Goal: Task Accomplishment & Management: Use online tool/utility

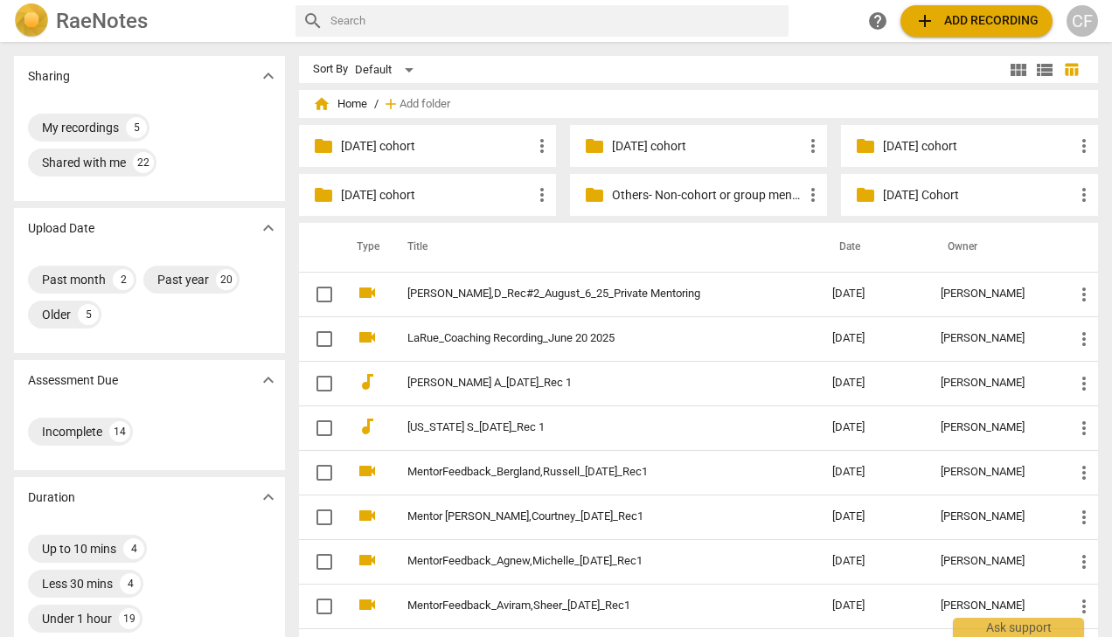
click at [1088, 24] on div "CF" at bounding box center [1081, 20] width 31 height 31
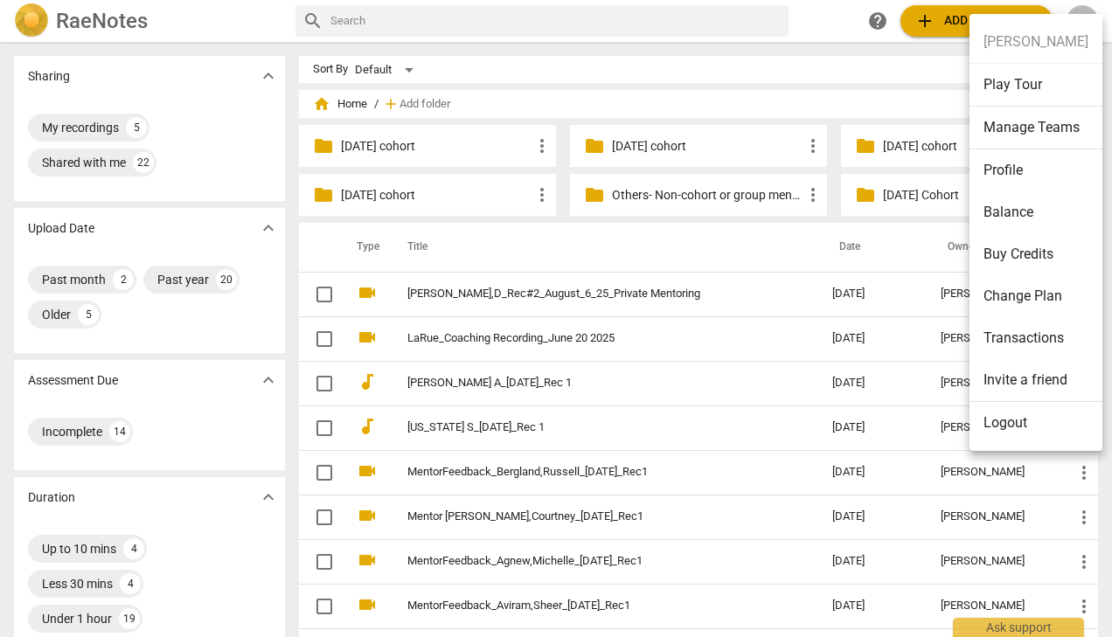
click at [1030, 215] on li "Balance" at bounding box center [1035, 212] width 133 height 42
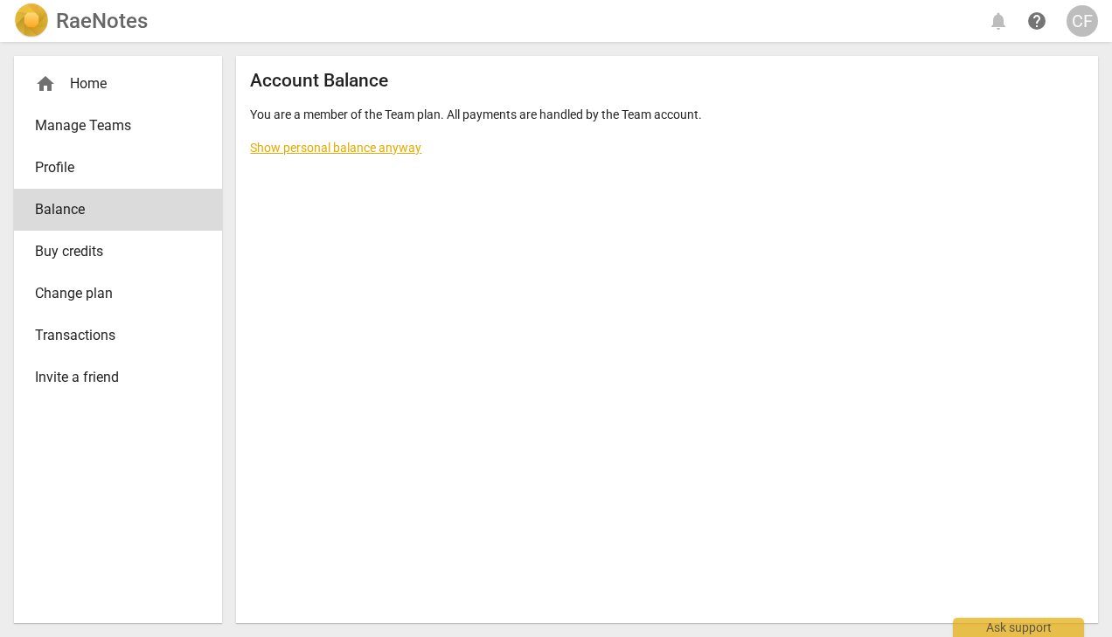
click at [356, 149] on link "Show personal balance anyway" at bounding box center [335, 148] width 171 height 14
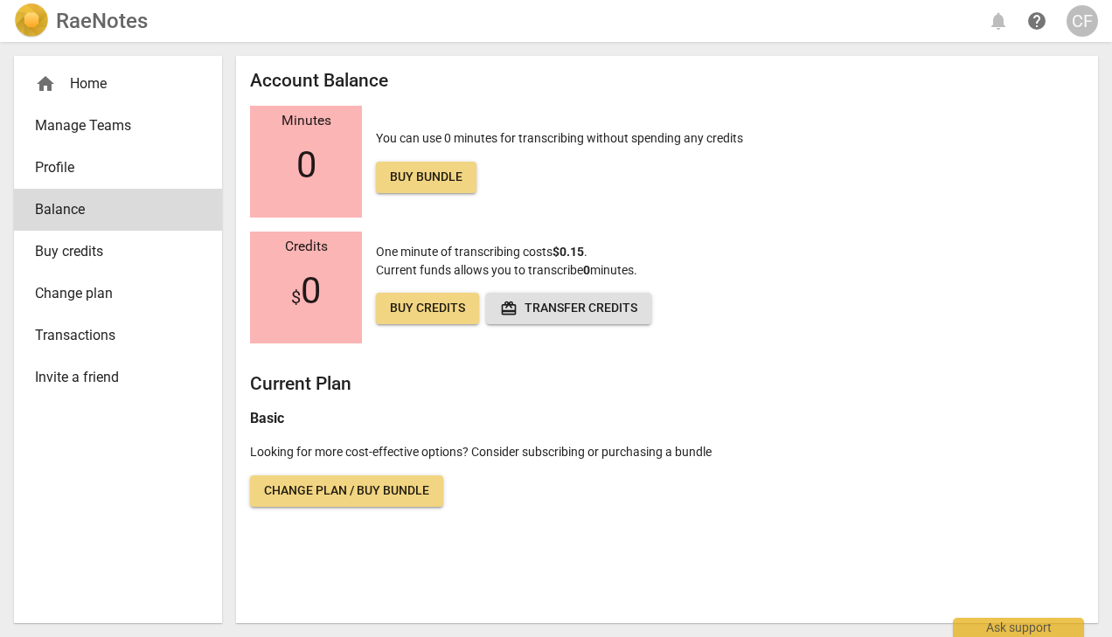
click at [427, 304] on span "Buy credits" at bounding box center [427, 308] width 75 height 17
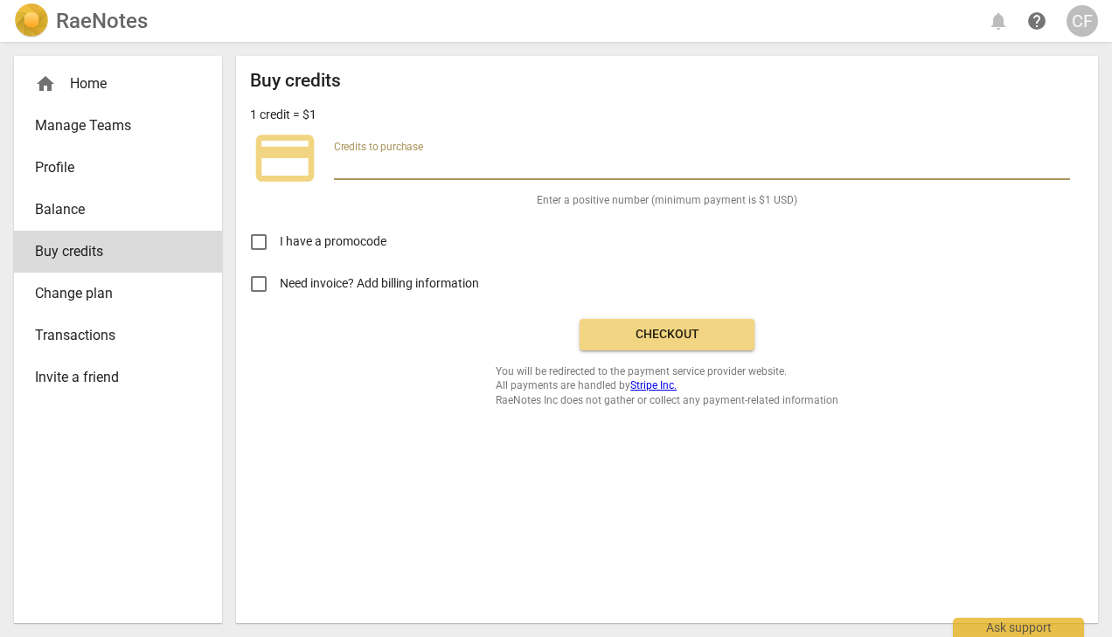
click at [384, 162] on input "number" at bounding box center [702, 167] width 736 height 25
type input "5"
type input "10"
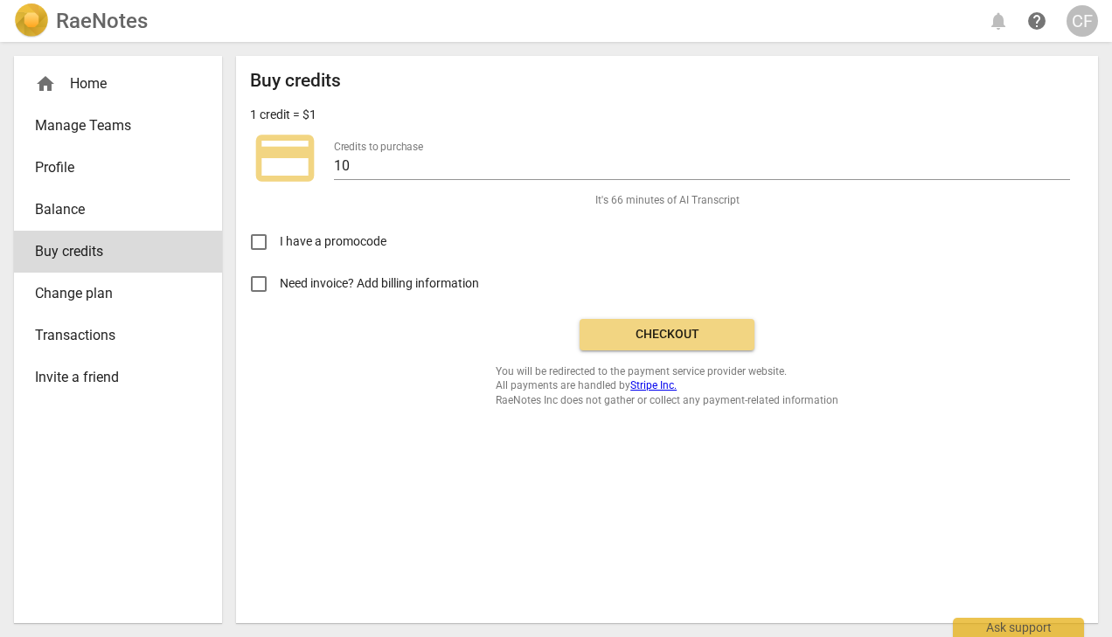
click at [334, 324] on div "Buy credits 1 credit = $1 credit_card Credits to purchase 10 It's 66 minutes of…" at bounding box center [667, 238] width 834 height 337
click at [1085, 14] on div "CF" at bounding box center [1081, 20] width 31 height 31
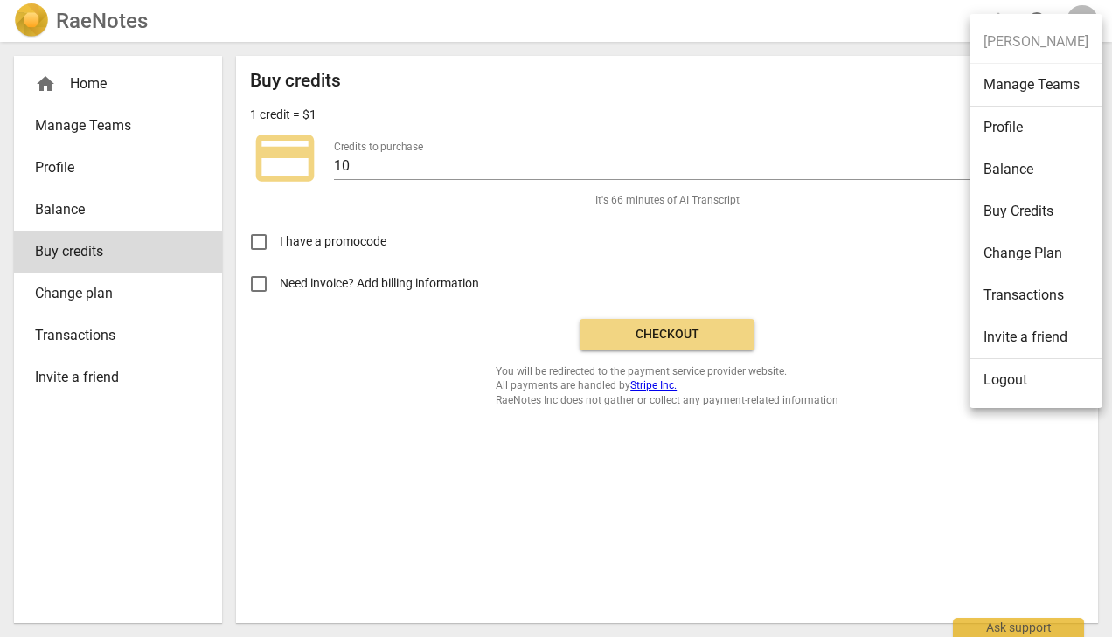
click at [1051, 35] on ul "Christina Fabrey Manage Teams Profile Balance Buy Credits Change Plan Transacti…" at bounding box center [1035, 211] width 133 height 394
click at [1006, 126] on li "Profile" at bounding box center [1035, 128] width 133 height 42
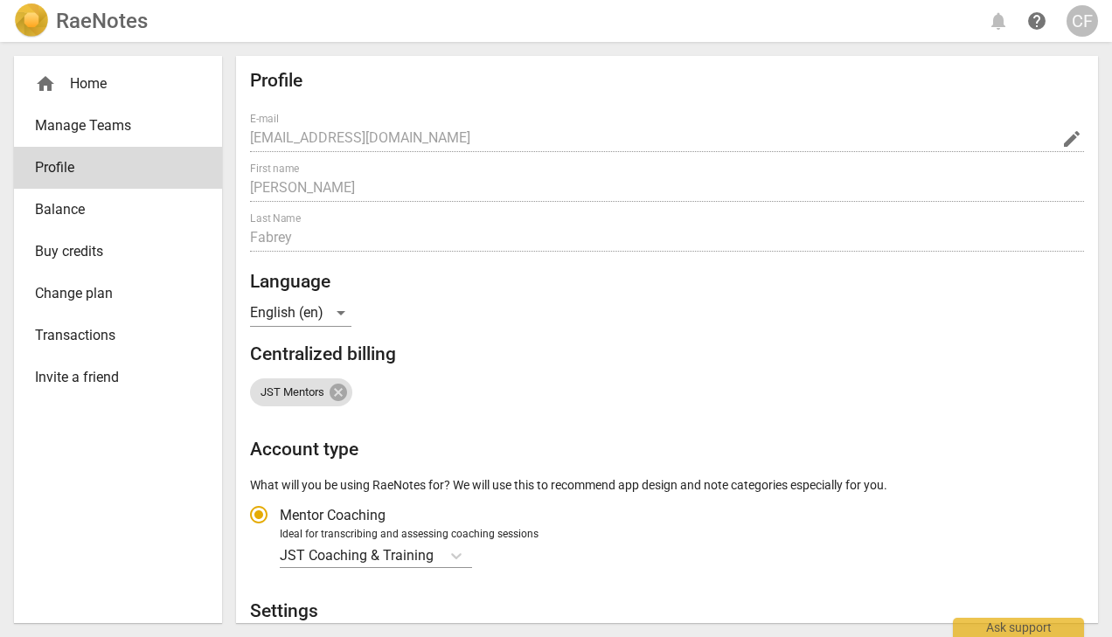
radio input "false"
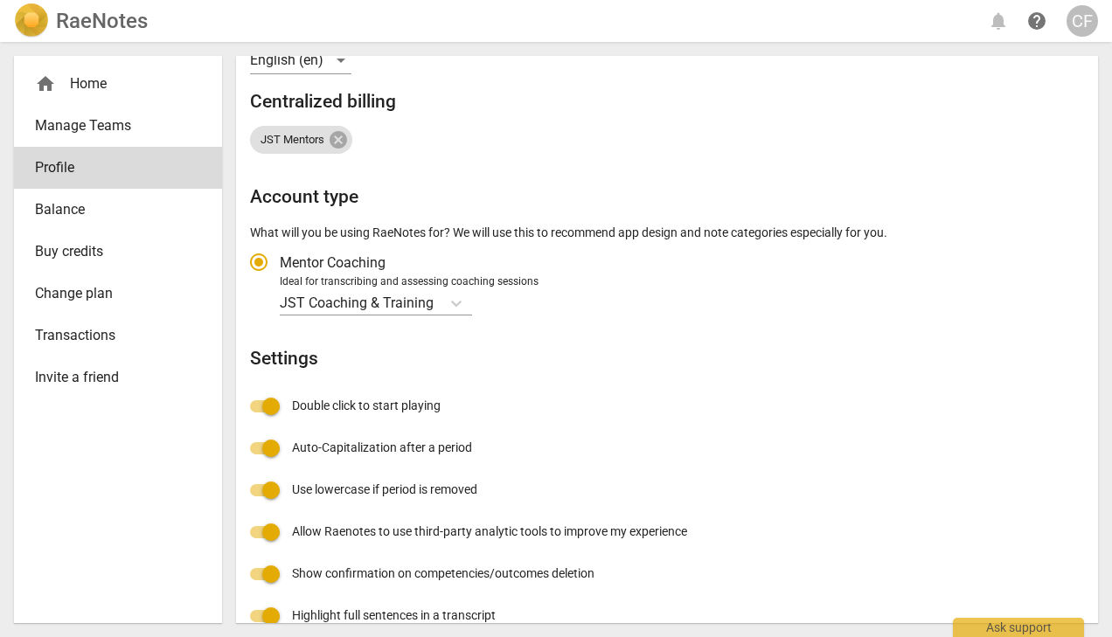
scroll to position [323, 0]
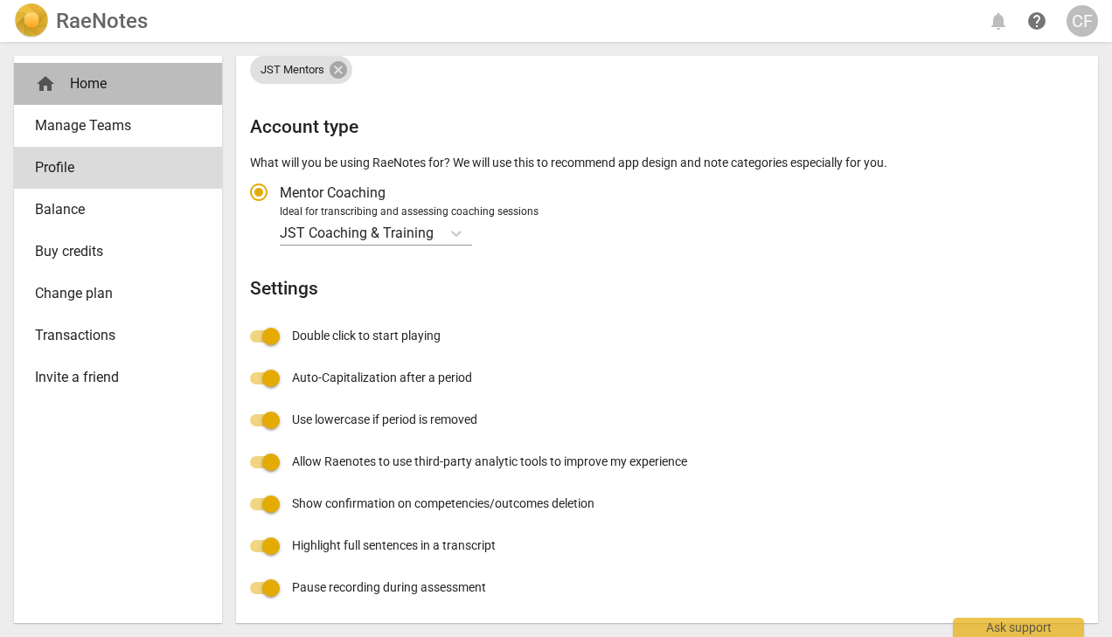
click at [102, 84] on div "home Home" at bounding box center [111, 83] width 152 height 21
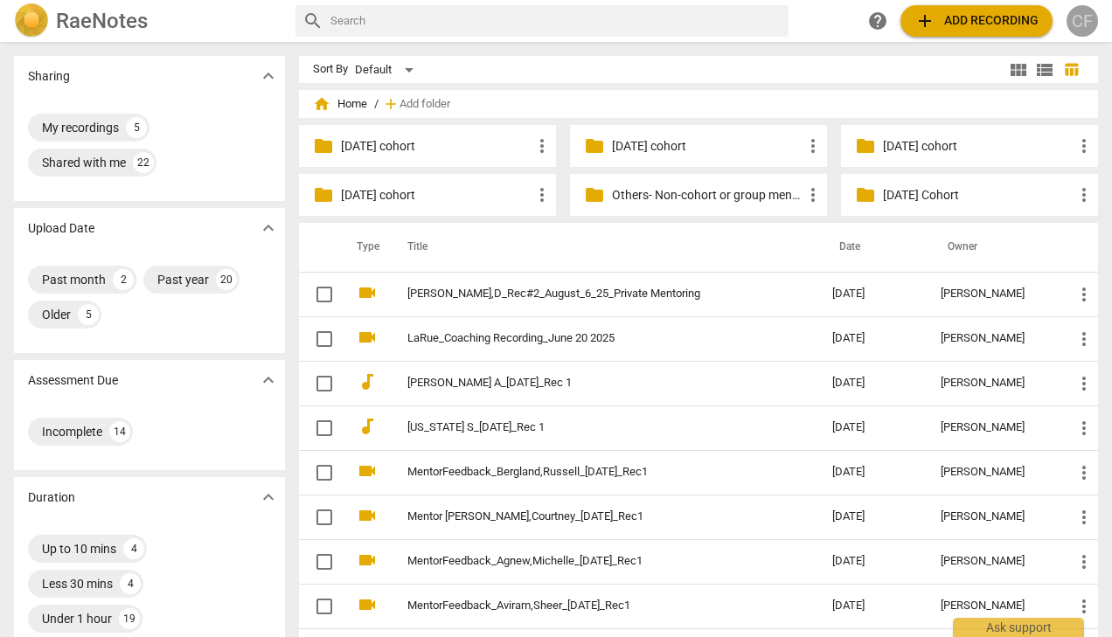
click at [1086, 24] on div "CF" at bounding box center [1081, 20] width 31 height 31
click at [1076, 22] on div "CF" at bounding box center [1081, 20] width 31 height 31
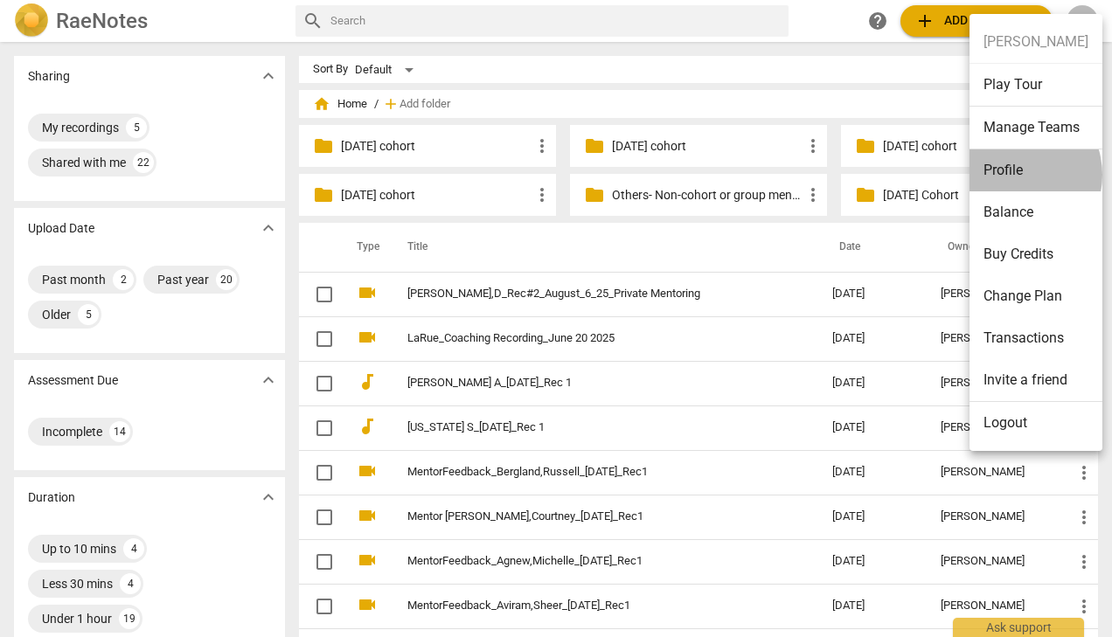
click at [1011, 175] on li "Profile" at bounding box center [1035, 170] width 133 height 42
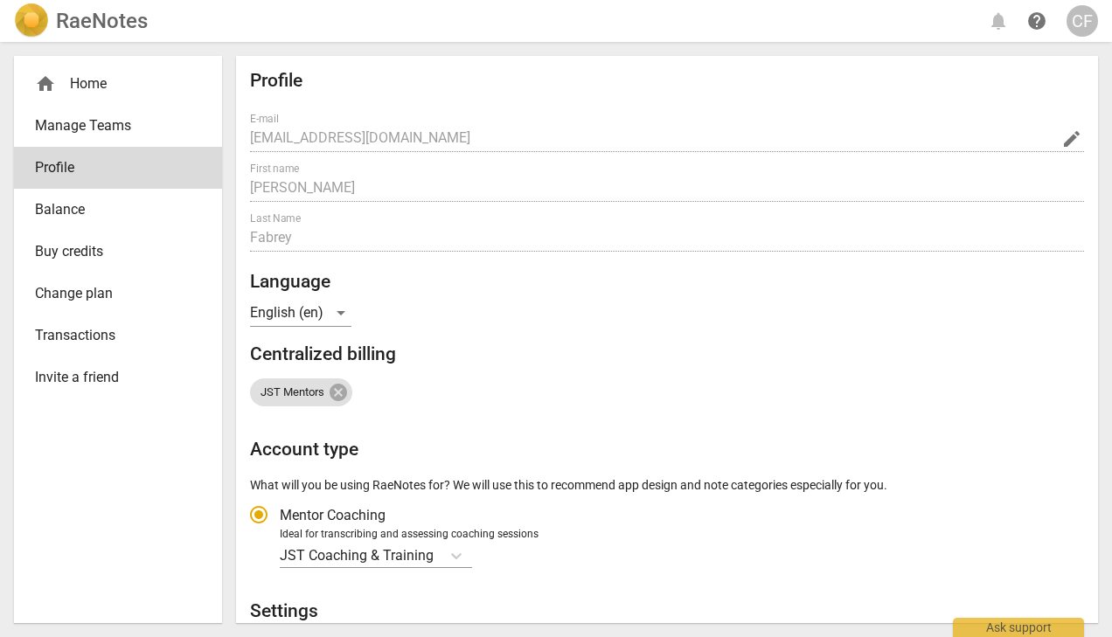
radio input "false"
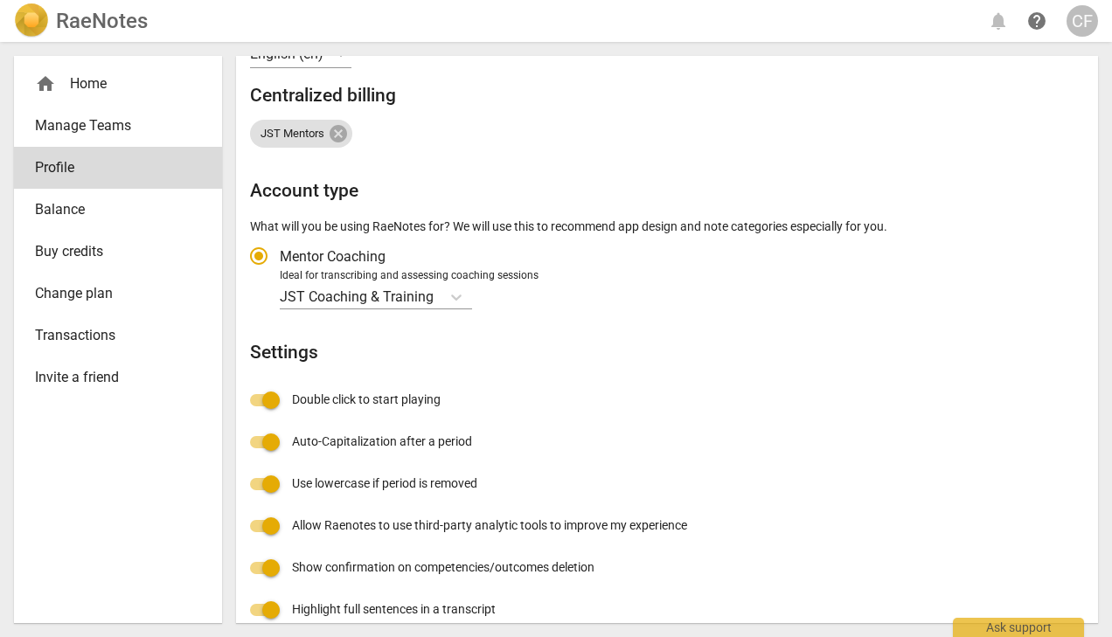
scroll to position [323, 0]
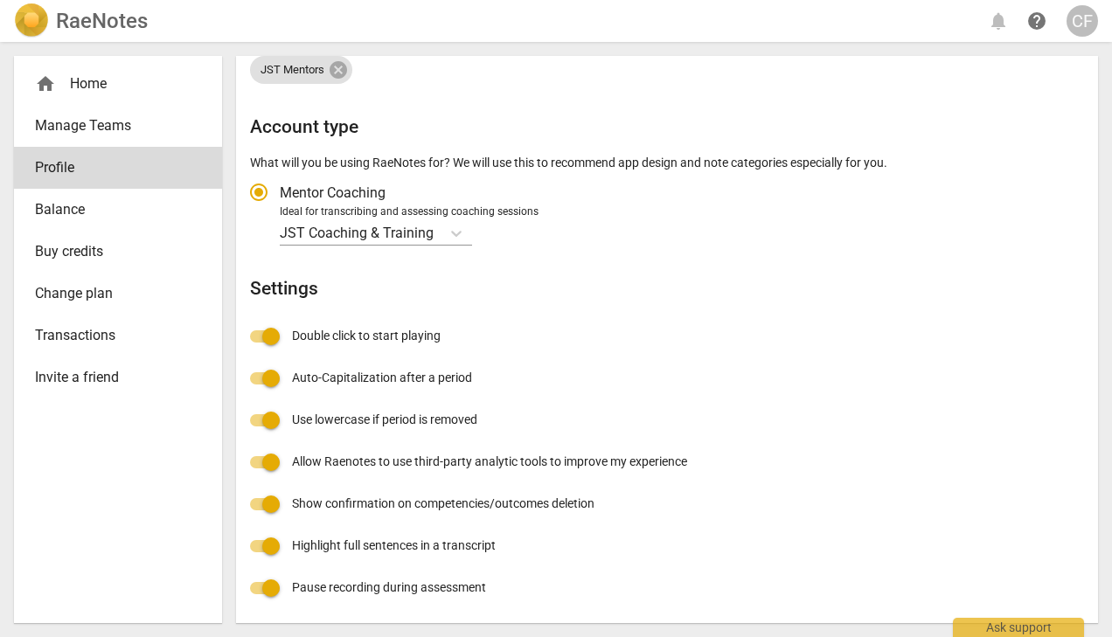
click at [1076, 31] on div "CF" at bounding box center [1081, 20] width 31 height 31
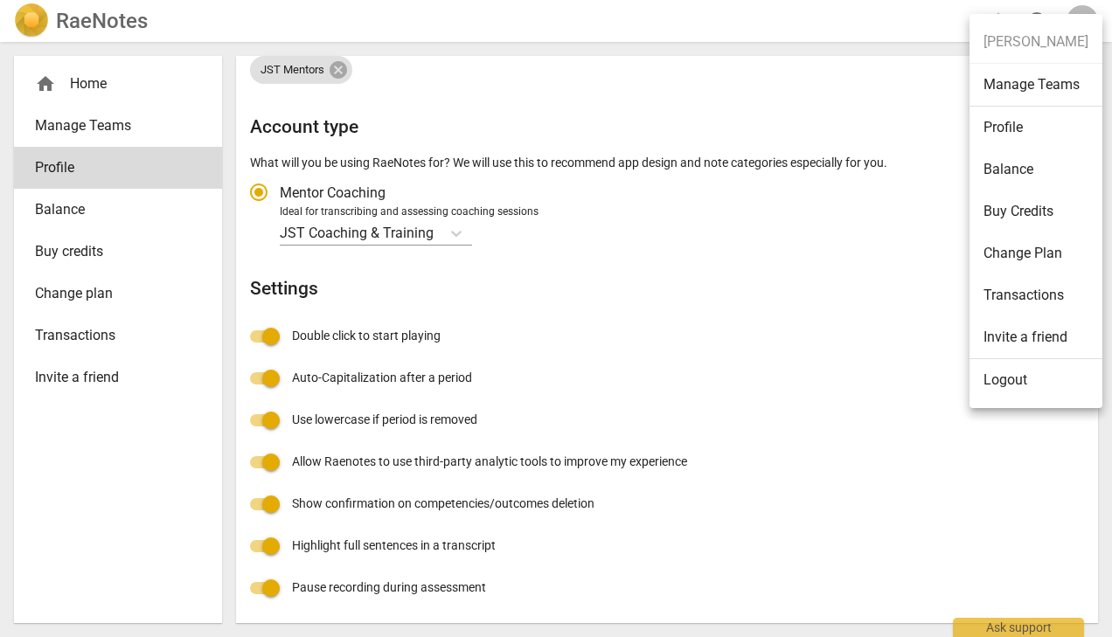
click at [997, 368] on li "Logout" at bounding box center [1035, 380] width 133 height 42
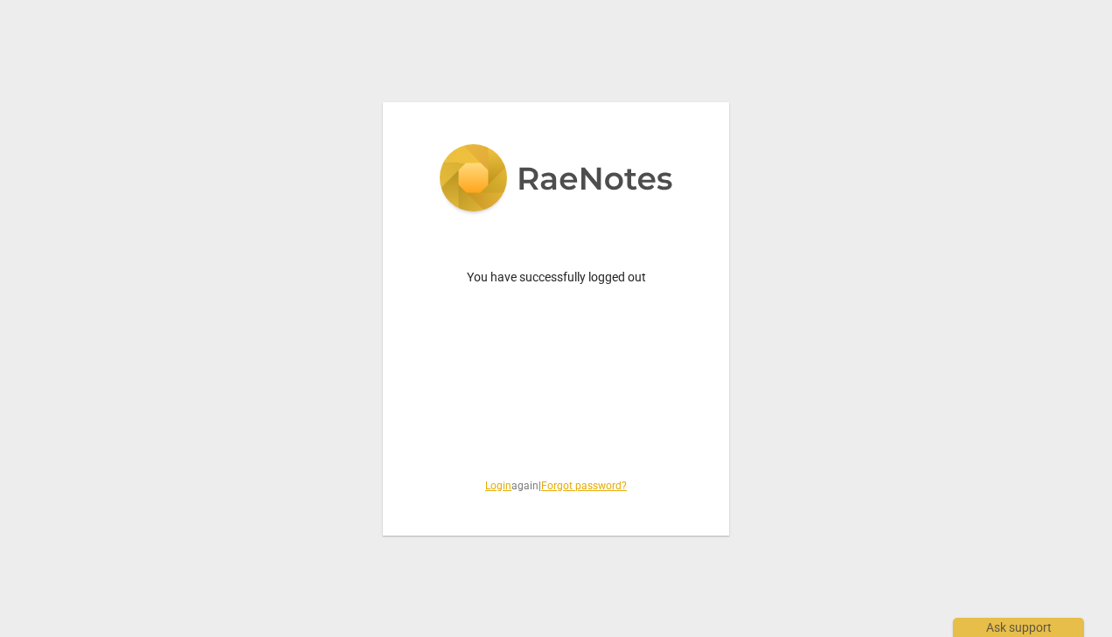
click at [492, 484] on link "Login" at bounding box center [498, 486] width 26 height 12
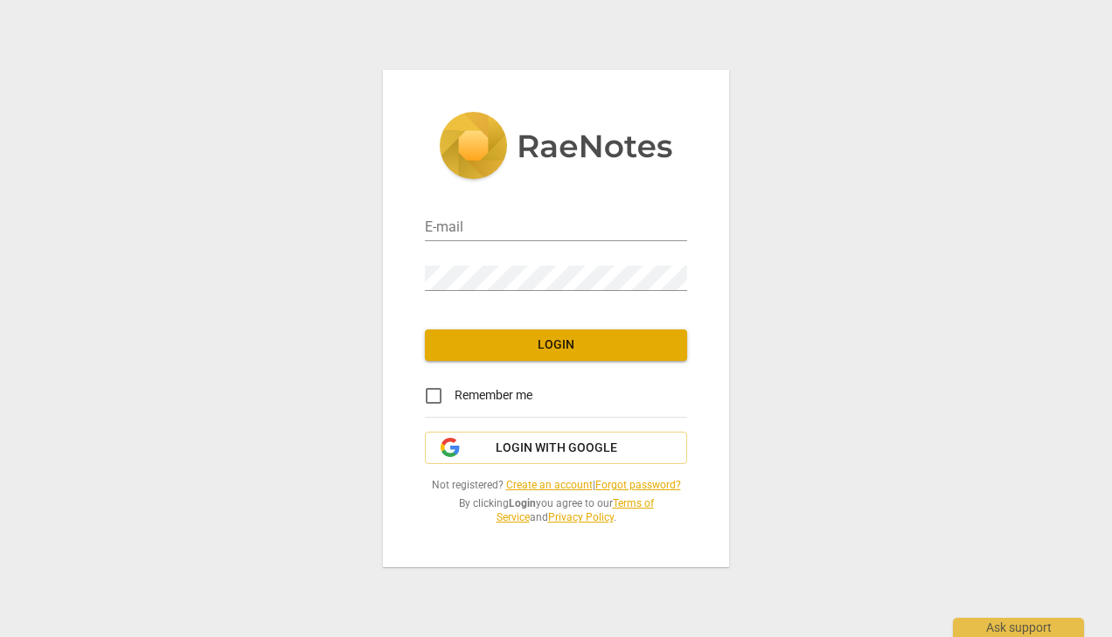
click at [532, 482] on link "Create an account" at bounding box center [549, 485] width 87 height 12
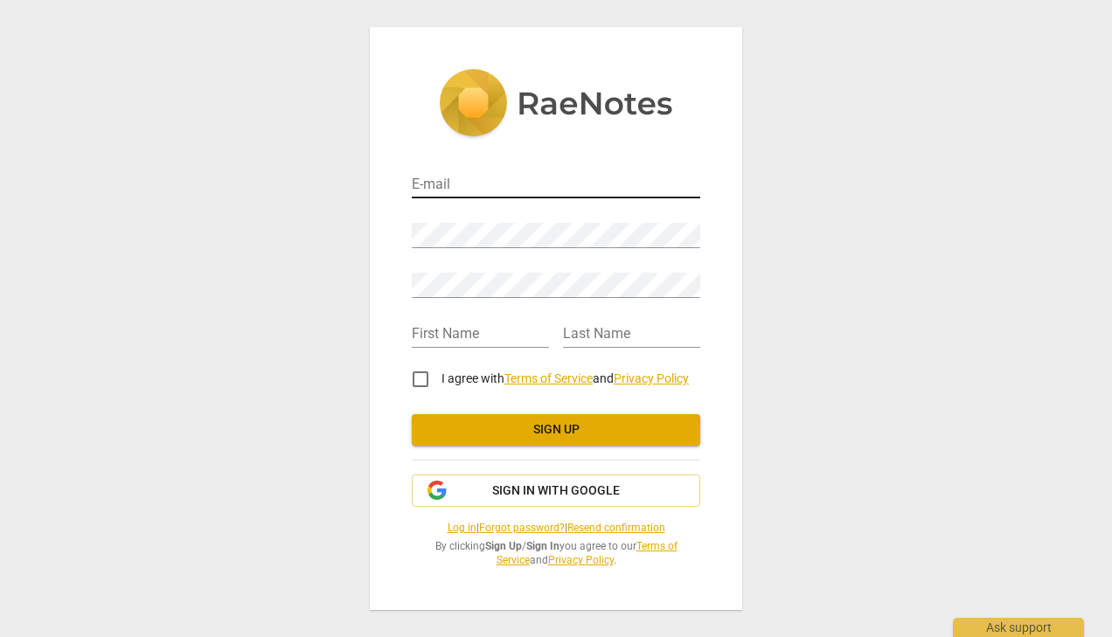
click at [510, 191] on input "email" at bounding box center [556, 185] width 288 height 25
type input "cfabrey@gmail.com"
type input "Christina"
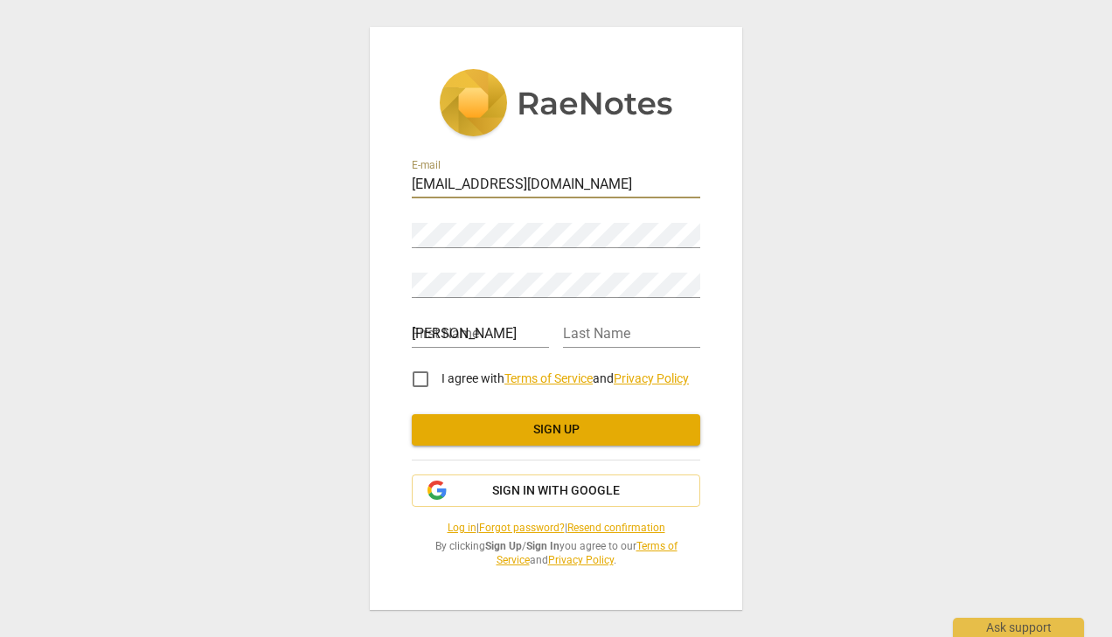
type input "Fabrey"
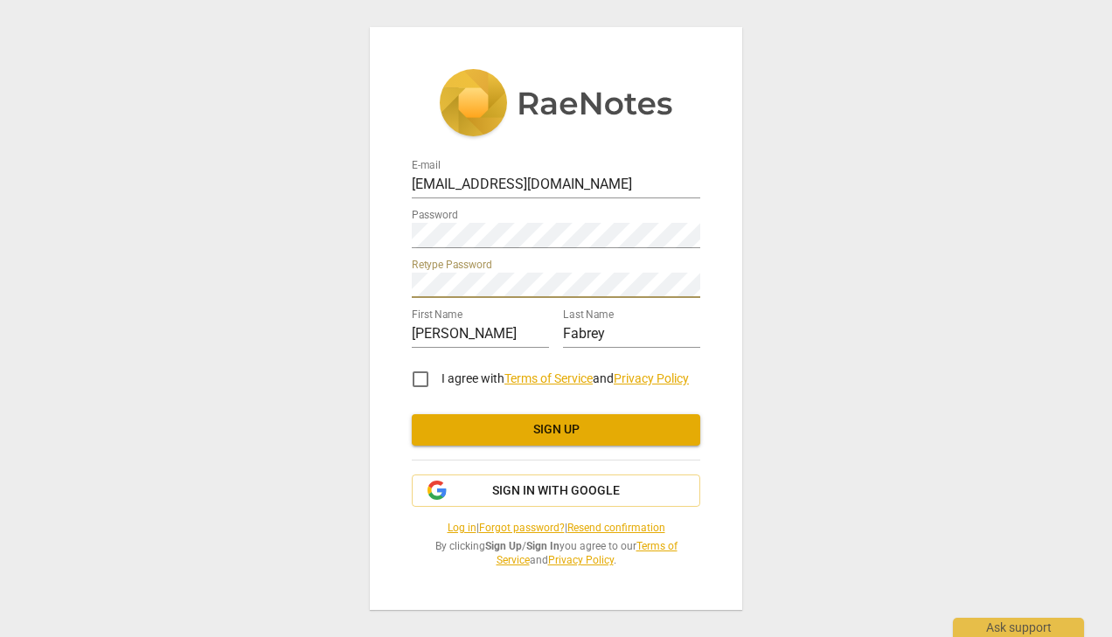
click at [422, 372] on input "I agree with Terms of Service and Privacy Policy" at bounding box center [420, 379] width 42 height 42
checkbox input "true"
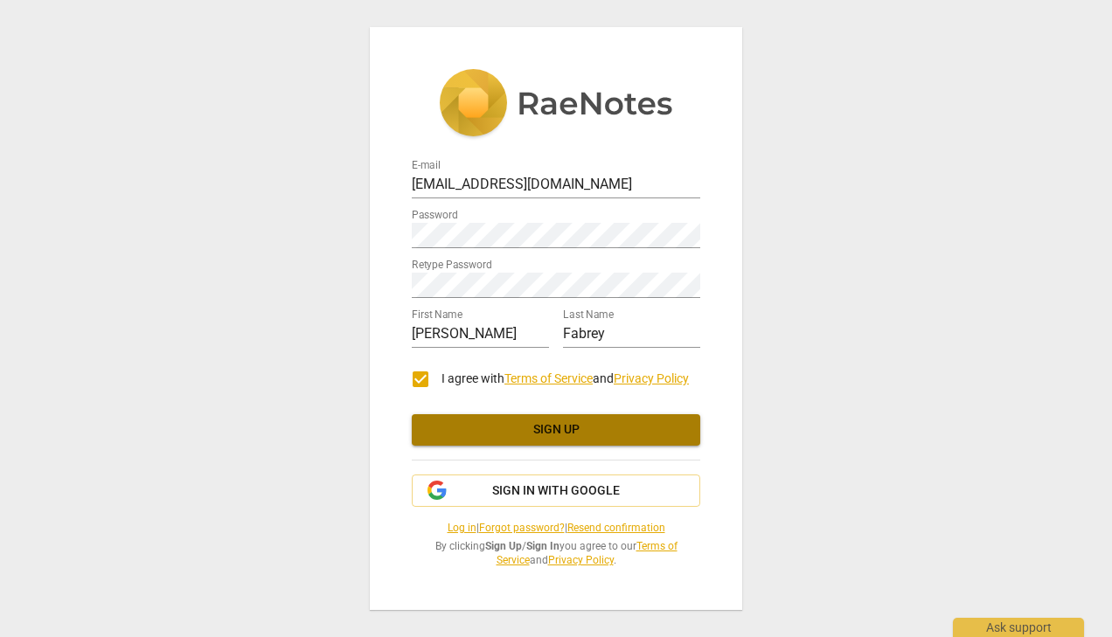
click at [504, 435] on span "Sign up" at bounding box center [556, 429] width 260 height 17
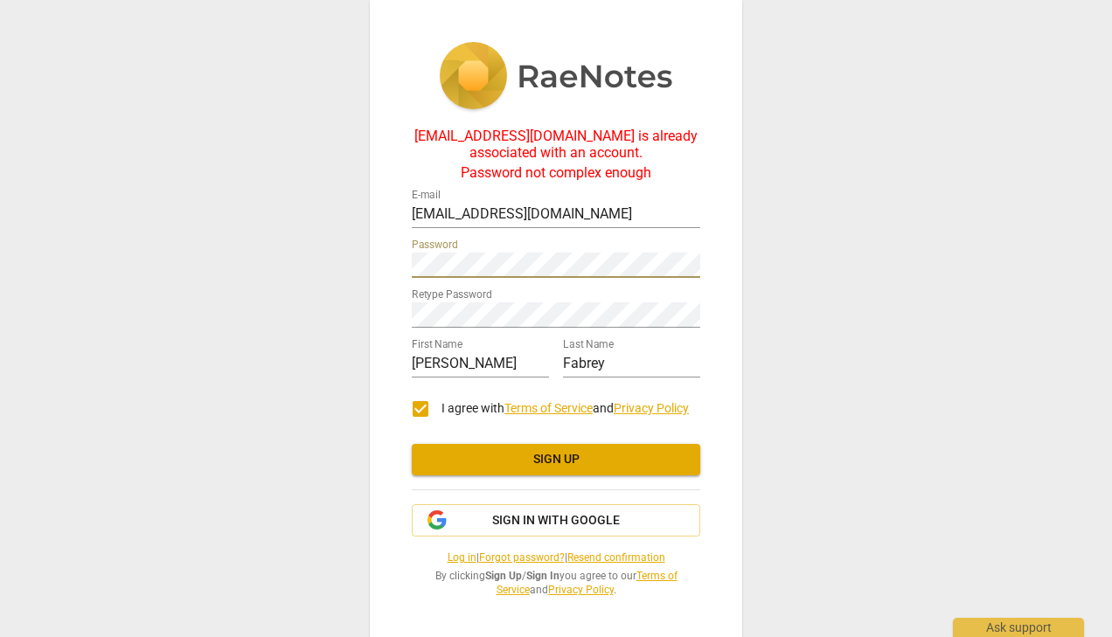
click at [350, 270] on div "cfabrey@gmail.com is already associated with an account. Password not complex e…" at bounding box center [556, 318] width 1112 height 637
click at [320, 311] on div "cfabrey@gmail.com is already associated with an account. Password not complex e…" at bounding box center [556, 318] width 1112 height 637
click at [447, 555] on link "Log in" at bounding box center [461, 558] width 29 height 12
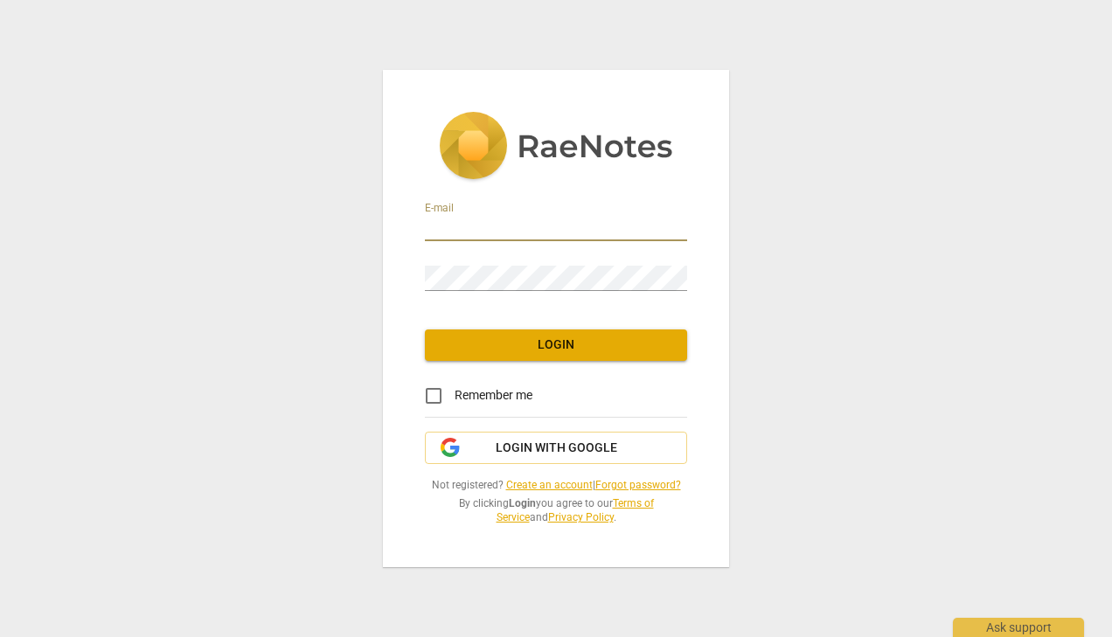
click at [520, 227] on input "email" at bounding box center [556, 228] width 262 height 25
type input "cfabrey@gmail.com"
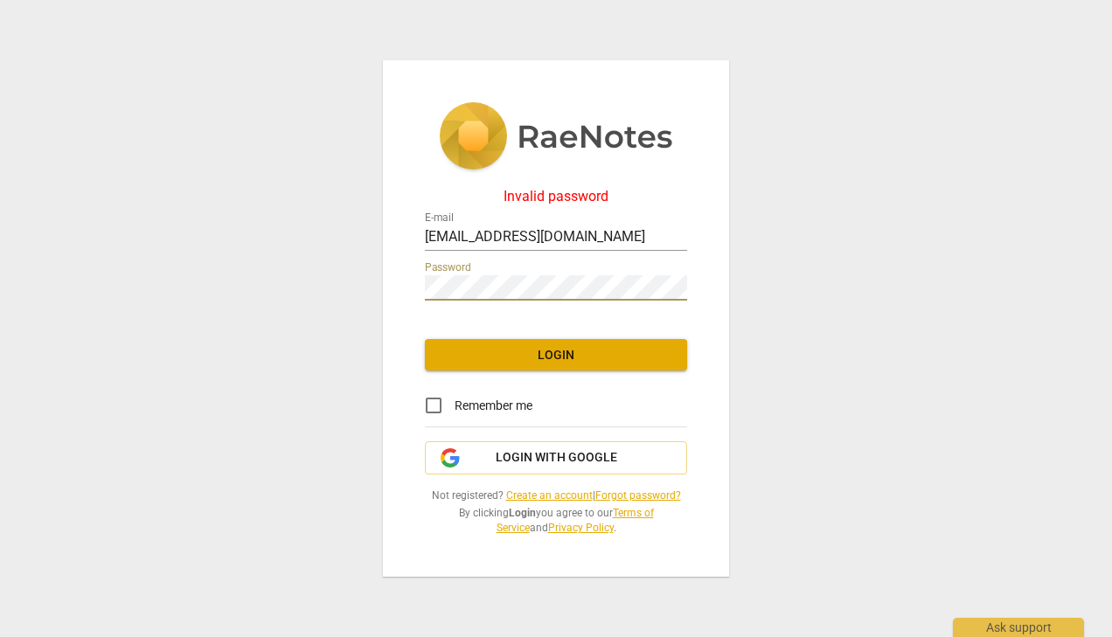
click at [378, 290] on div "Invalid password E-mail cfabrey@gmail.com Password Login Remember me Login with…" at bounding box center [556, 318] width 1112 height 637
click at [385, 288] on div "Invalid password E-mail cfabrey@gmail.com Password Login Remember me Login with…" at bounding box center [556, 318] width 346 height 517
click at [490, 348] on span "Login" at bounding box center [556, 355] width 234 height 17
drag, startPoint x: 494, startPoint y: 274, endPoint x: 409, endPoint y: 274, distance: 84.8
click at [409, 274] on div "Invalid password E-mail cfabrey@gmail.com Password Login Remember me Login with…" at bounding box center [556, 318] width 346 height 517
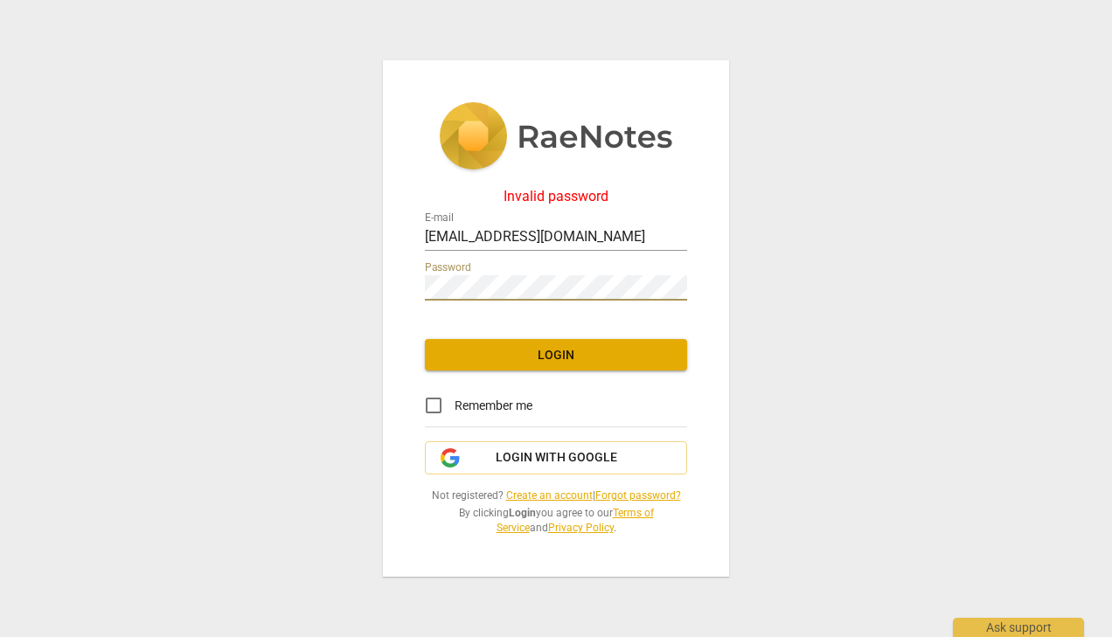
click at [370, 287] on div "Invalid password E-mail cfabrey@gmail.com Password Login Remember me Login with…" at bounding box center [556, 318] width 1112 height 637
click at [504, 354] on span "Login" at bounding box center [556, 355] width 234 height 17
click at [356, 282] on div "Invalid password E-mail cfabrey@gmail.com Password Login Remember me Login with…" at bounding box center [556, 318] width 1112 height 637
click at [494, 352] on span "Login" at bounding box center [556, 355] width 234 height 17
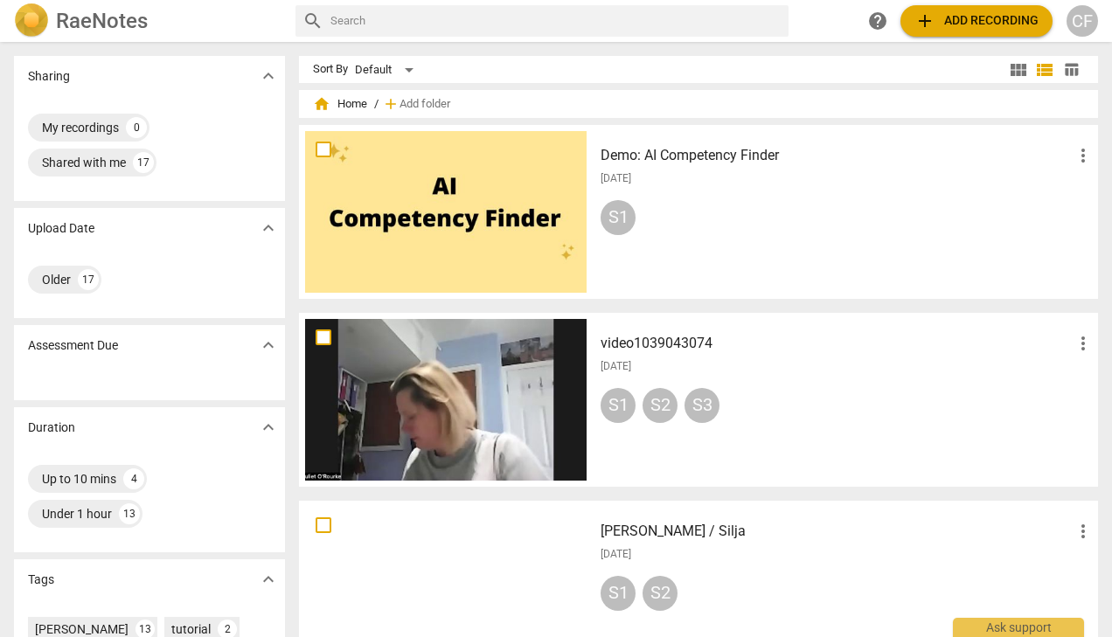
click at [1024, 17] on span "add Add recording" at bounding box center [976, 20] width 124 height 21
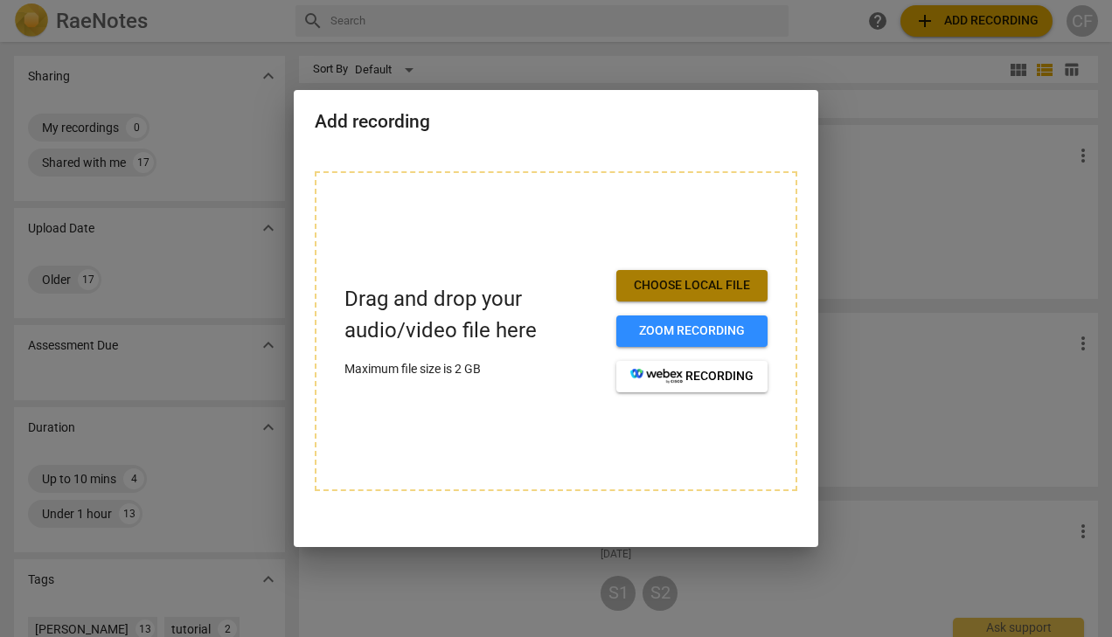
click at [673, 286] on span "Choose local file" at bounding box center [691, 285] width 123 height 17
click at [702, 292] on span "Choose local file" at bounding box center [691, 285] width 123 height 17
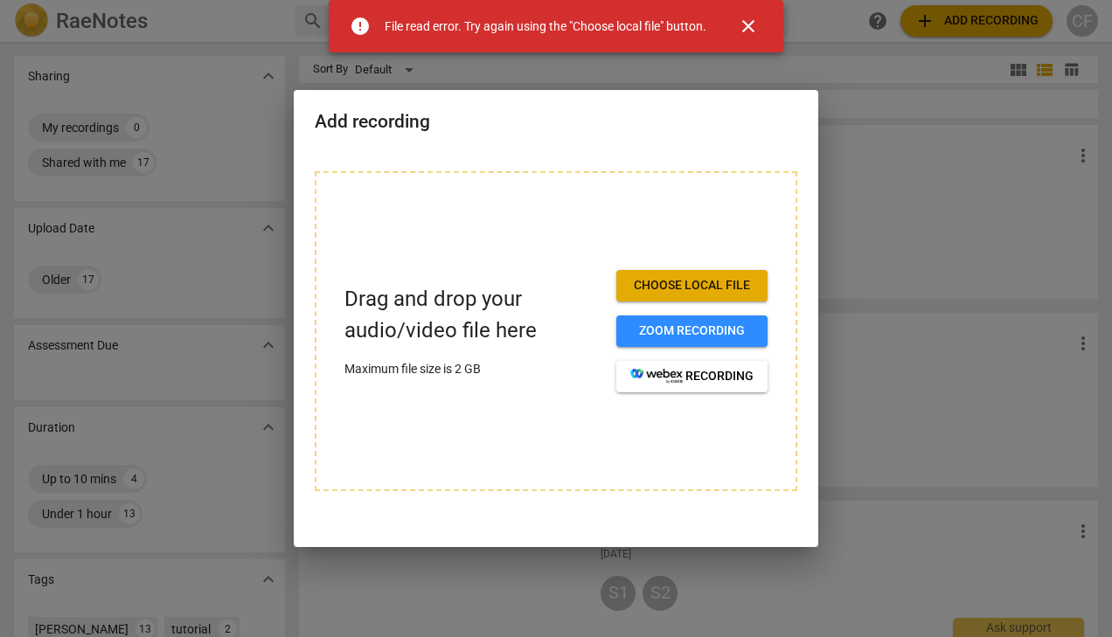
click at [746, 24] on span "close" at bounding box center [748, 26] width 21 height 21
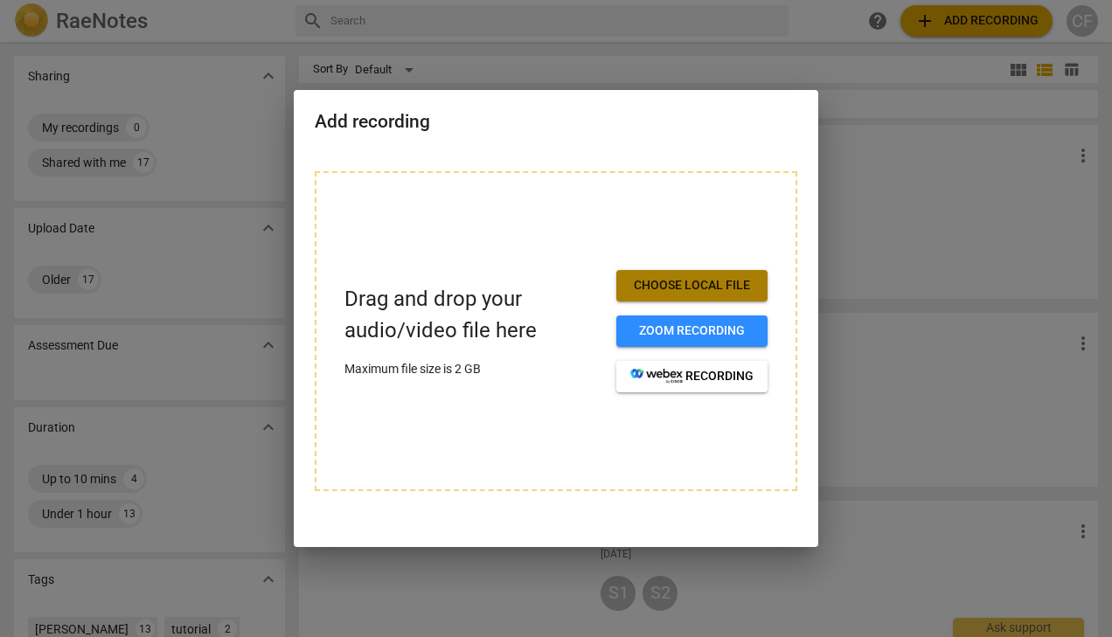
click at [720, 292] on span "Choose local file" at bounding box center [691, 285] width 123 height 17
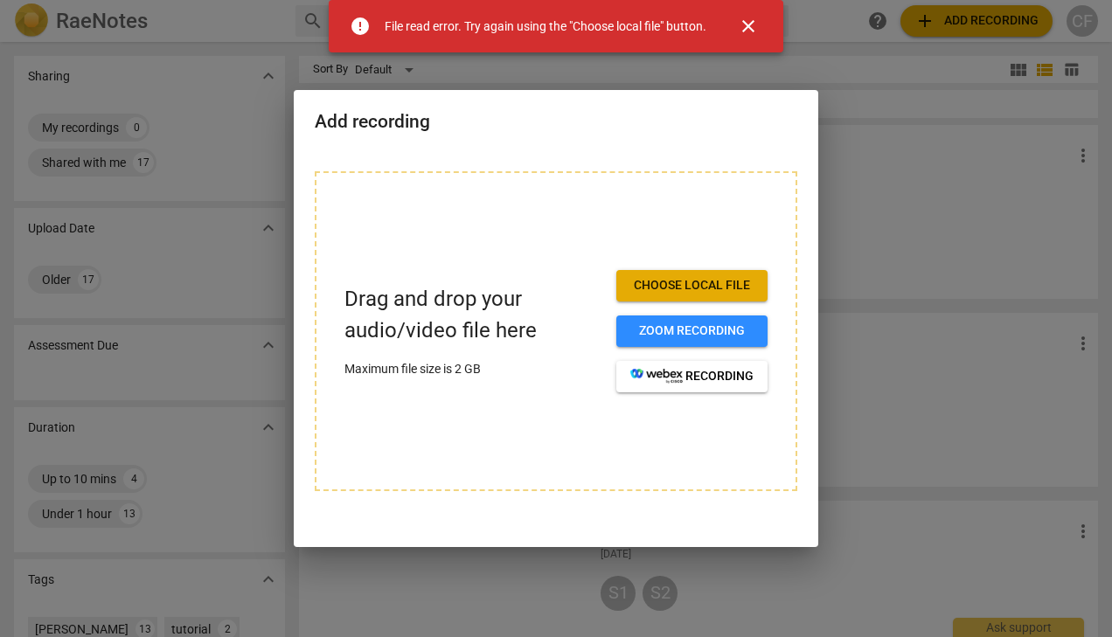
click at [751, 20] on span "close" at bounding box center [748, 26] width 21 height 21
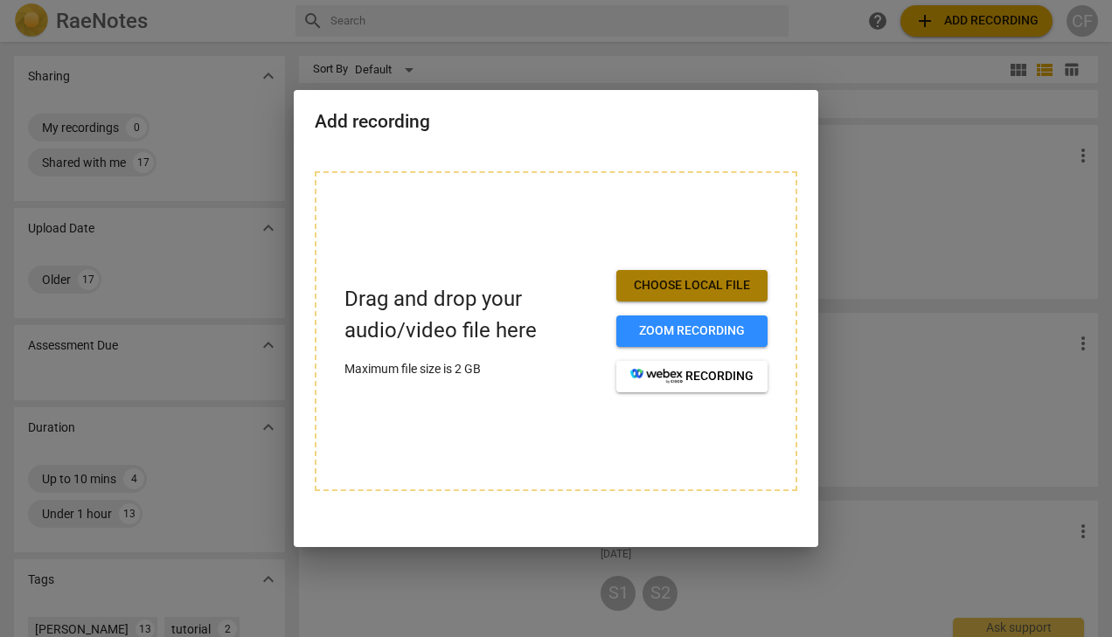
click at [688, 292] on span "Choose local file" at bounding box center [691, 285] width 123 height 17
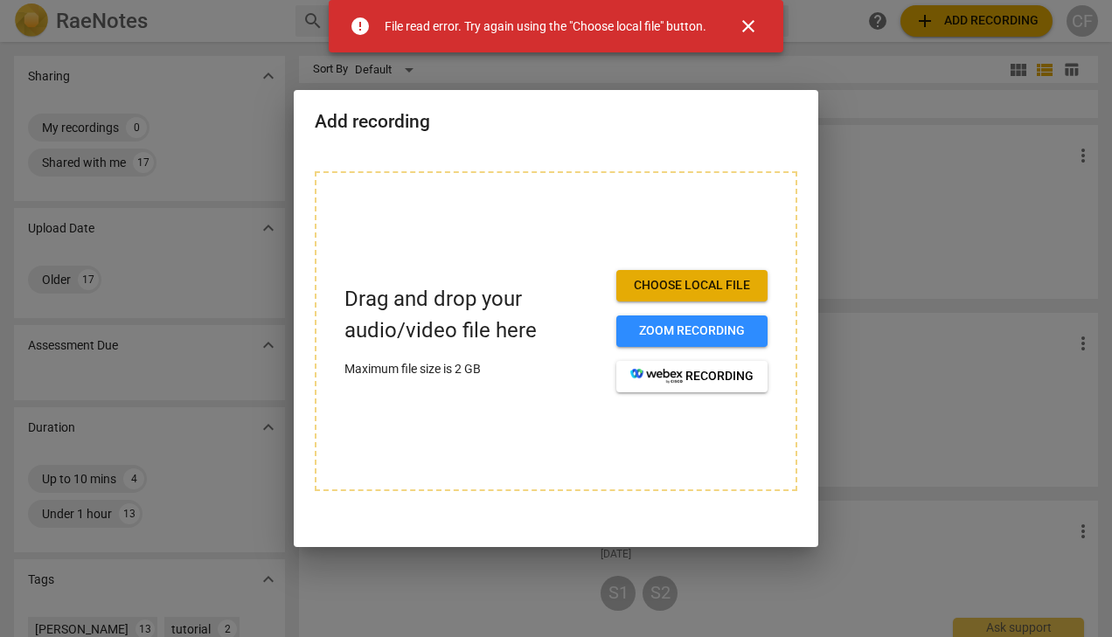
click at [746, 30] on span "close" at bounding box center [748, 26] width 21 height 21
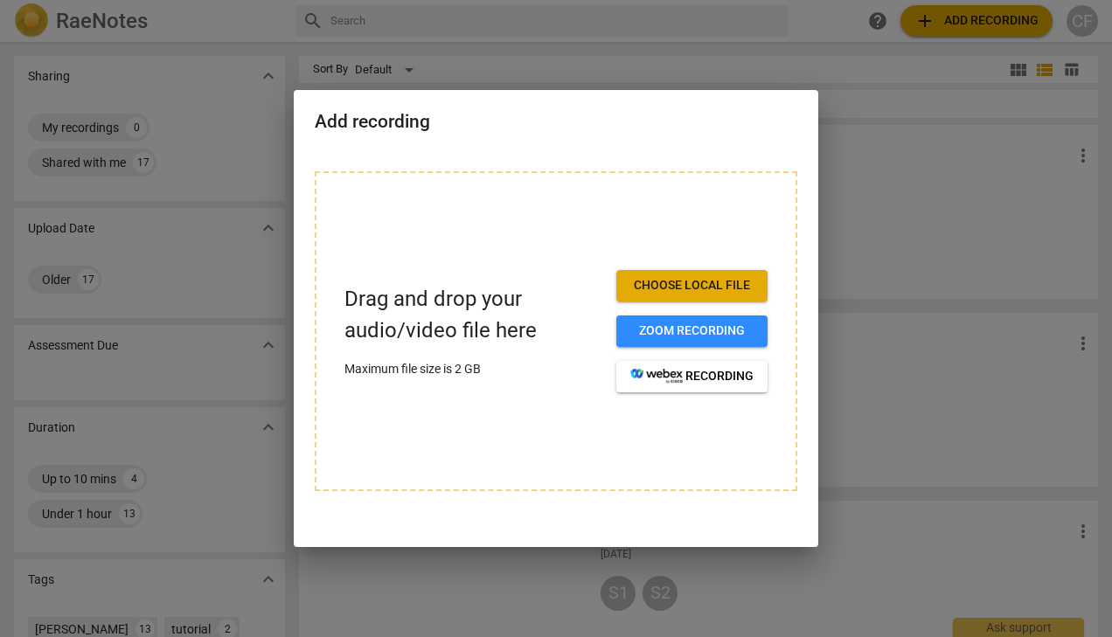
click at [726, 274] on button "Choose local file" at bounding box center [691, 285] width 151 height 31
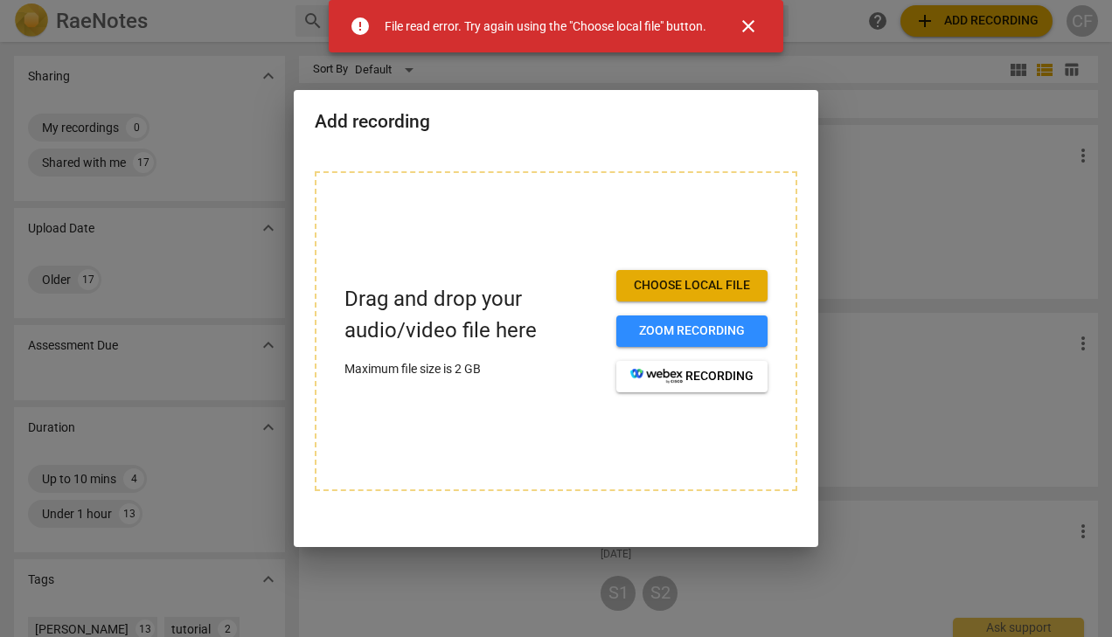
click at [751, 38] on button "close" at bounding box center [748, 26] width 42 height 42
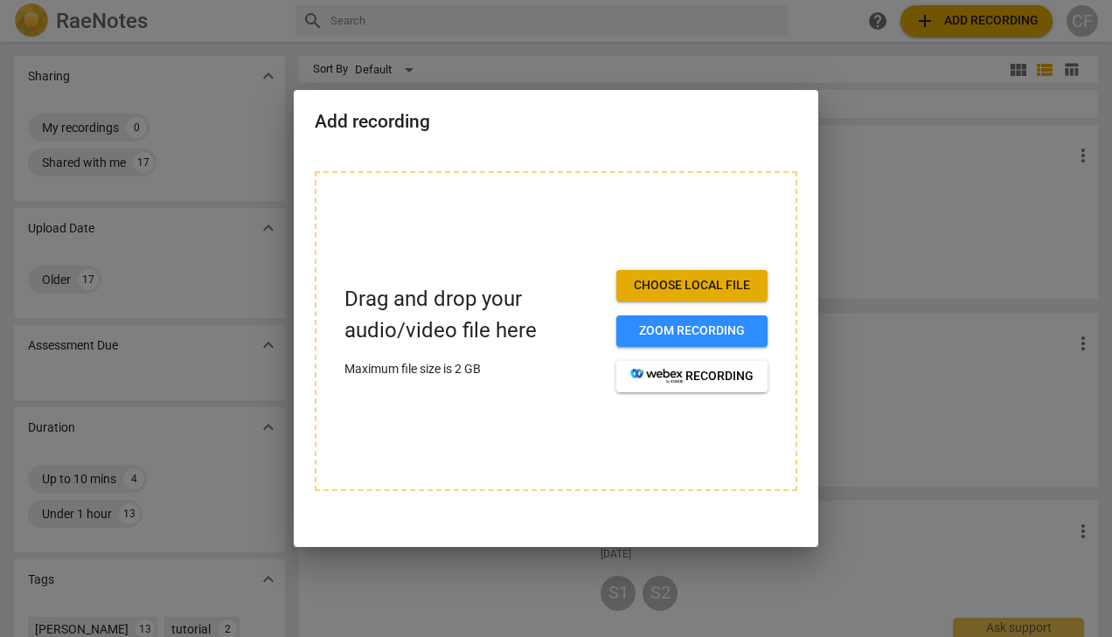
click at [693, 286] on span "Choose local file" at bounding box center [691, 285] width 123 height 17
click at [868, 201] on div at bounding box center [556, 318] width 1112 height 637
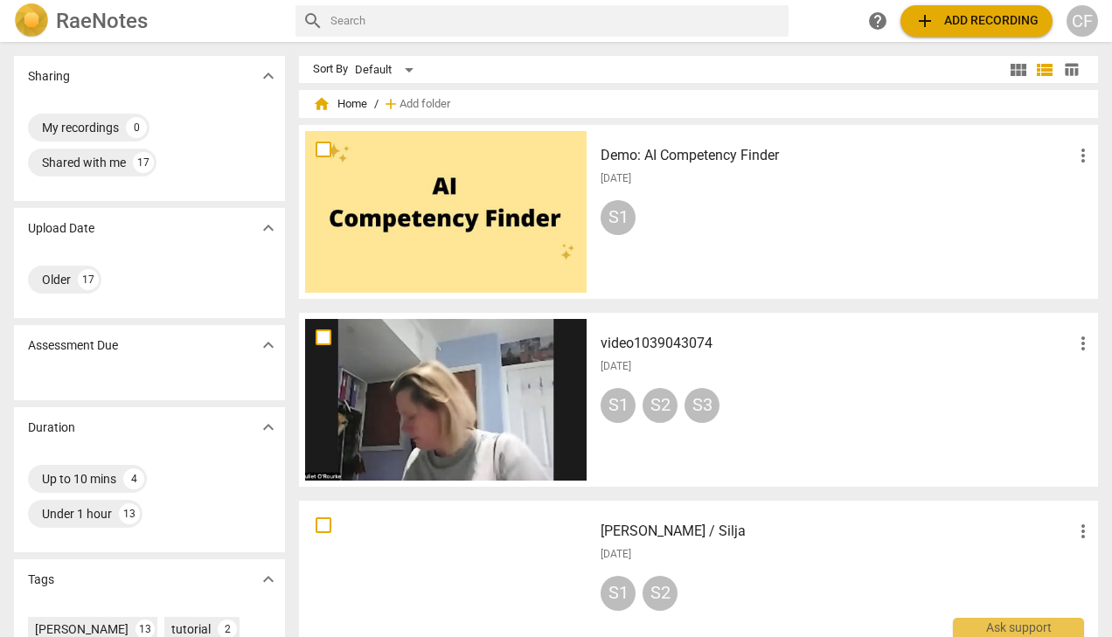
click at [947, 22] on span "add Add recording" at bounding box center [976, 20] width 124 height 21
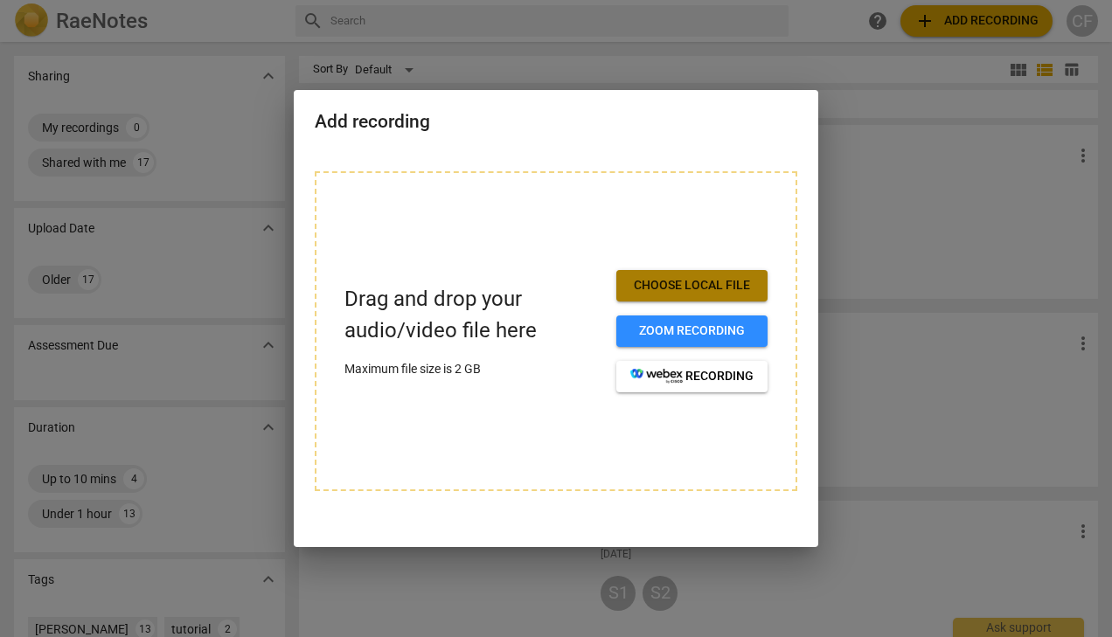
click at [676, 276] on button "Choose local file" at bounding box center [691, 285] width 151 height 31
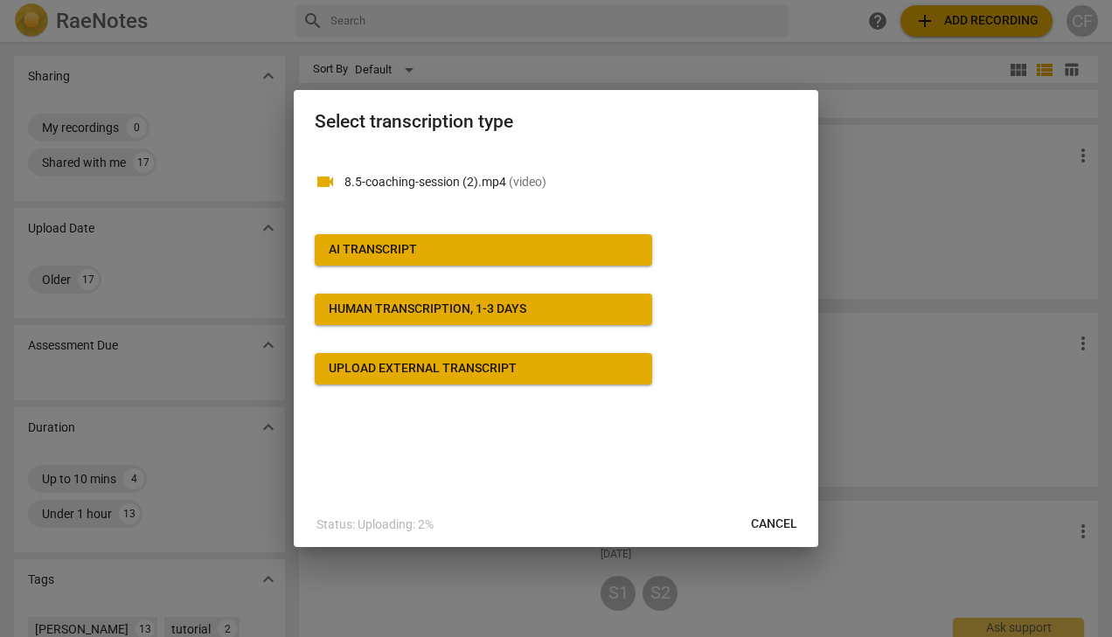
click at [603, 250] on span "AI Transcript" at bounding box center [483, 249] width 309 height 17
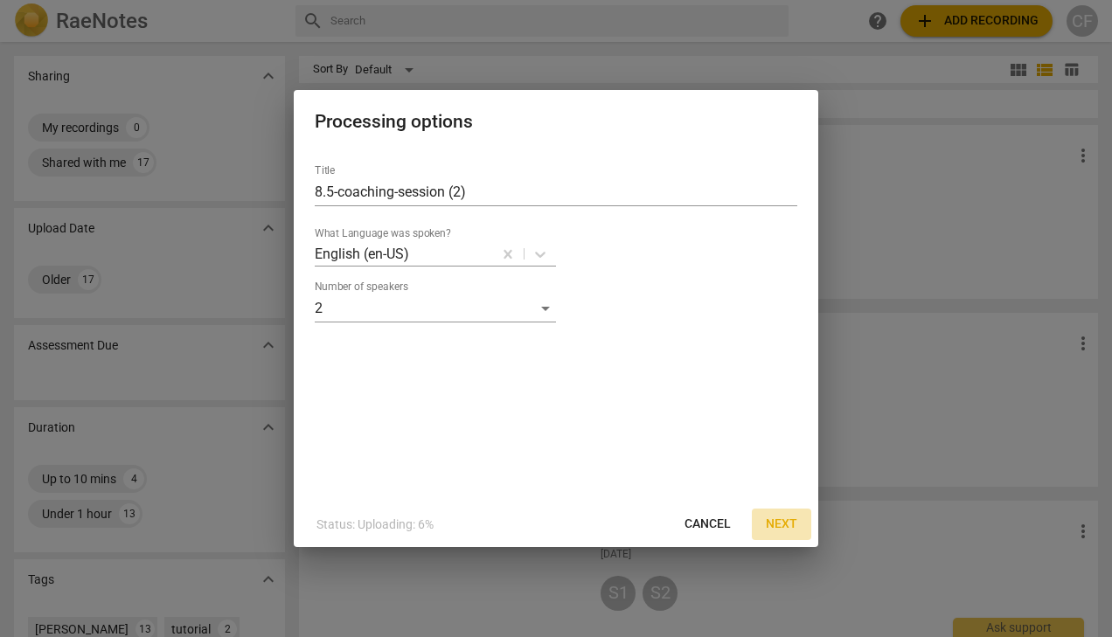
click at [774, 528] on span "Next" at bounding box center [781, 524] width 31 height 17
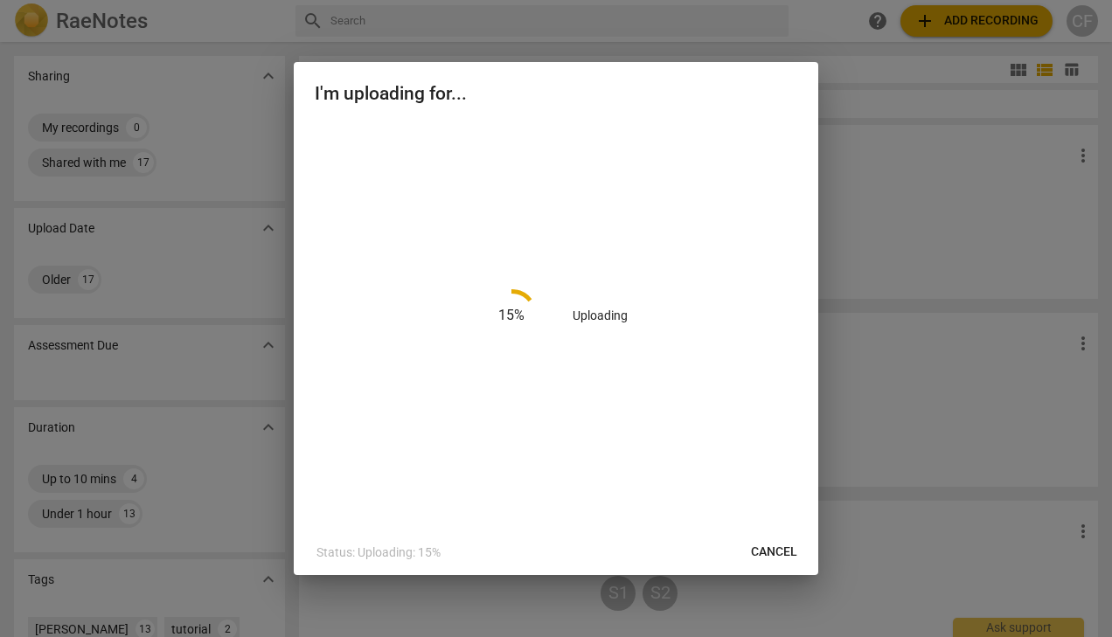
click at [840, 47] on div at bounding box center [556, 318] width 1112 height 637
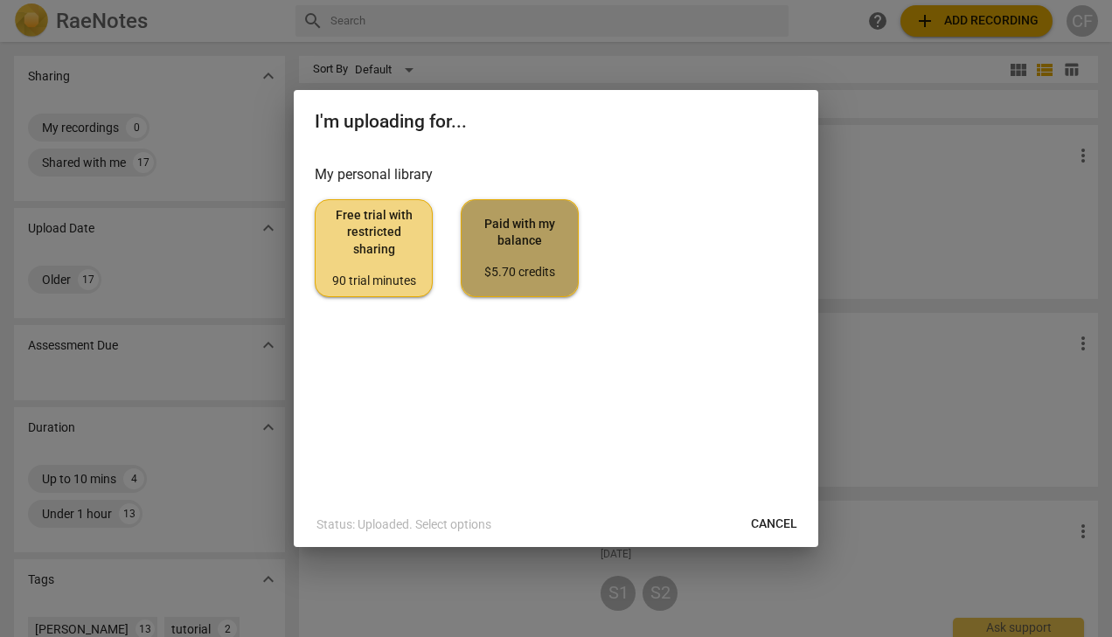
click at [531, 236] on span "Paid with my balance $5.70 credits" at bounding box center [519, 249] width 88 height 66
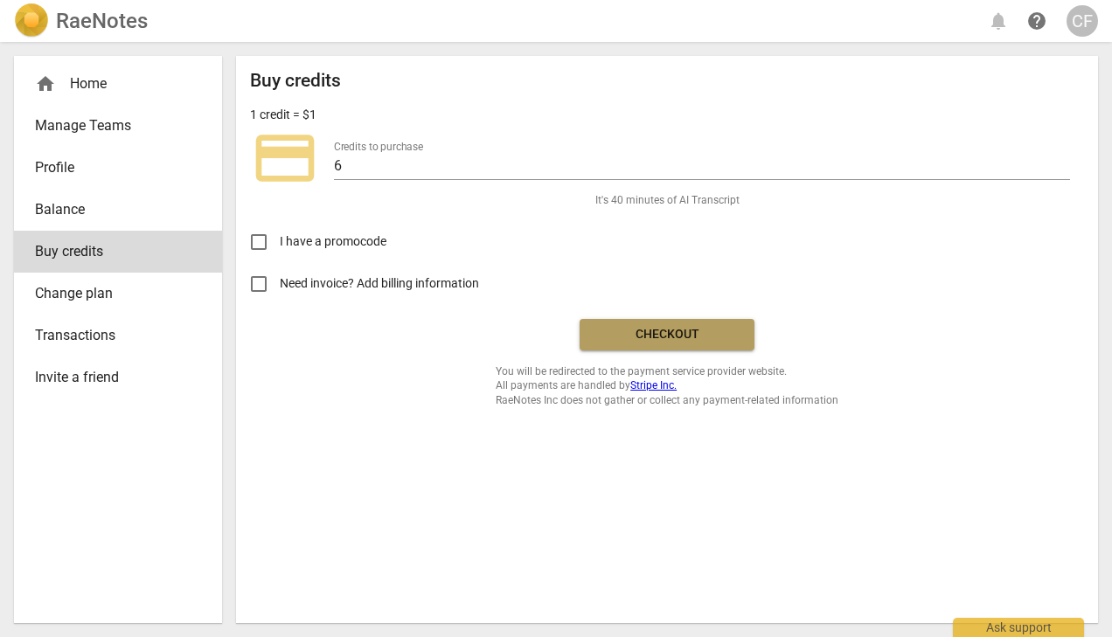
click at [640, 336] on span "Checkout" at bounding box center [666, 334] width 147 height 17
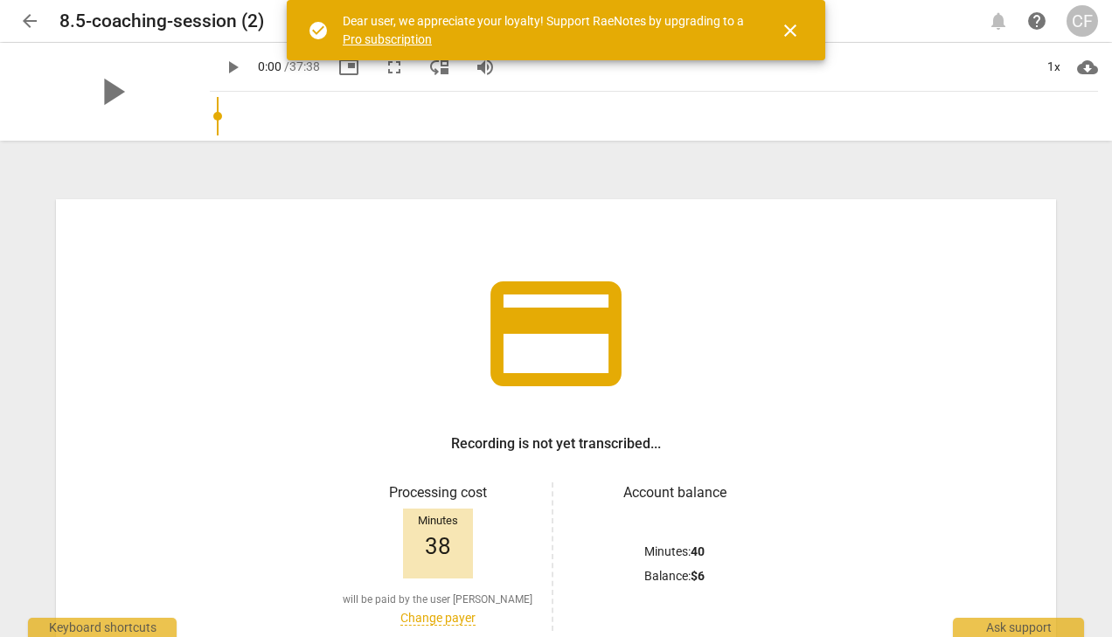
click at [786, 37] on span "close" at bounding box center [790, 30] width 21 height 21
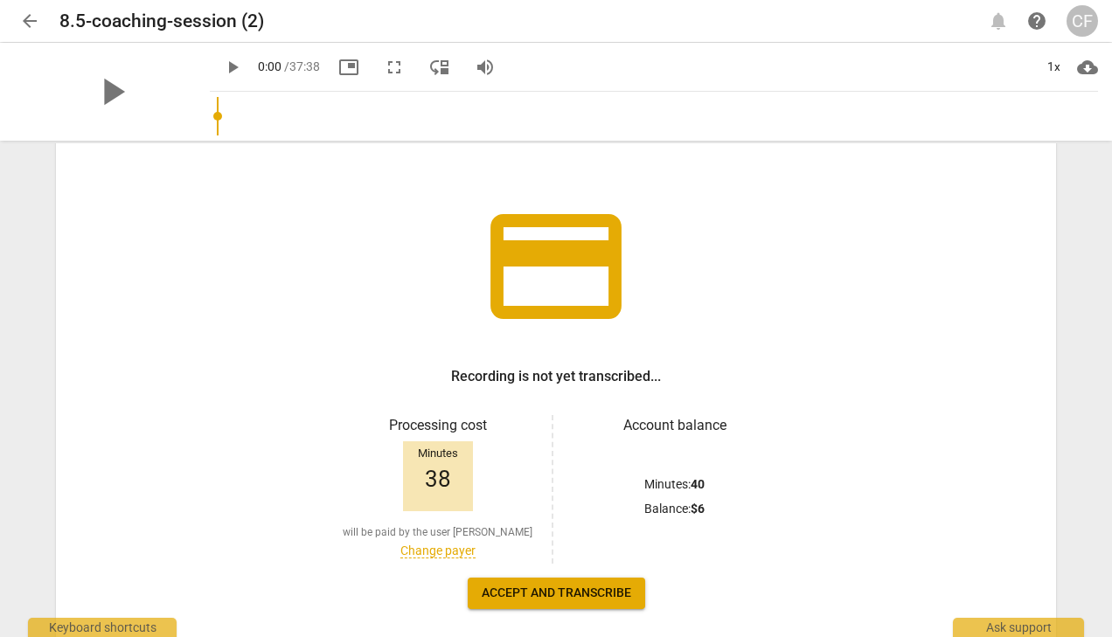
scroll to position [135, 0]
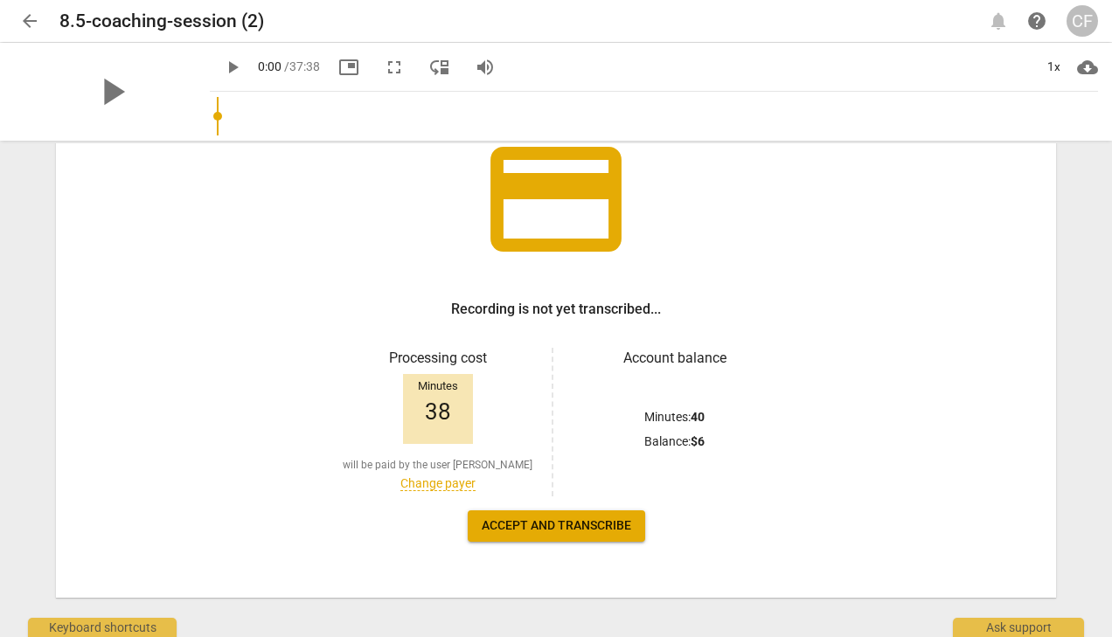
click at [526, 527] on span "Accept and transcribe" at bounding box center [556, 525] width 149 height 17
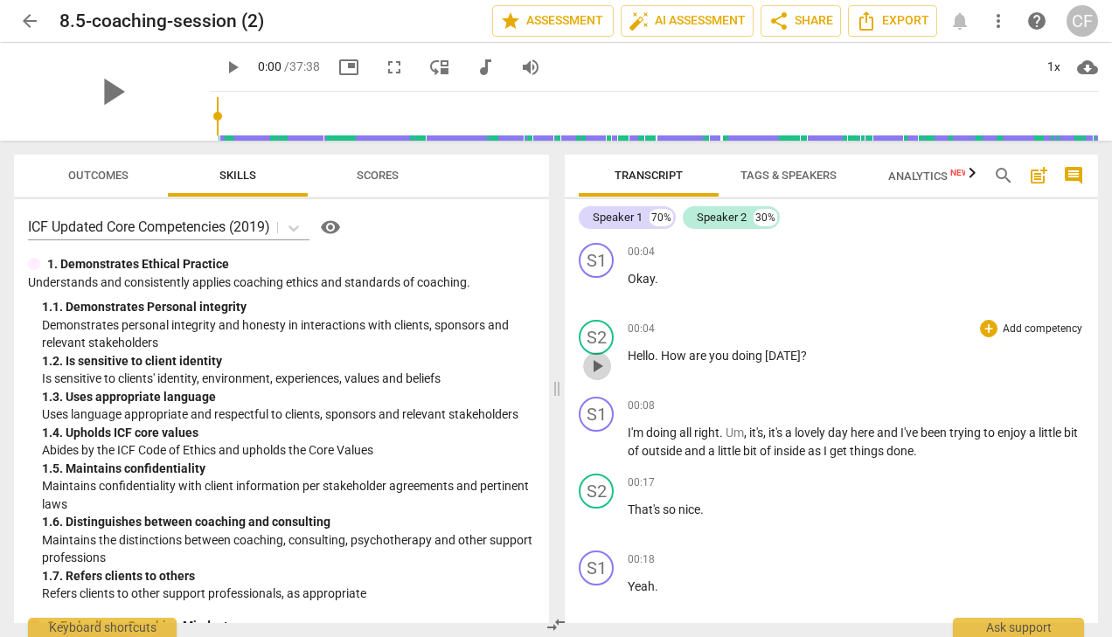
click at [594, 364] on span "play_arrow" at bounding box center [596, 366] width 21 height 21
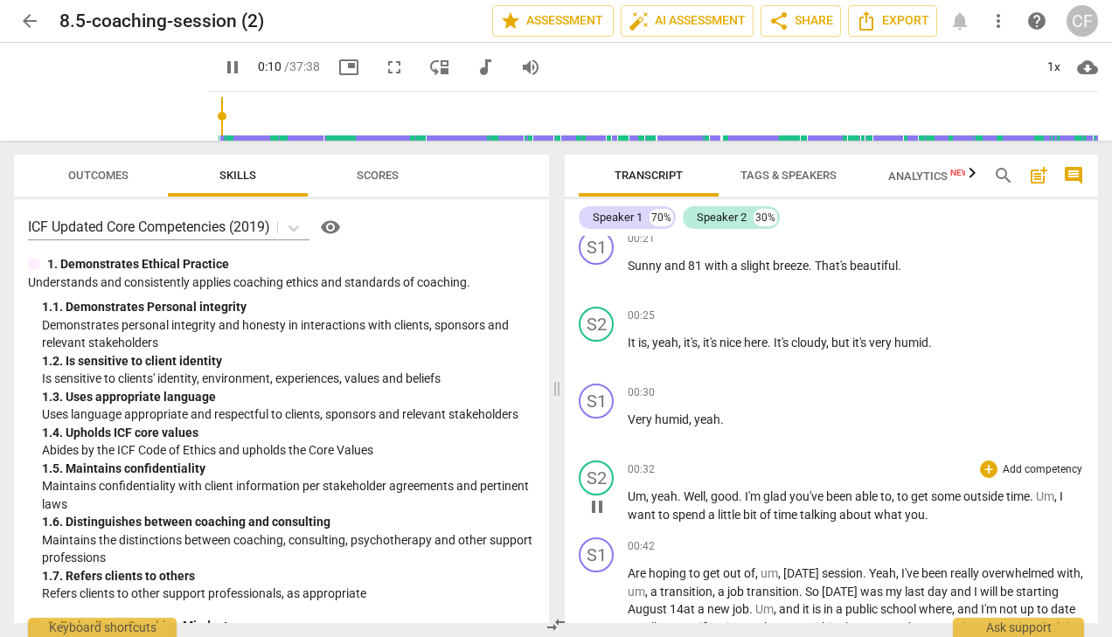
click at [599, 512] on span "pause" at bounding box center [596, 506] width 21 height 21
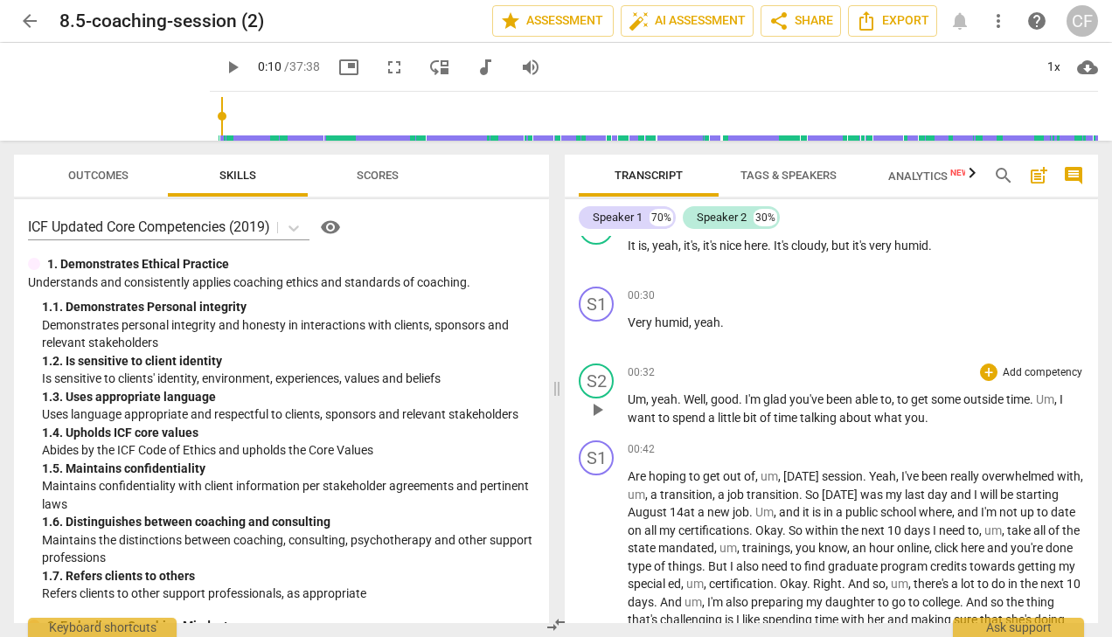
scroll to position [734, 0]
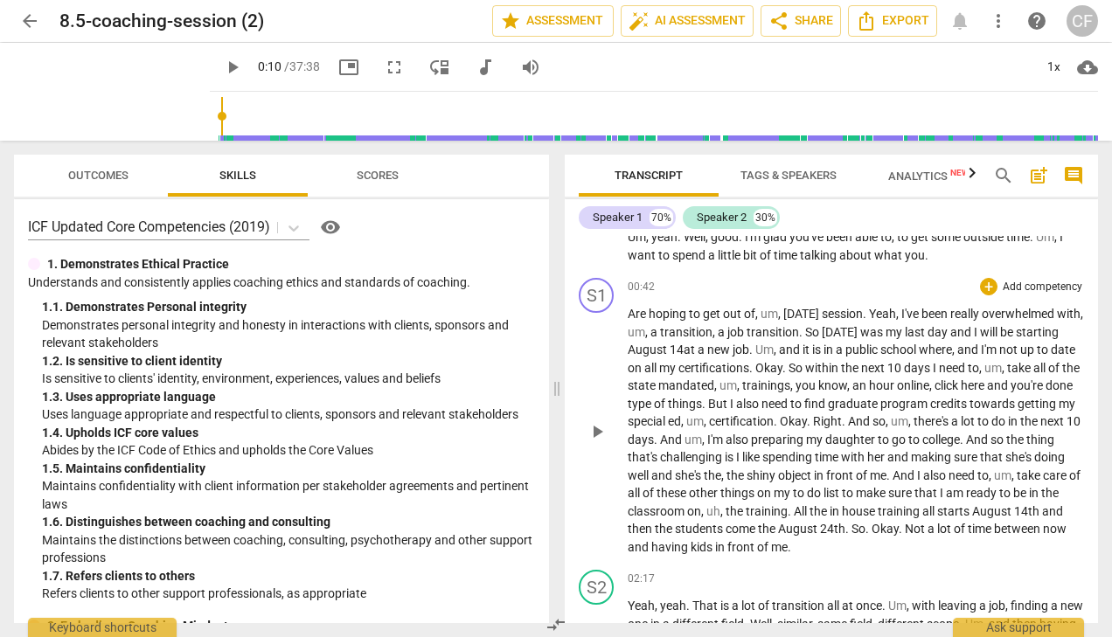
click at [597, 424] on span "play_arrow" at bounding box center [596, 431] width 21 height 21
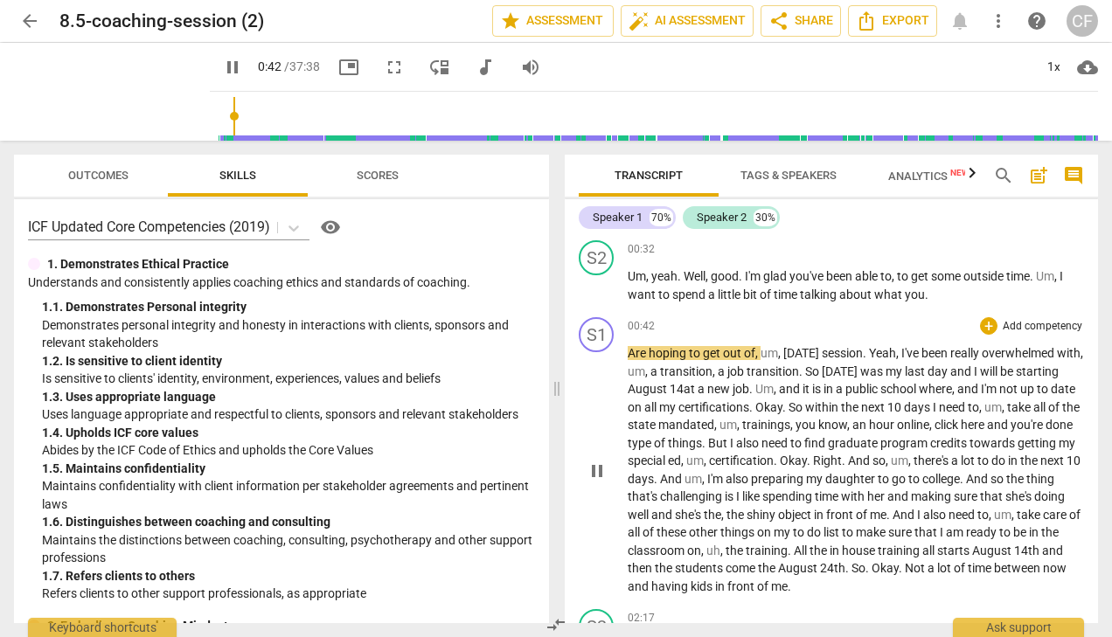
scroll to position [577, 0]
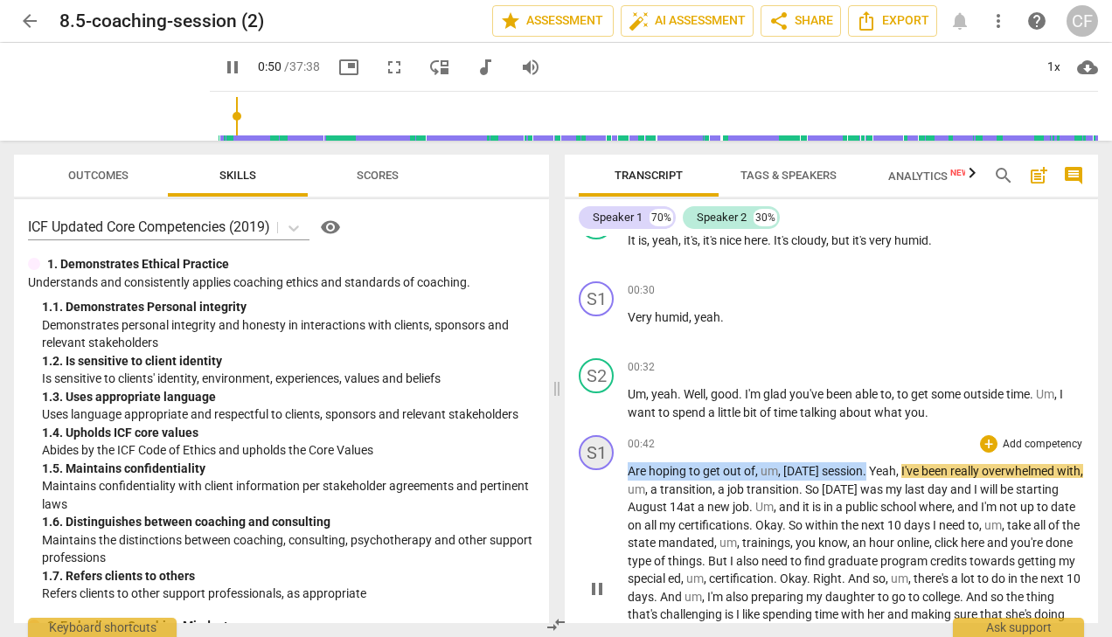
drag, startPoint x: 870, startPoint y: 471, endPoint x: 596, endPoint y: 466, distance: 273.6
click at [596, 466] on div "S1 play_arrow pause 00:42 + Add competency keyboard_arrow_right Are hoping to g…" at bounding box center [831, 574] width 533 height 292
click at [987, 445] on div "+" at bounding box center [988, 443] width 17 height 17
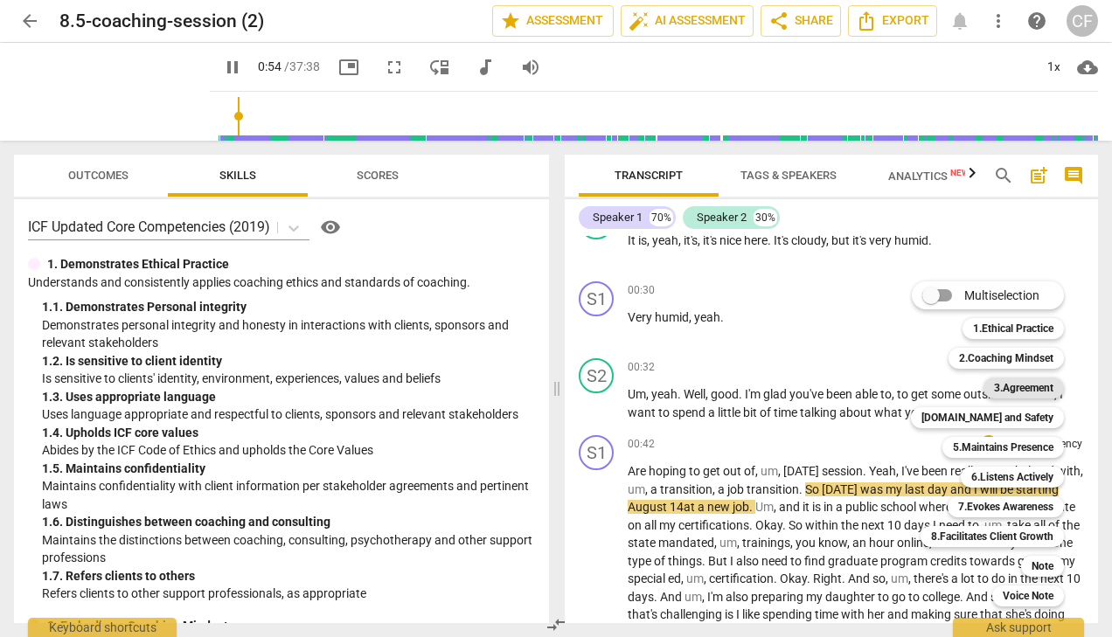
click at [1025, 391] on b "3.Agreement" at bounding box center [1023, 388] width 59 height 21
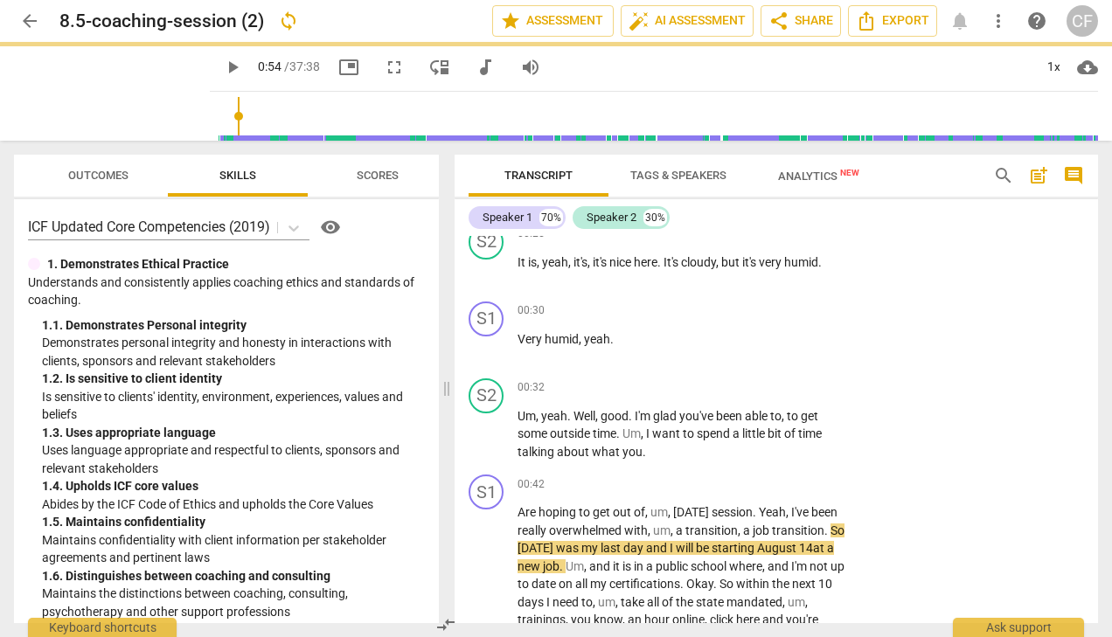
type input "55"
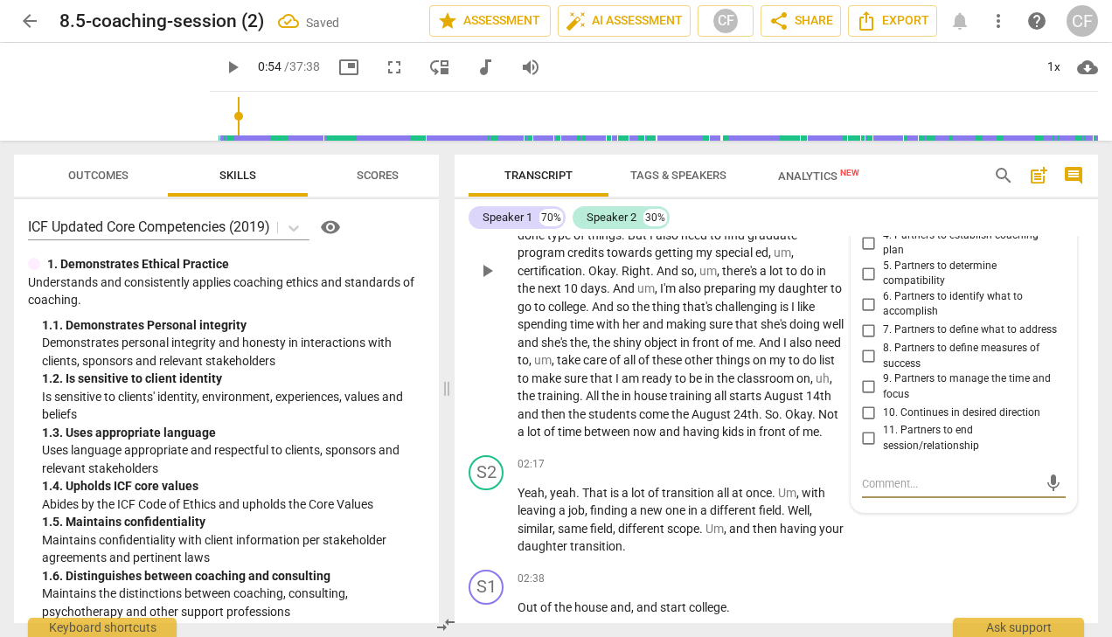
scroll to position [971, 0]
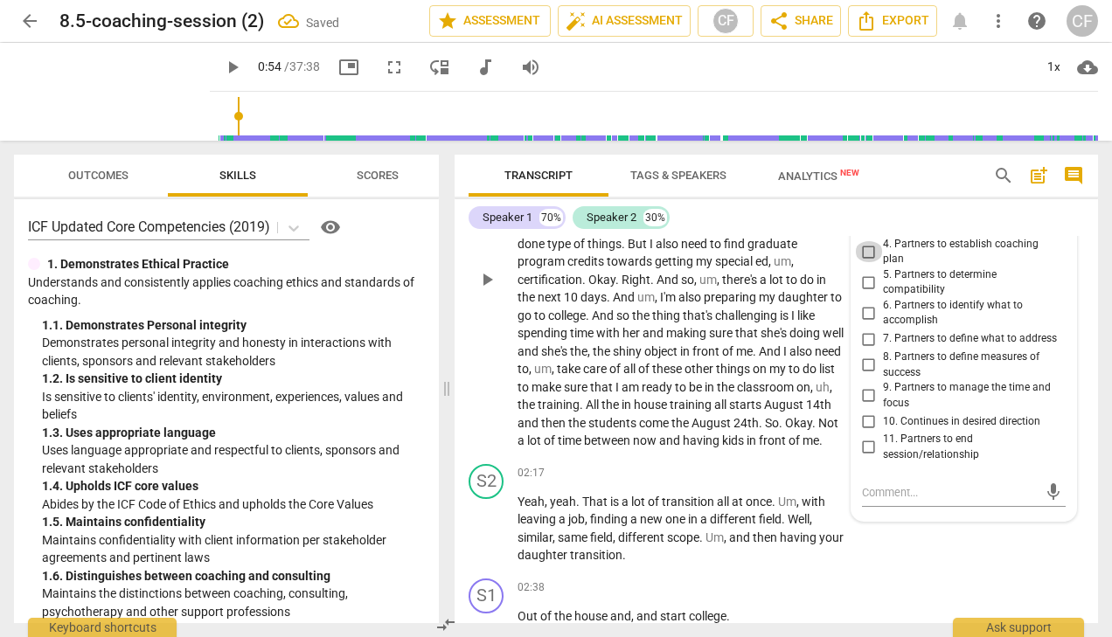
click at [863, 248] on input "4. Partners to establish coaching plan" at bounding box center [869, 251] width 28 height 21
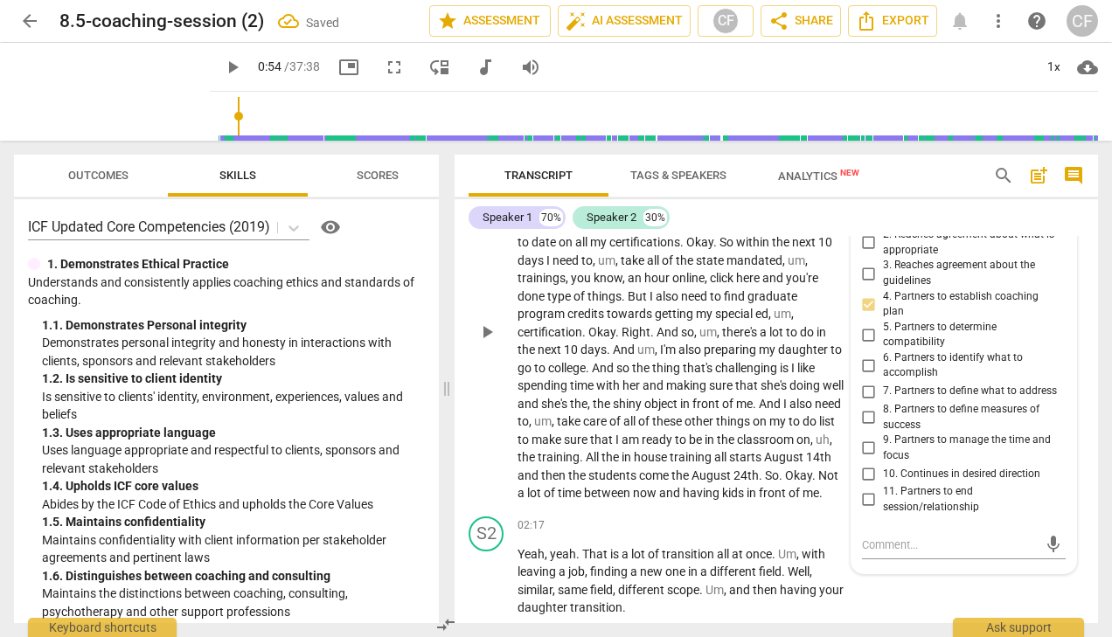
scroll to position [904, 0]
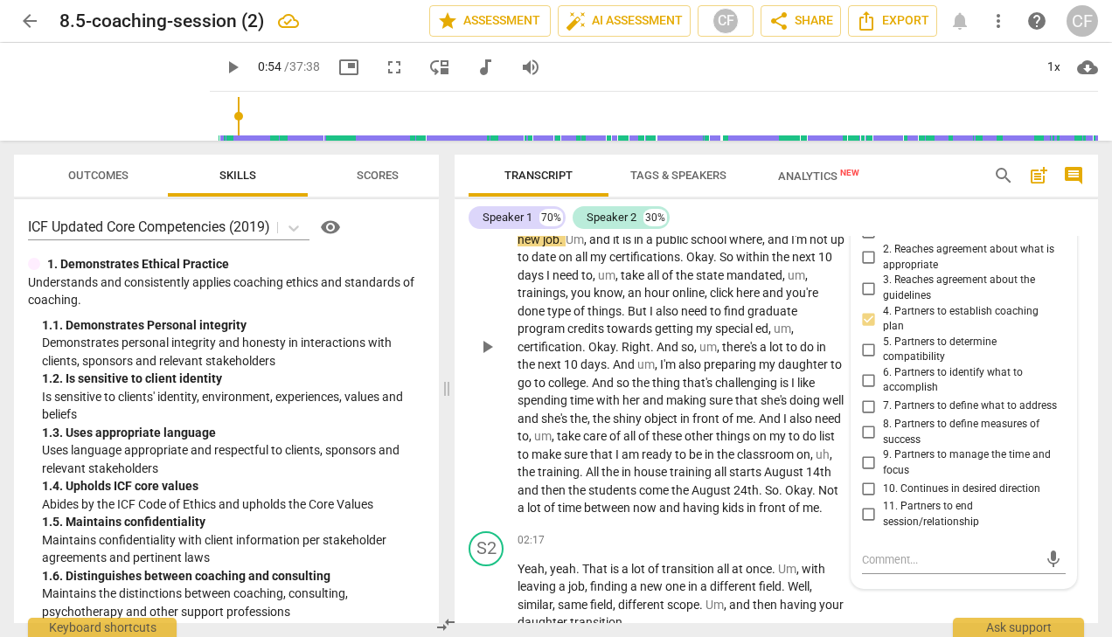
click at [867, 312] on input "4. Partners to establish coaching plan" at bounding box center [869, 319] width 28 height 21
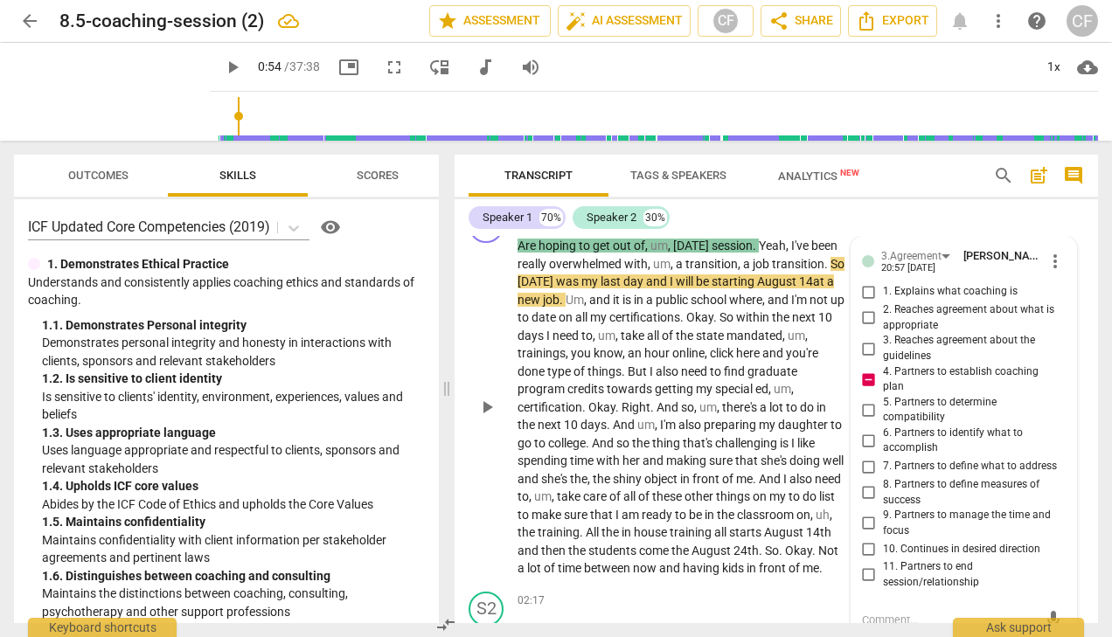
scroll to position [843, 0]
click at [866, 382] on input "4. Partners to establish coaching plan" at bounding box center [869, 380] width 28 height 21
checkbox input "false"
click at [866, 293] on input "1. Explains what coaching is" at bounding box center [869, 292] width 28 height 21
click at [871, 287] on input "1. Explains what coaching is" at bounding box center [869, 292] width 28 height 21
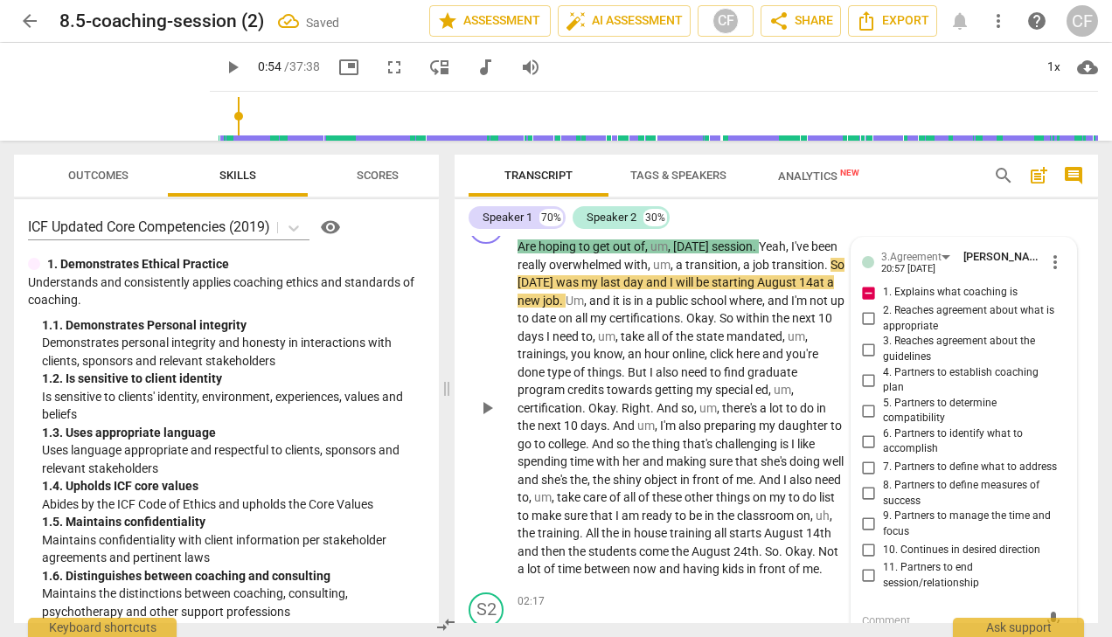
click at [871, 288] on input "1. Explains what coaching is" at bounding box center [869, 292] width 28 height 21
checkbox input "false"
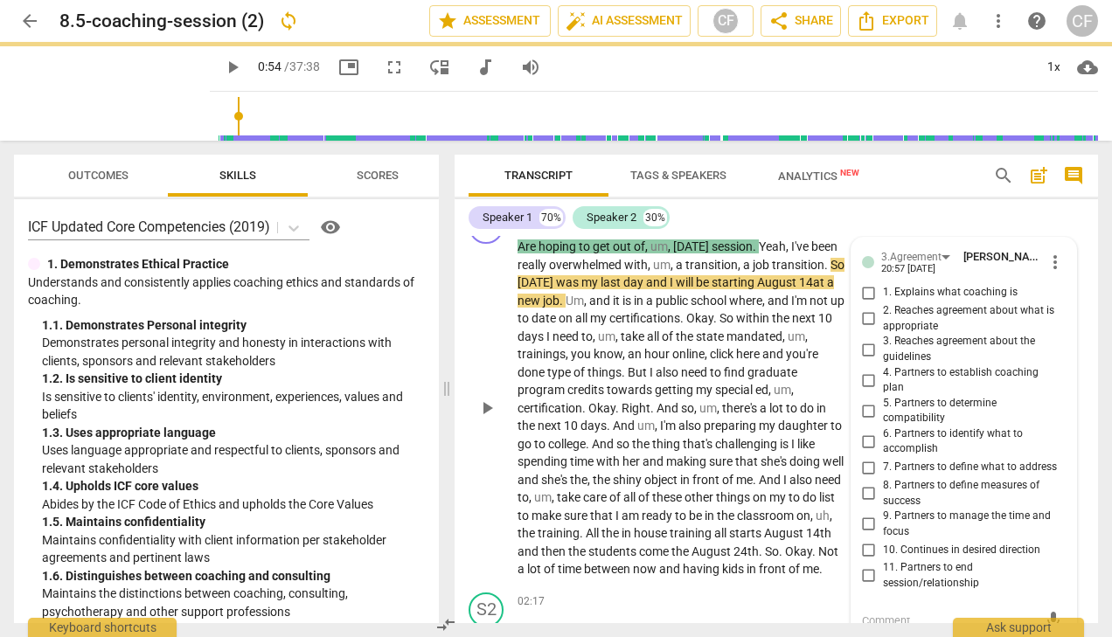
click at [866, 376] on input "4. Partners to establish coaching plan" at bounding box center [869, 380] width 28 height 21
click at [866, 377] on input "4. Partners to establish coaching plan" at bounding box center [869, 380] width 28 height 21
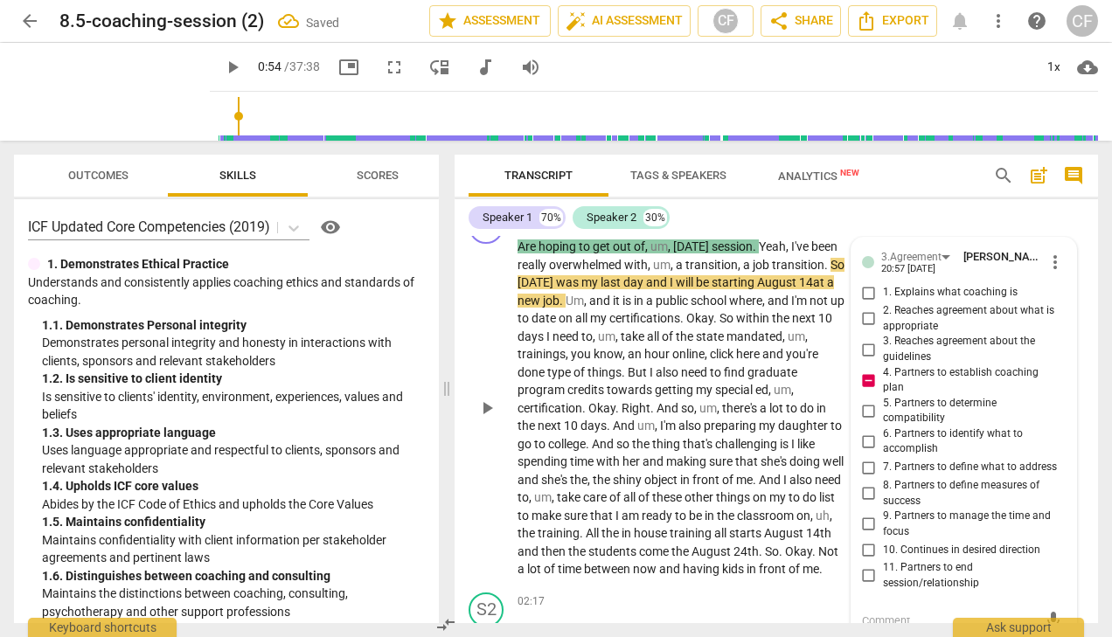
click at [866, 377] on input "4. Partners to establish coaching plan" at bounding box center [869, 380] width 28 height 21
checkbox input "false"
click at [870, 466] on input "7. Partners to define what to address" at bounding box center [869, 467] width 28 height 21
checkbox input "true"
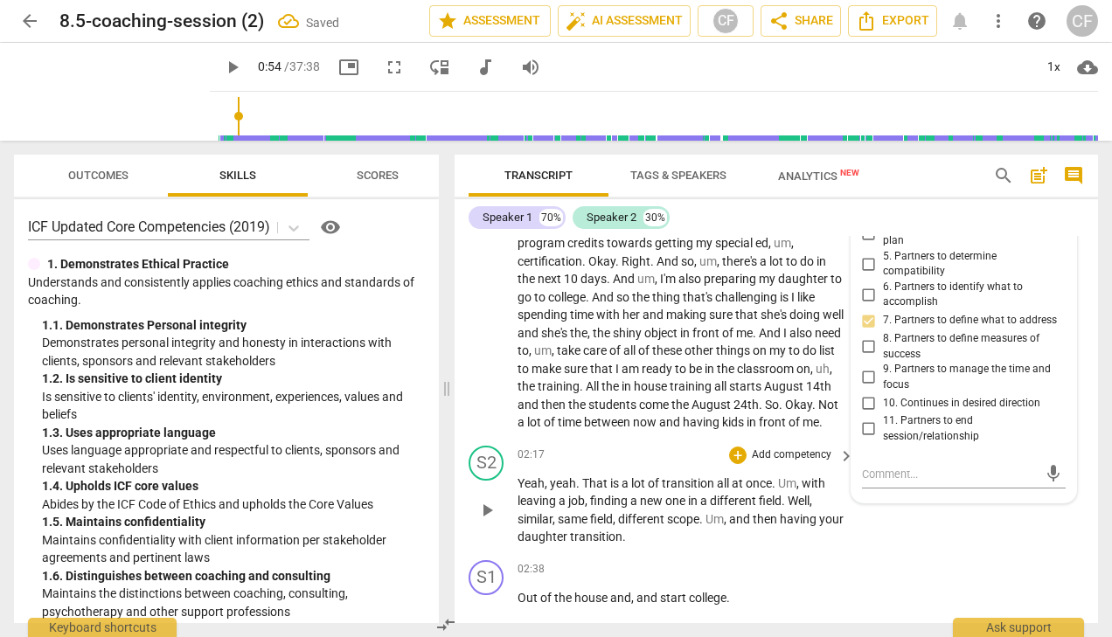
scroll to position [994, 0]
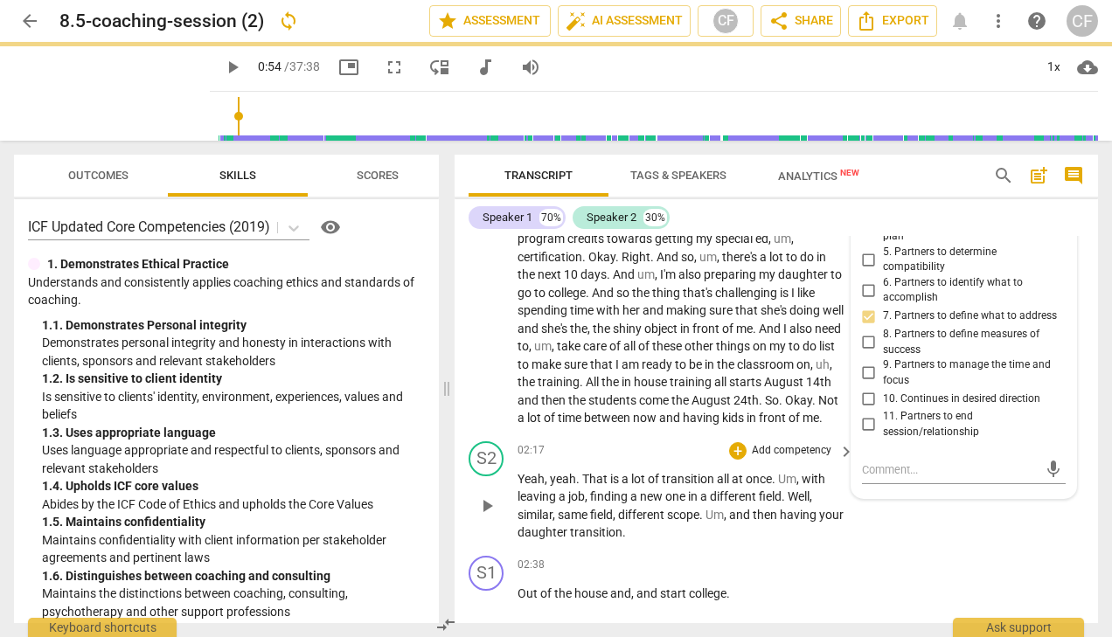
click at [961, 549] on div "S2 play_arrow pause 02:17 + Add competency keyboard_arrow_right Yeah , yeah . T…" at bounding box center [775, 491] width 643 height 114
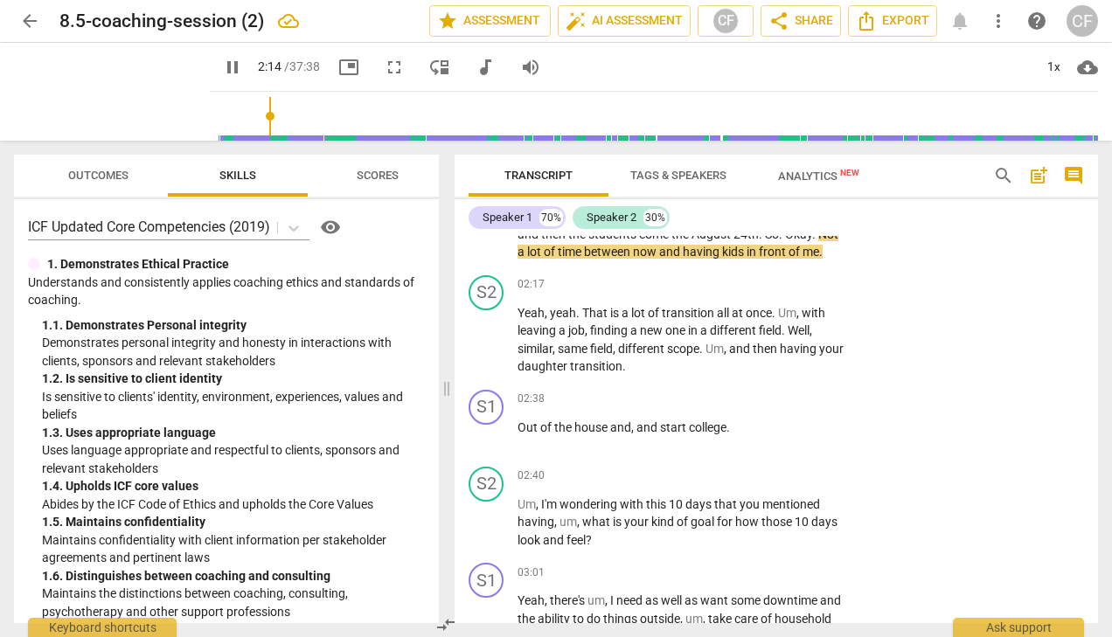
scroll to position [1155, 0]
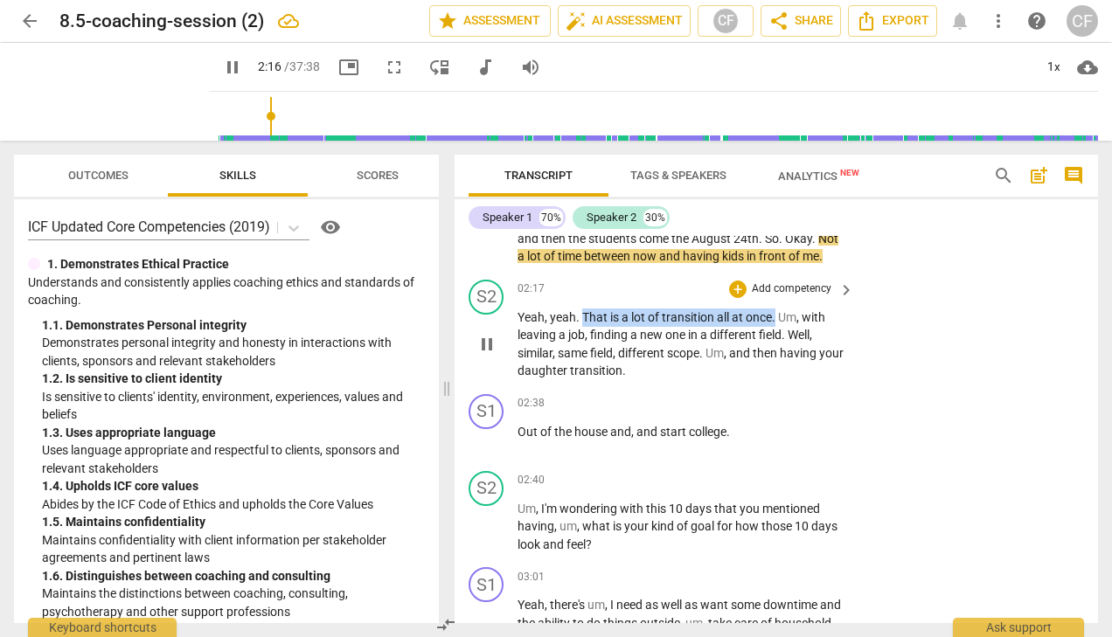
drag, startPoint x: 776, startPoint y: 336, endPoint x: 579, endPoint y: 339, distance: 196.7
click at [580, 336] on p "Yeah , yeah . That is a lot of transition all at once . Um , with leaving a job…" at bounding box center [681, 345] width 328 height 72
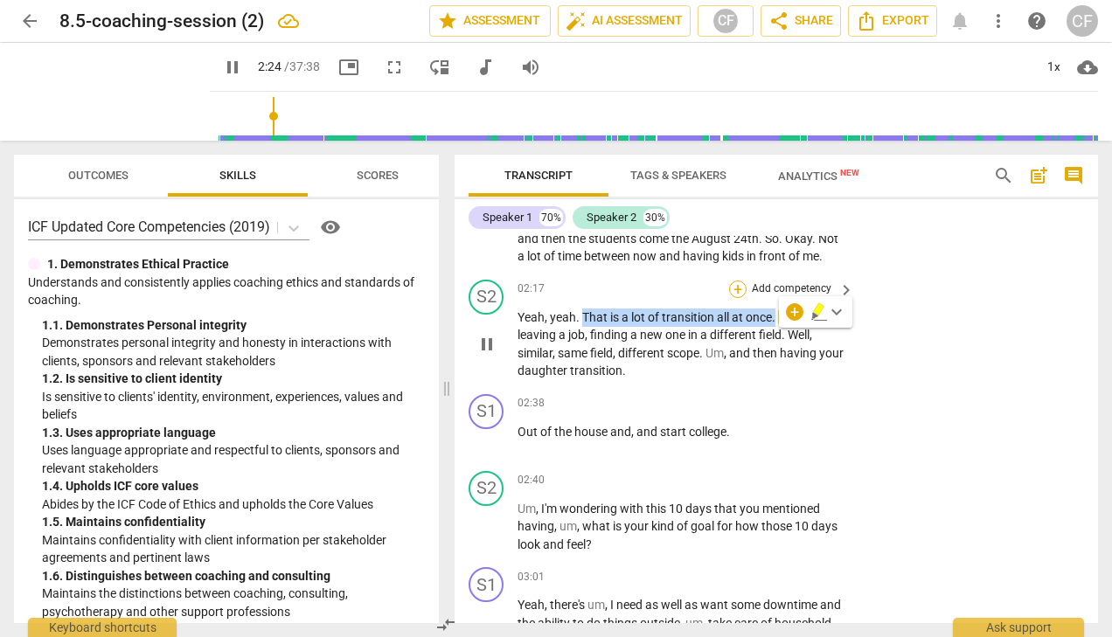
click at [737, 298] on div "+" at bounding box center [737, 289] width 17 height 17
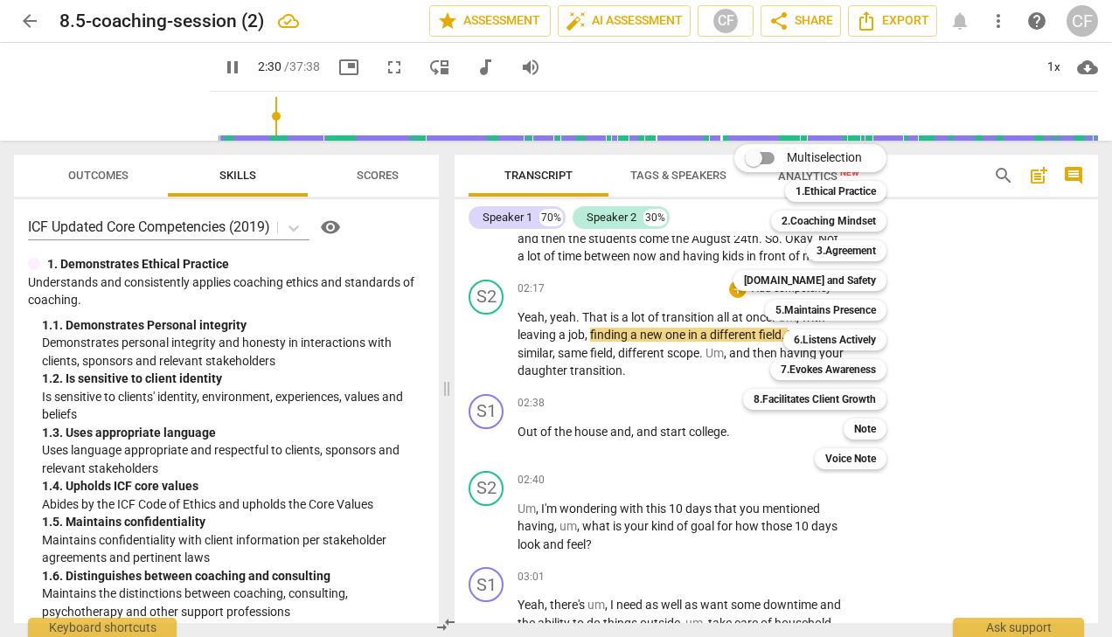
click at [302, 427] on div at bounding box center [556, 318] width 1112 height 637
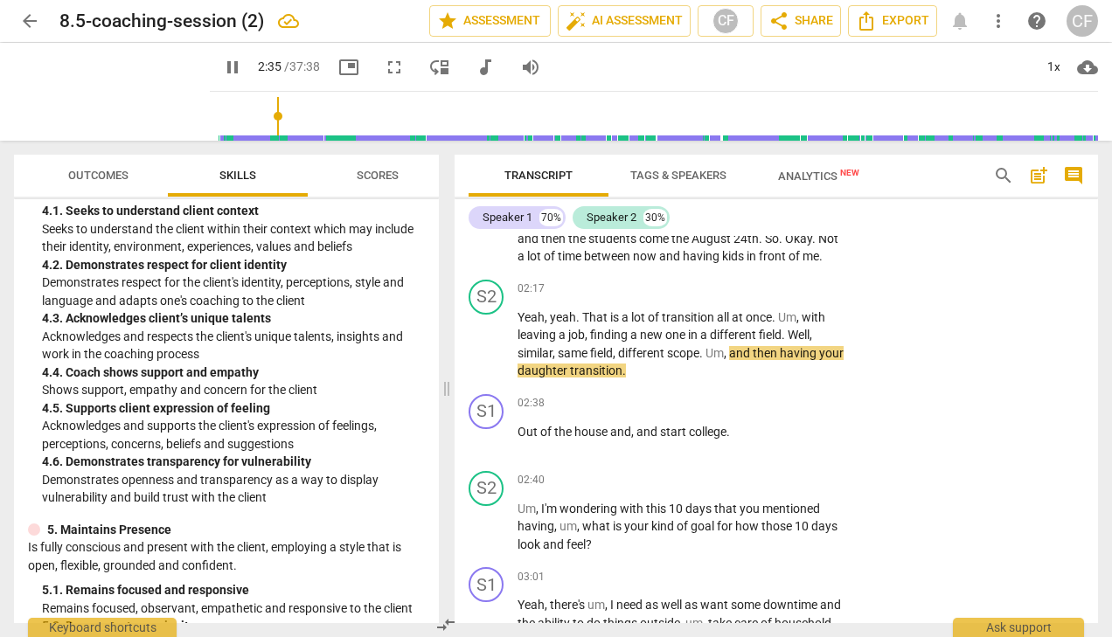
scroll to position [1754, 0]
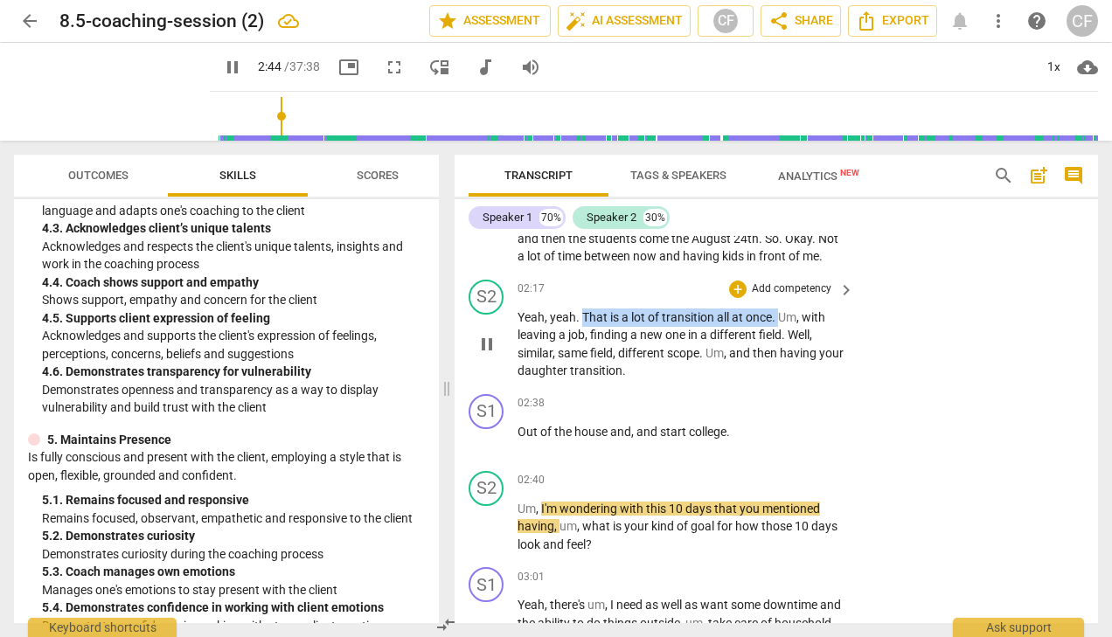
drag, startPoint x: 778, startPoint y: 332, endPoint x: 583, endPoint y: 331, distance: 194.9
click at [583, 331] on p "Yeah , yeah . That is a lot of transition all at once . Um , with leaving a job…" at bounding box center [681, 345] width 328 height 72
click at [733, 298] on div "+" at bounding box center [737, 289] width 17 height 17
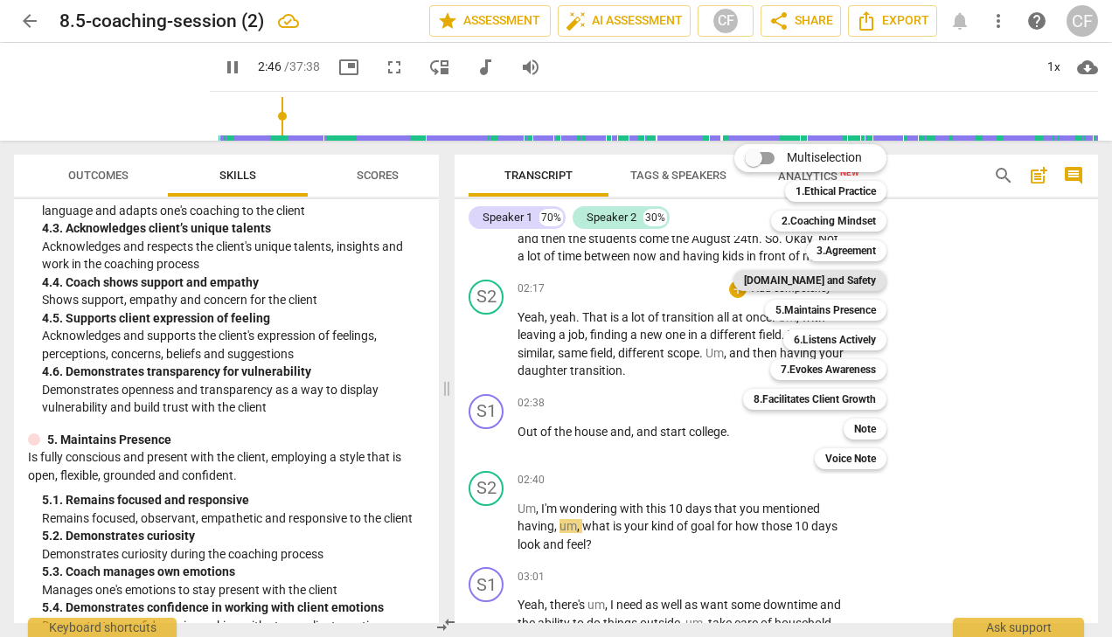
click at [836, 279] on b "[DOMAIN_NAME] and Safety" at bounding box center [810, 280] width 132 height 21
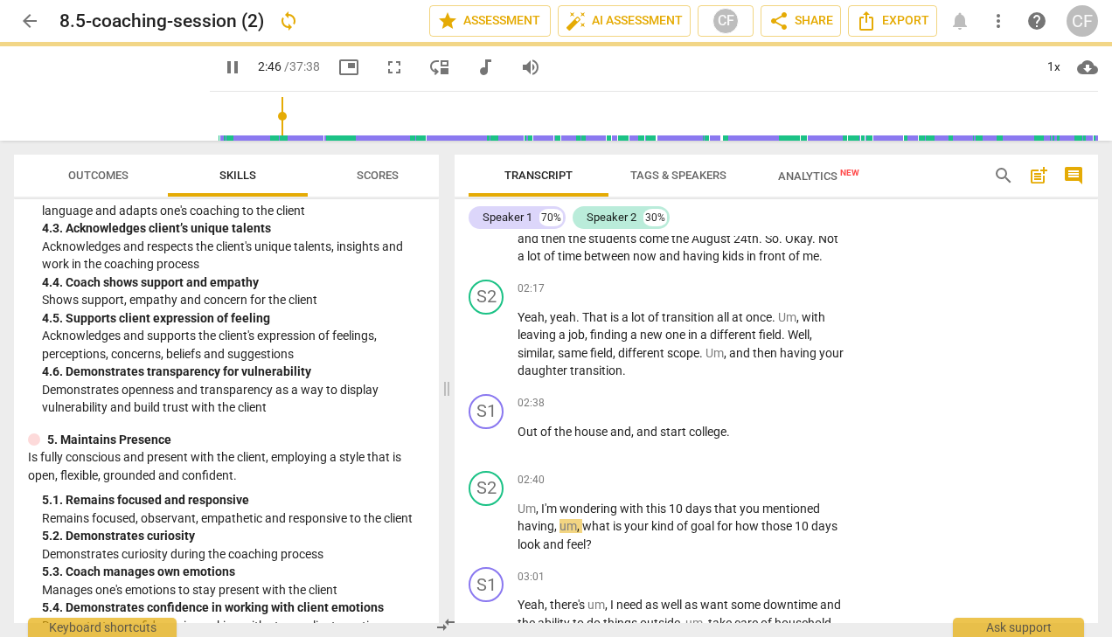
type input "167"
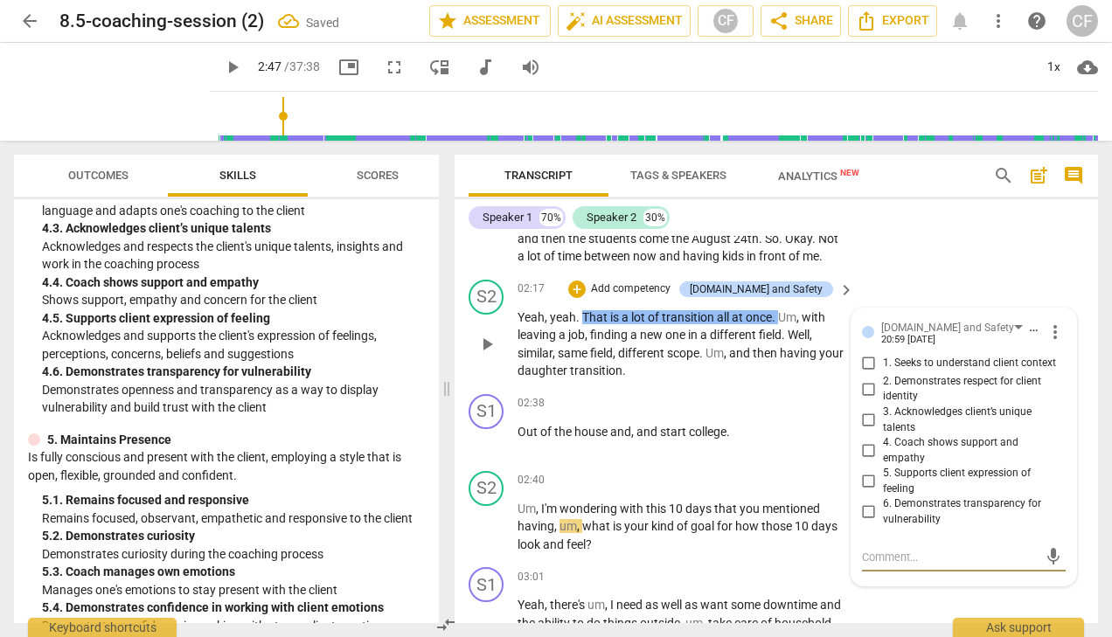
click at [869, 461] on input "4. Coach shows support and empathy" at bounding box center [869, 451] width 28 height 21
checkbox input "true"
click at [986, 290] on div "S2 play_arrow pause 02:17 + Add competency [DOMAIN_NAME] and Safety keyboard_ar…" at bounding box center [775, 330] width 643 height 114
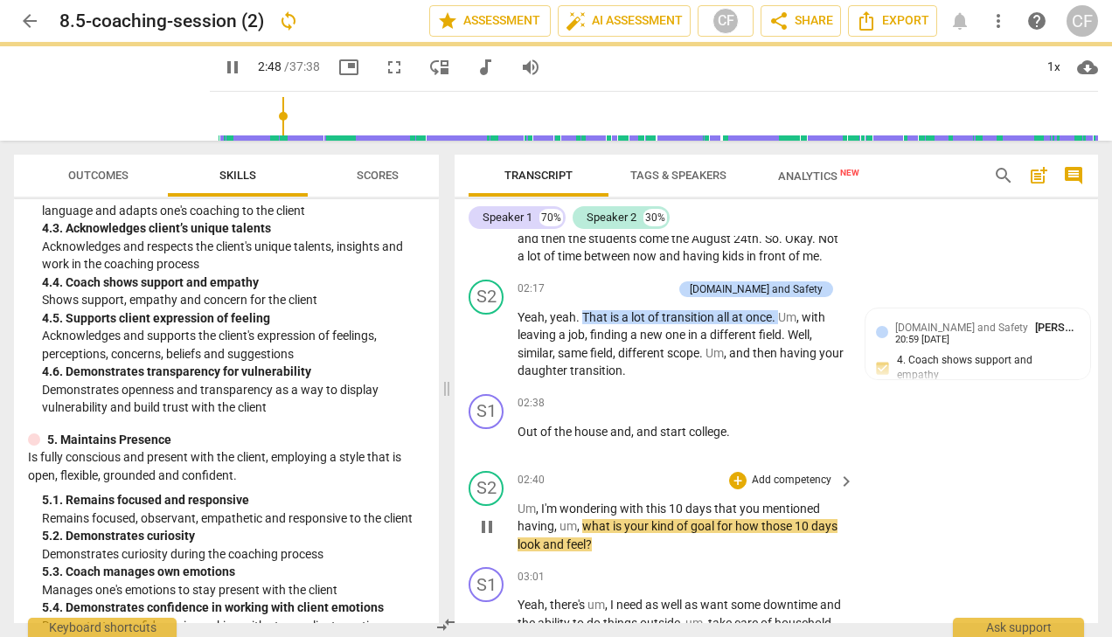
scroll to position [1238, 0]
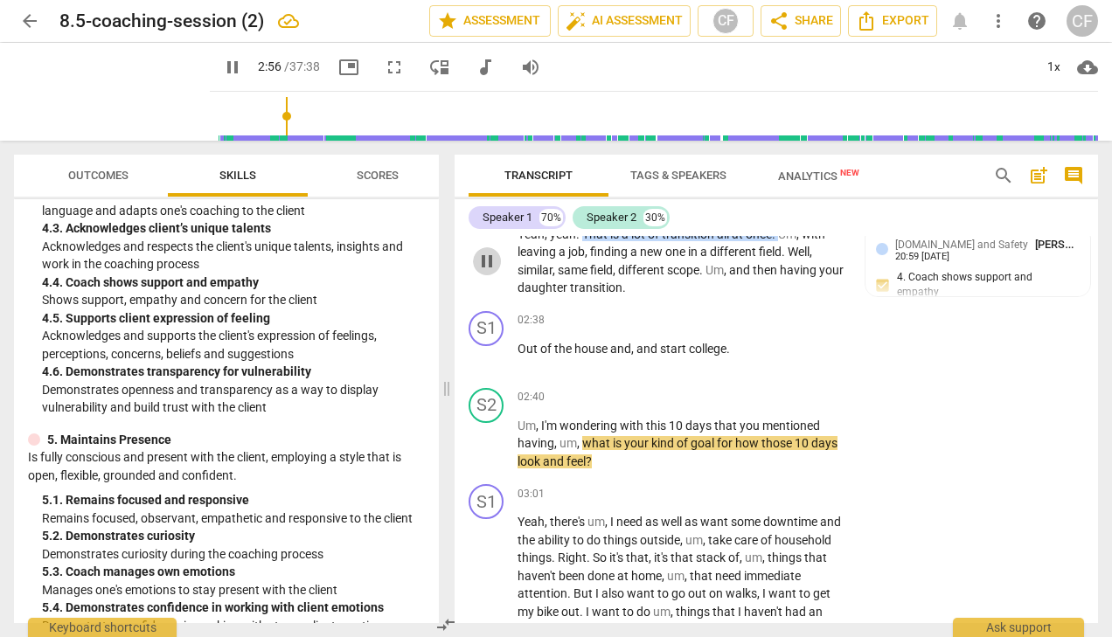
click at [487, 272] on span "pause" at bounding box center [486, 261] width 21 height 21
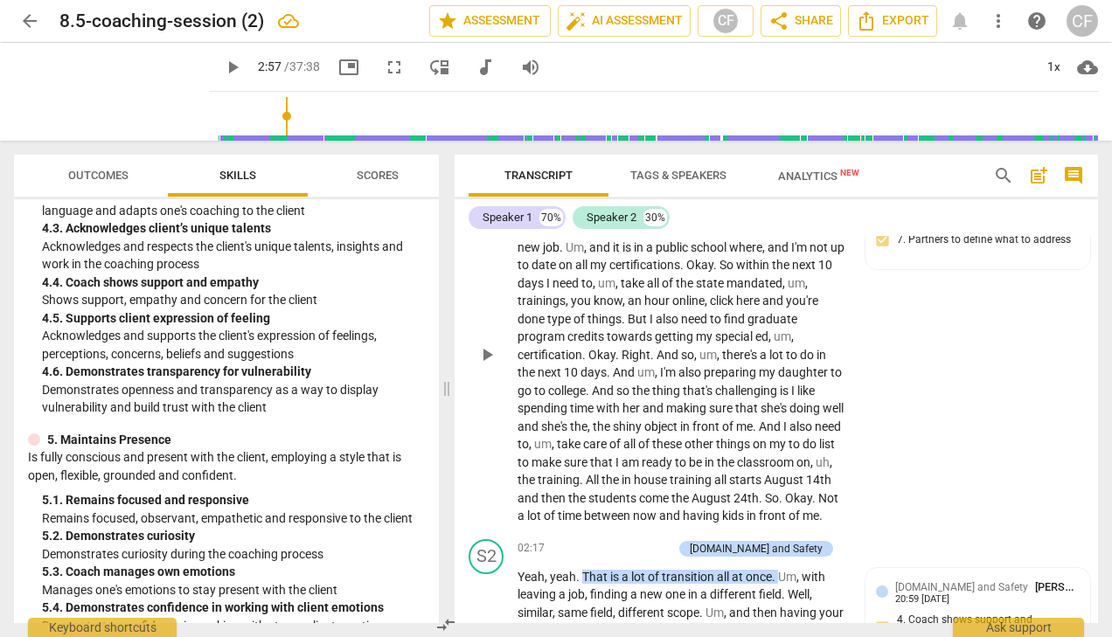
scroll to position [1017, 0]
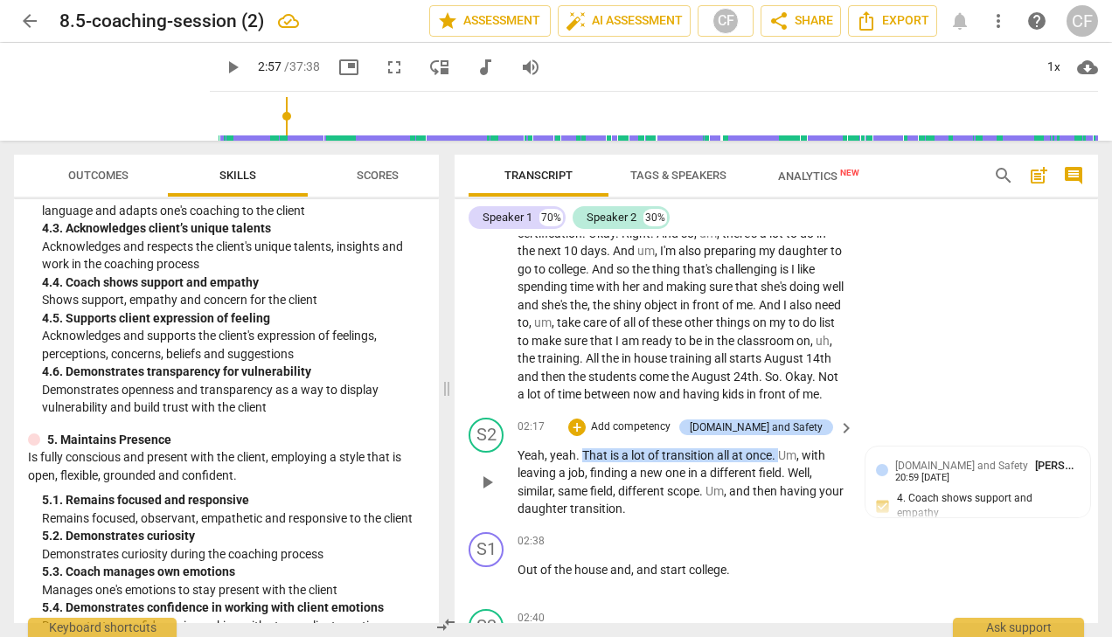
click at [490, 493] on span "play_arrow" at bounding box center [486, 482] width 21 height 21
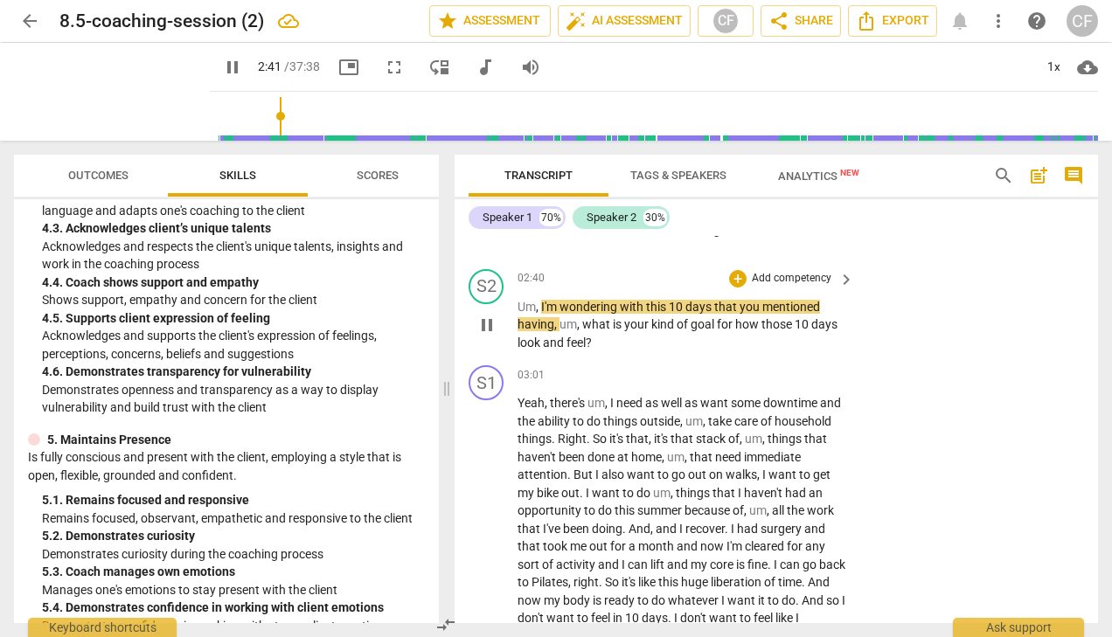
scroll to position [1360, 0]
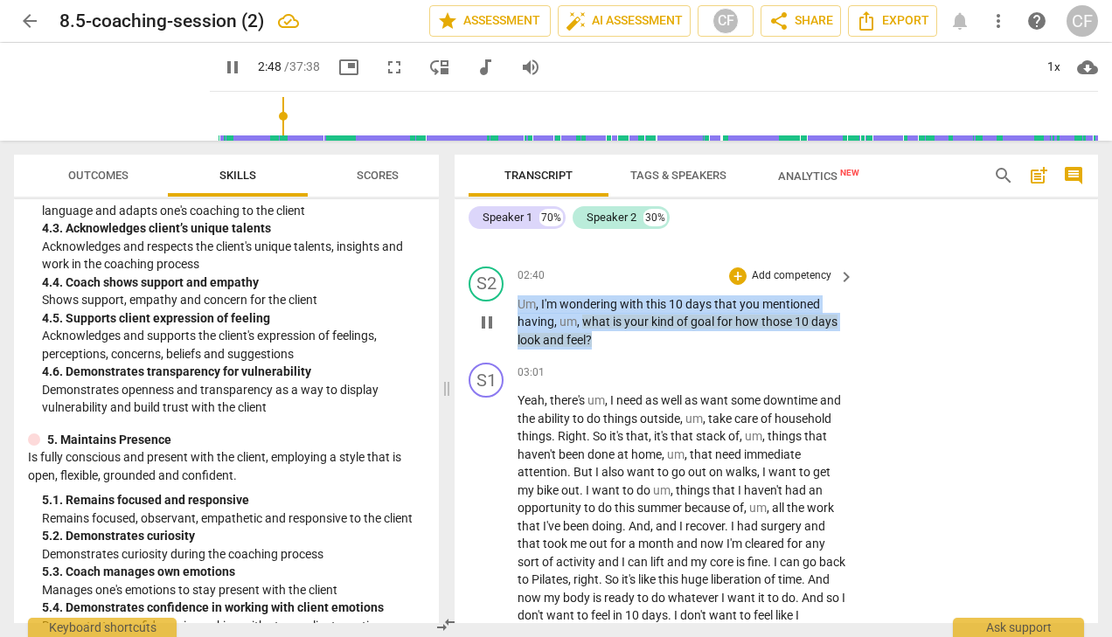
drag, startPoint x: 596, startPoint y: 357, endPoint x: 516, endPoint y: 317, distance: 89.9
click at [516, 317] on div "S2 play_arrow pause 02:40 + Add competency keyboard_arrow_right Um , I'm wonder…" at bounding box center [775, 308] width 643 height 97
click at [758, 284] on p "Add competency" at bounding box center [791, 276] width 83 height 16
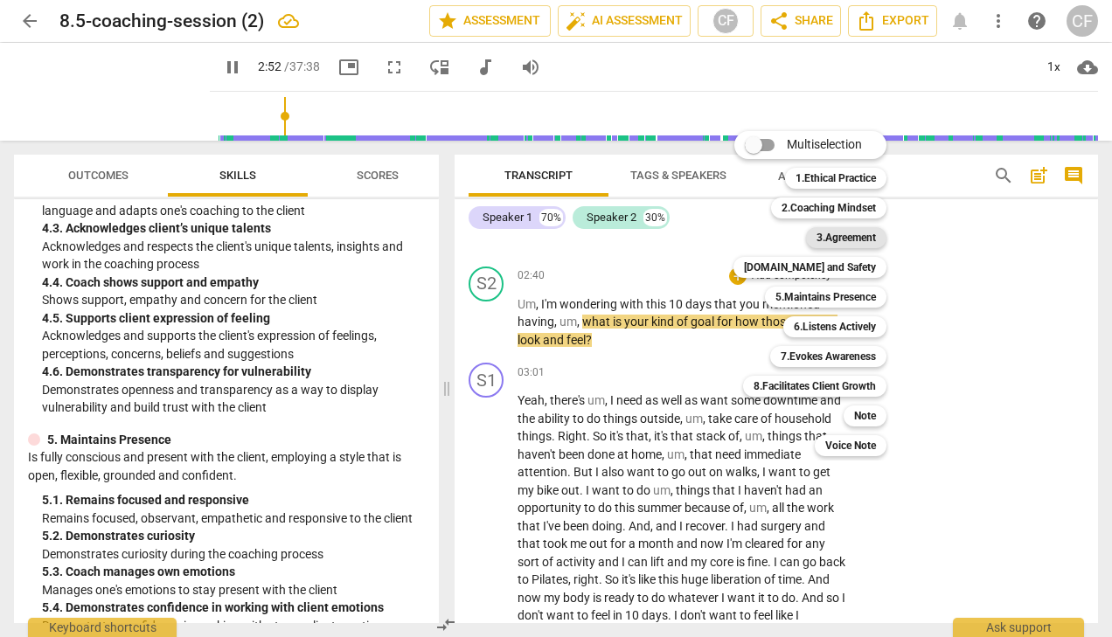
click at [850, 237] on b "3.Agreement" at bounding box center [845, 237] width 59 height 21
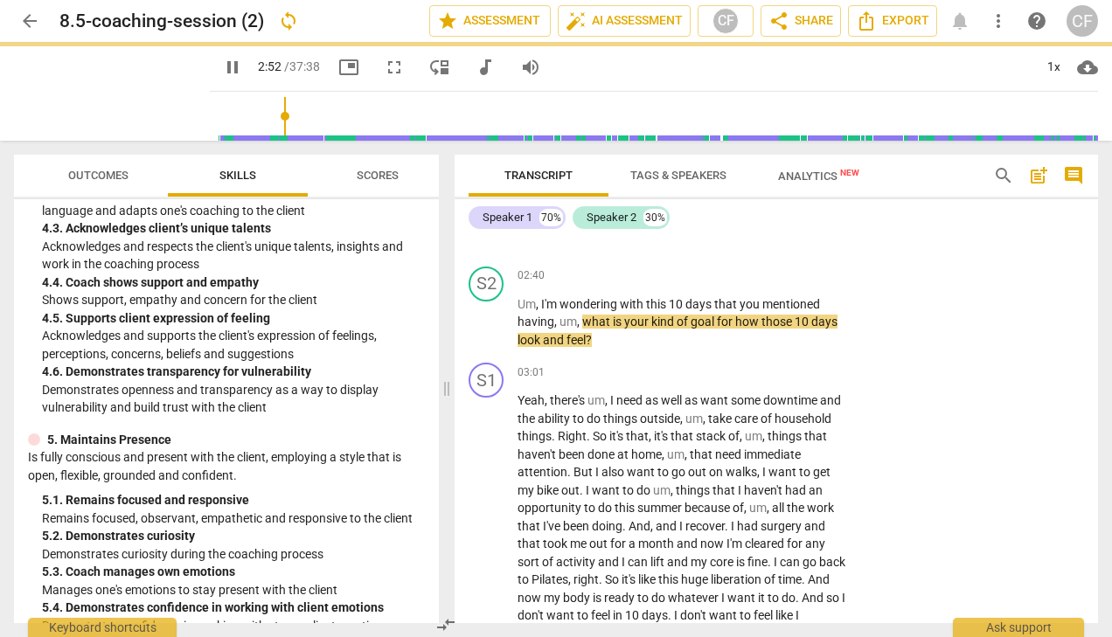
type input "173"
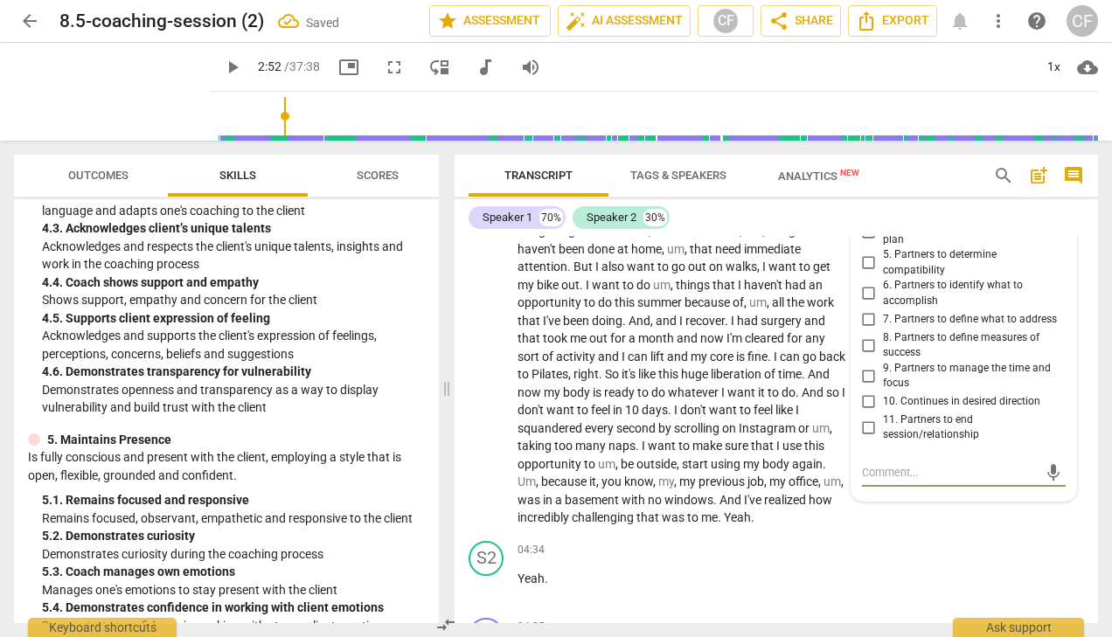
scroll to position [1564, 0]
click at [865, 306] on input "6. Partners to identify what to accomplish" at bounding box center [869, 295] width 28 height 21
checkbox input "true"
click at [834, 280] on p "Yeah , there's um , I need as well as want some downtime and the ability to do …" at bounding box center [681, 358] width 328 height 341
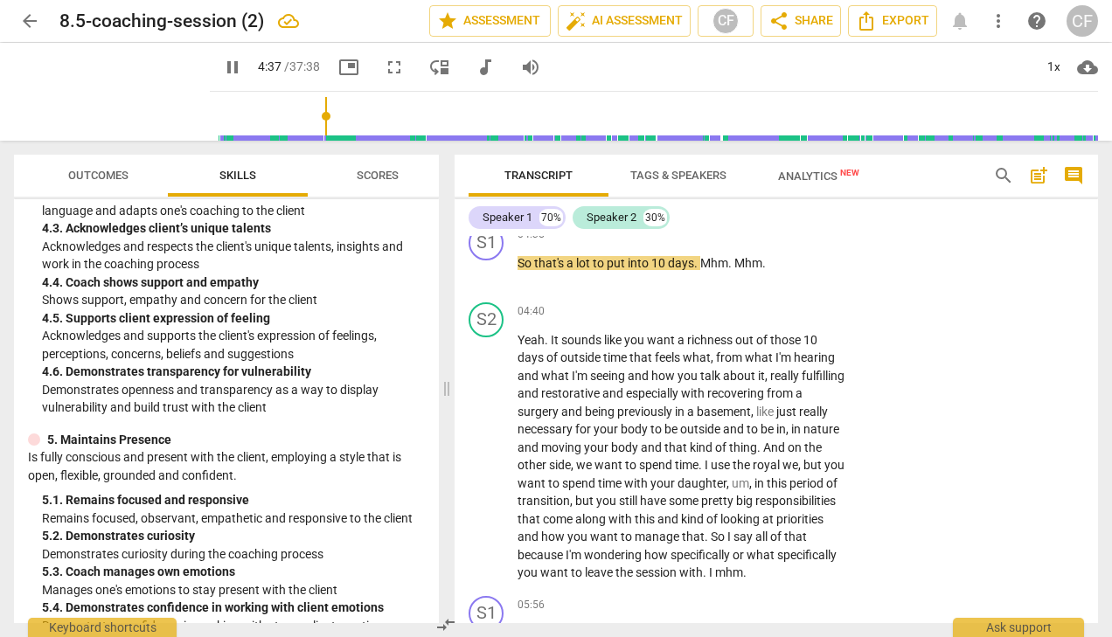
scroll to position [2015, 0]
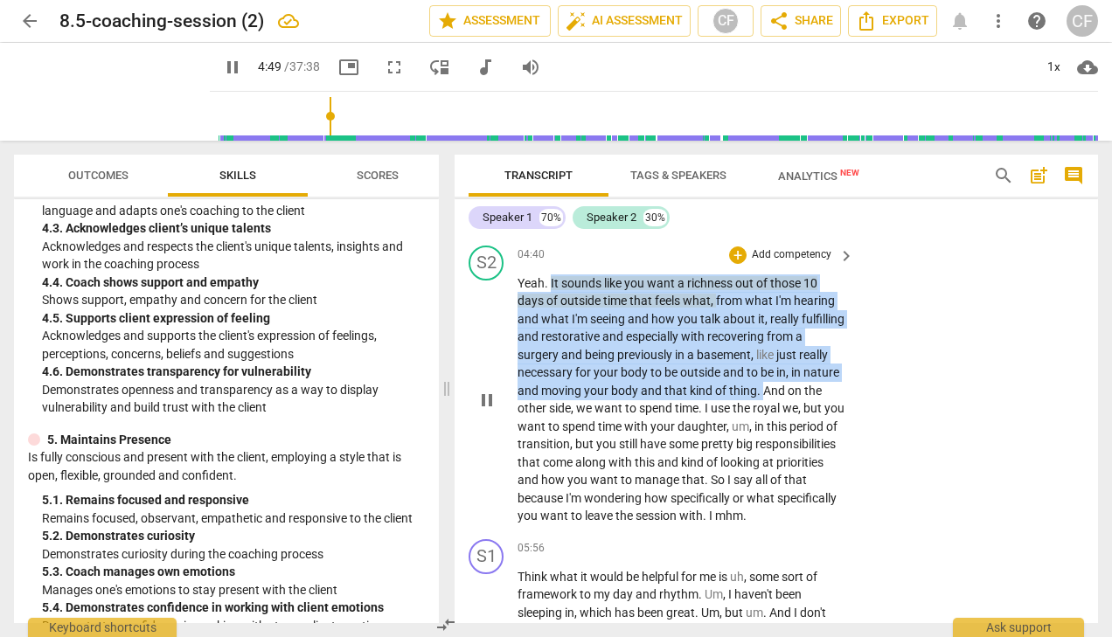
drag, startPoint x: 551, startPoint y: 315, endPoint x: 763, endPoint y: 422, distance: 238.0
click at [763, 422] on p "Yeah . It sounds like you want a richness out of those 10 days of outside time …" at bounding box center [681, 399] width 328 height 251
click at [732, 264] on div "+" at bounding box center [737, 254] width 17 height 17
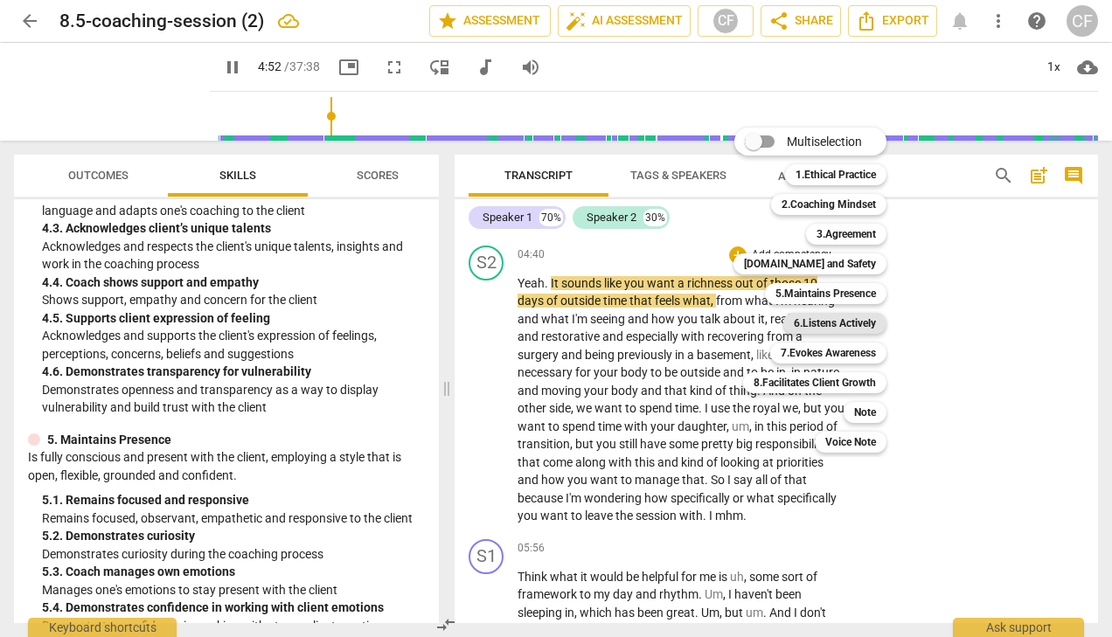
click at [858, 322] on b "6.Listens Actively" at bounding box center [835, 323] width 82 height 21
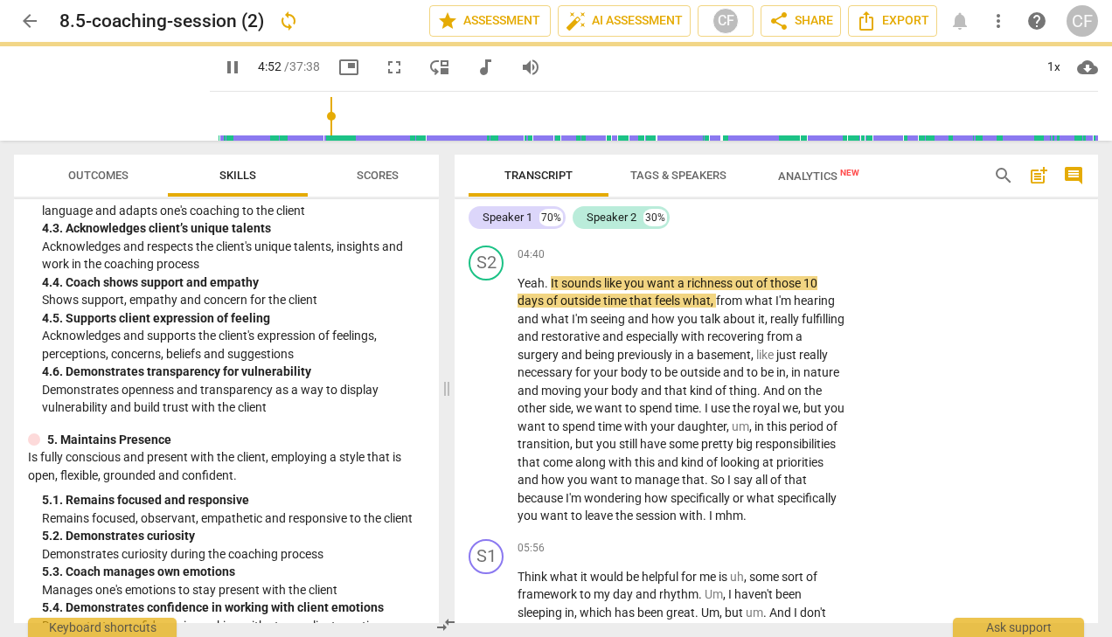
type input "293"
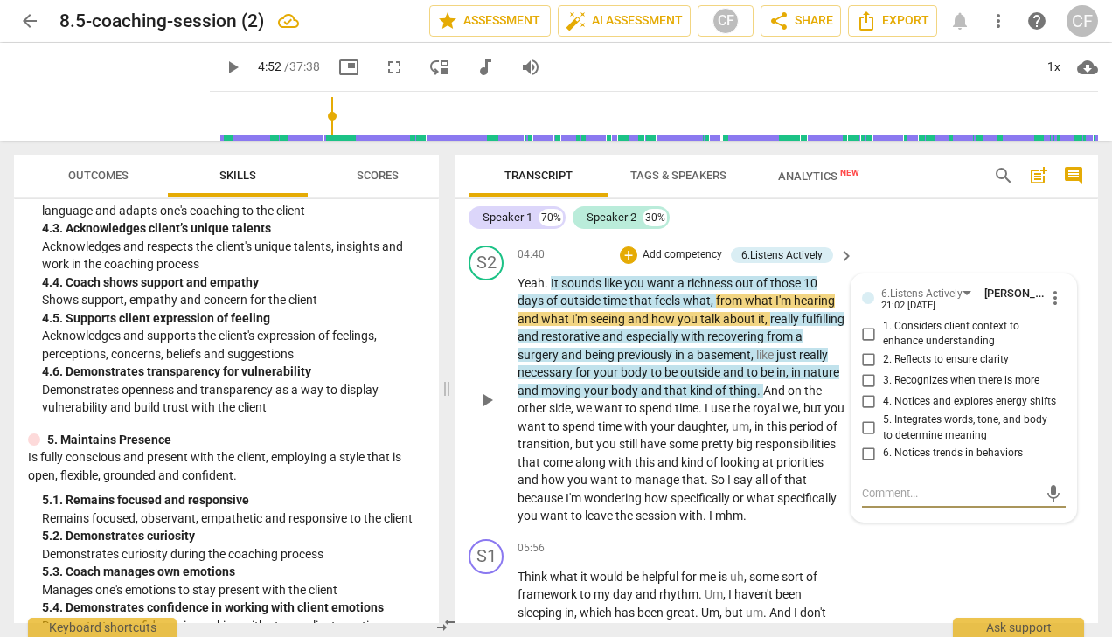
click at [868, 344] on input "1. Considers client context to enhance understanding" at bounding box center [869, 333] width 28 height 21
checkbox input "true"
click at [930, 239] on div "S1 play_arrow pause 04:35 + Add competency keyboard_arrow_right So that's a lot…" at bounding box center [775, 200] width 643 height 77
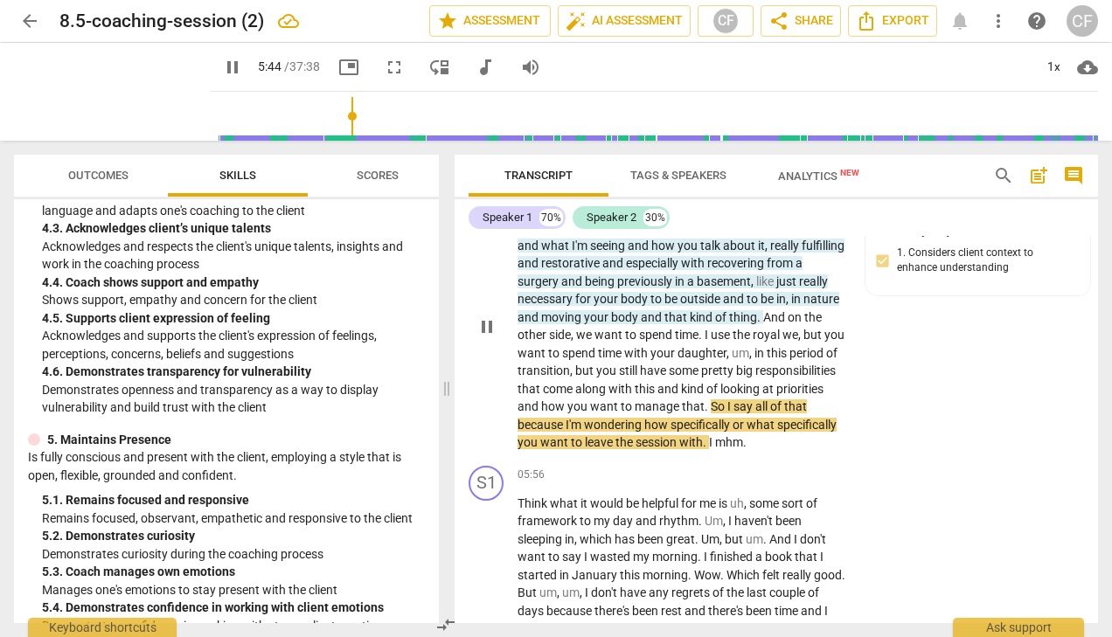
scroll to position [2068, 0]
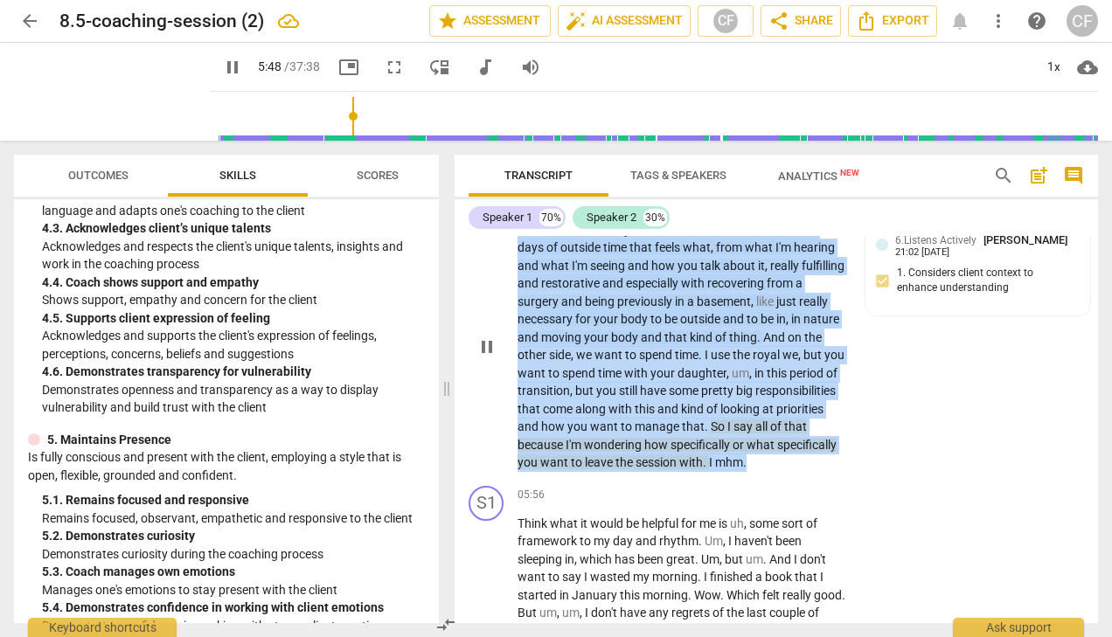
drag, startPoint x: 517, startPoint y: 262, endPoint x: 842, endPoint y: 508, distance: 406.8
click at [842, 479] on div "S2 play_arrow pause 04:40 + Add competency 6.Listens Actively keyboard_arrow_ri…" at bounding box center [775, 332] width 643 height 294
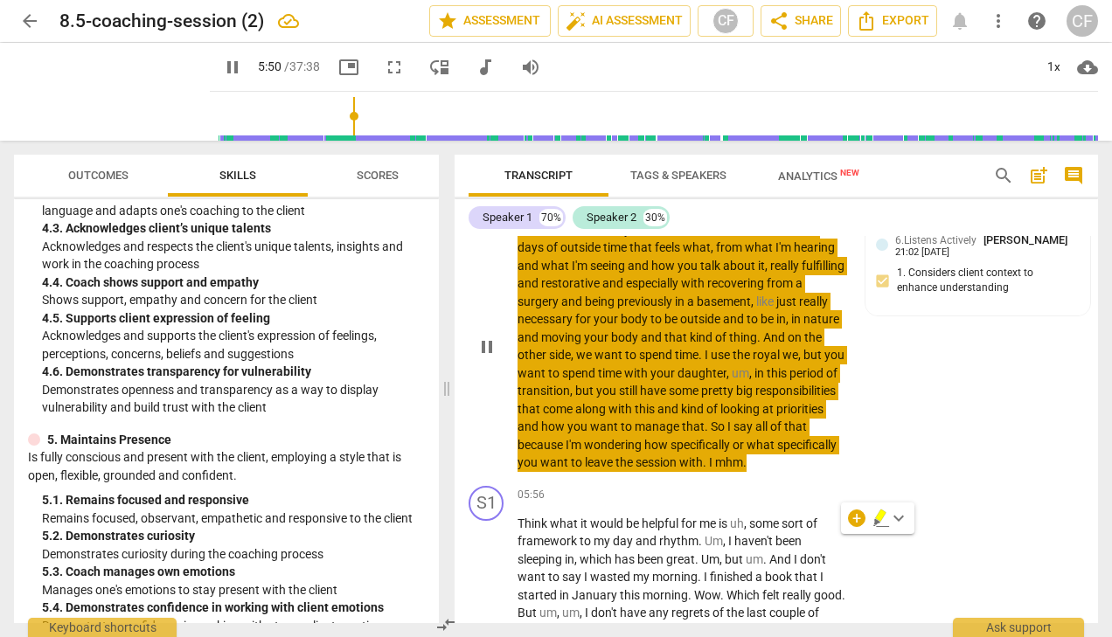
scroll to position [2025, 0]
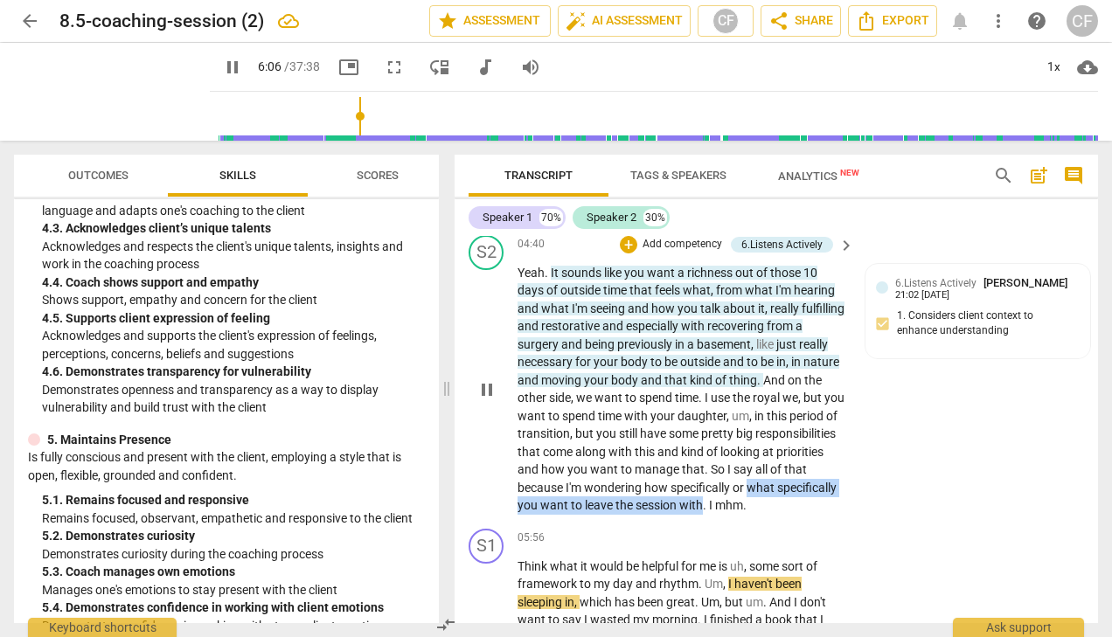
drag, startPoint x: 794, startPoint y: 542, endPoint x: 509, endPoint y: 539, distance: 285.8
click at [510, 522] on div "S2 play_arrow pause 04:40 + Add competency 6.Listens Actively keyboard_arrow_ri…" at bounding box center [775, 375] width 643 height 294
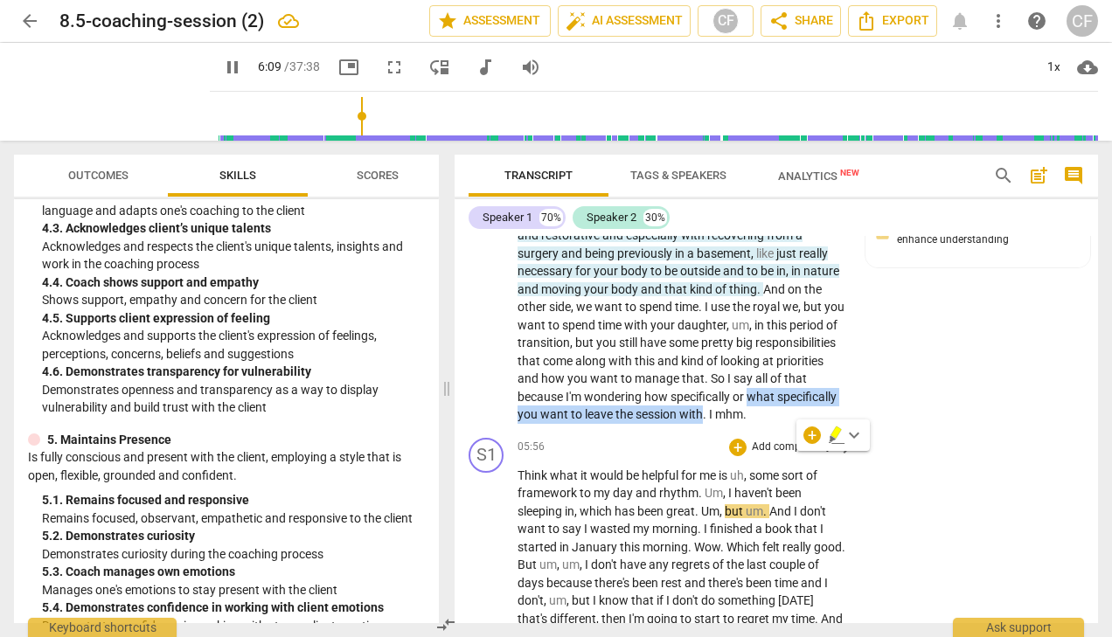
scroll to position [1951, 0]
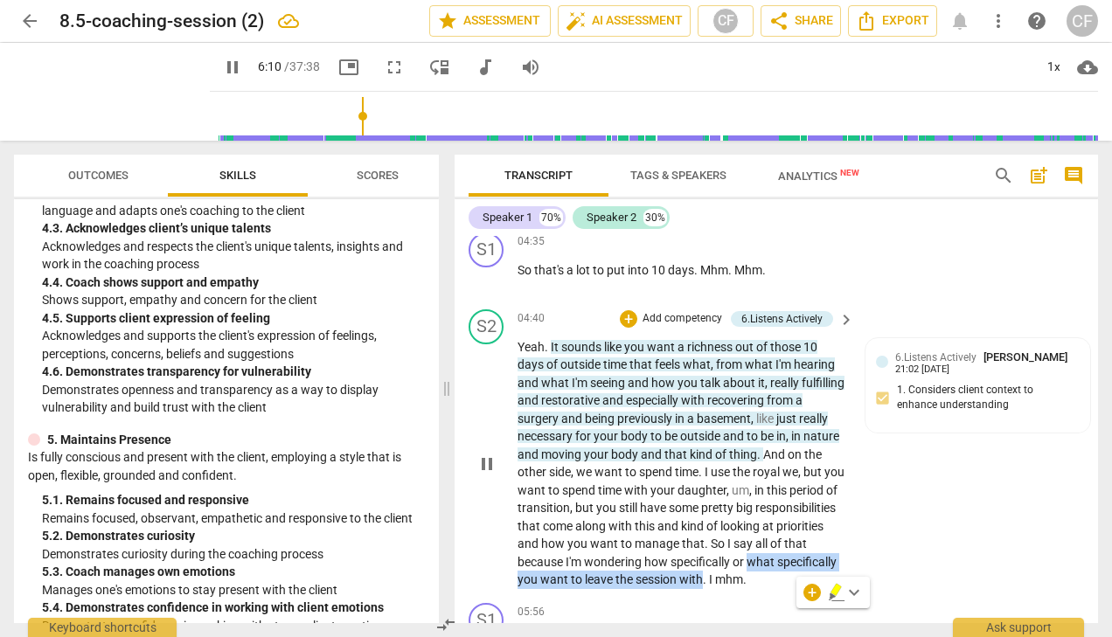
click at [684, 327] on p "Add competency" at bounding box center [682, 319] width 83 height 16
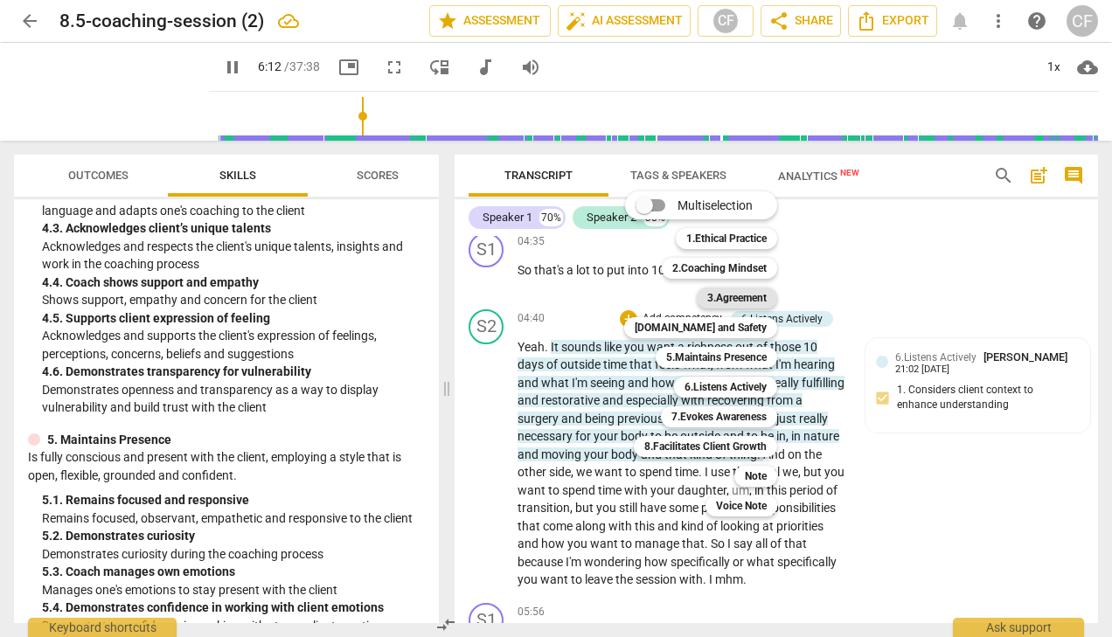
click at [755, 292] on b "3.Agreement" at bounding box center [736, 298] width 59 height 21
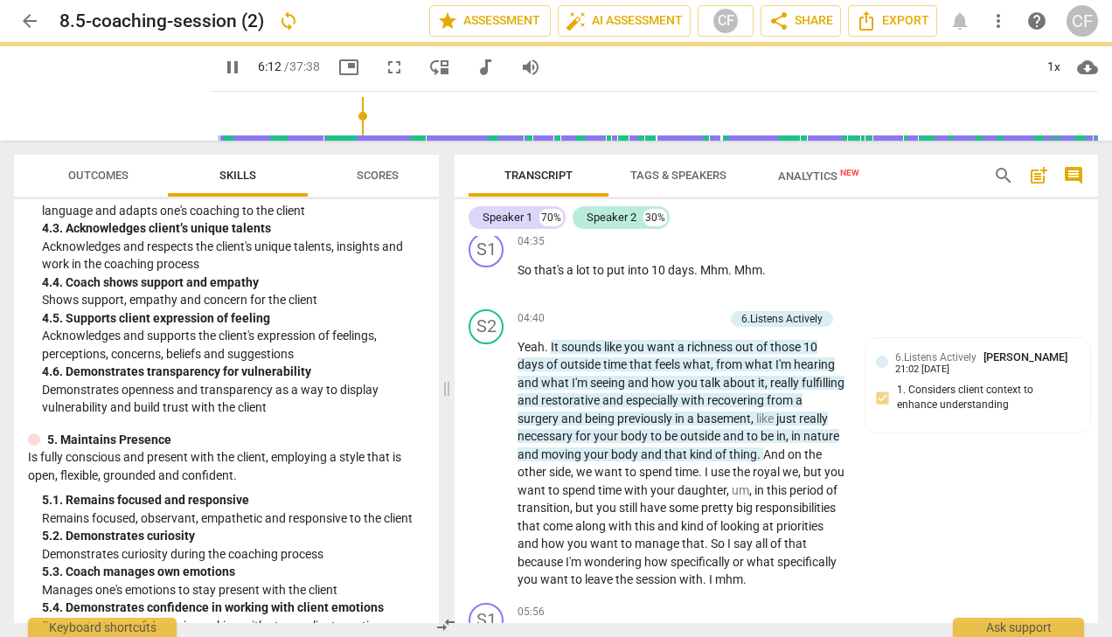
type input "373"
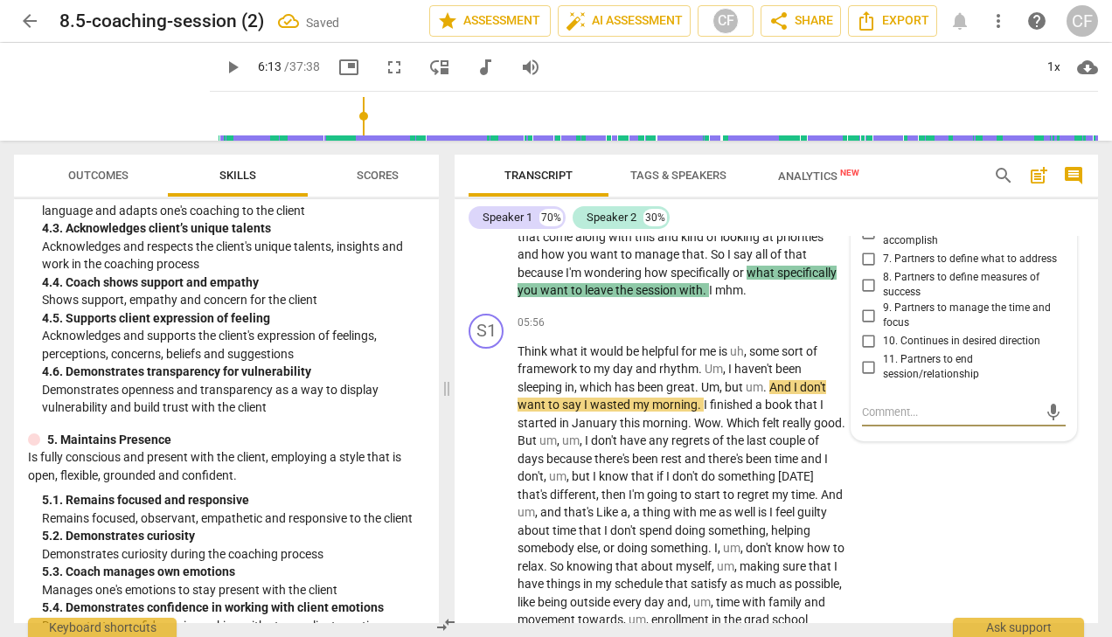
scroll to position [2251, 0]
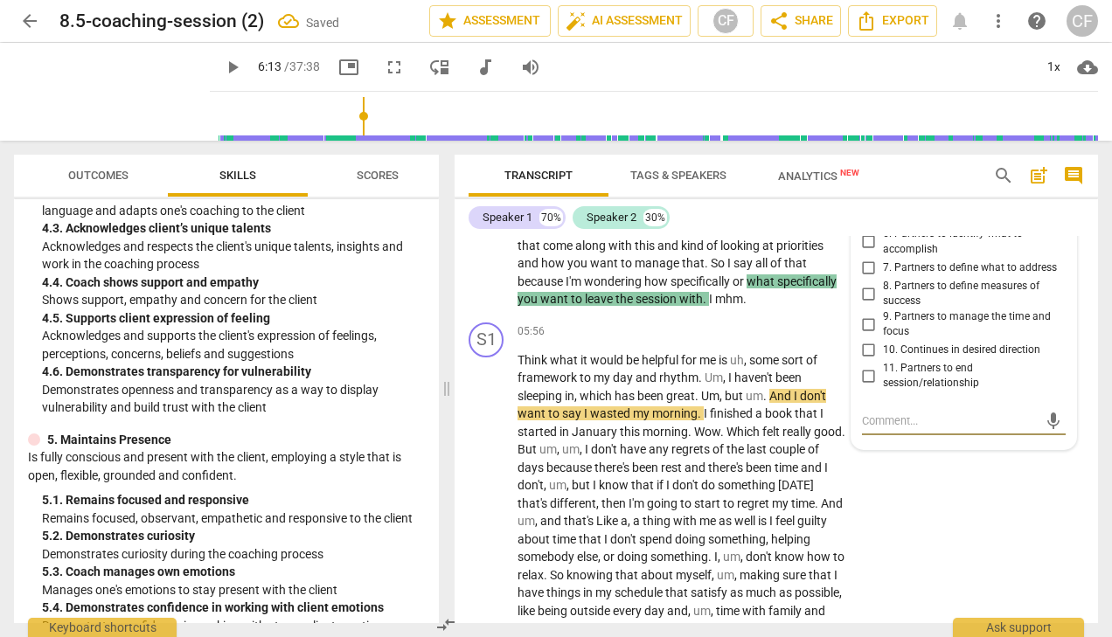
click at [865, 304] on input "8. Partners to define measures of success" at bounding box center [869, 293] width 28 height 21
checkbox input "true"
click at [833, 239] on p "Yeah . It sounds like you want a richness out of those 10 days of outside time …" at bounding box center [681, 183] width 328 height 251
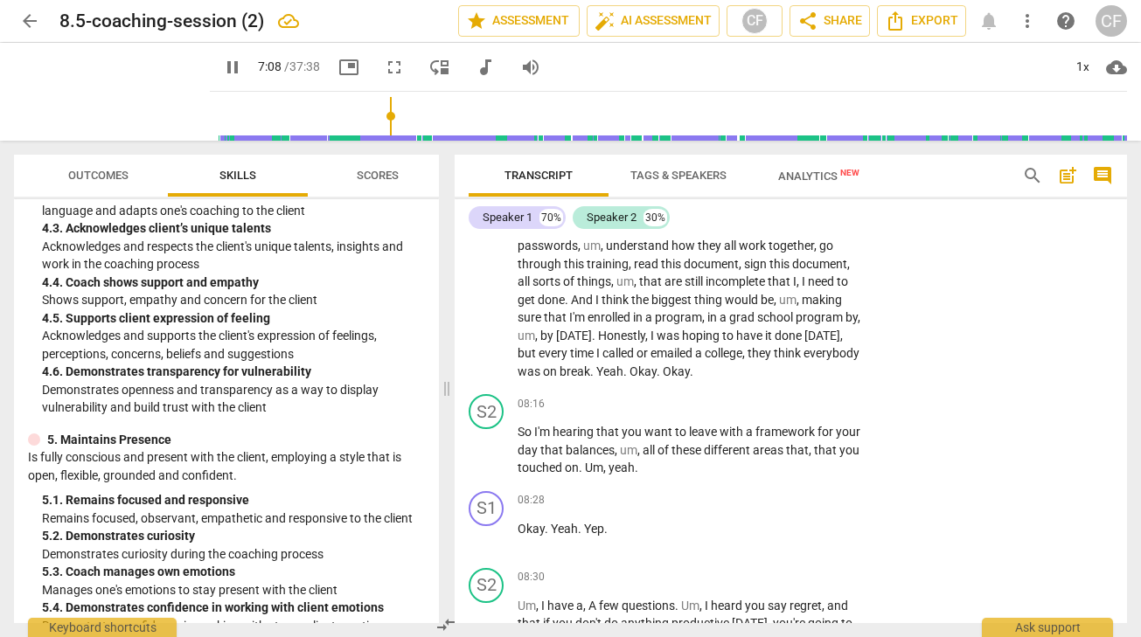
scroll to position [2633, 0]
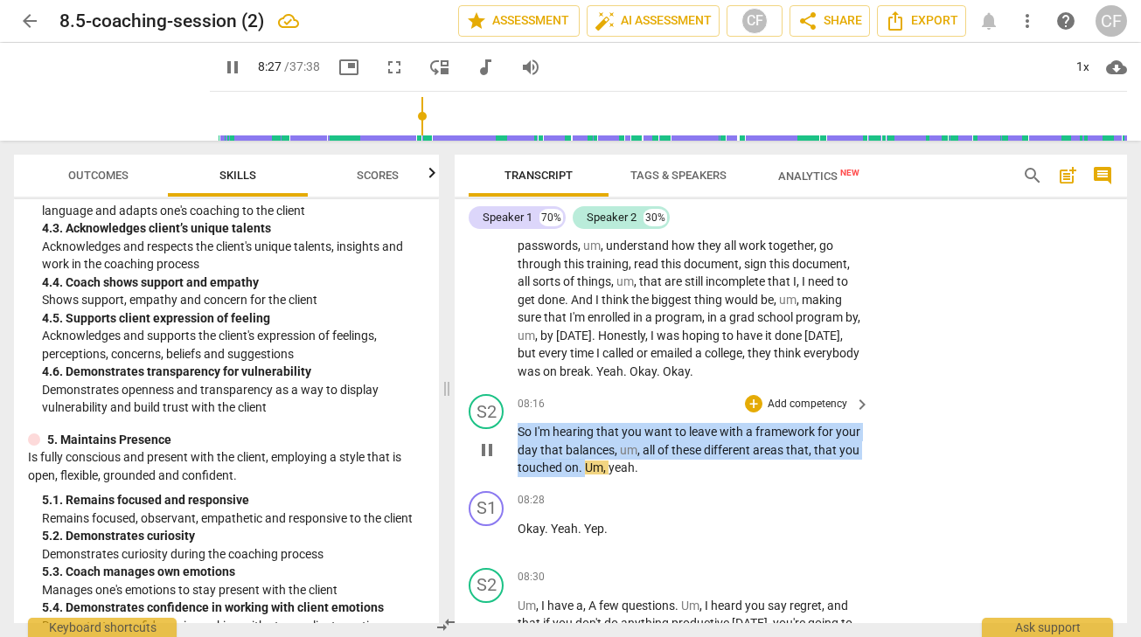
drag, startPoint x: 630, startPoint y: 504, endPoint x: 511, endPoint y: 469, distance: 123.9
click at [511, 469] on div "S2 play_arrow pause 08:16 + Add competency keyboard_arrow_right So I'm hearing …" at bounding box center [790, 435] width 672 height 97
click at [748, 413] on div "+" at bounding box center [753, 403] width 17 height 17
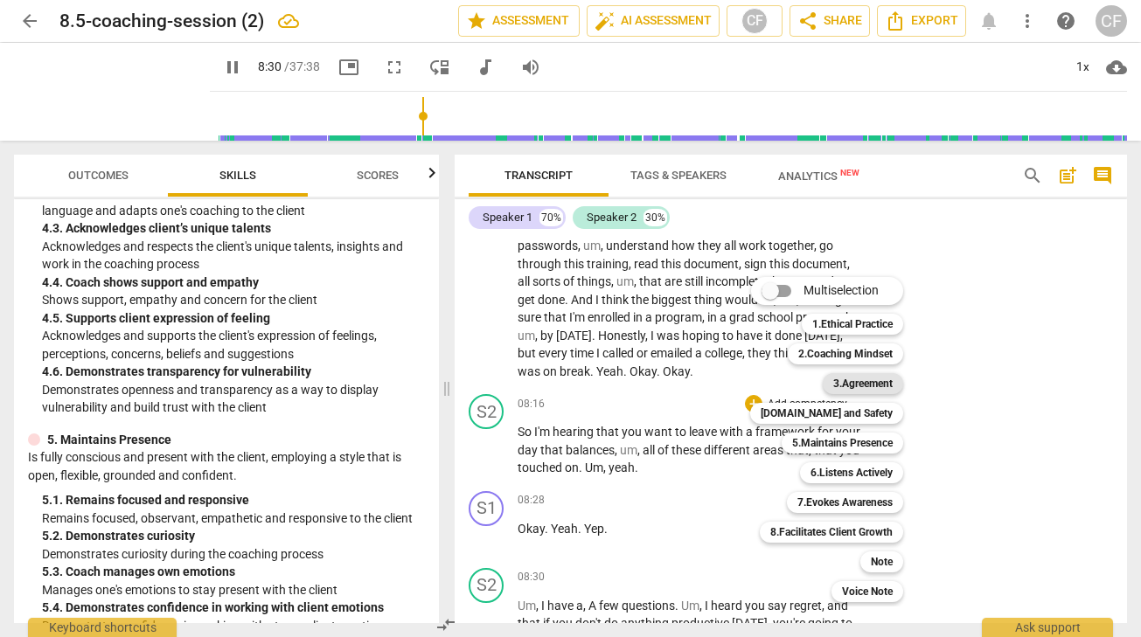
click at [878, 383] on b "3.Agreement" at bounding box center [862, 383] width 59 height 21
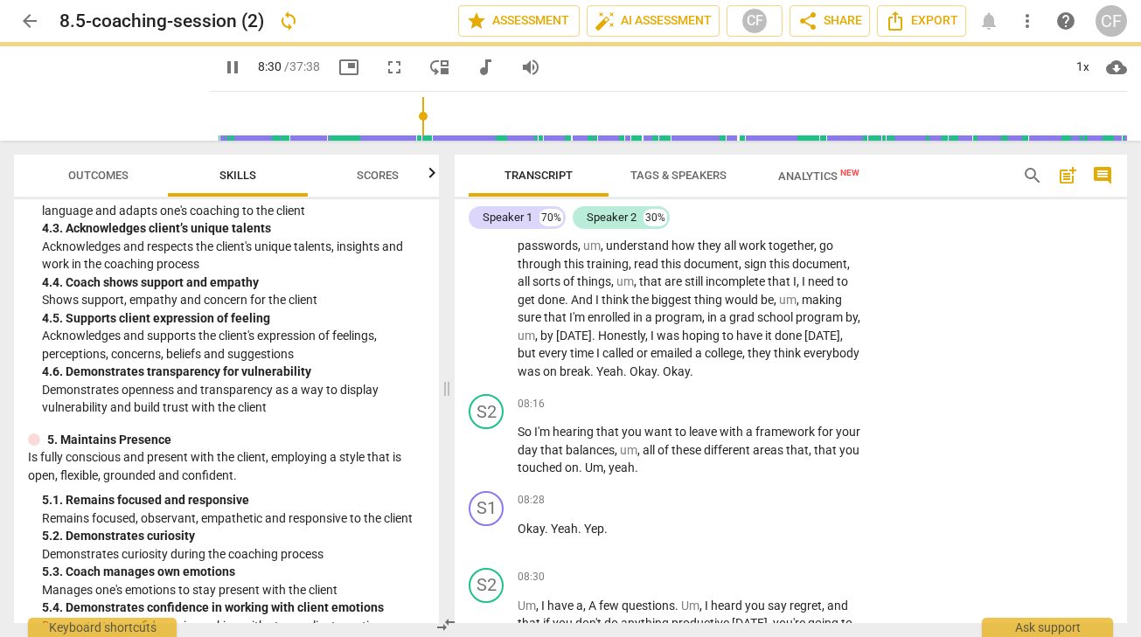
type input "511"
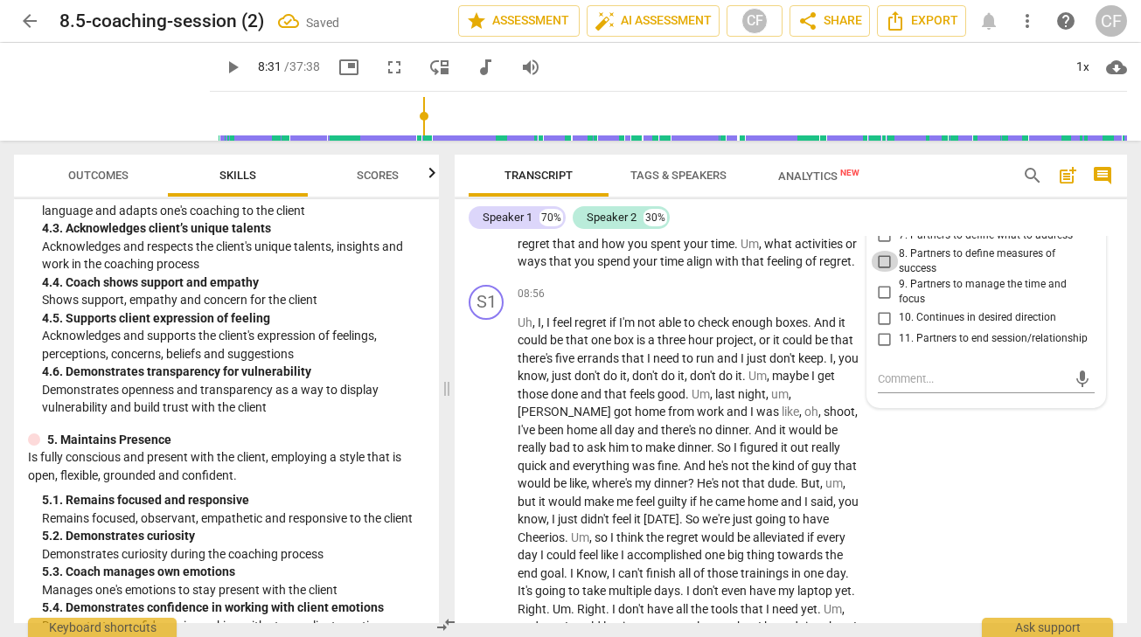
click at [875, 272] on input "8. Partners to define measures of success" at bounding box center [885, 261] width 28 height 21
checkbox input "true"
click at [819, 278] on div "S2 play_arrow pause 08:30 + Add competency keyboard_arrow_right Um , I have a ,…" at bounding box center [790, 220] width 672 height 114
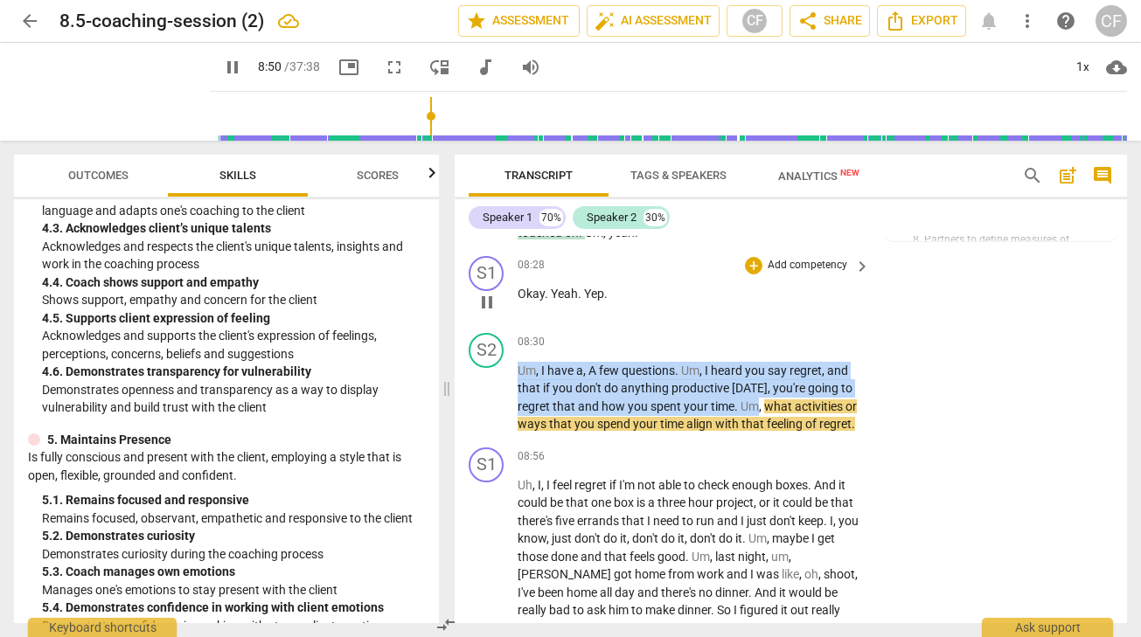
scroll to position [2816, 0]
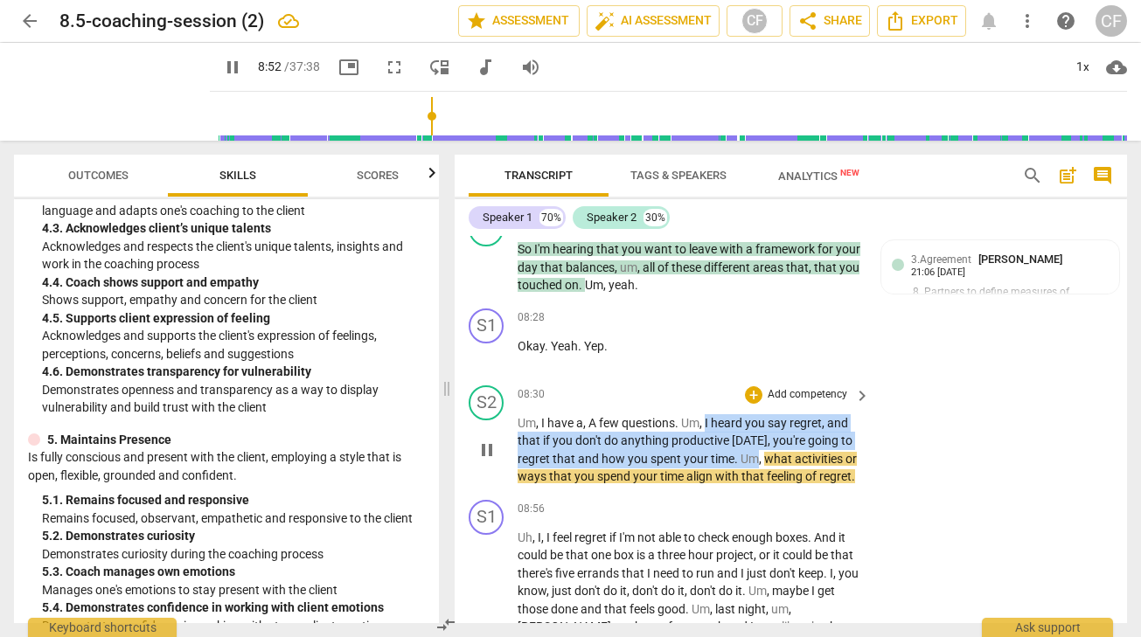
drag, startPoint x: 771, startPoint y: 278, endPoint x: 705, endPoint y: 455, distance: 189.1
click at [705, 455] on p "Um , I have a , A few questions . Um , I heard you say regret , and that if you…" at bounding box center [688, 450] width 343 height 72
click at [760, 404] on div "+ Add competency" at bounding box center [797, 394] width 104 height 17
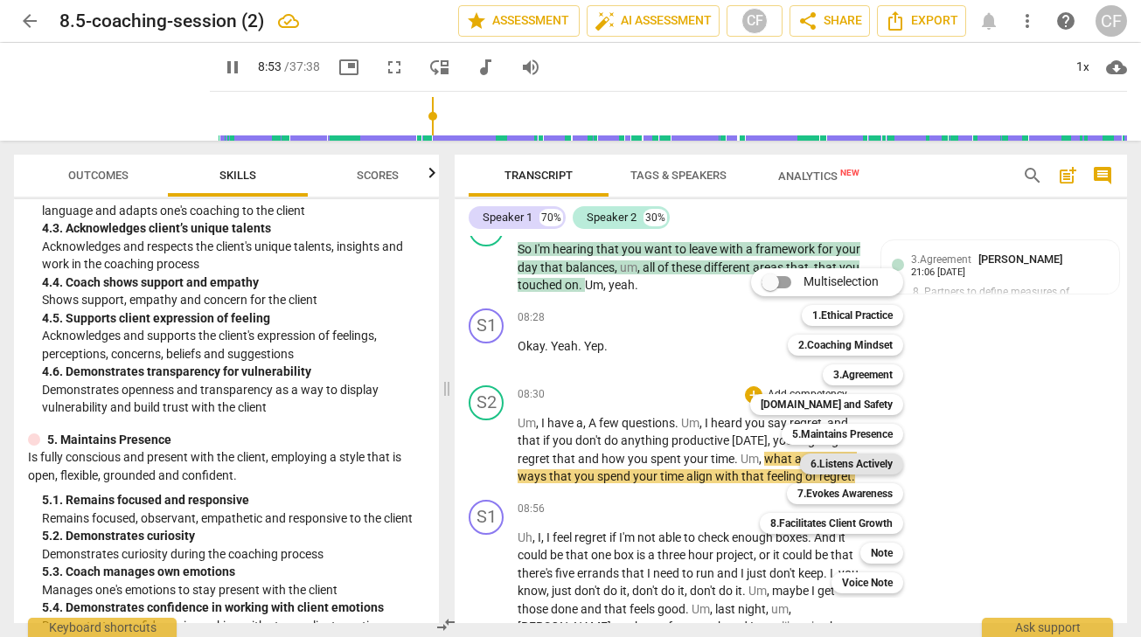
click at [862, 461] on b "6.Listens Actively" at bounding box center [851, 464] width 82 height 21
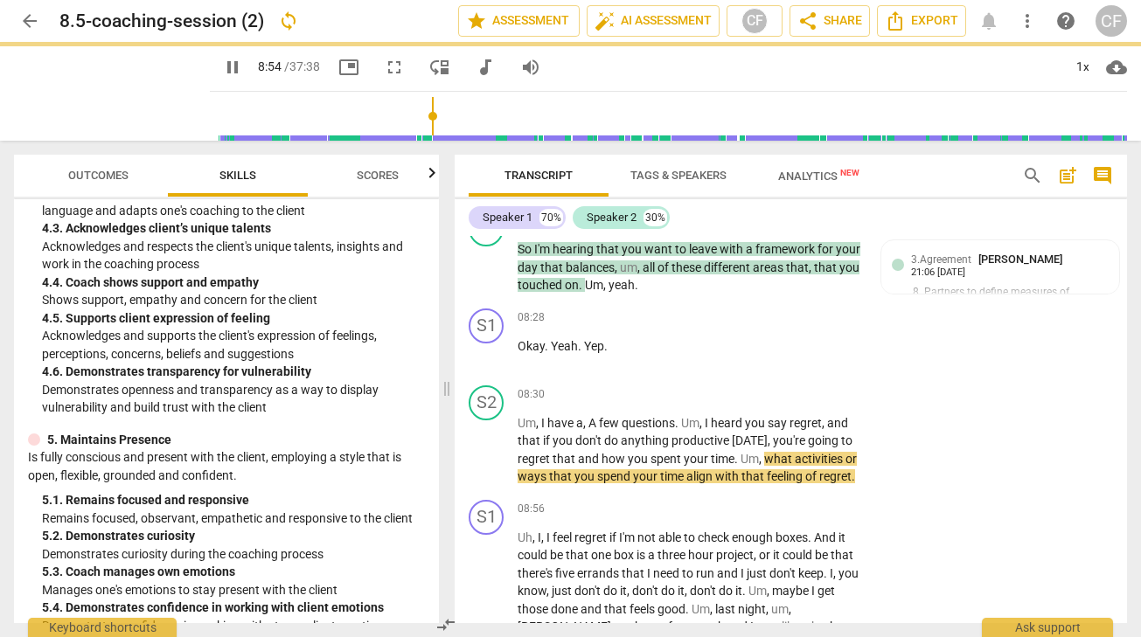
type input "535"
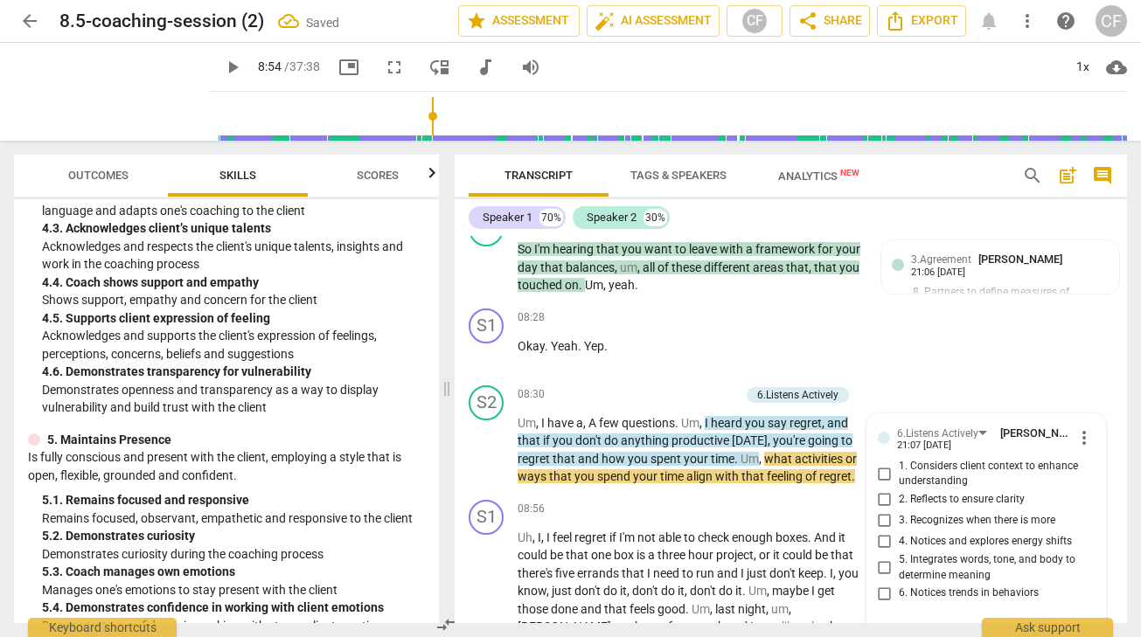
scroll to position [3056, 0]
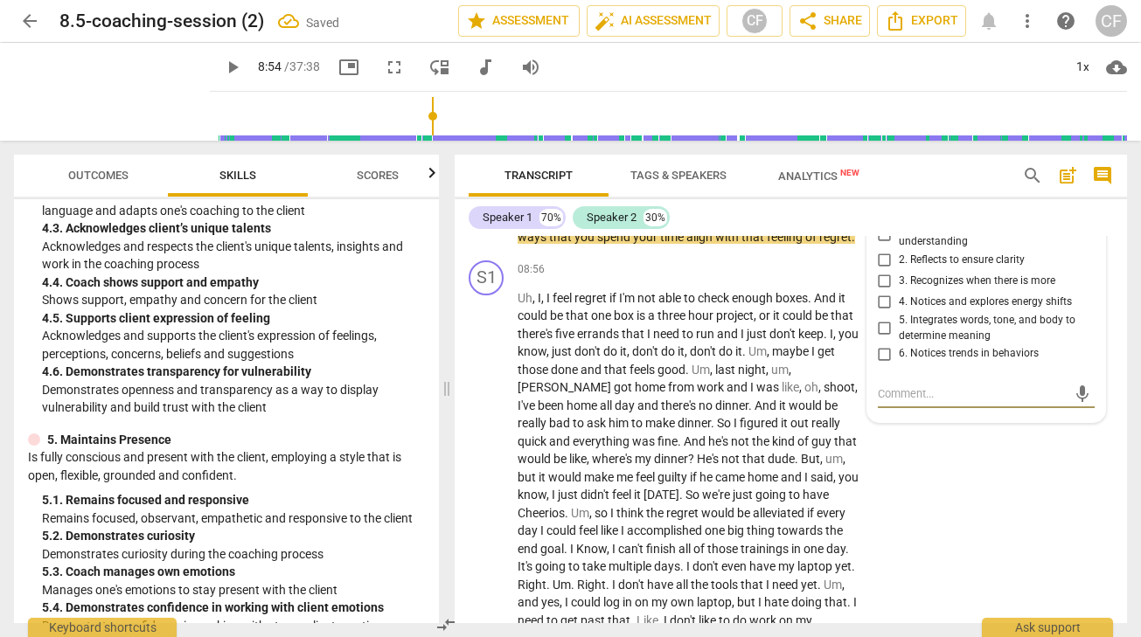
click at [881, 245] on input "1. Considers client context to enhance understanding" at bounding box center [885, 234] width 28 height 21
checkbox input "true"
click at [836, 246] on p "Um , I have a , A few questions . Um , I heard you say regret , and that if you…" at bounding box center [688, 211] width 343 height 72
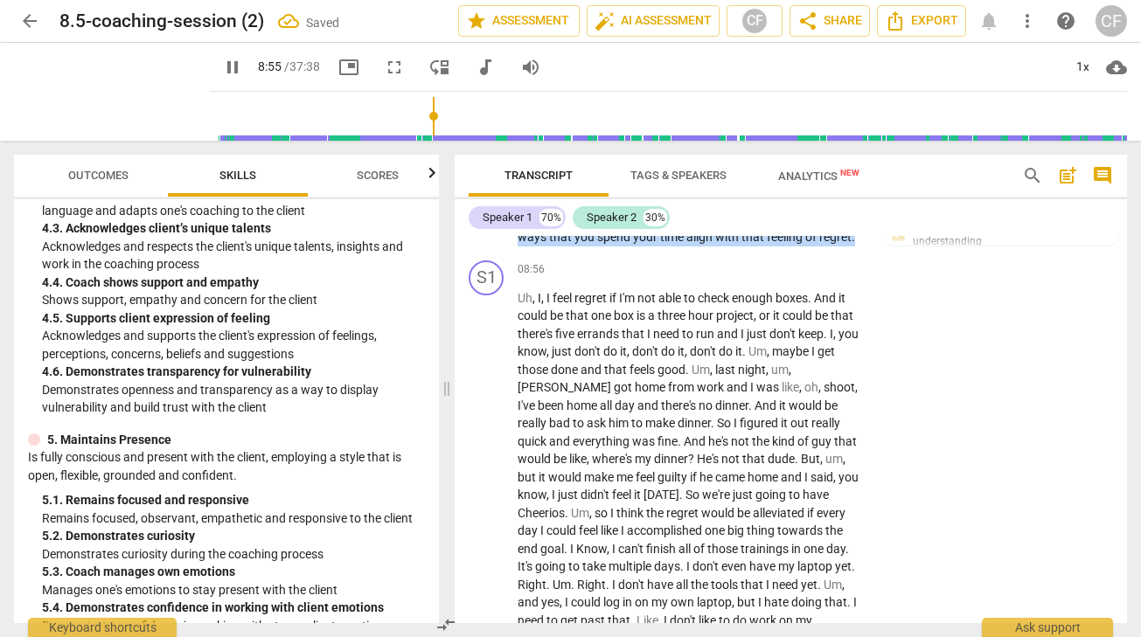
drag, startPoint x: 776, startPoint y: 250, endPoint x: 799, endPoint y: 287, distance: 43.2
click at [799, 246] on p "Um , I have a , A few questions . Um , I heard you say regret , and that if you…" at bounding box center [688, 211] width 343 height 72
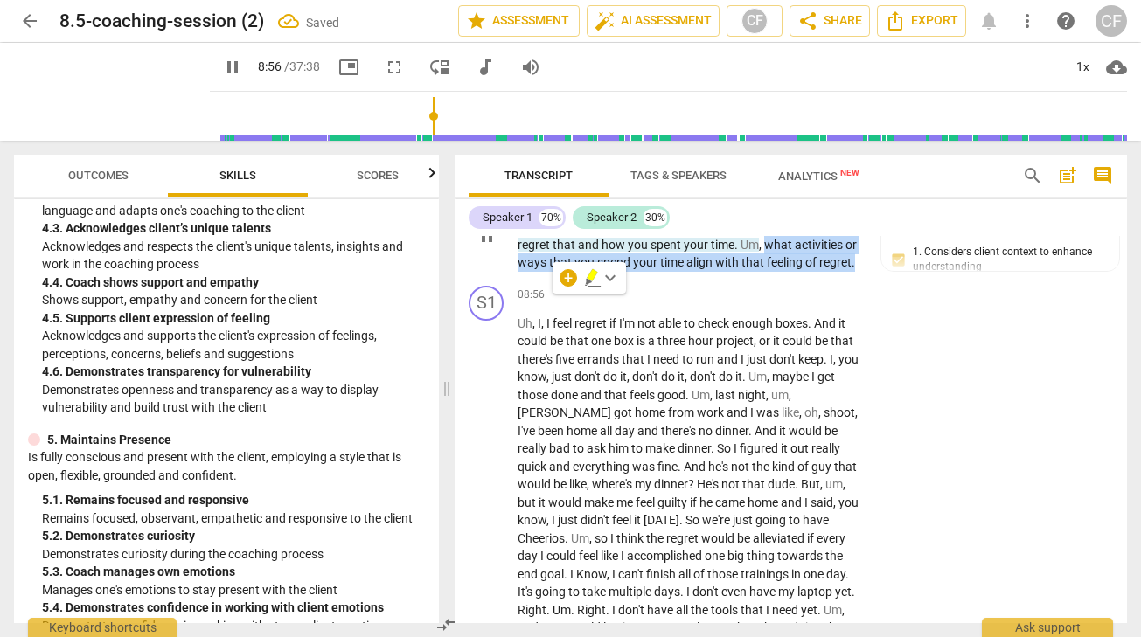
scroll to position [3000, 0]
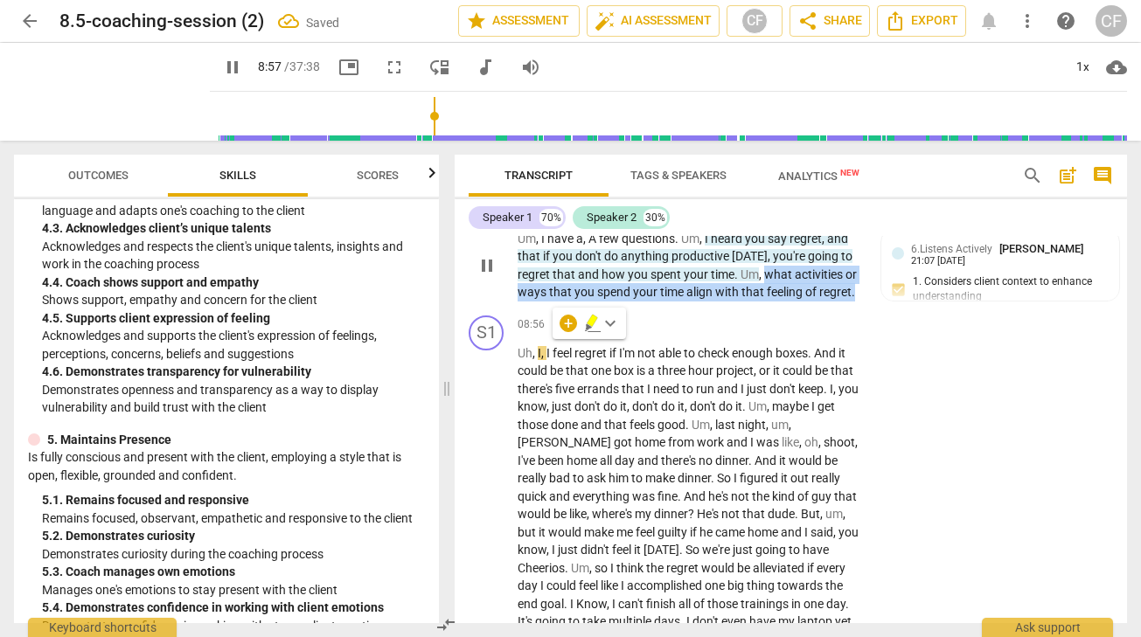
click at [720, 219] on p "Add competency" at bounding box center [697, 211] width 83 height 16
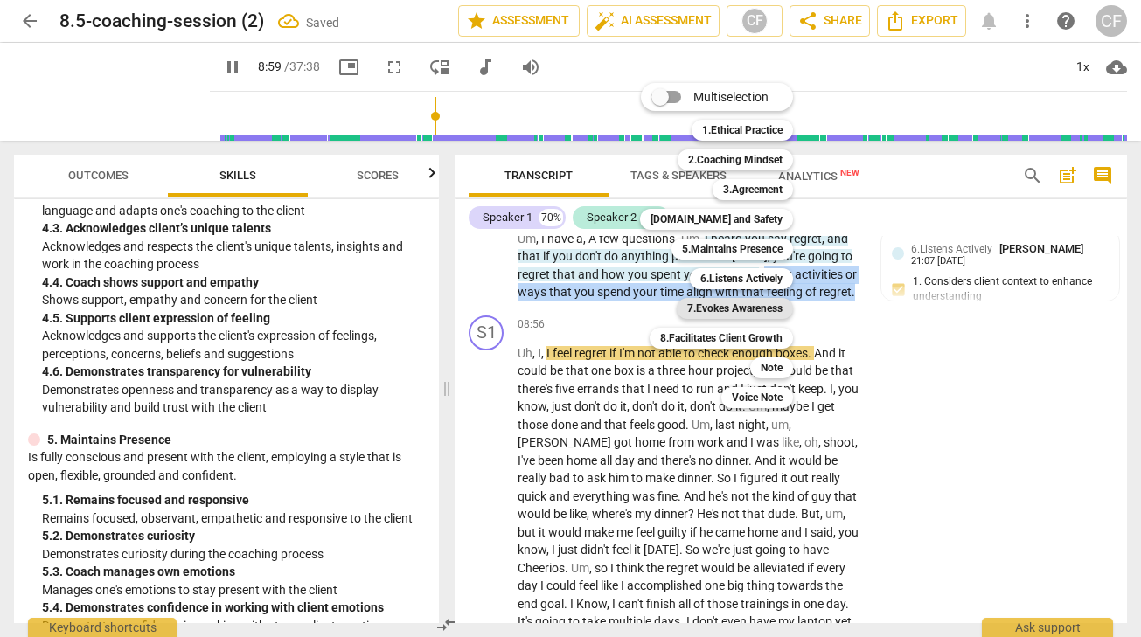
click at [754, 305] on b "7.Evokes Awareness" at bounding box center [734, 308] width 95 height 21
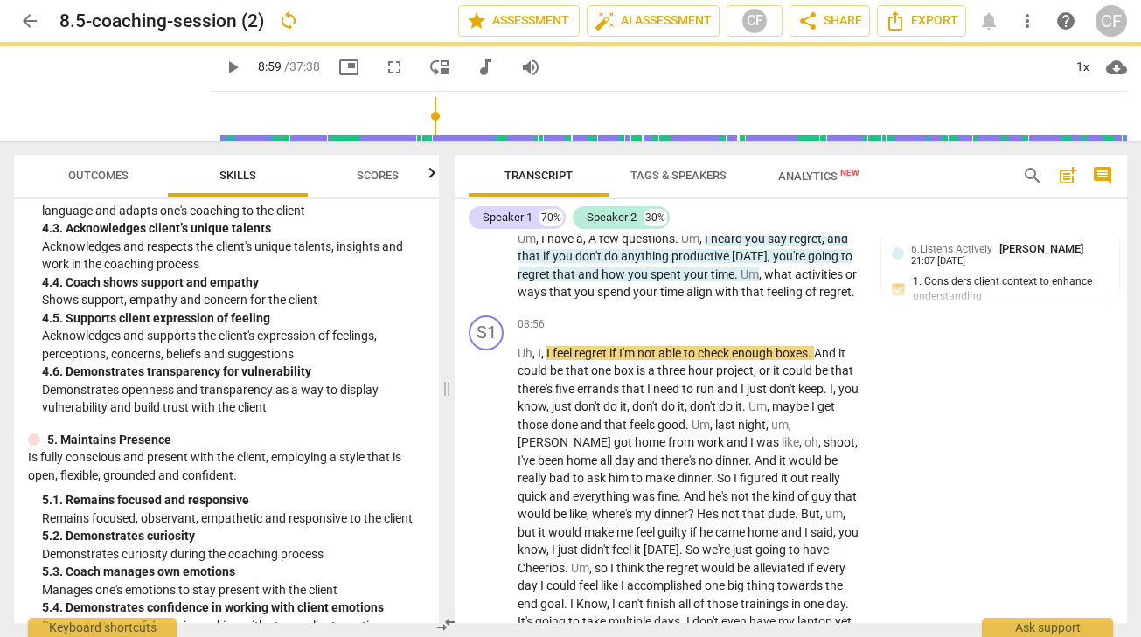
type input "540"
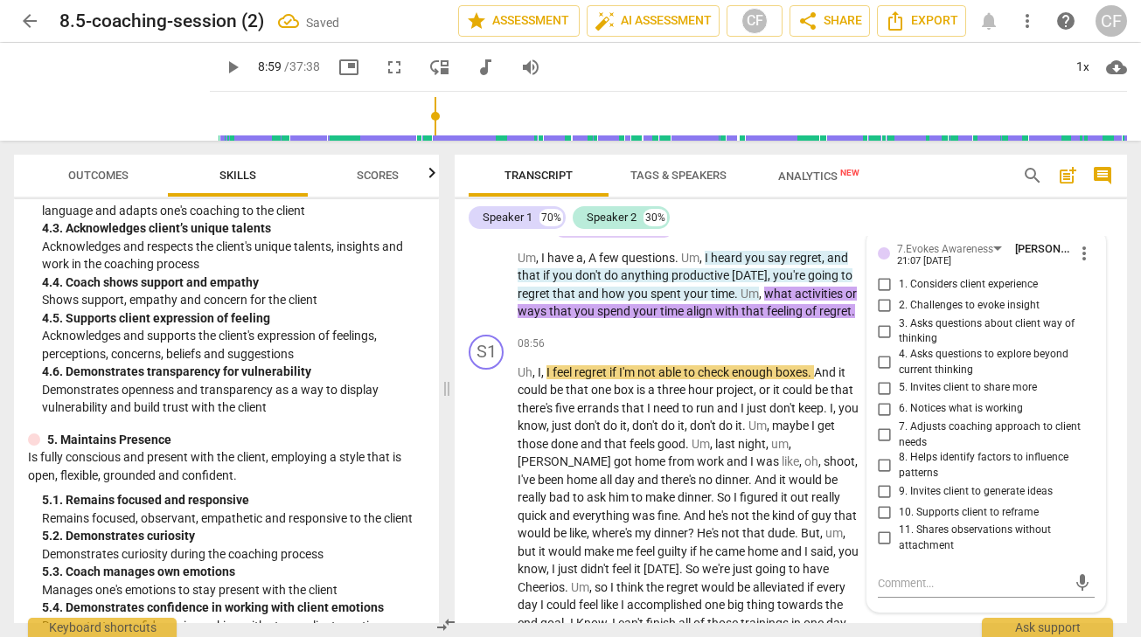
scroll to position [3002, 0]
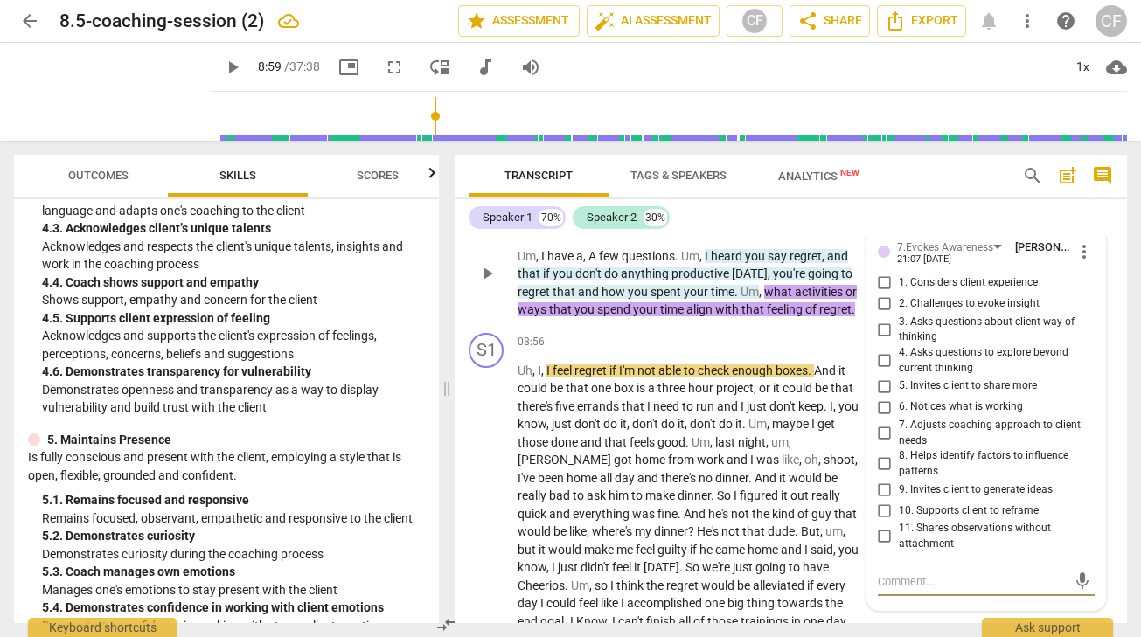
click at [882, 340] on input "3. Asks questions about client way of thinking" at bounding box center [885, 329] width 28 height 21
checkbox input "true"
click at [912, 239] on div "S2 play_arrow pause 08:30 + Add competency 6.Listens Actively 7.Evokes Awarenes…" at bounding box center [790, 259] width 672 height 134
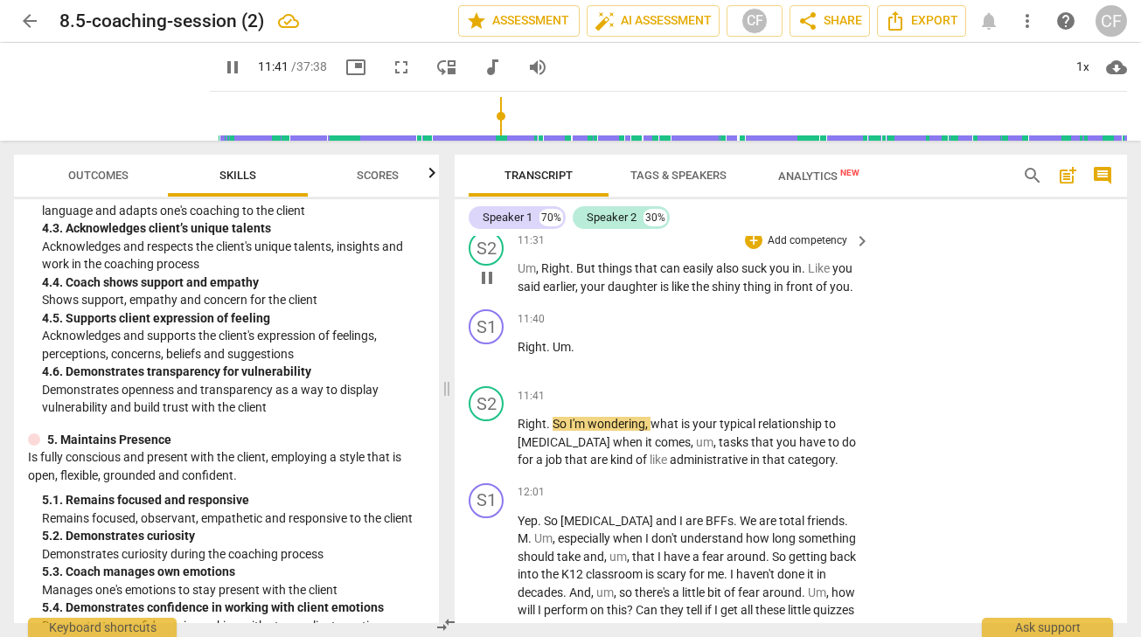
scroll to position [3734, 0]
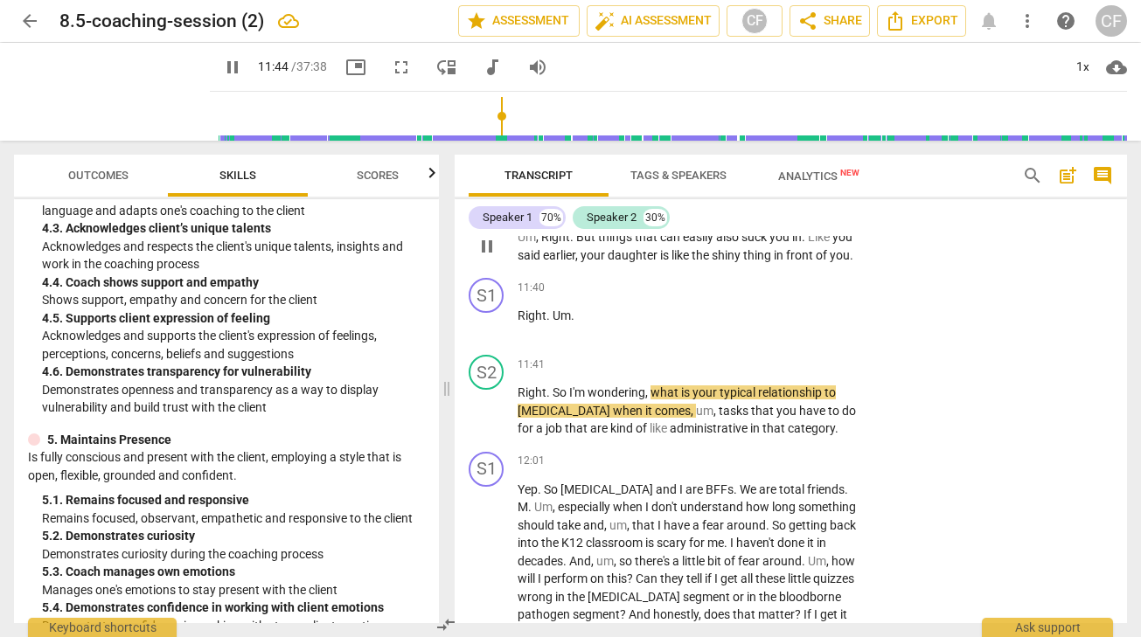
drag, startPoint x: 862, startPoint y: 307, endPoint x: 813, endPoint y: 288, distance: 52.3
click at [813, 264] on div "Um , Right . But things that can easily also suck you in . Like you said earlie…" at bounding box center [694, 246] width 354 height 36
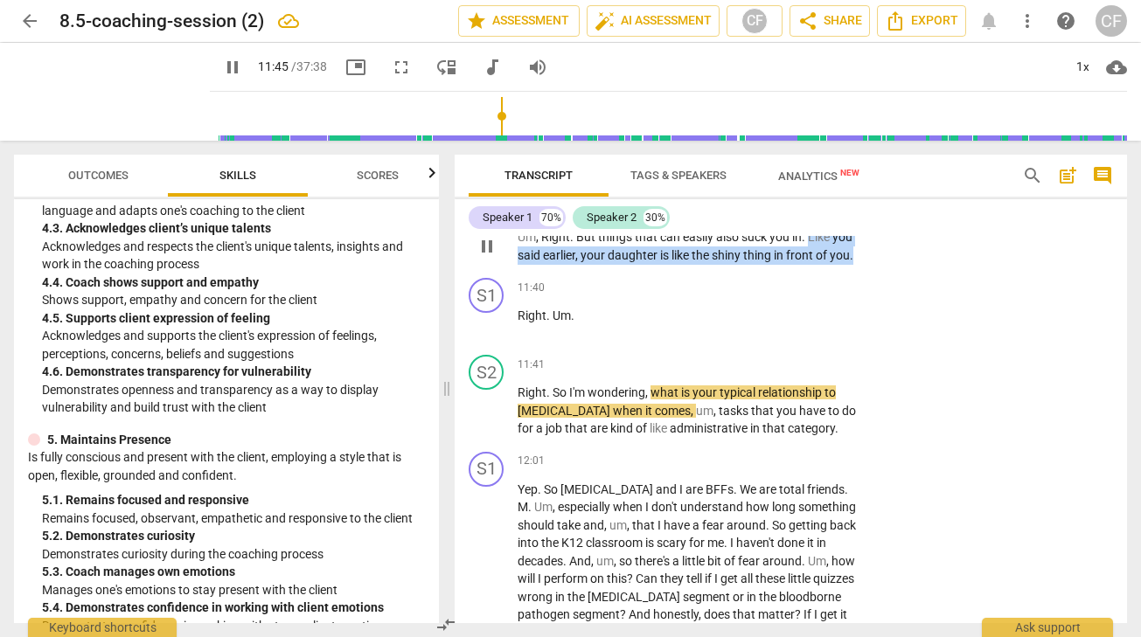
drag, startPoint x: 809, startPoint y: 288, endPoint x: 855, endPoint y: 310, distance: 50.4
click at [855, 264] on p "Um , Right . But things that can easily also suck you in . Like you said earlie…" at bounding box center [688, 246] width 343 height 36
click at [752, 218] on div "+" at bounding box center [753, 208] width 17 height 17
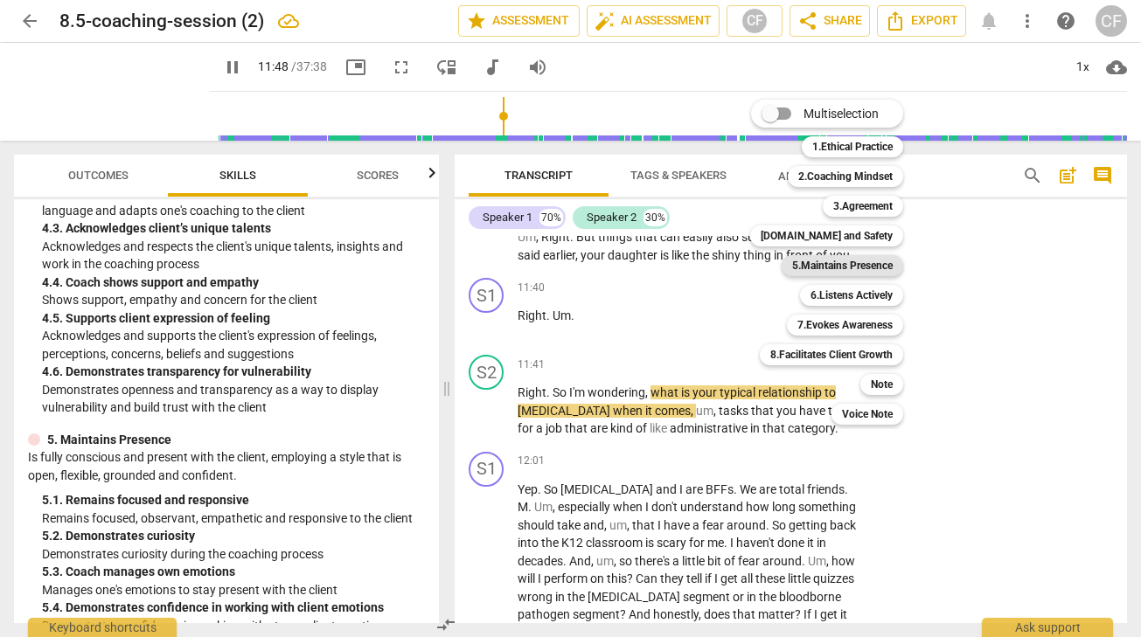
click at [881, 269] on b "5.Maintains Presence" at bounding box center [842, 265] width 101 height 21
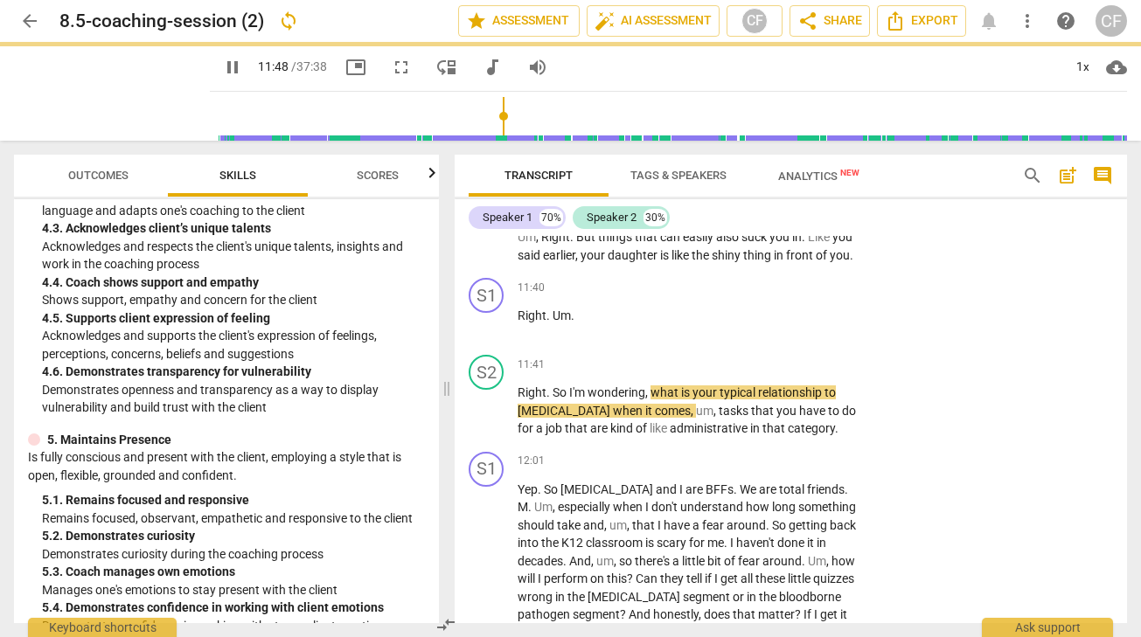
type input "709"
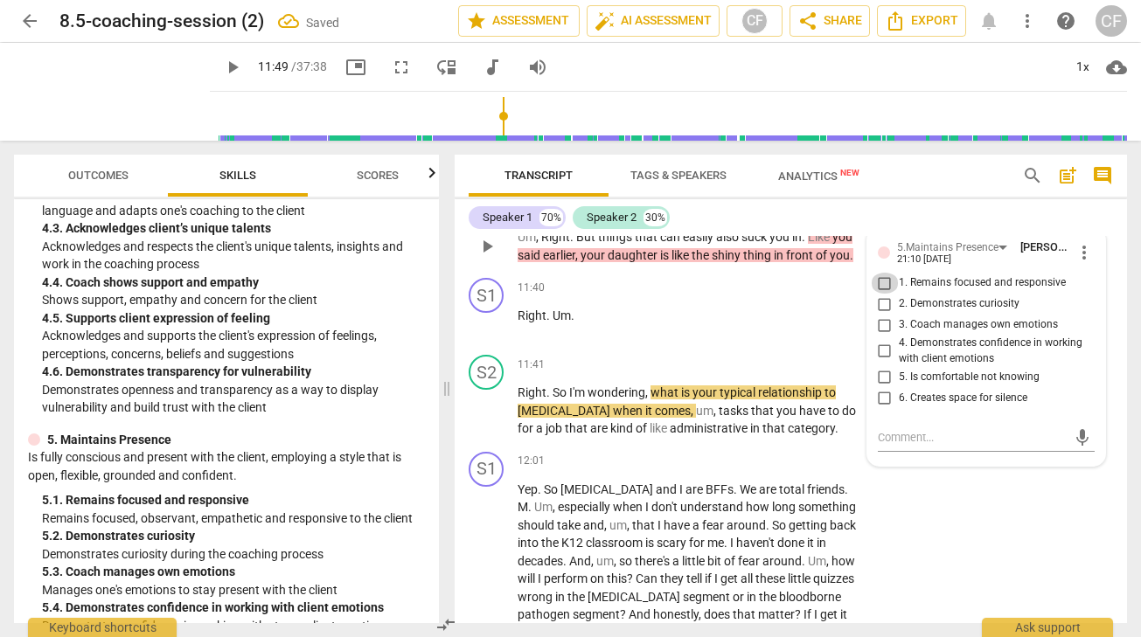
click at [886, 294] on input "1. Remains focused and responsive" at bounding box center [885, 283] width 28 height 21
checkbox input "true"
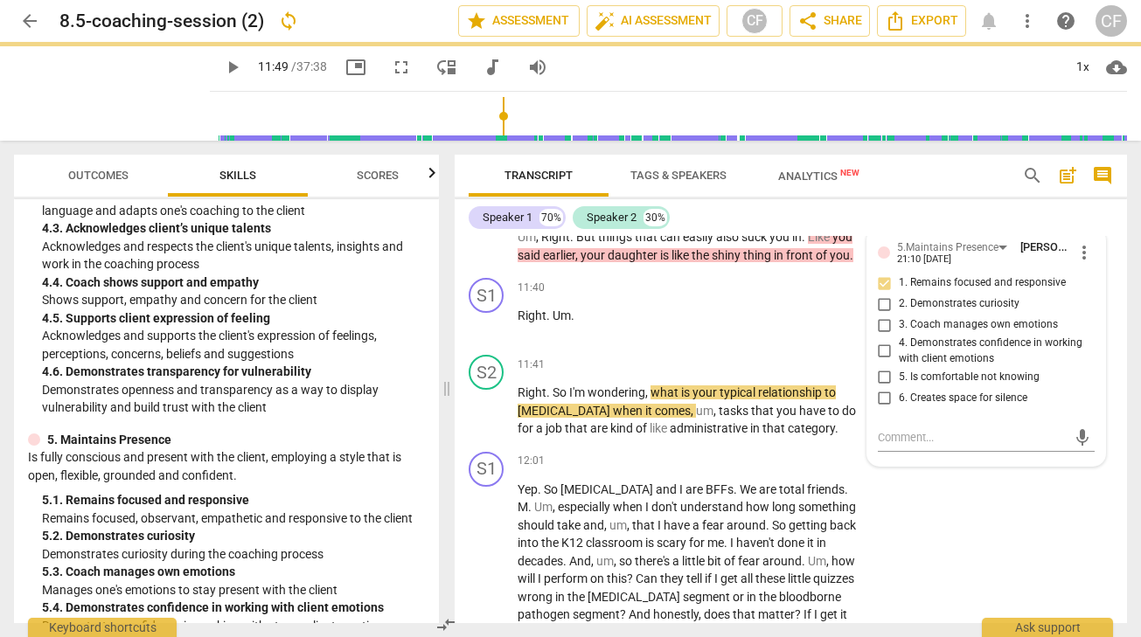
click at [938, 221] on div "Speaker 1 70% Speaker 2 30%" at bounding box center [790, 218] width 644 height 30
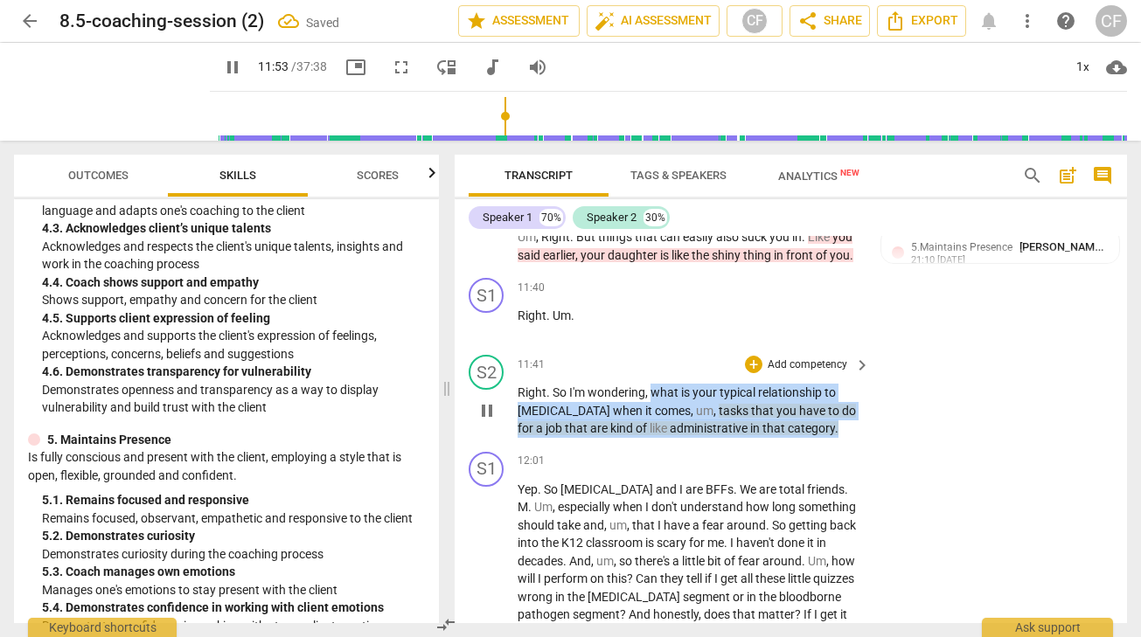
drag, startPoint x: 846, startPoint y: 484, endPoint x: 652, endPoint y: 443, distance: 198.3
click at [652, 438] on p "Right . So I'm wondering , what is your typical relationship to [MEDICAL_DATA] …" at bounding box center [688, 411] width 343 height 54
click at [751, 373] on div "+" at bounding box center [753, 364] width 17 height 17
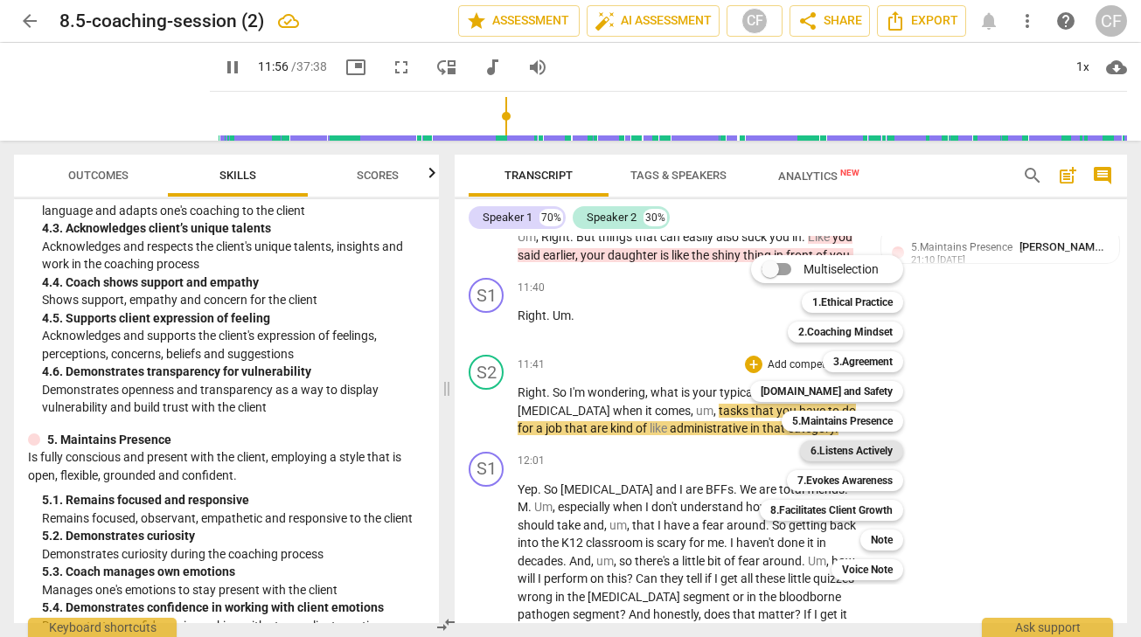
click at [877, 454] on b "6.Listens Actively" at bounding box center [851, 451] width 82 height 21
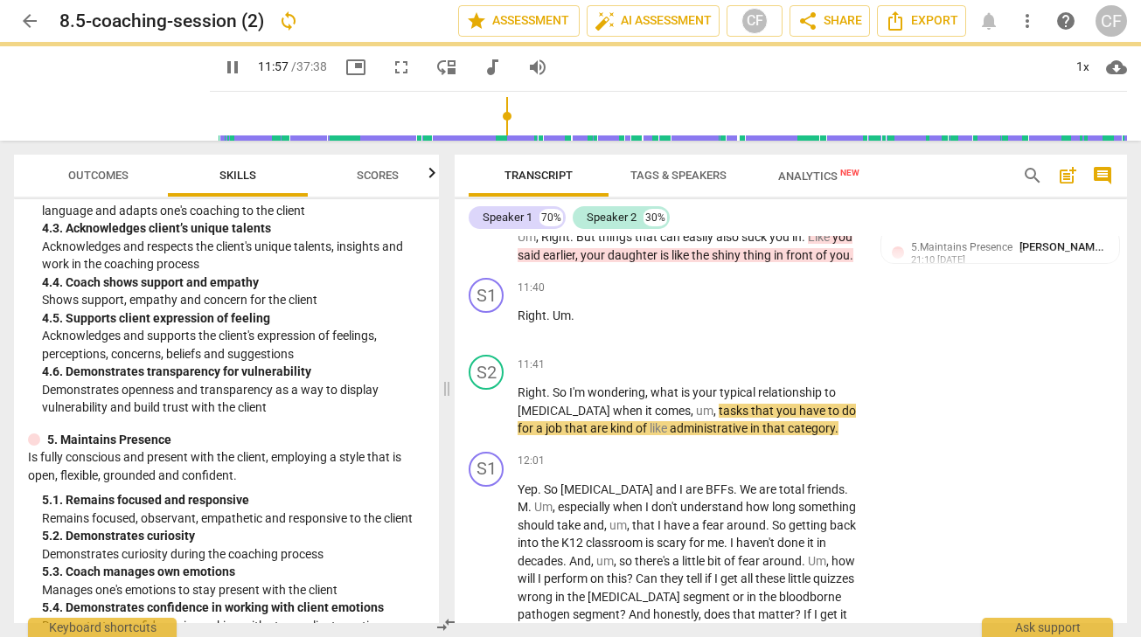
type input "717"
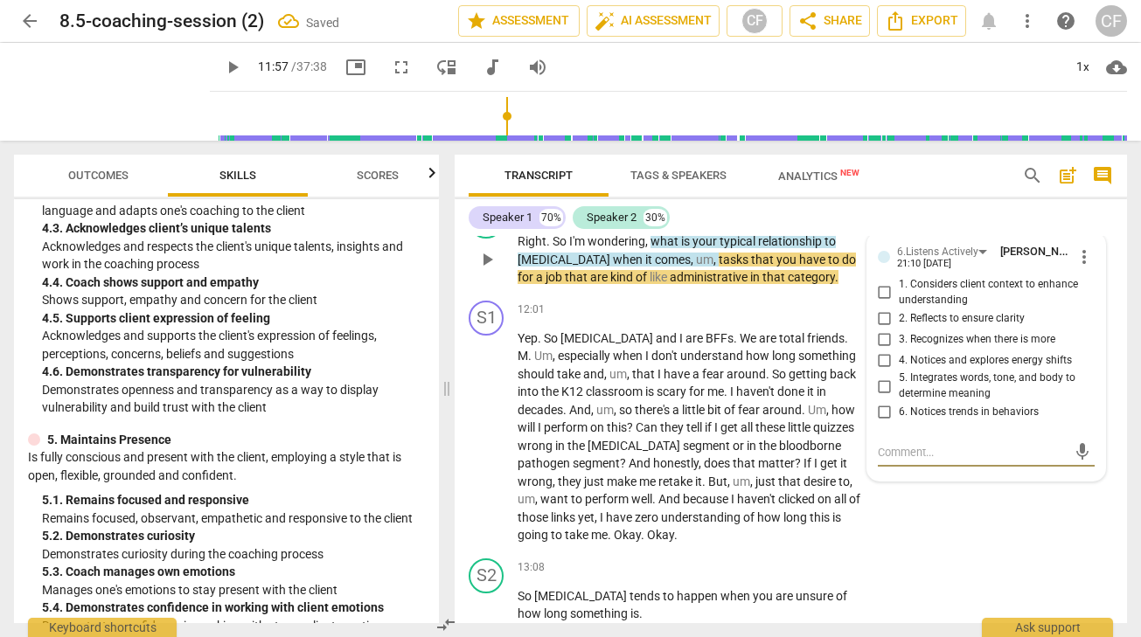
scroll to position [3881, 0]
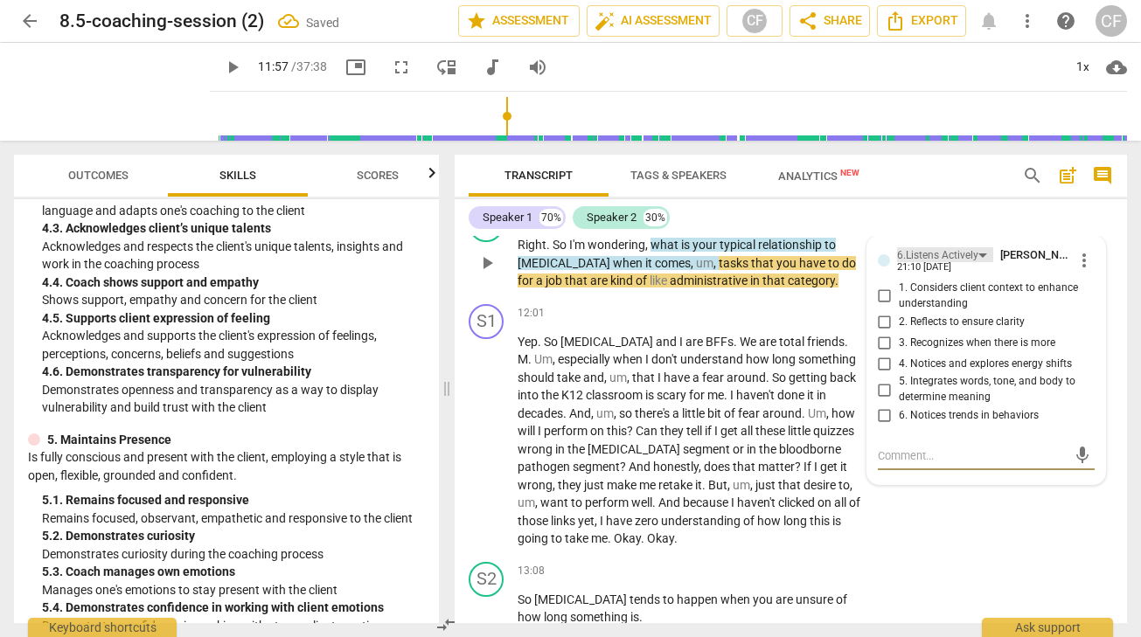
click at [968, 264] on div "6.Listens Actively" at bounding box center [937, 255] width 81 height 17
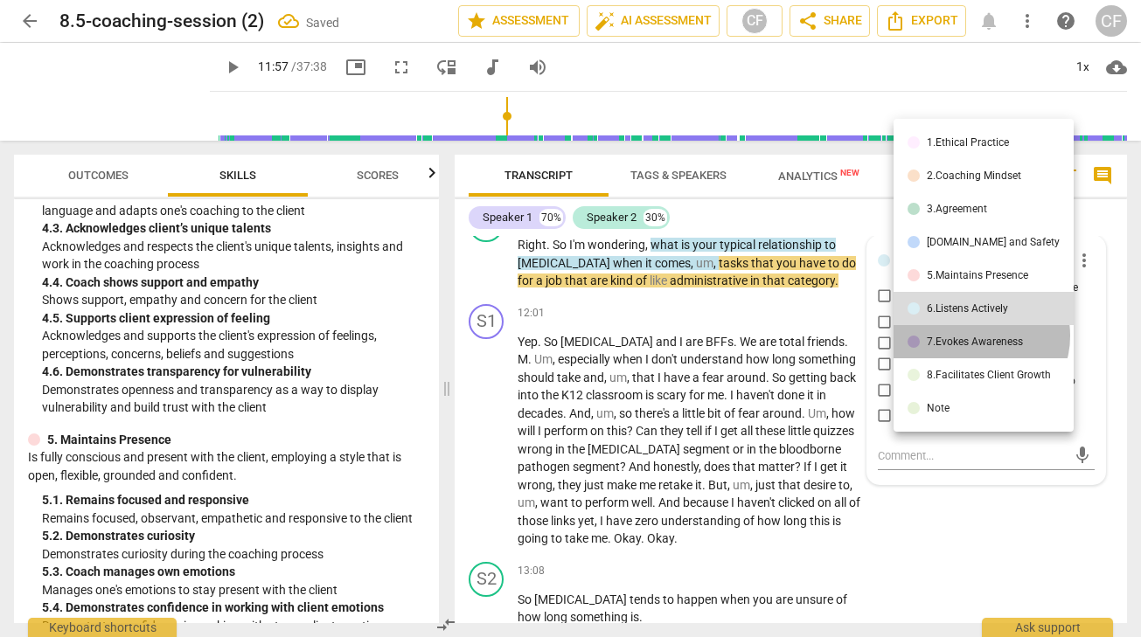
click at [980, 336] on div "7.Evokes Awareness" at bounding box center [974, 341] width 96 height 10
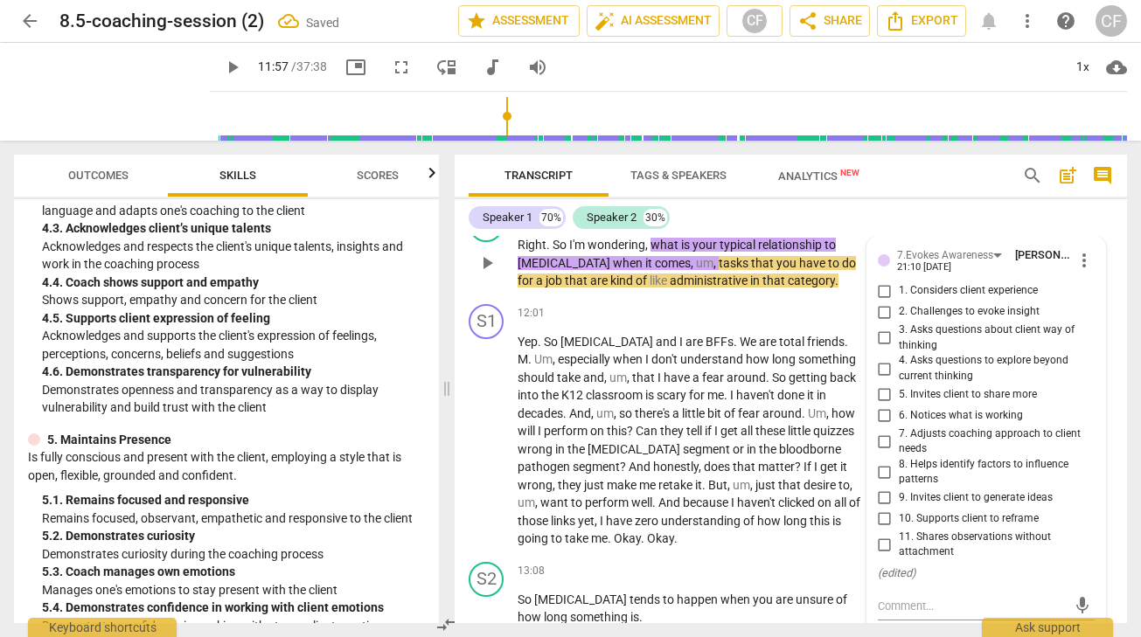
click at [879, 349] on input "3. Asks questions about client way of thinking" at bounding box center [885, 338] width 28 height 21
checkbox input "true"
click at [1054, 200] on div "S1 play_arrow pause 11:40 + Add competency keyboard_arrow_right Right . Um ." at bounding box center [790, 161] width 672 height 77
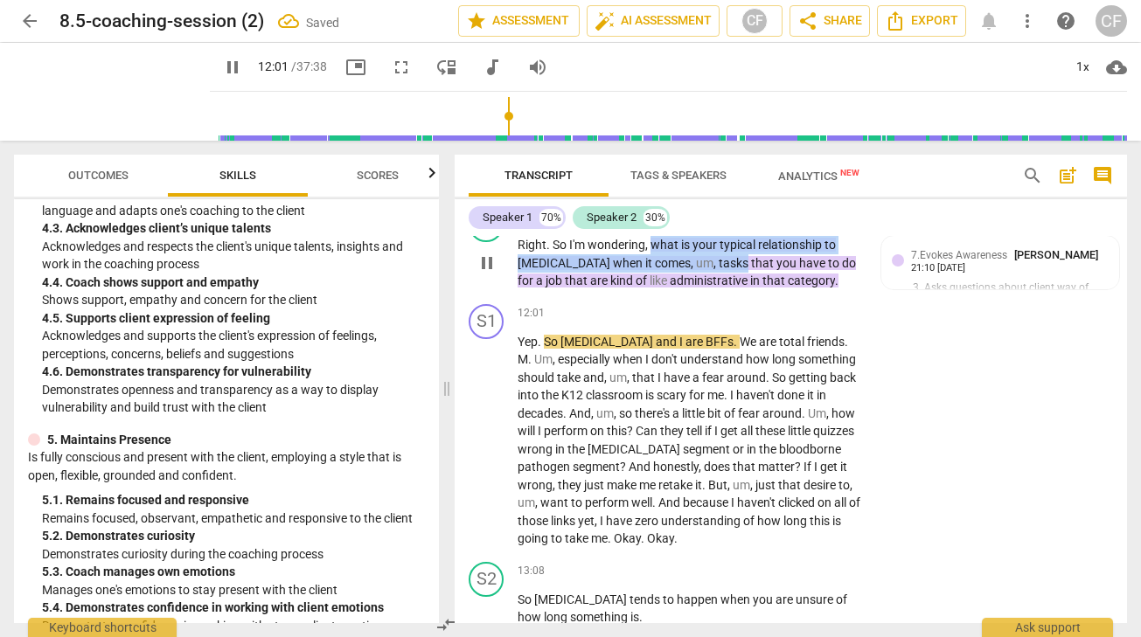
drag, startPoint x: 652, startPoint y: 296, endPoint x: 738, endPoint y: 317, distance: 88.2
click at [738, 290] on p "Right . So I'm wondering , what is your typical relationship to [MEDICAL_DATA] …" at bounding box center [688, 263] width 343 height 54
click at [686, 225] on p "Add competency" at bounding box center [683, 218] width 83 height 16
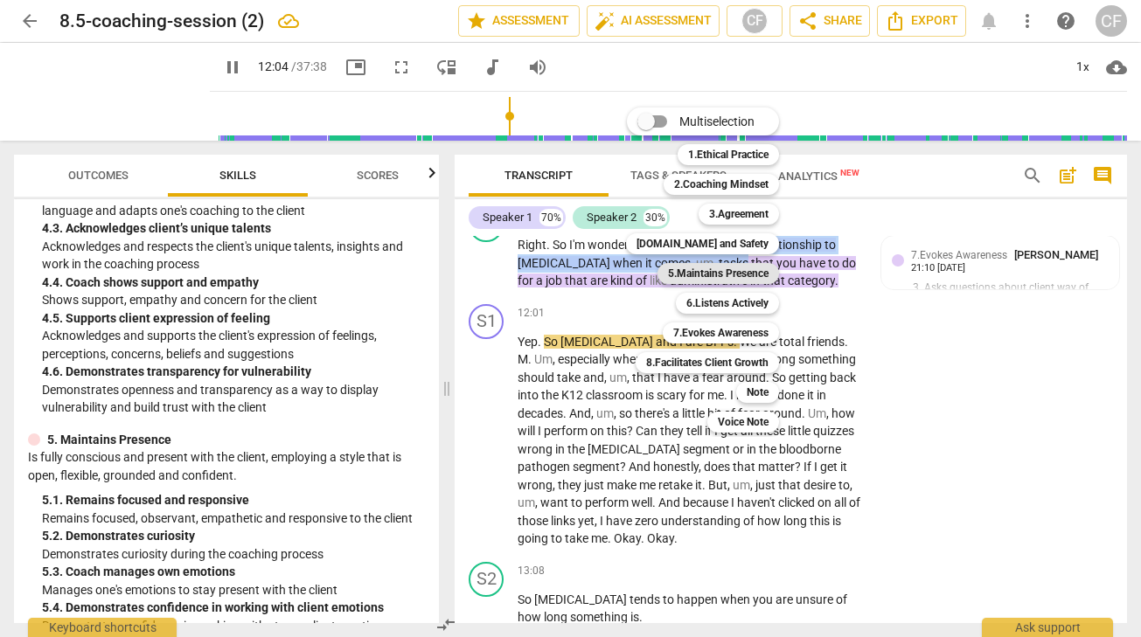
click at [762, 275] on b "5.Maintains Presence" at bounding box center [718, 273] width 101 height 21
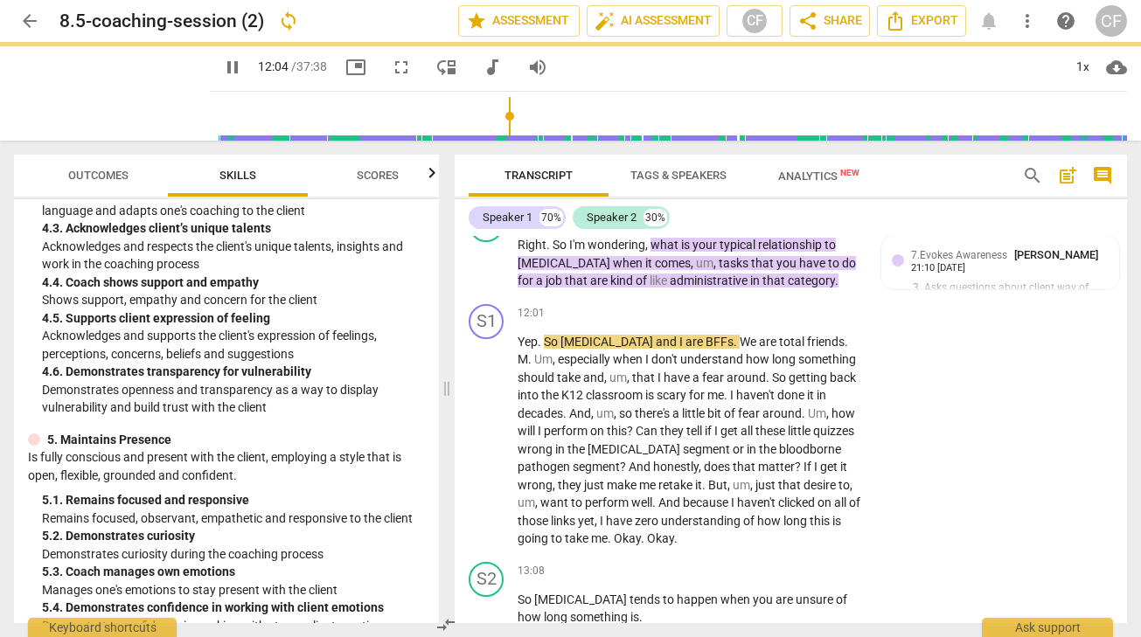
type input "725"
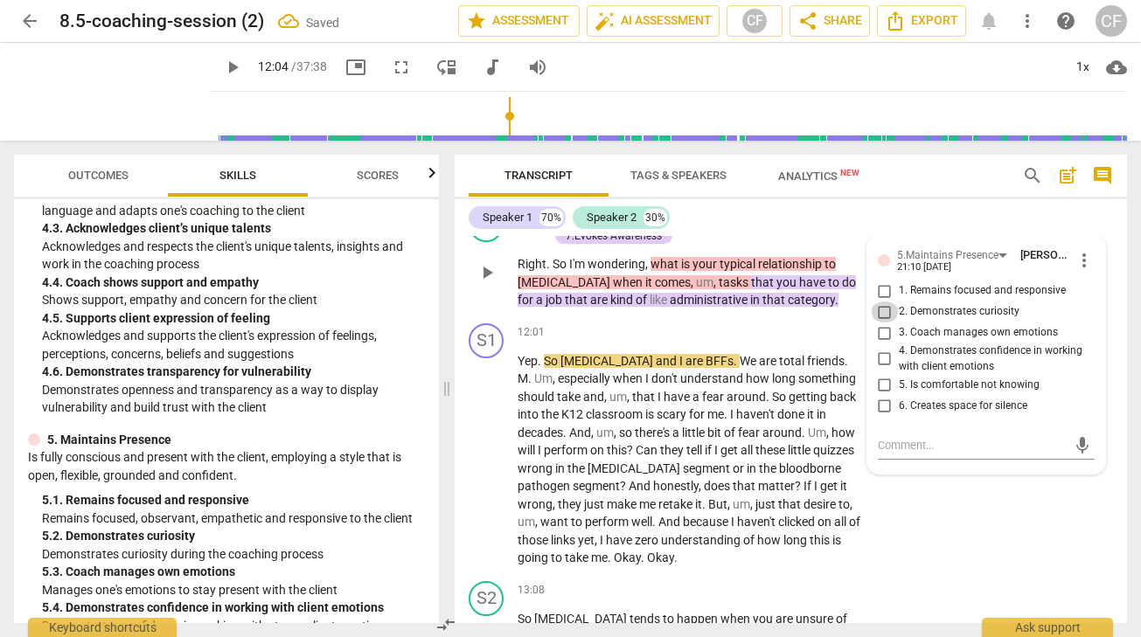
click at [882, 323] on input "2. Demonstrates curiosity" at bounding box center [885, 312] width 28 height 21
checkbox input "true"
click at [934, 233] on div "Speaker 1 70% Speaker 2 30% S1 play_arrow pause 00:04 + Add competency keyboard…" at bounding box center [790, 411] width 672 height 424
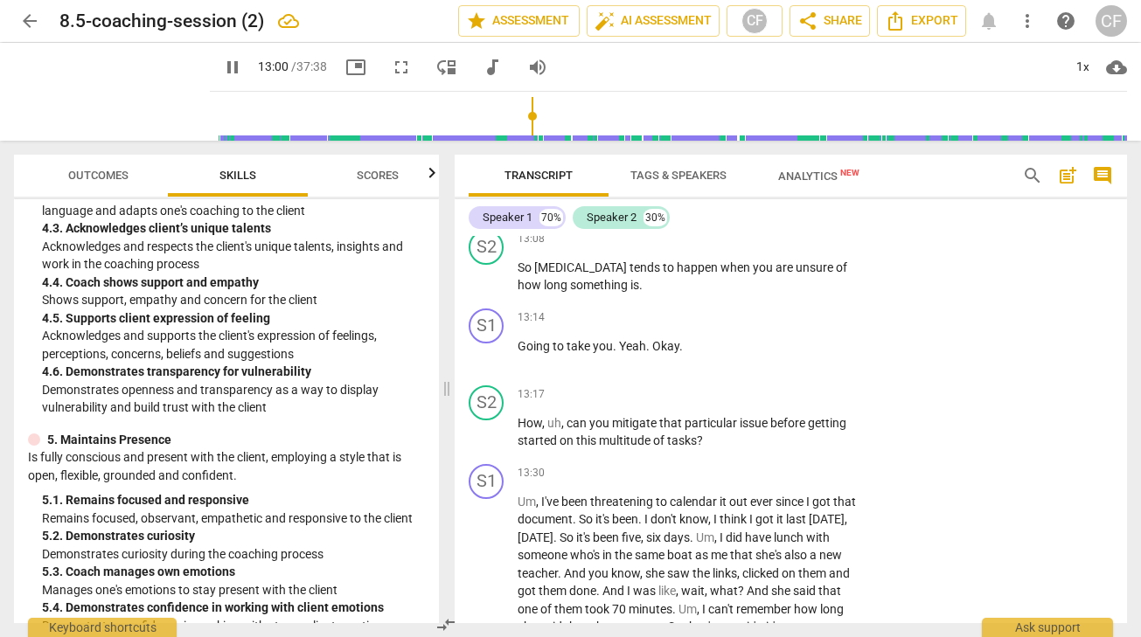
scroll to position [4234, 0]
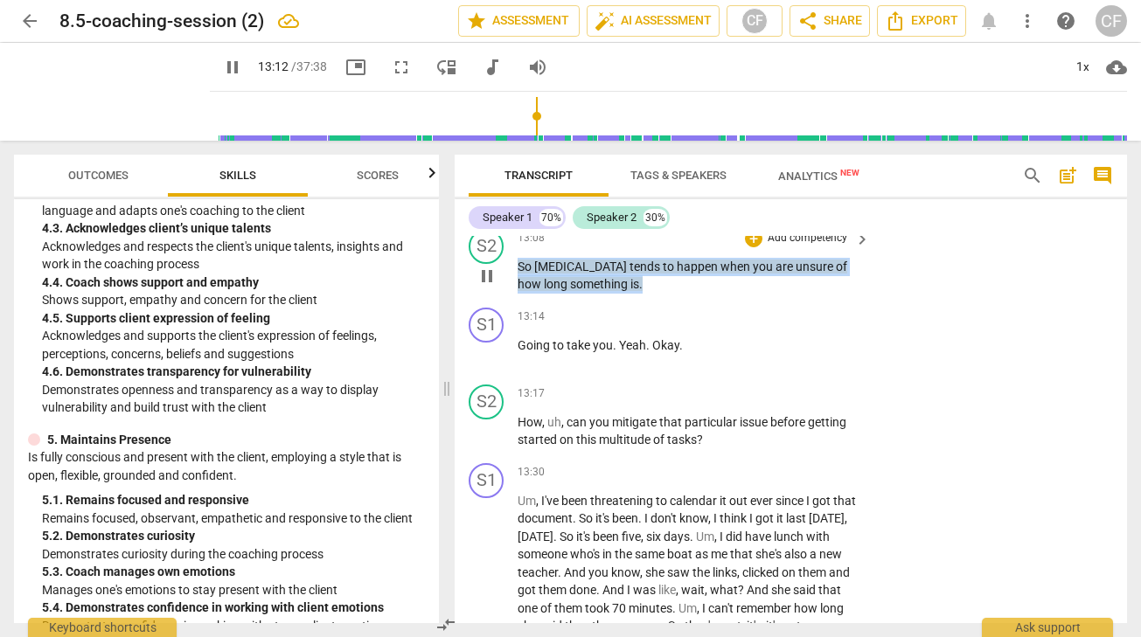
drag, startPoint x: 649, startPoint y: 337, endPoint x: 517, endPoint y: 313, distance: 134.2
click at [517, 294] on p "So [MEDICAL_DATA] tends to happen when you are unsure of how long something is ." at bounding box center [688, 276] width 343 height 36
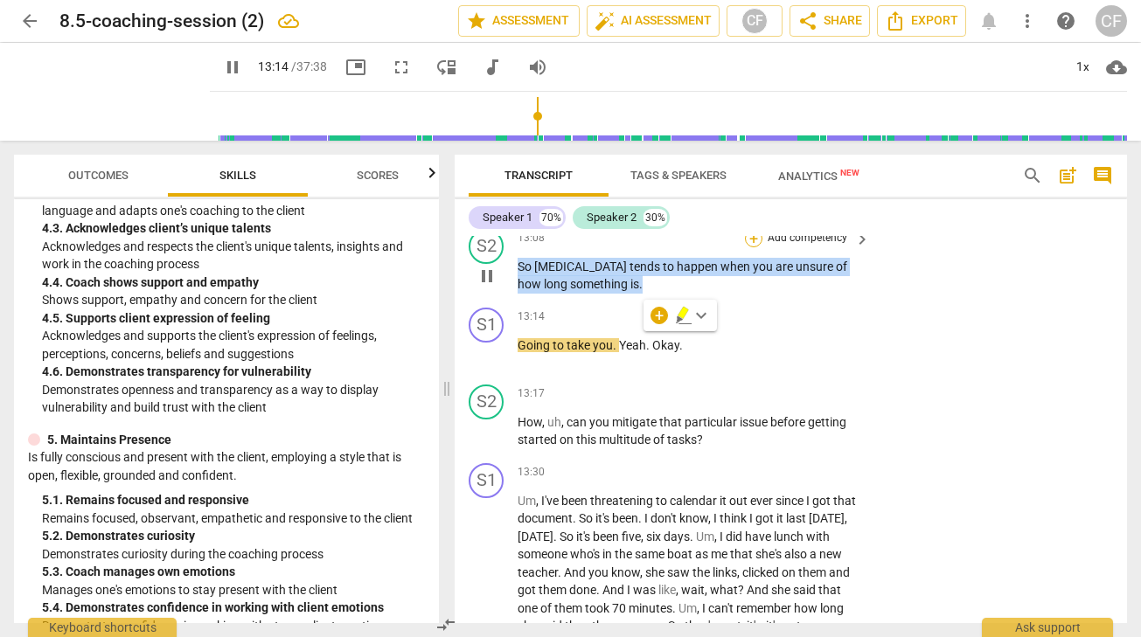
click at [754, 247] on div "+" at bounding box center [753, 238] width 17 height 17
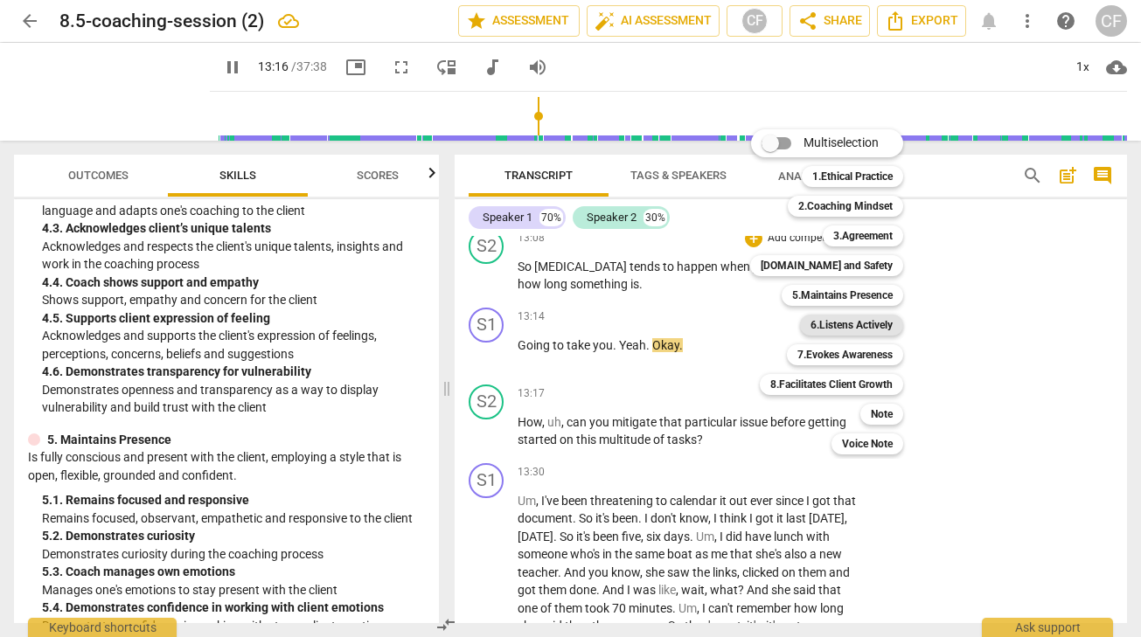
click at [889, 323] on b "6.Listens Actively" at bounding box center [851, 325] width 82 height 21
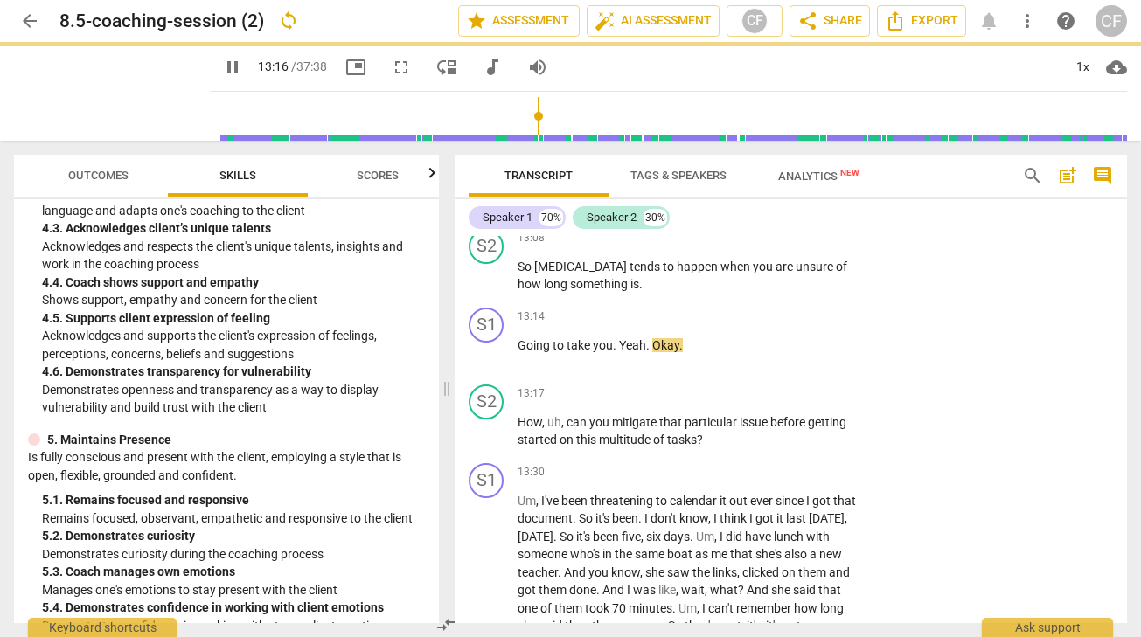
type input "797"
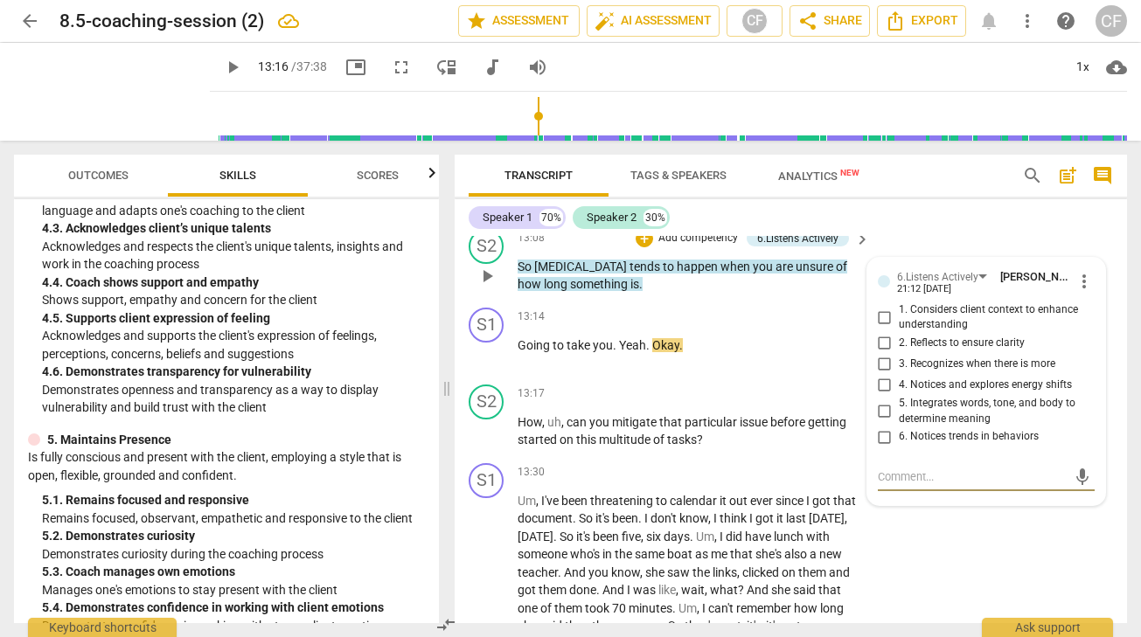
click at [883, 354] on input "2. Reflects to ensure clarity" at bounding box center [885, 343] width 28 height 21
checkbox input "true"
click at [928, 222] on div "S1 play_arrow pause 12:01 + Add competency keyboard_arrow_right Yep . So [MEDIC…" at bounding box center [790, 93] width 672 height 258
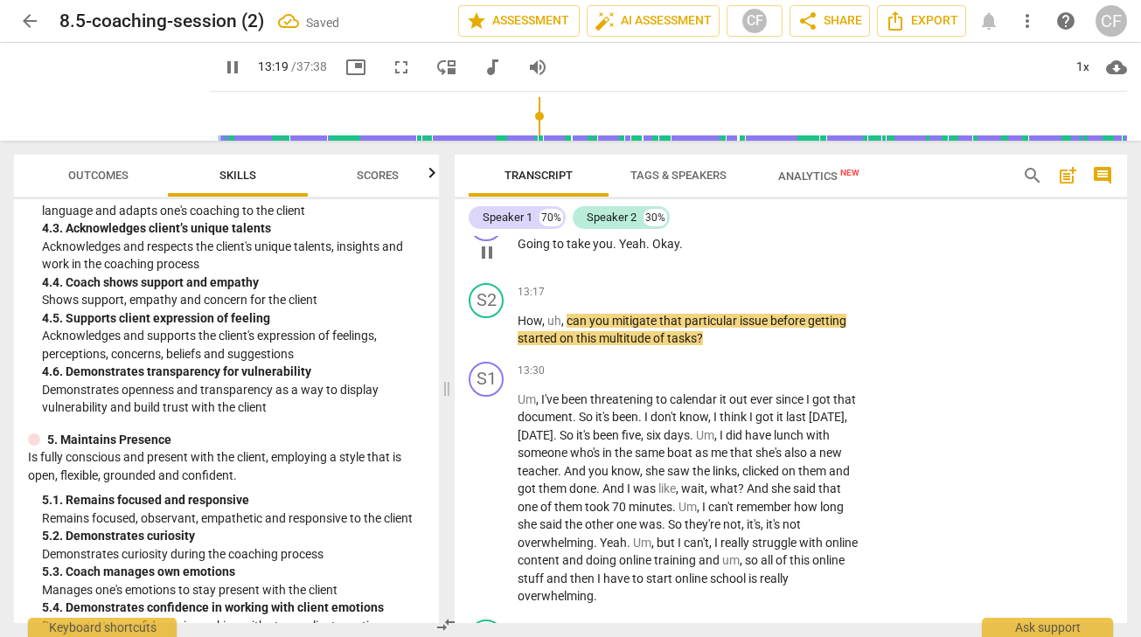
scroll to position [4341, 0]
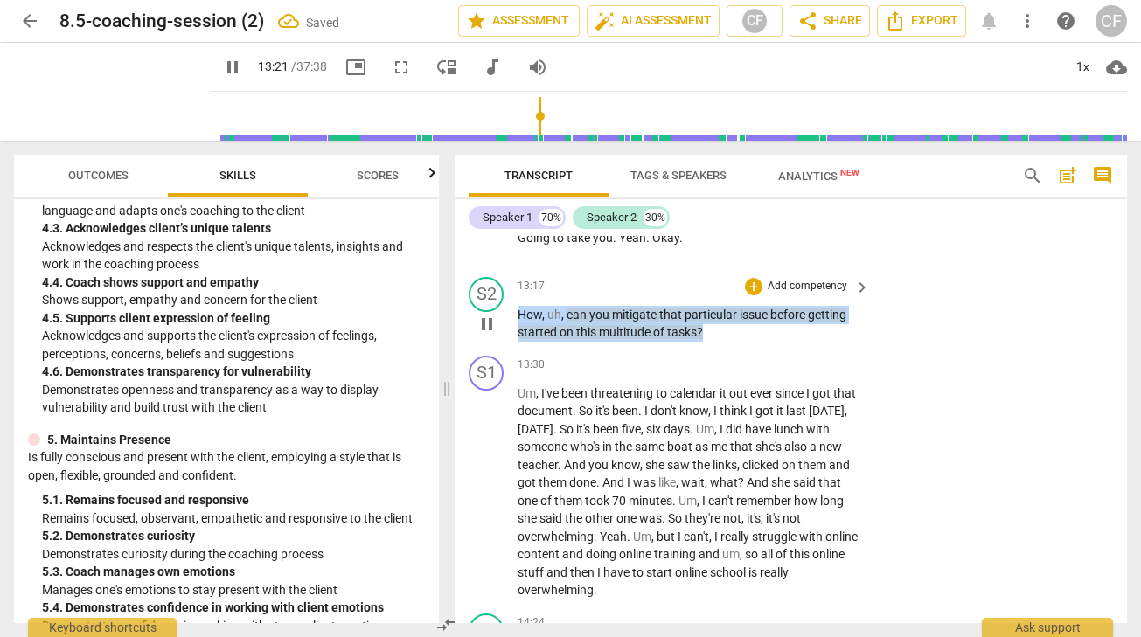
drag, startPoint x: 710, startPoint y: 385, endPoint x: 485, endPoint y: 366, distance: 225.4
click at [485, 349] on div "S2 play_arrow pause 13:17 + Add competency keyboard_arrow_right How , uh , can …" at bounding box center [790, 309] width 672 height 79
click at [753, 295] on div "+" at bounding box center [753, 286] width 17 height 17
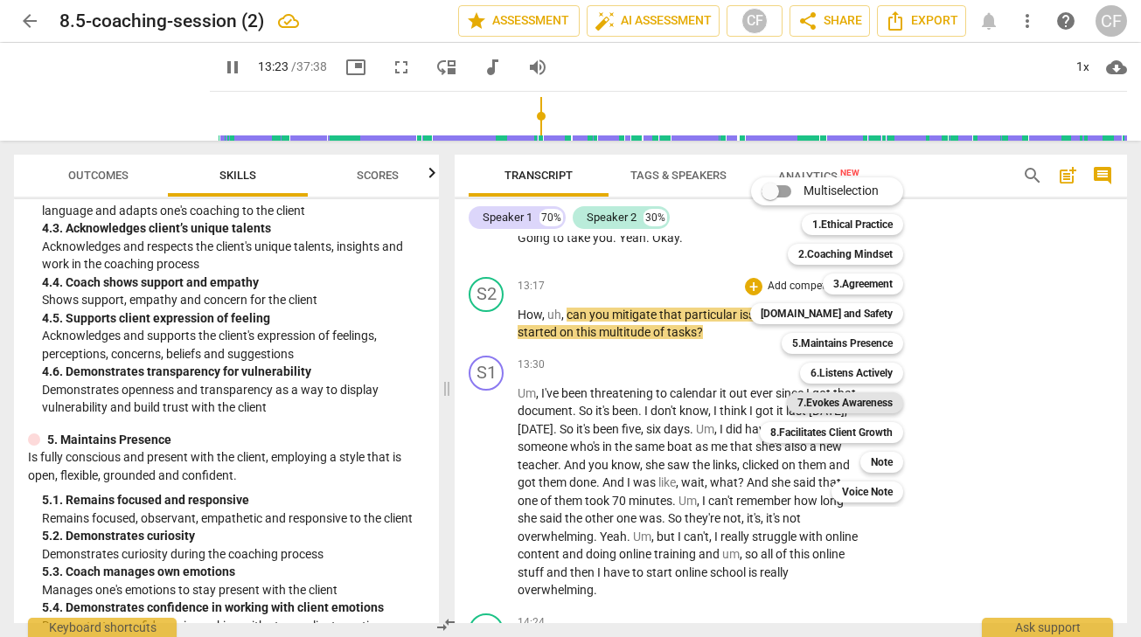
click at [883, 398] on b "7.Evokes Awareness" at bounding box center [844, 402] width 95 height 21
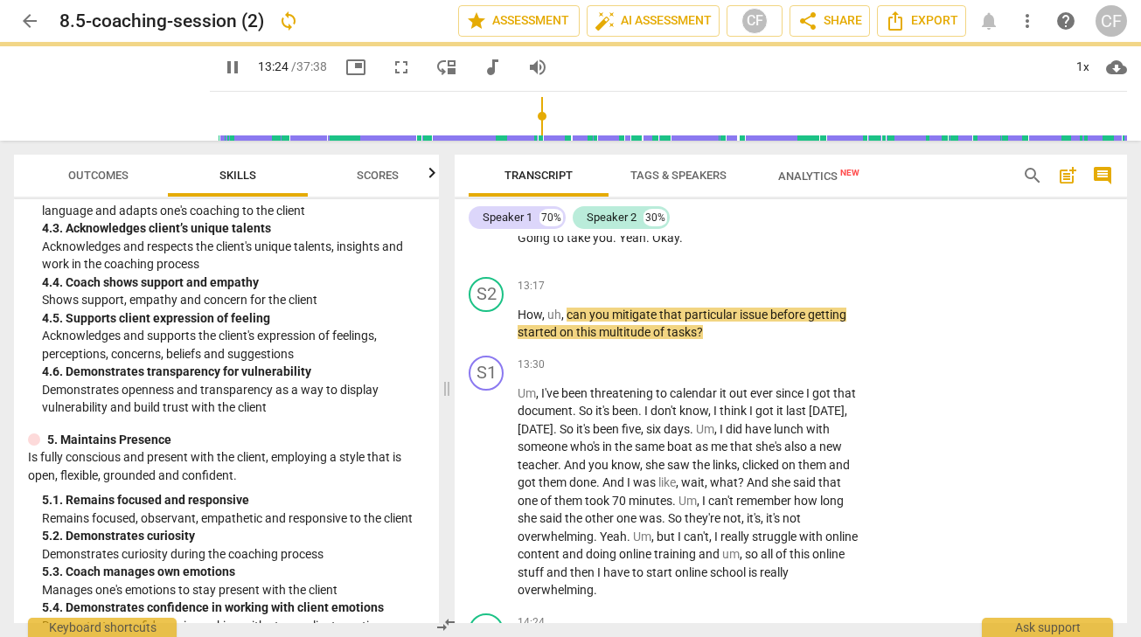
type input "804"
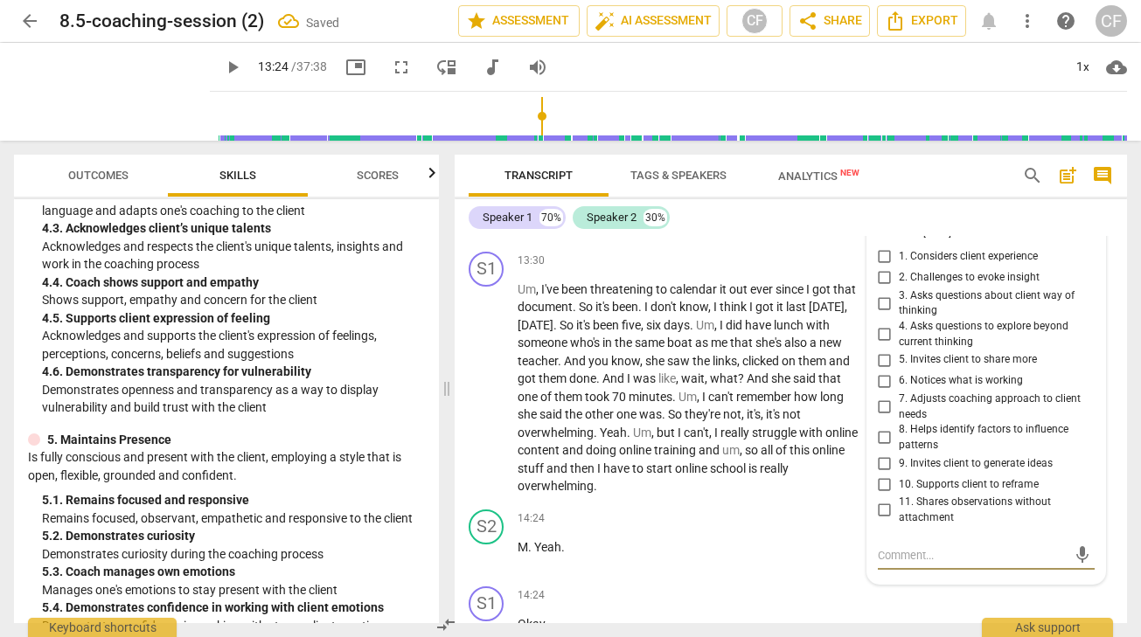
scroll to position [4442, 0]
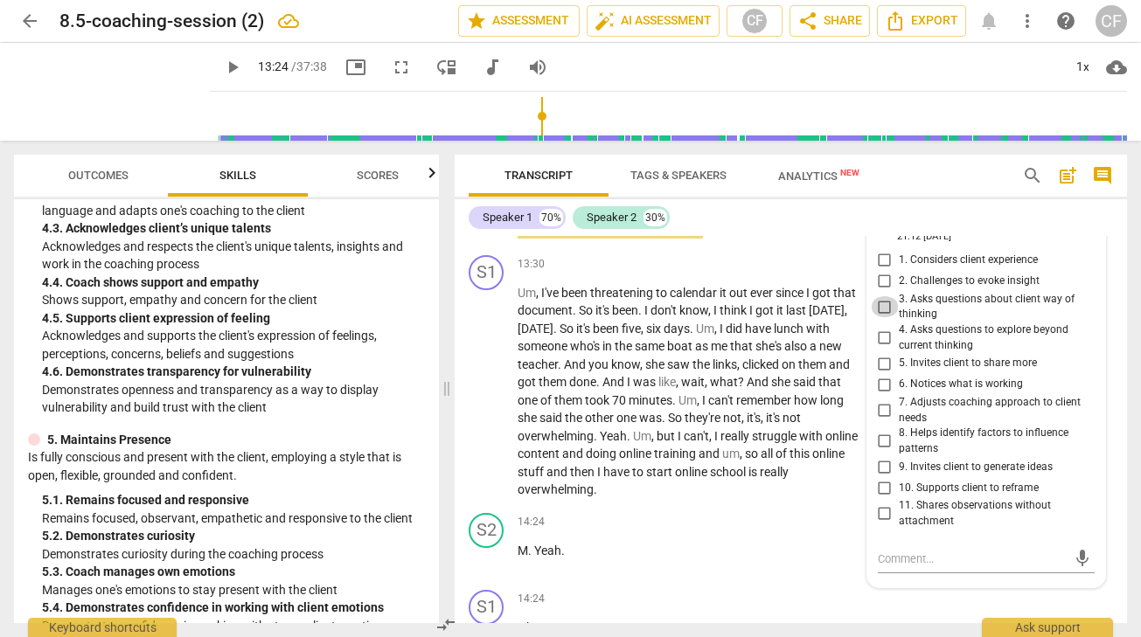
click at [879, 317] on input "3. Asks questions about client way of thinking" at bounding box center [885, 306] width 28 height 21
checkbox input "true"
click at [900, 212] on div "Speaker 1 70% Speaker 2 30%" at bounding box center [790, 218] width 644 height 30
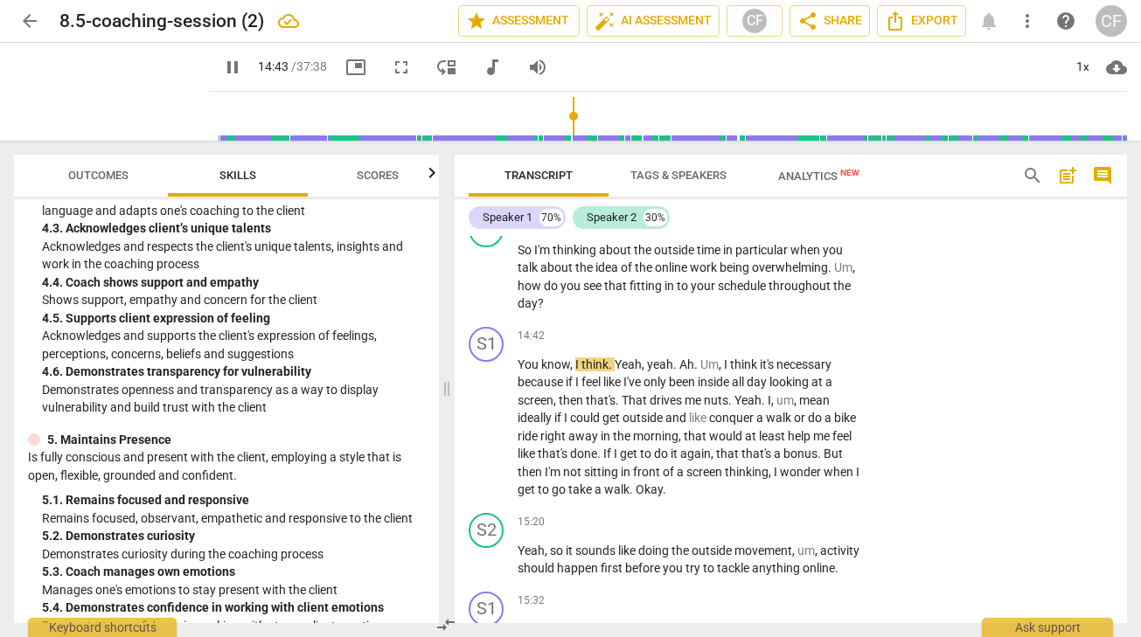
scroll to position [4895, 0]
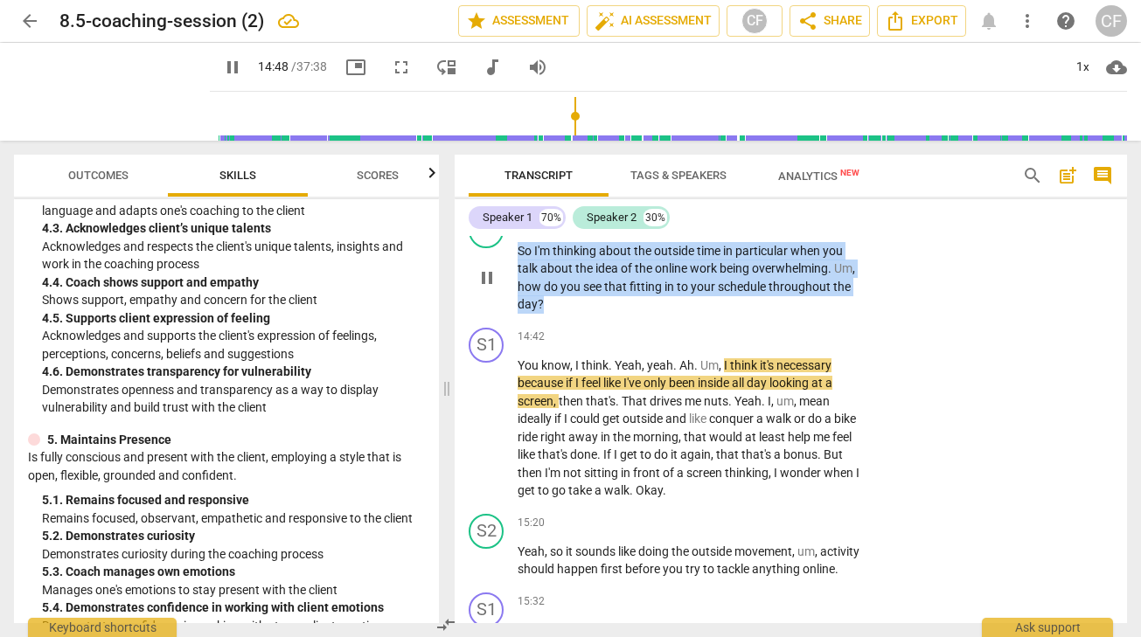
drag, startPoint x: 550, startPoint y: 364, endPoint x: 510, endPoint y: 309, distance: 68.4
click at [510, 307] on div "S2 play_arrow pause 14:26 + Add competency keyboard_arrow_right So I'm thinking…" at bounding box center [790, 263] width 672 height 114
click at [778, 231] on p "Add competency" at bounding box center [807, 223] width 83 height 16
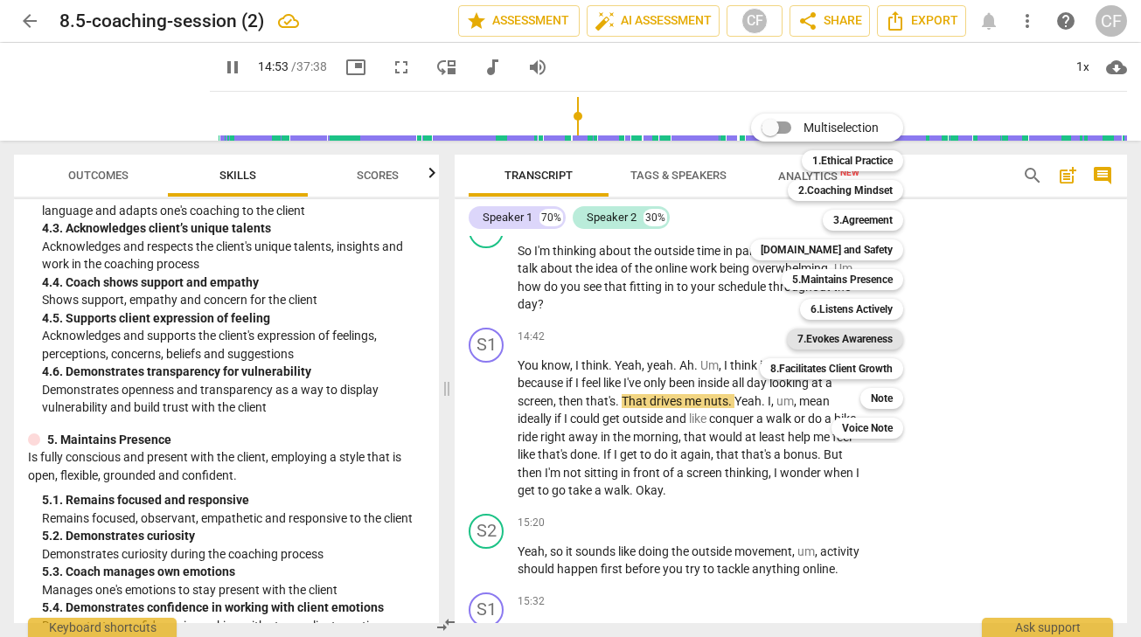
click at [883, 343] on b "7.Evokes Awareness" at bounding box center [844, 339] width 95 height 21
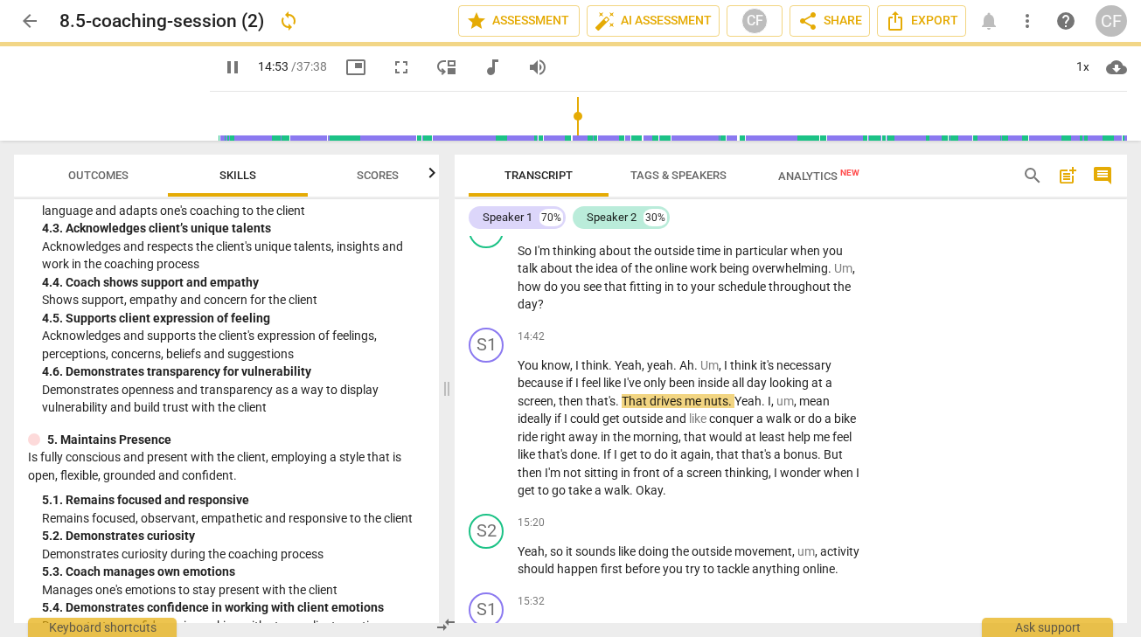
type input "894"
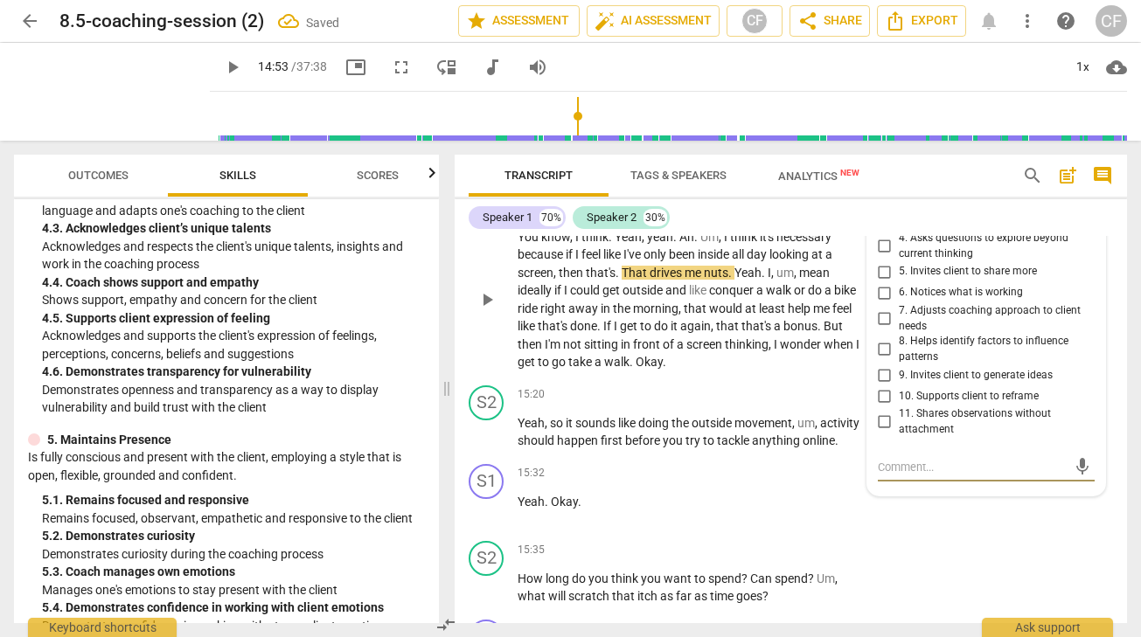
scroll to position [5022, 0]
click at [881, 387] on input "9. Invites client to generate ideas" at bounding box center [885, 376] width 28 height 21
checkbox input "true"
click at [838, 228] on div "Speaker 1 70% Speaker 2 30%" at bounding box center [790, 218] width 644 height 30
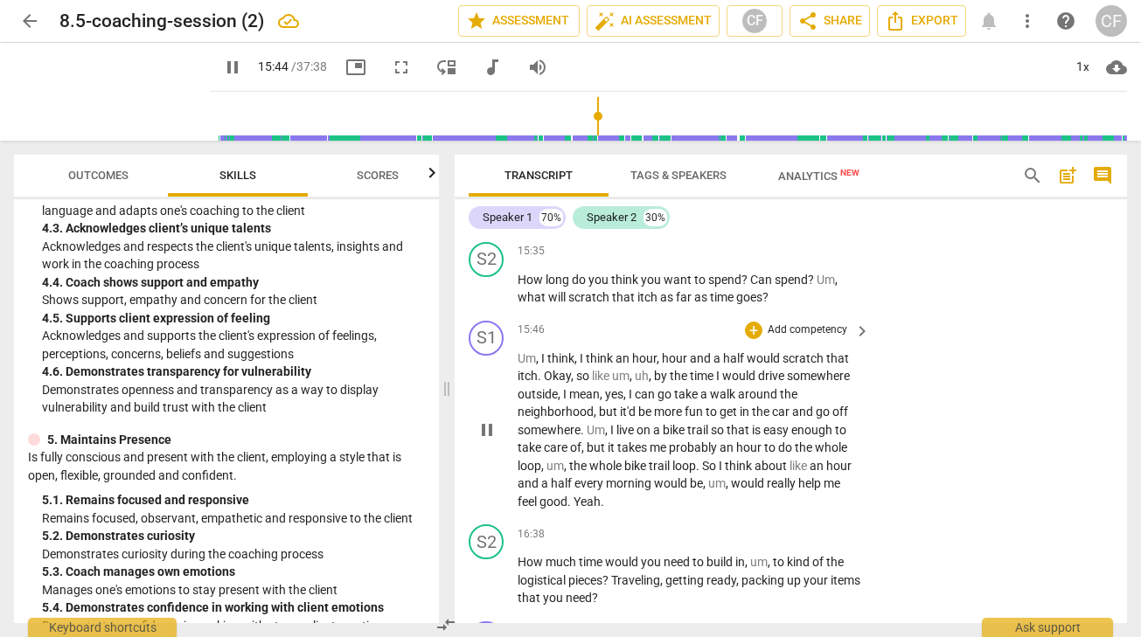
scroll to position [5309, 0]
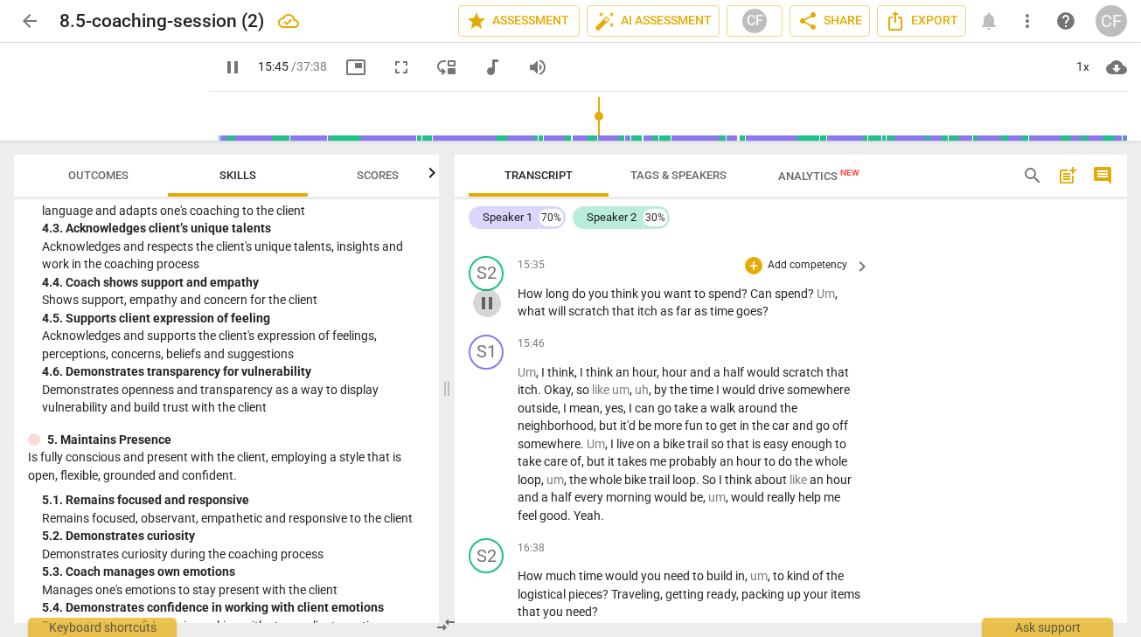
click at [484, 314] on span "pause" at bounding box center [486, 303] width 21 height 21
type input "946"
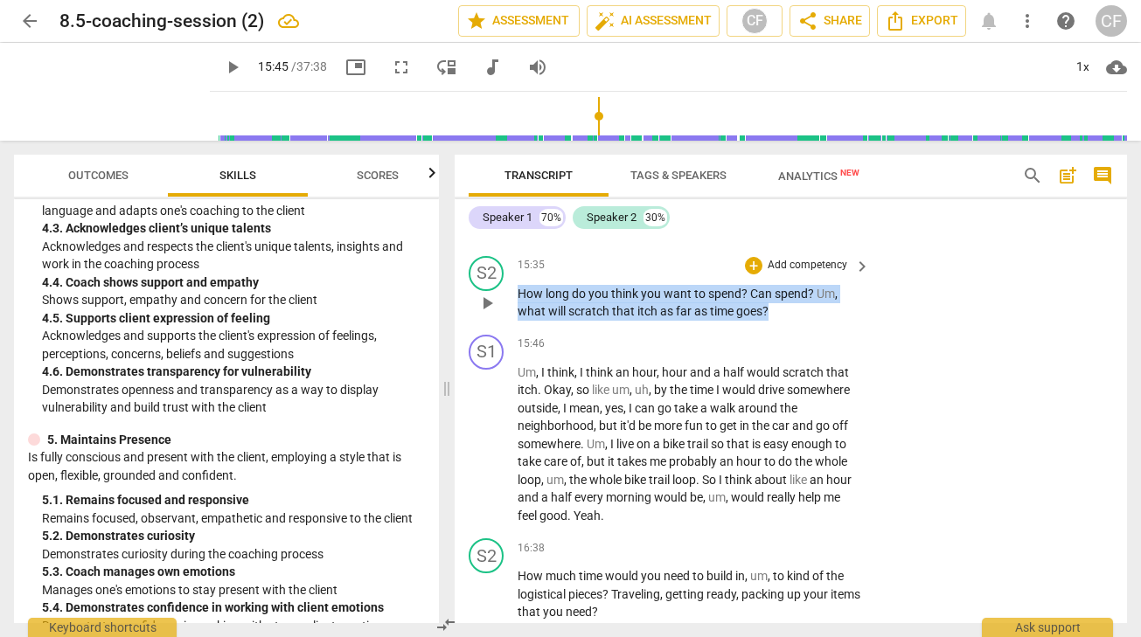
drag, startPoint x: 782, startPoint y: 386, endPoint x: 519, endPoint y: 365, distance: 263.9
click at [518, 321] on p "How long do you think you want to spend ? Can spend ? Um , what will scratch th…" at bounding box center [688, 303] width 343 height 36
click at [766, 274] on p "Add competency" at bounding box center [807, 266] width 83 height 16
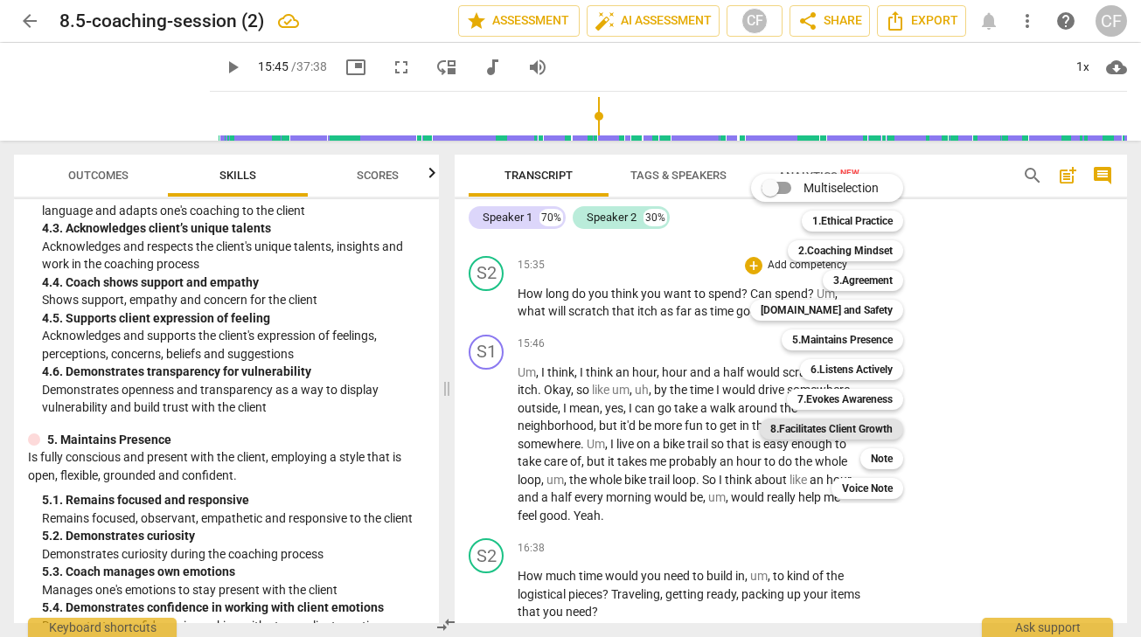
click at [885, 430] on b "8.Facilitates Client Growth" at bounding box center [831, 429] width 122 height 21
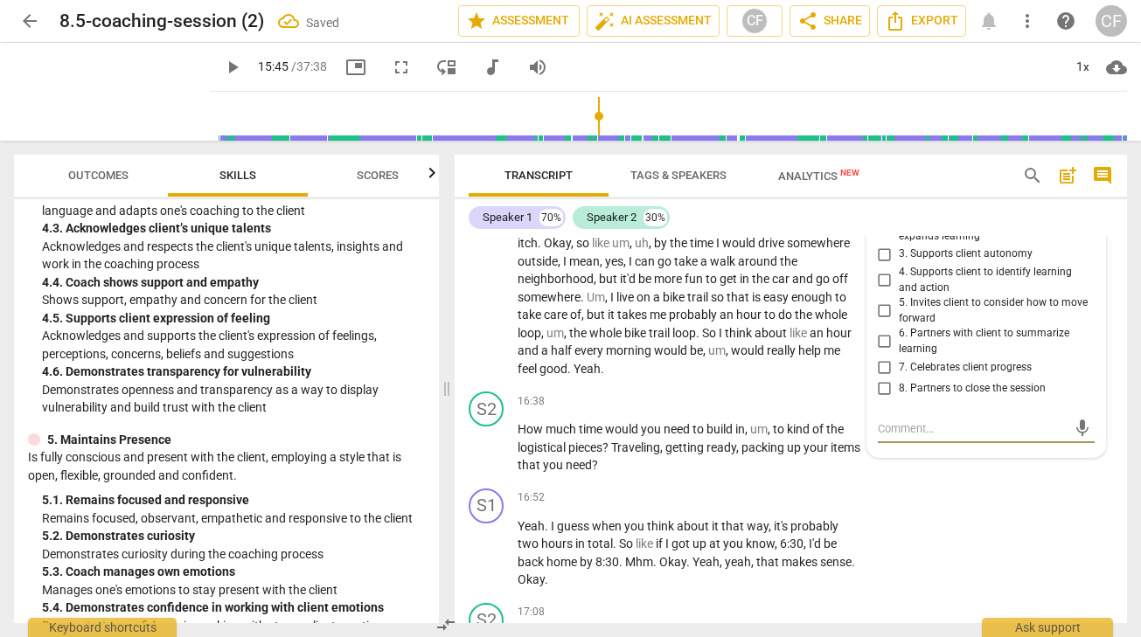
scroll to position [5443, 0]
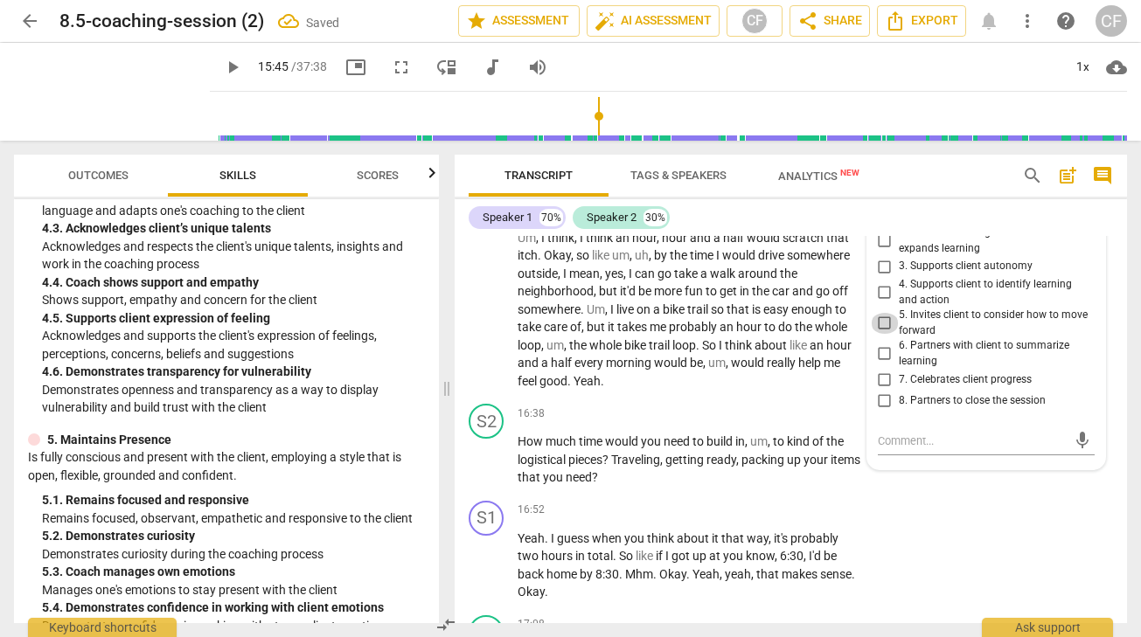
click at [881, 334] on input "5. Invites client to consider how to move forward" at bounding box center [885, 323] width 28 height 21
checkbox input "true"
click at [837, 186] on p "How long do you think you want to spend ? Can spend ? Um , what will scratch th…" at bounding box center [688, 168] width 343 height 36
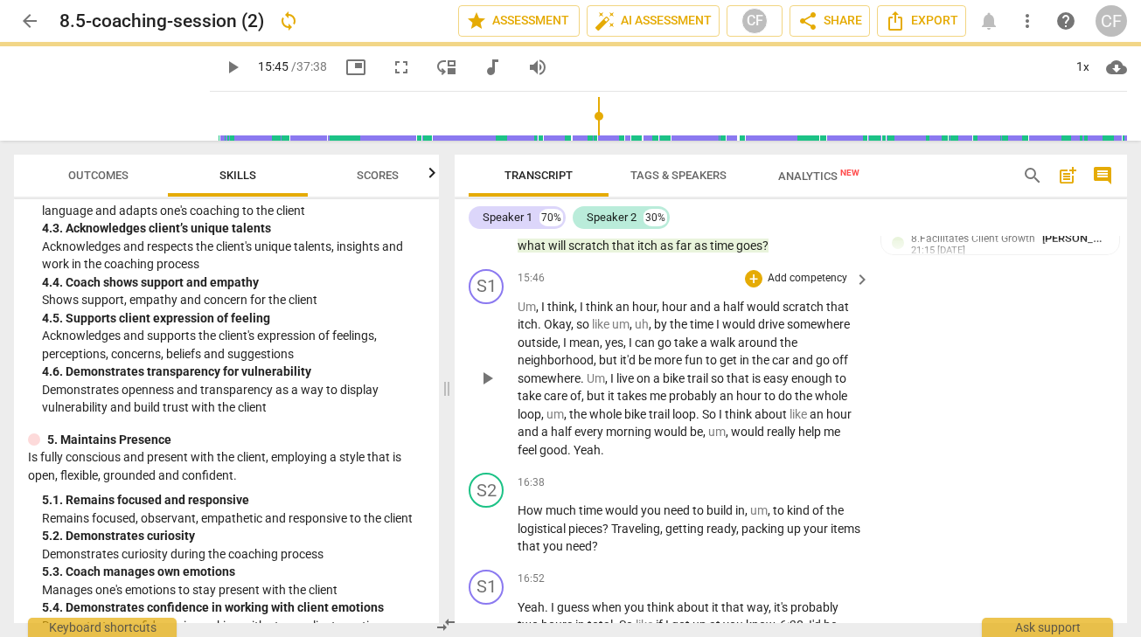
scroll to position [5333, 0]
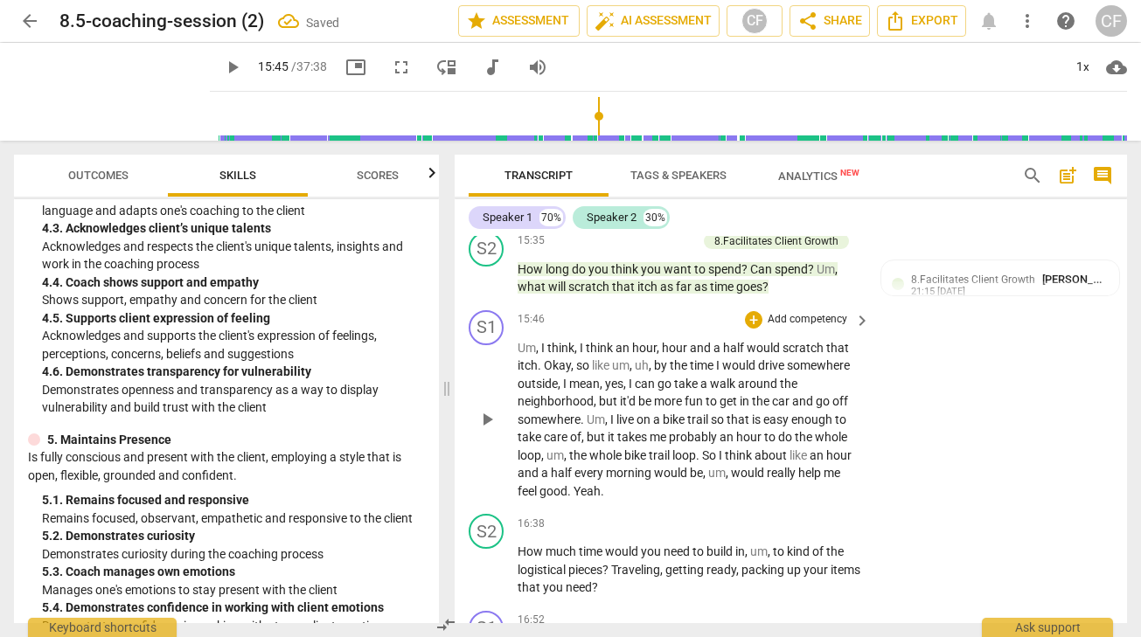
click at [485, 430] on span "play_arrow" at bounding box center [486, 419] width 21 height 21
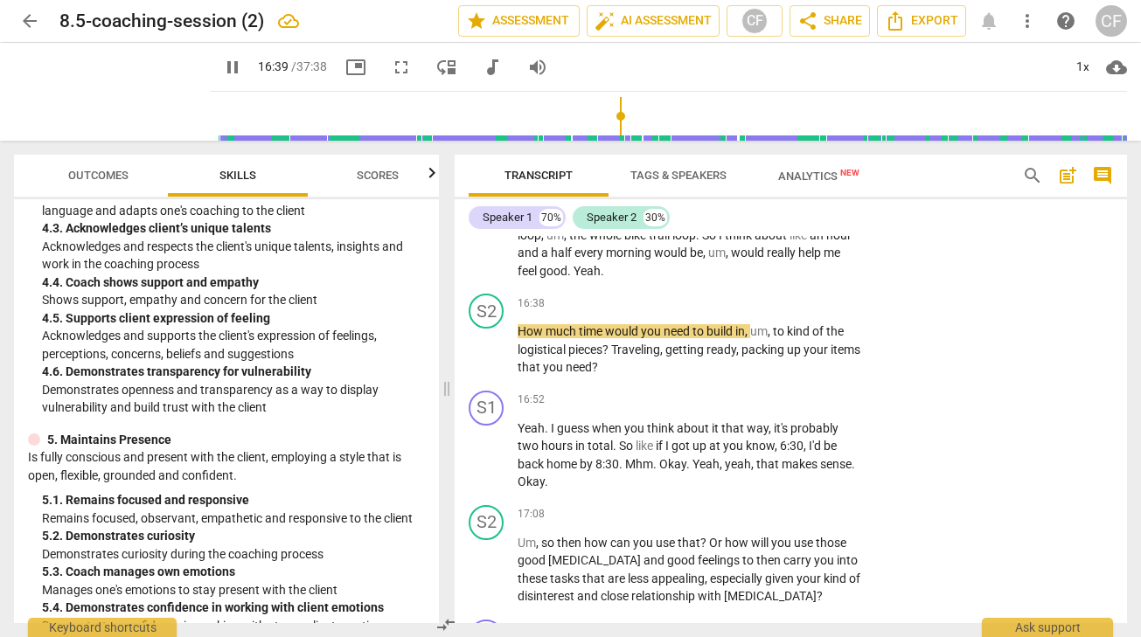
scroll to position [5664, 0]
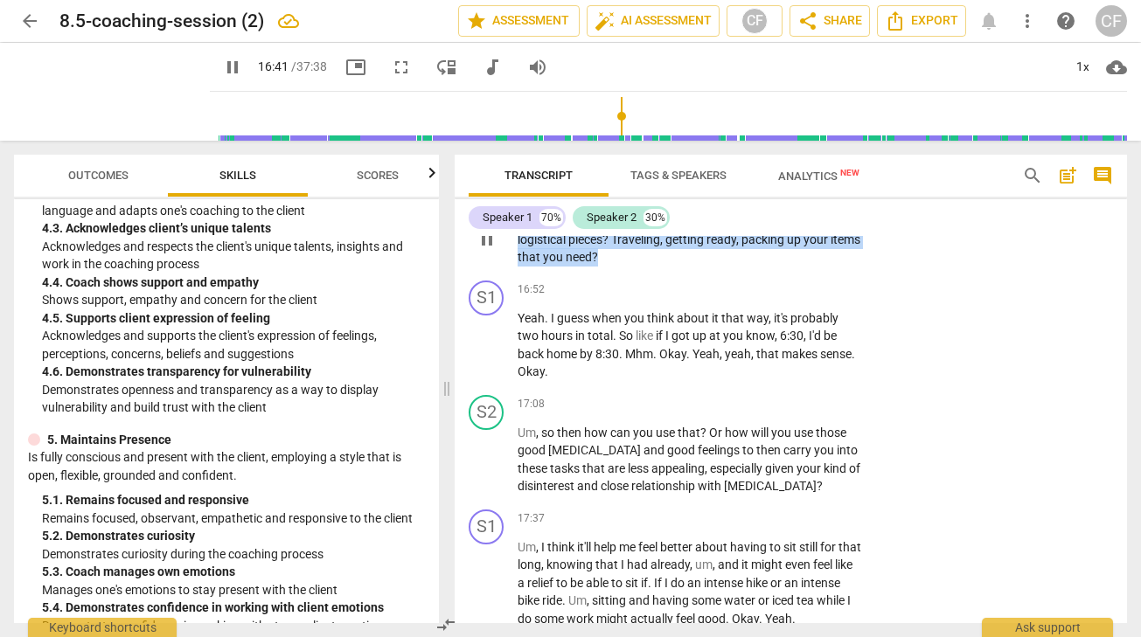
drag, startPoint x: 636, startPoint y: 330, endPoint x: 503, endPoint y: 298, distance: 137.4
click at [503, 274] on div "S2 play_arrow pause 16:38 + Add competency keyboard_arrow_right How much time w…" at bounding box center [790, 225] width 672 height 97
click at [750, 202] on div "+" at bounding box center [753, 192] width 17 height 17
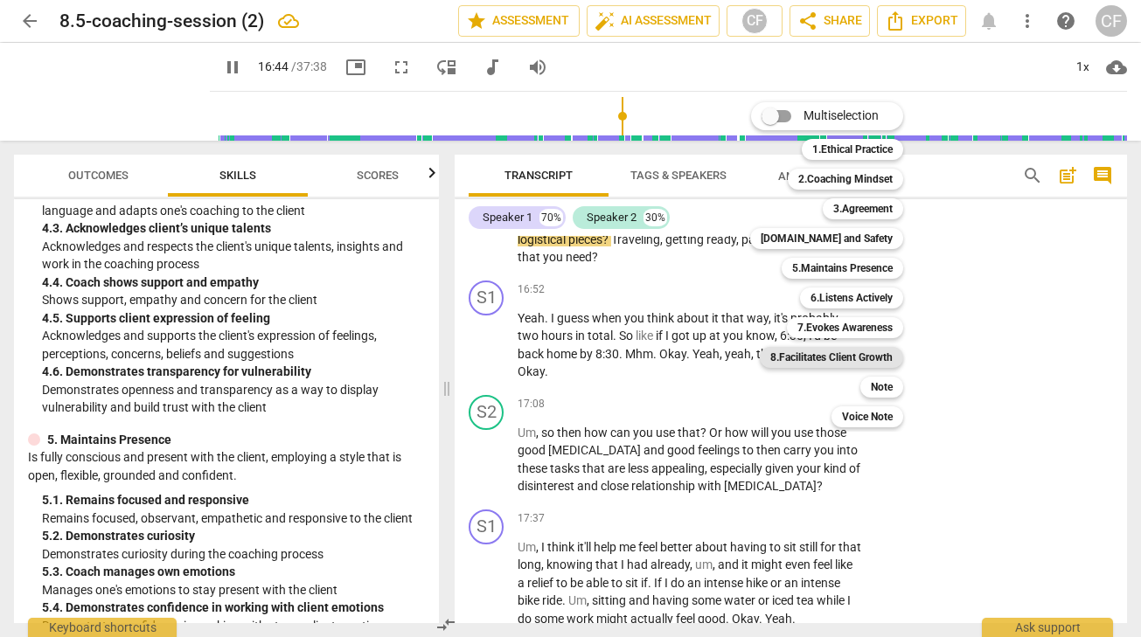
click at [883, 357] on b "8.Facilitates Client Growth" at bounding box center [831, 357] width 122 height 21
type input "1004"
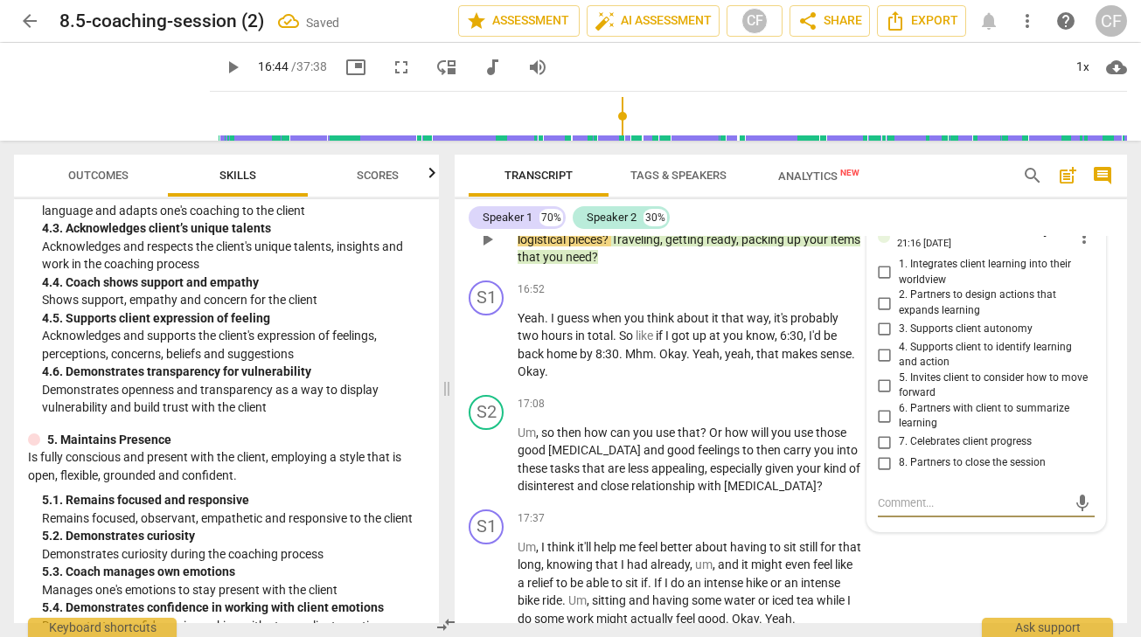
click at [878, 396] on input "5. Invites client to consider how to move forward" at bounding box center [885, 385] width 28 height 21
checkbox input "true"
click at [929, 177] on div "S1 play_arrow pause 15:46 + Add competency keyboard_arrow_right Um , I think , …" at bounding box center [790, 75] width 672 height 205
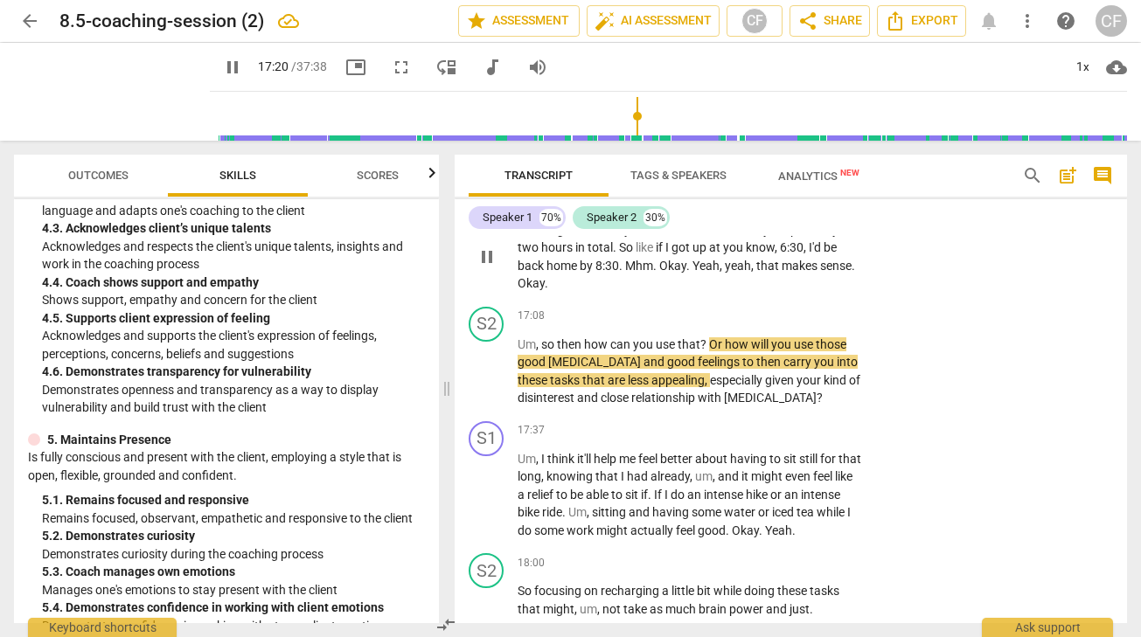
scroll to position [5753, 0]
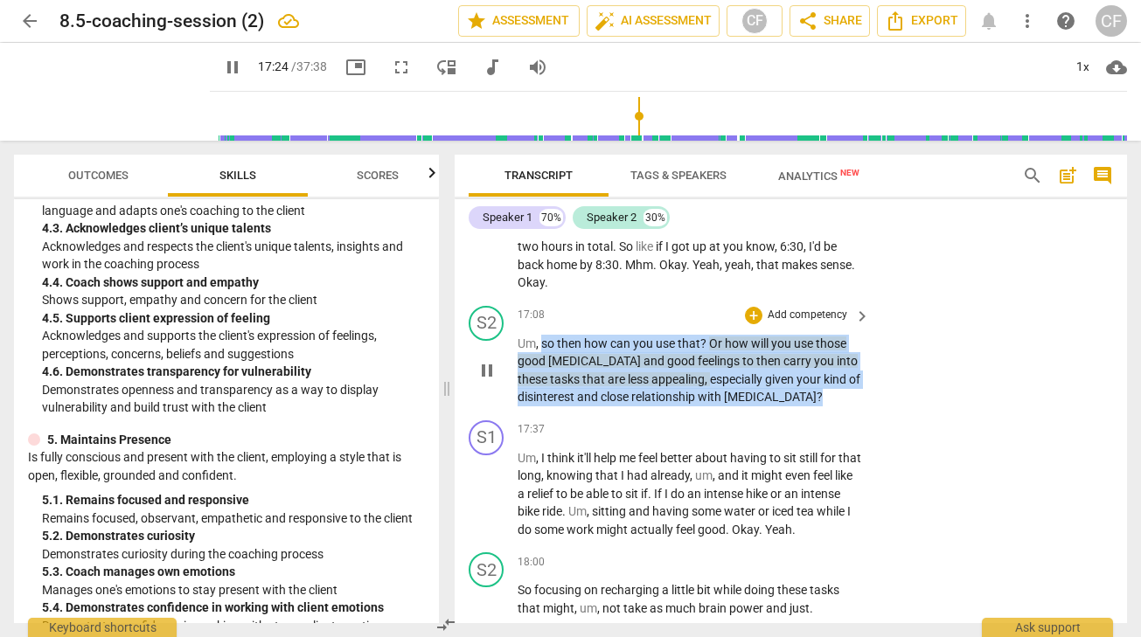
drag, startPoint x: 836, startPoint y: 467, endPoint x: 545, endPoint y: 413, distance: 296.9
click at [545, 406] on p "Um , so then how can you use that ? Or how will you use those good [MEDICAL_DAT…" at bounding box center [688, 371] width 343 height 72
click at [755, 324] on div "+" at bounding box center [753, 315] width 17 height 17
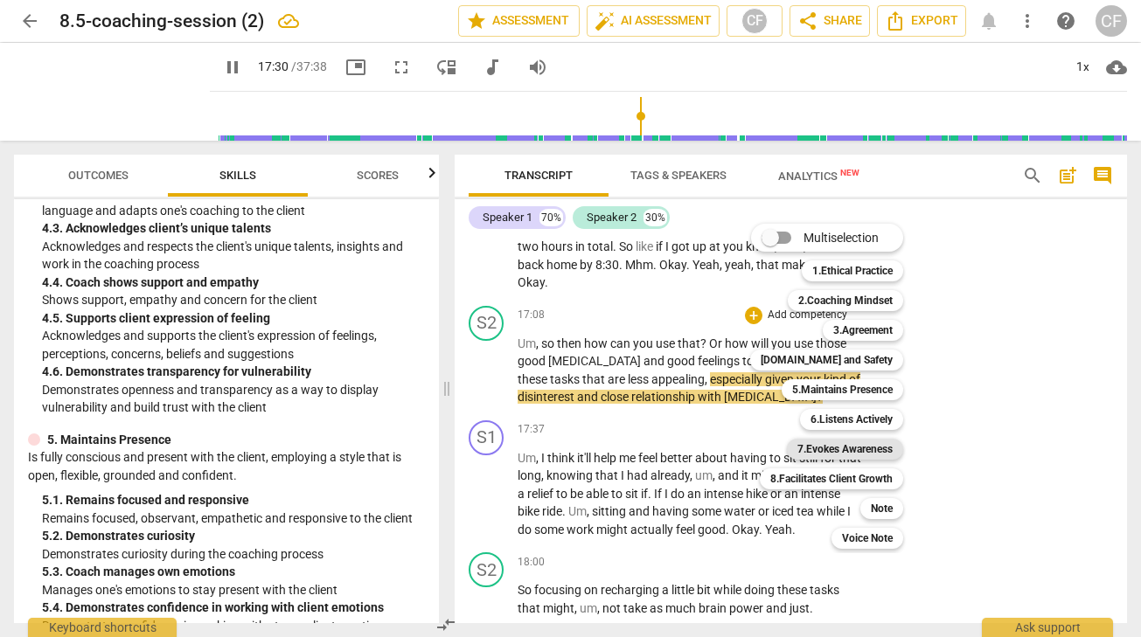
click at [843, 445] on b "7.Evokes Awareness" at bounding box center [844, 449] width 95 height 21
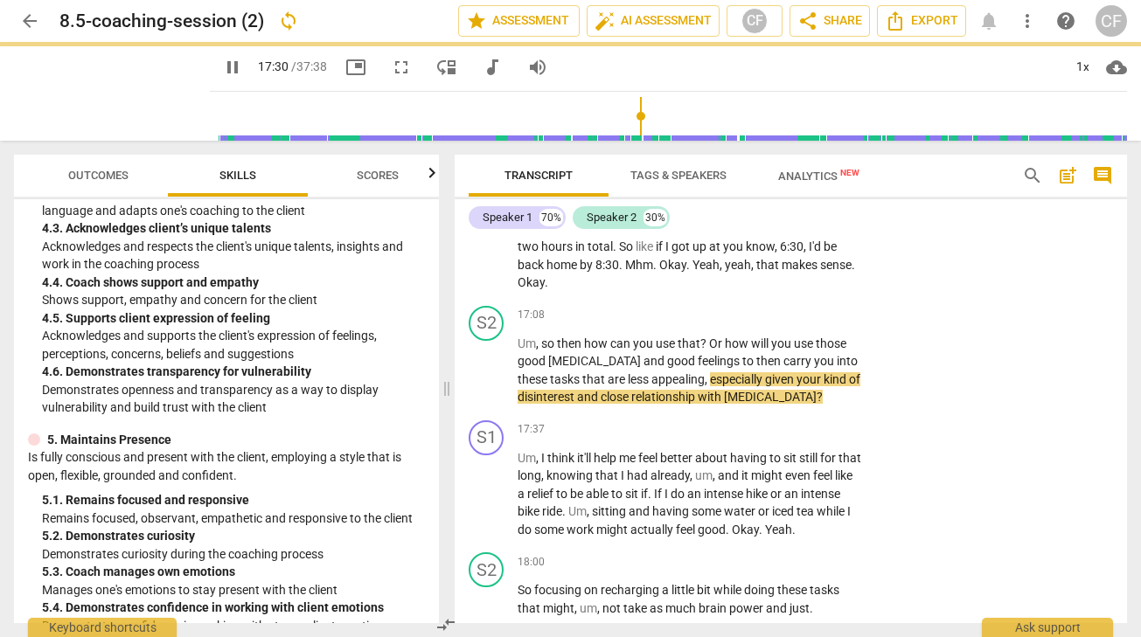
type input "1051"
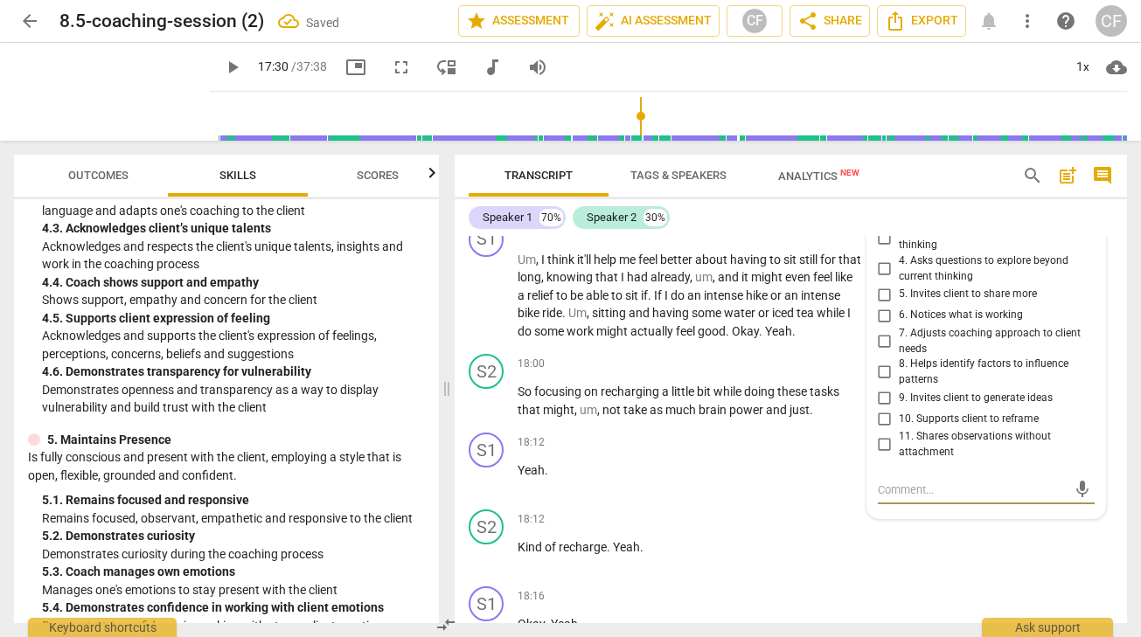
scroll to position [5949, 0]
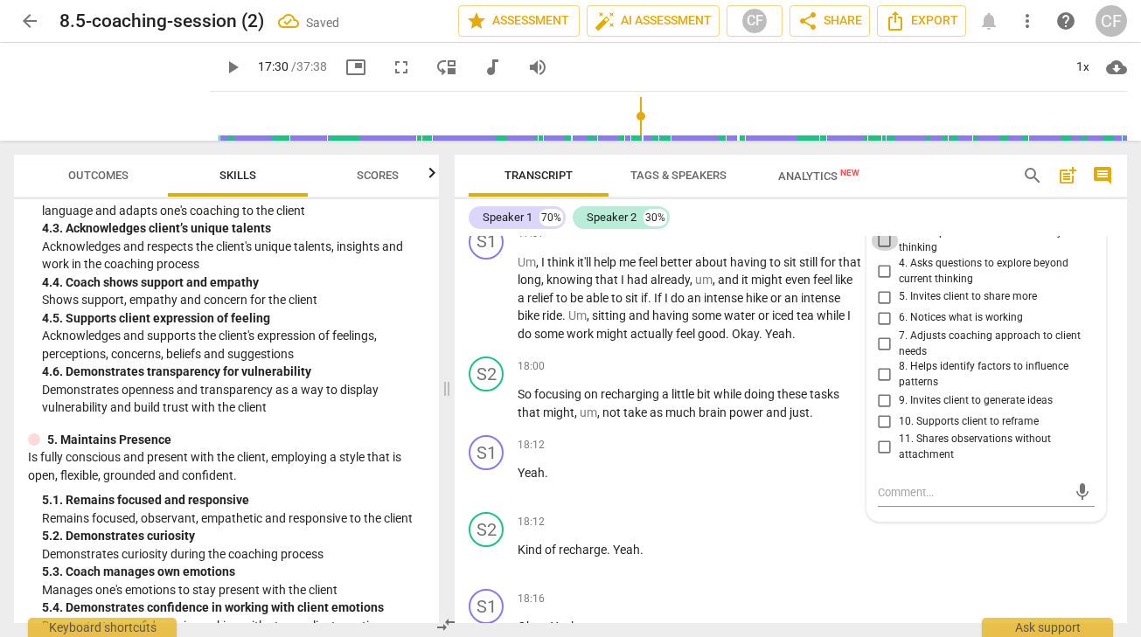
click at [881, 251] on input "3. Asks questions about client way of thinking" at bounding box center [885, 240] width 28 height 21
checkbox input "true"
click at [848, 211] on p "Um , so then how can you use that ? Or how will you use those good [MEDICAL_DAT…" at bounding box center [688, 175] width 343 height 72
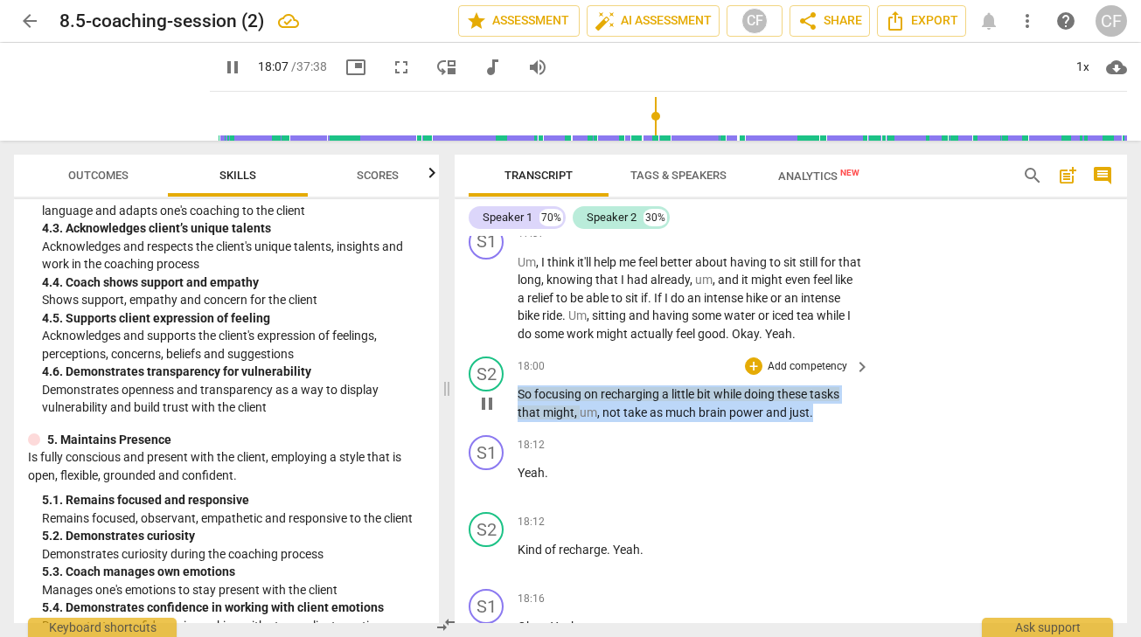
drag, startPoint x: 817, startPoint y: 487, endPoint x: 511, endPoint y: 467, distance: 306.6
click at [513, 428] on div "S2 play_arrow pause 18:00 + Add competency keyboard_arrow_right So focusing on …" at bounding box center [790, 389] width 672 height 79
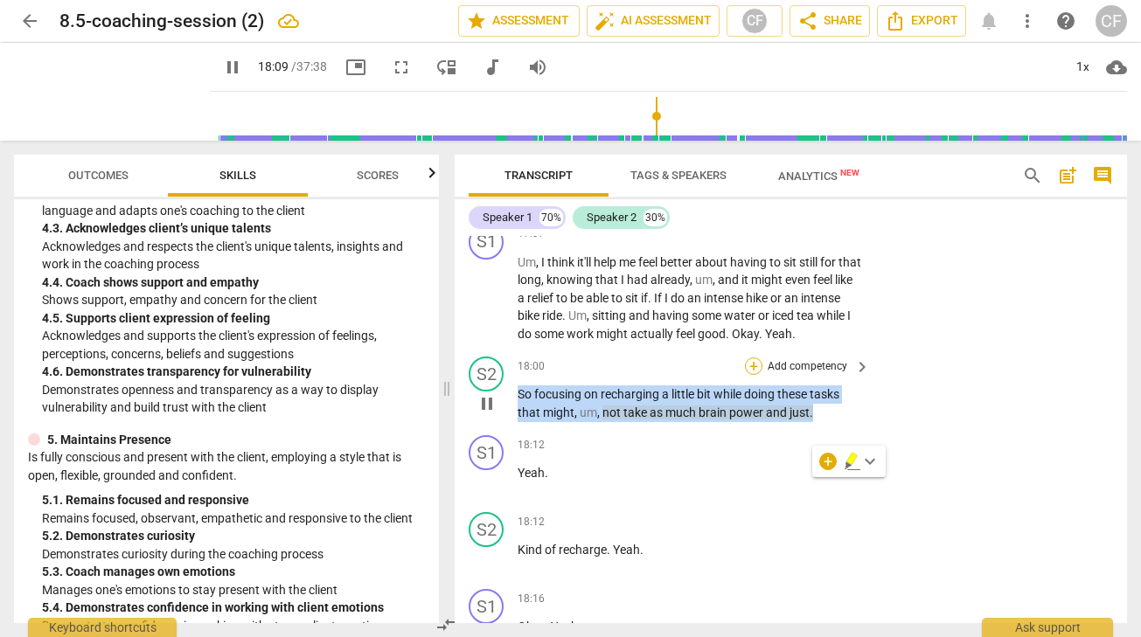
click at [748, 375] on div "+" at bounding box center [753, 365] width 17 height 17
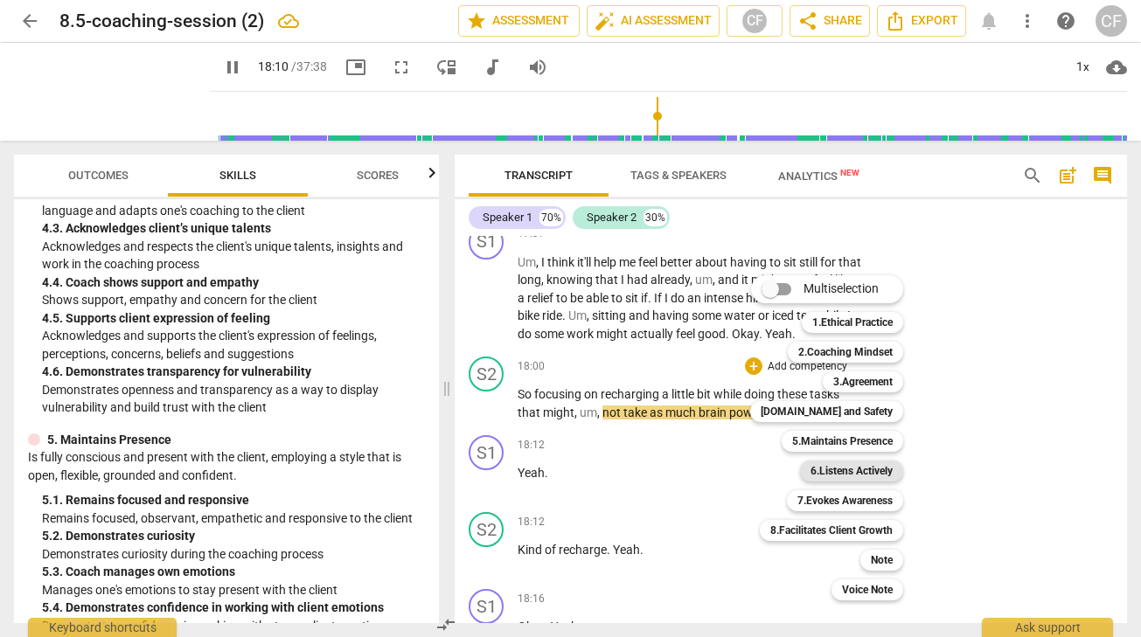
click at [882, 473] on b "6.Listens Actively" at bounding box center [851, 471] width 82 height 21
type input "1091"
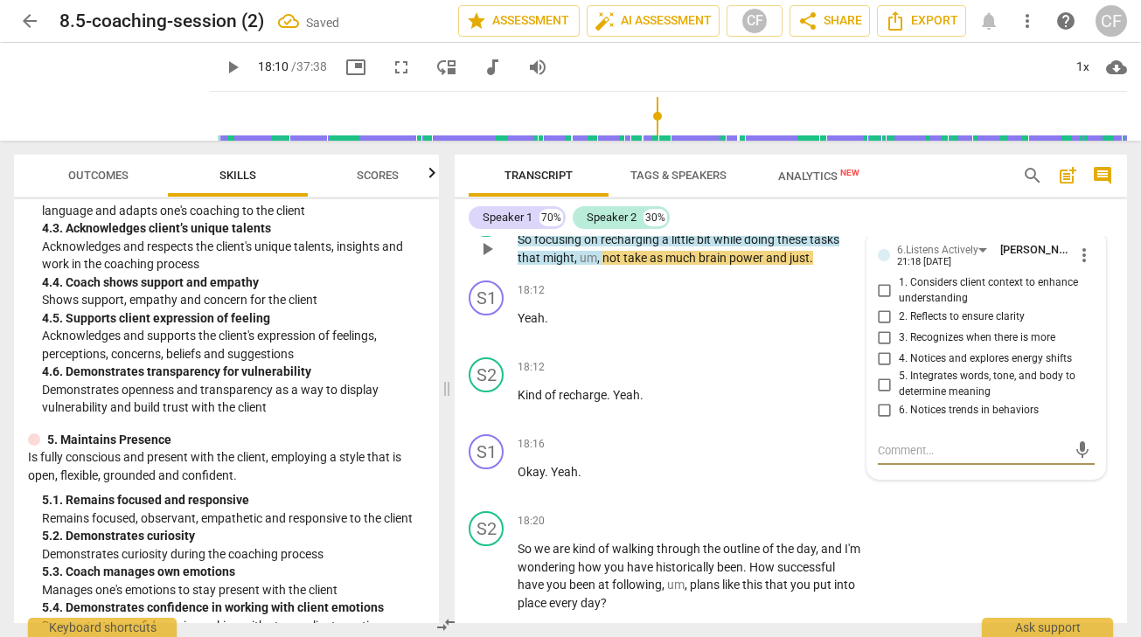
scroll to position [6096, 0]
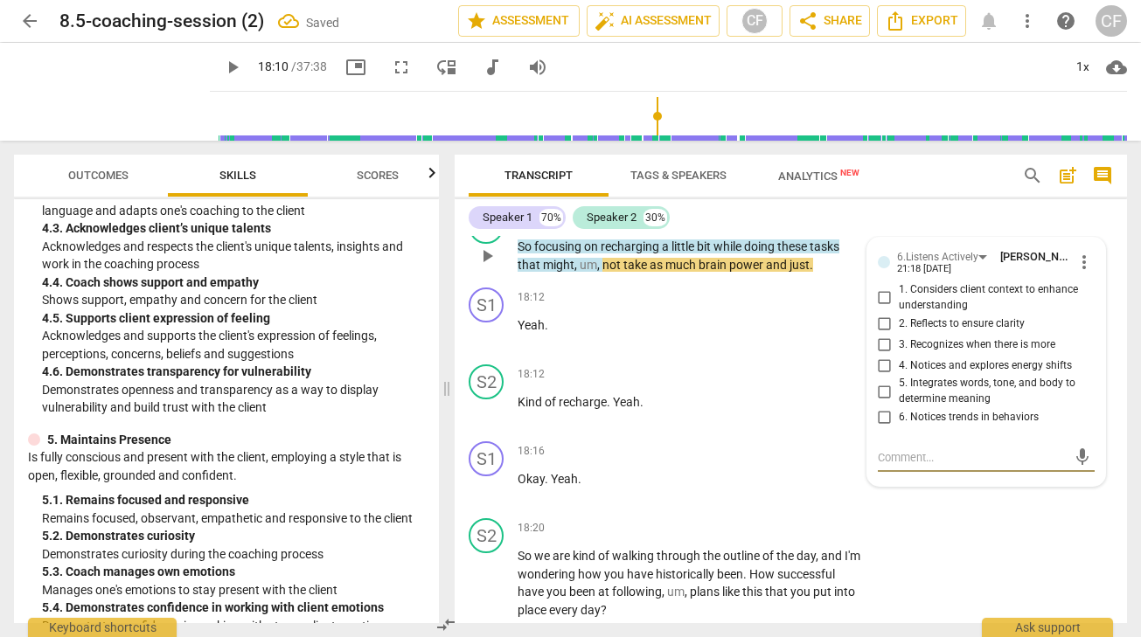
click at [884, 309] on input "1. Considers client context to enhance understanding" at bounding box center [885, 298] width 28 height 21
checkbox input "true"
click at [928, 203] on div "S1 play_arrow pause 17:37 + Add competency keyboard_arrow_right Um , I think it…" at bounding box center [790, 136] width 672 height 133
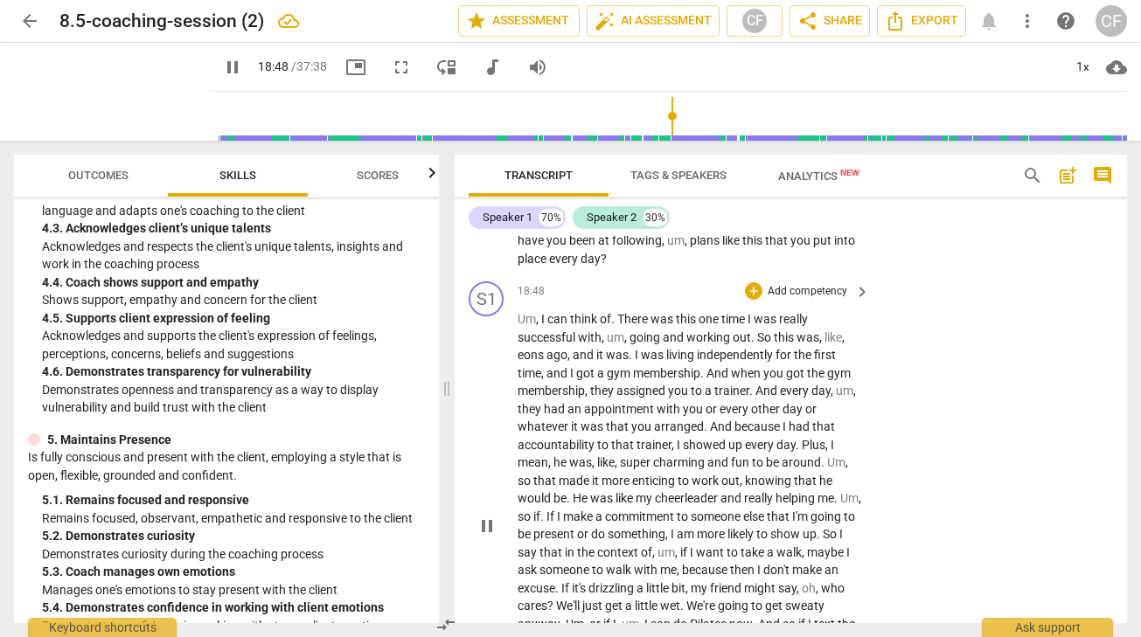
scroll to position [6440, 0]
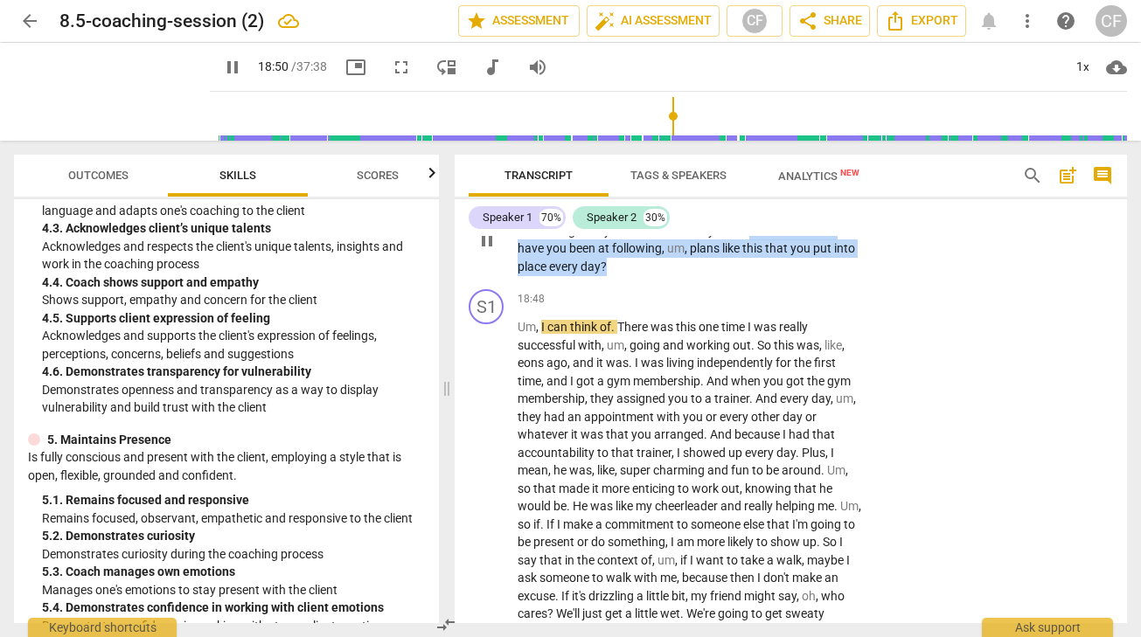
drag, startPoint x: 770, startPoint y: 300, endPoint x: 770, endPoint y: 343, distance: 42.8
click at [770, 275] on p "So we are kind of walking through the outline of the day , and I'm wondering ho…" at bounding box center [688, 240] width 343 height 72
click at [762, 193] on div "+ Add competency" at bounding box center [797, 184] width 104 height 17
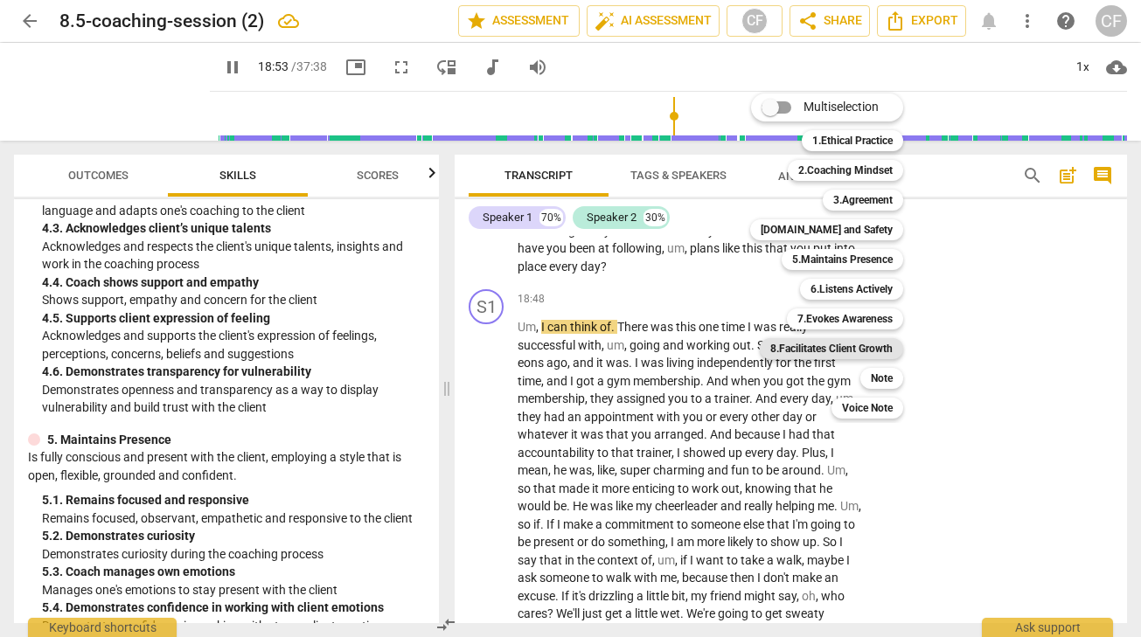
click at [890, 354] on b "8.Facilitates Client Growth" at bounding box center [831, 348] width 122 height 21
type input "1133"
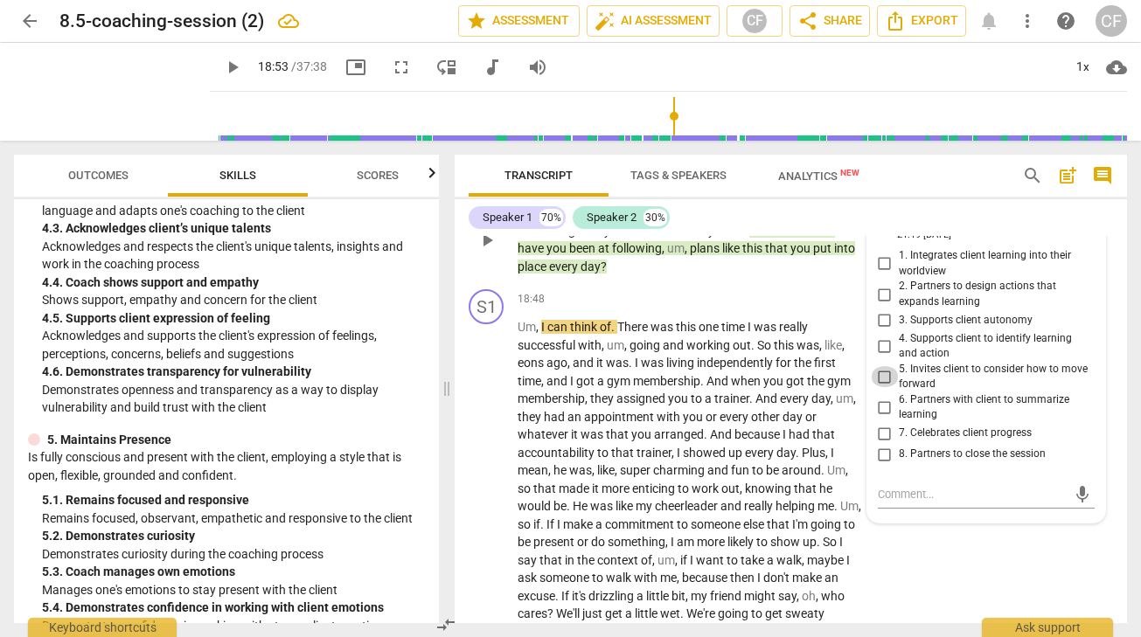
click at [883, 387] on input "5. Invites client to consider how to move forward" at bounding box center [885, 376] width 28 height 21
checkbox input "true"
click at [914, 201] on div "Speaker 1 70% Speaker 2 30% S1 play_arrow pause 00:04 + Add competency keyboard…" at bounding box center [790, 411] width 672 height 424
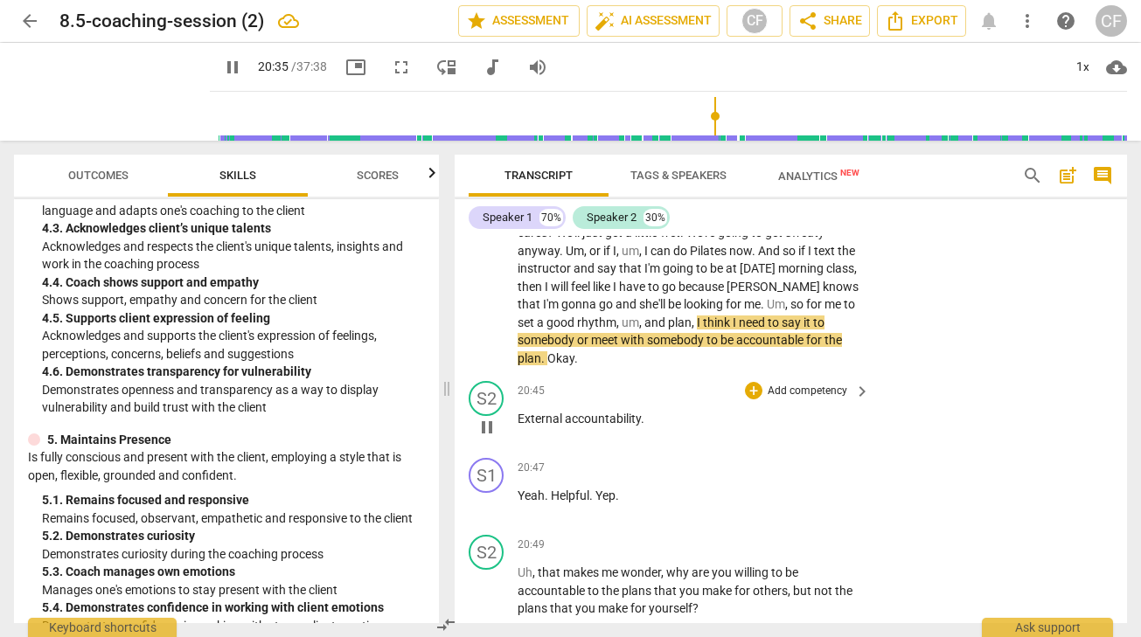
scroll to position [6927, 0]
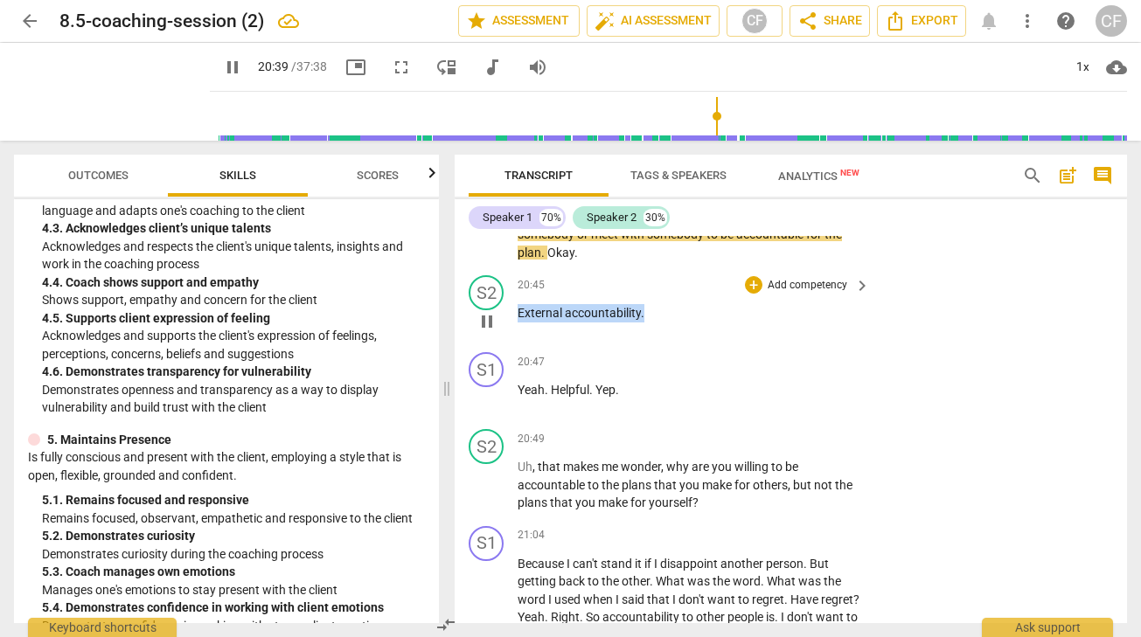
drag, startPoint x: 650, startPoint y: 385, endPoint x: 507, endPoint y: 382, distance: 143.4
click at [507, 345] on div "S2 play_arrow pause 20:45 + Add competency keyboard_arrow_right External accoun…" at bounding box center [790, 306] width 672 height 77
click at [753, 294] on div "+" at bounding box center [753, 284] width 17 height 17
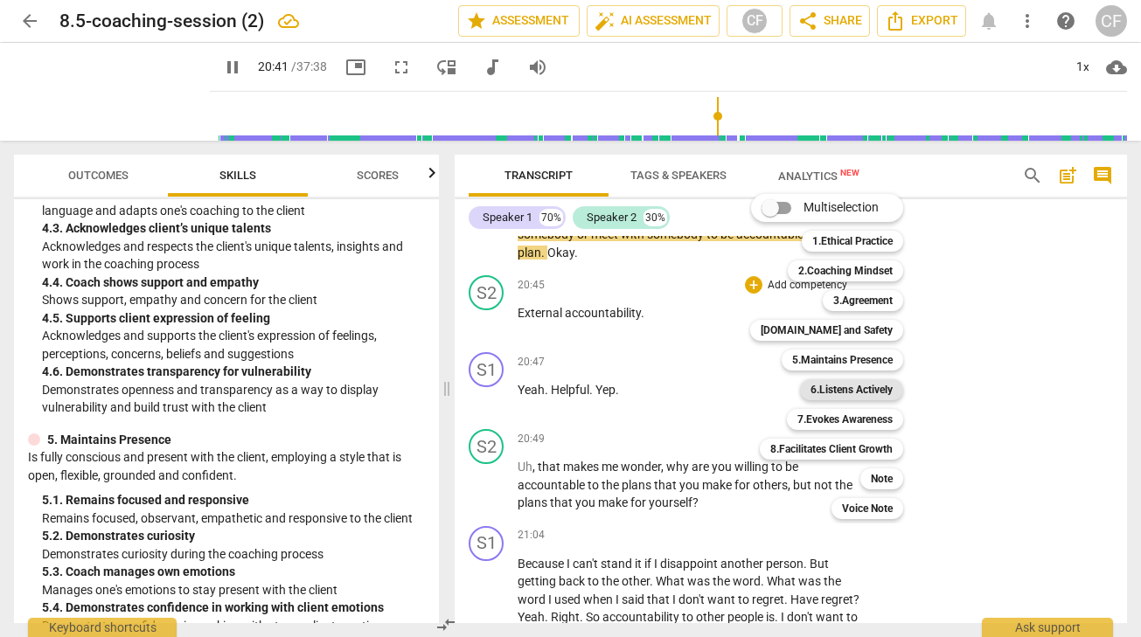
click at [850, 392] on b "6.Listens Actively" at bounding box center [851, 389] width 82 height 21
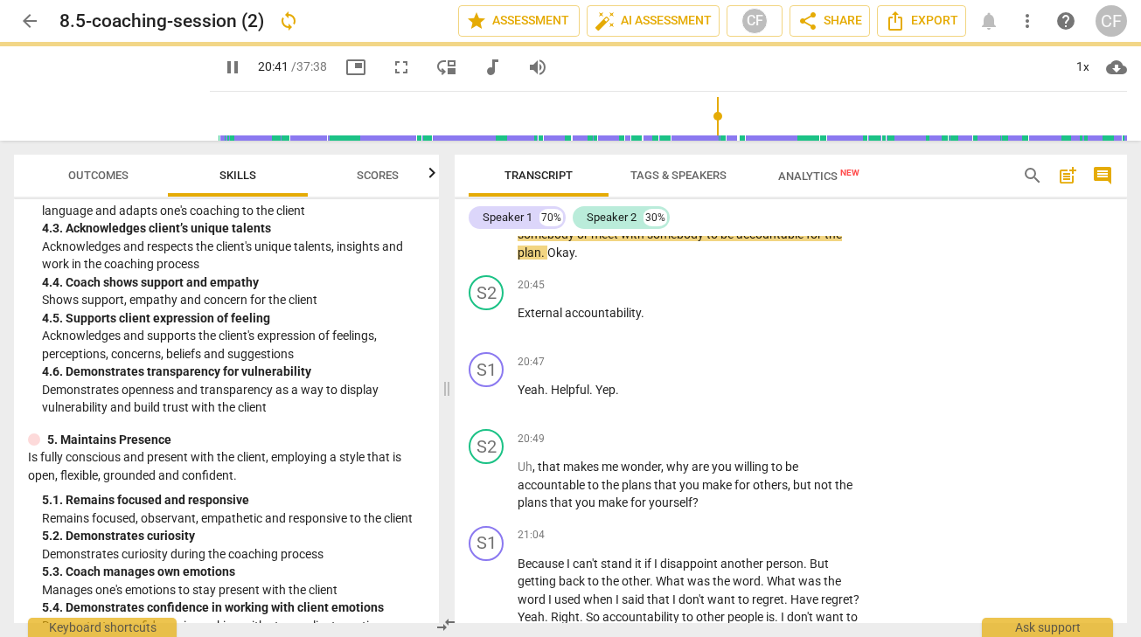
type input "1242"
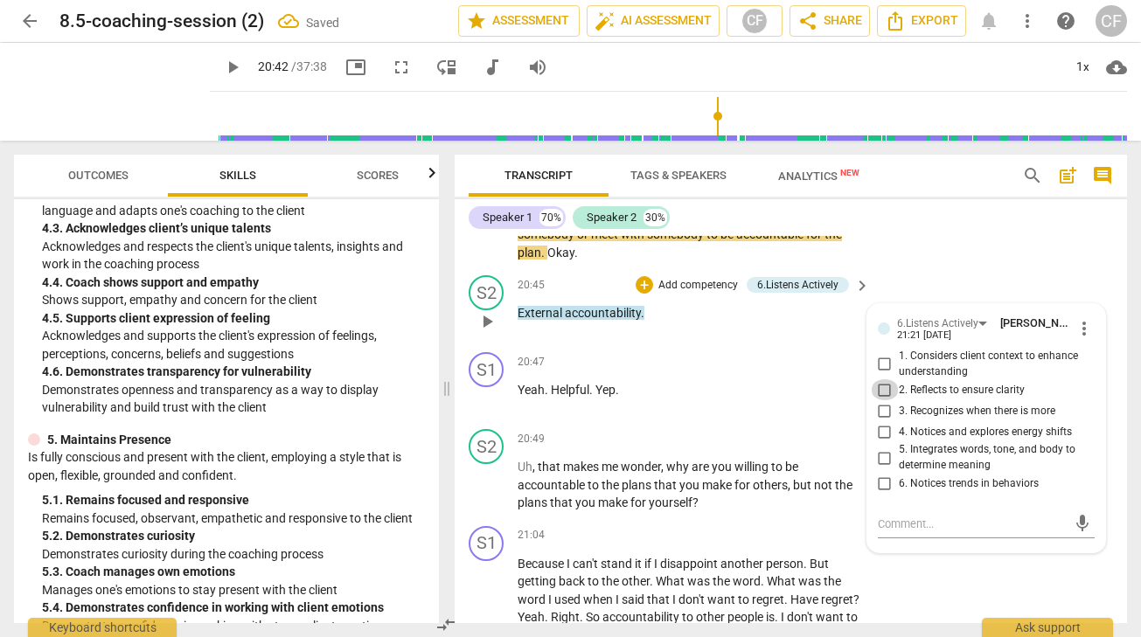
click at [874, 400] on input "2. Reflects to ensure clarity" at bounding box center [885, 389] width 28 height 21
checkbox input "true"
click at [946, 268] on div "S1 play_arrow pause 18:48 + Add competency keyboard_arrow_right Um , I can thin…" at bounding box center [790, 31] width 672 height 473
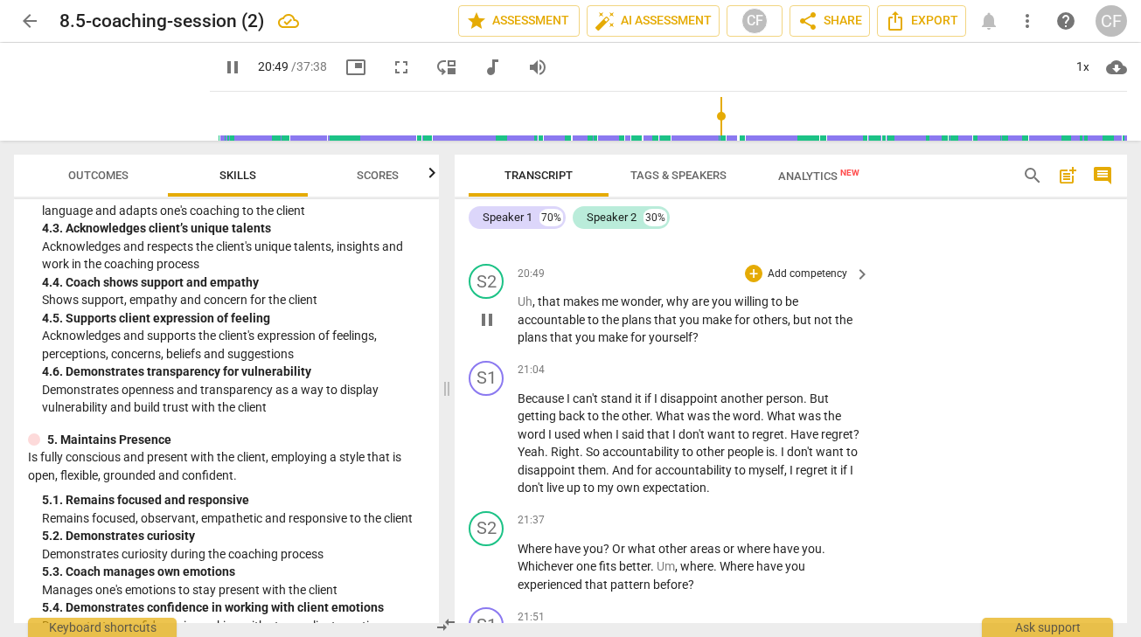
scroll to position [7132, 0]
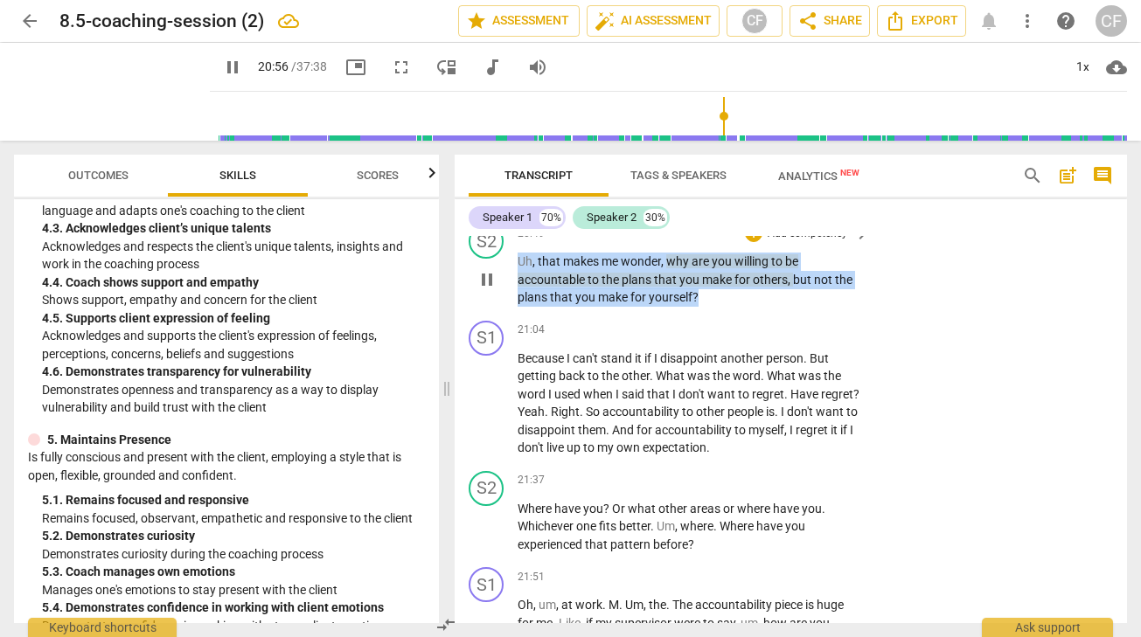
drag, startPoint x: 703, startPoint y: 366, endPoint x: 526, endPoint y: 322, distance: 182.1
click at [526, 307] on div "20:49 + Add competency keyboard_arrow_right Uh , that makes me wonder , why are…" at bounding box center [694, 265] width 354 height 83
click at [795, 242] on p "Add competency" at bounding box center [807, 234] width 83 height 16
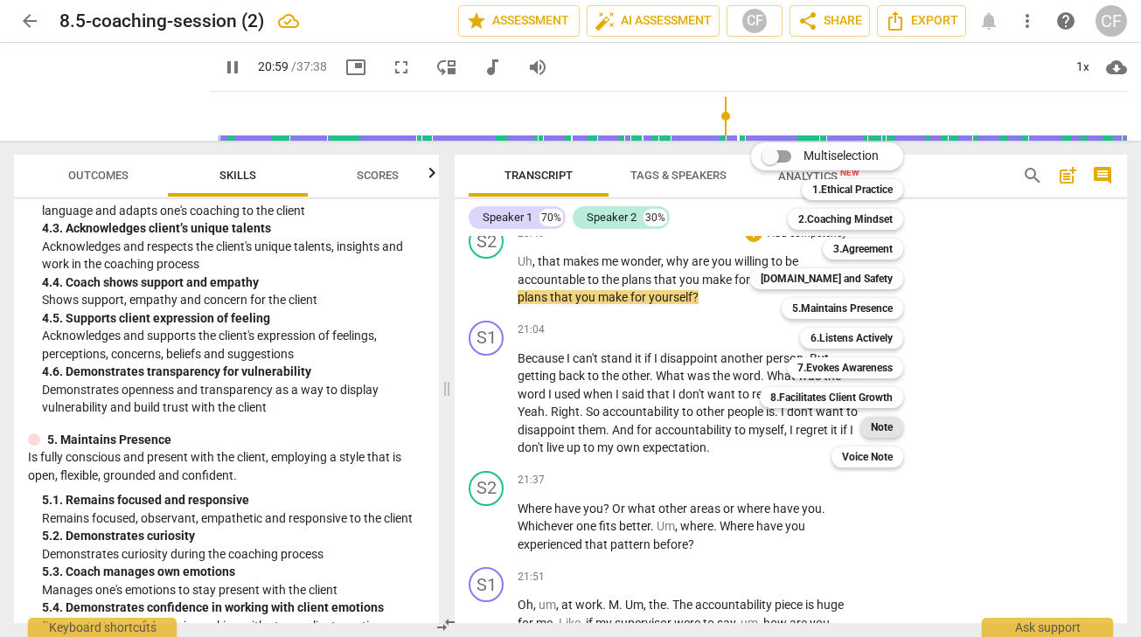
click at [893, 421] on div "Note" at bounding box center [881, 427] width 43 height 21
type input "1260"
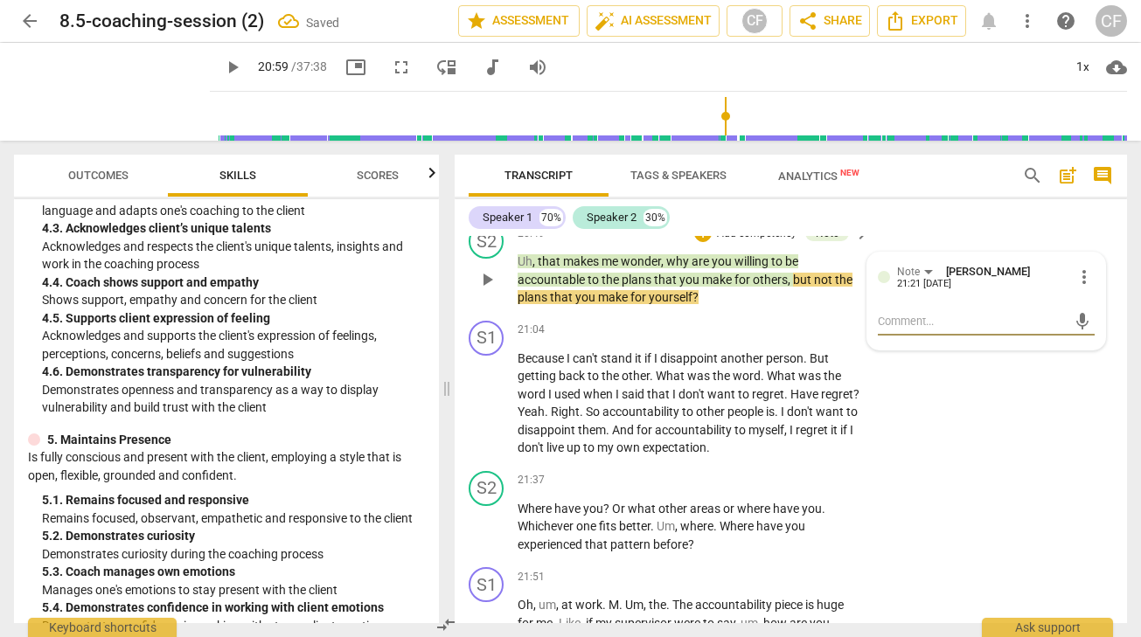
click at [906, 330] on textarea at bounding box center [972, 321] width 189 height 17
type textarea "C"
type textarea "Ca"
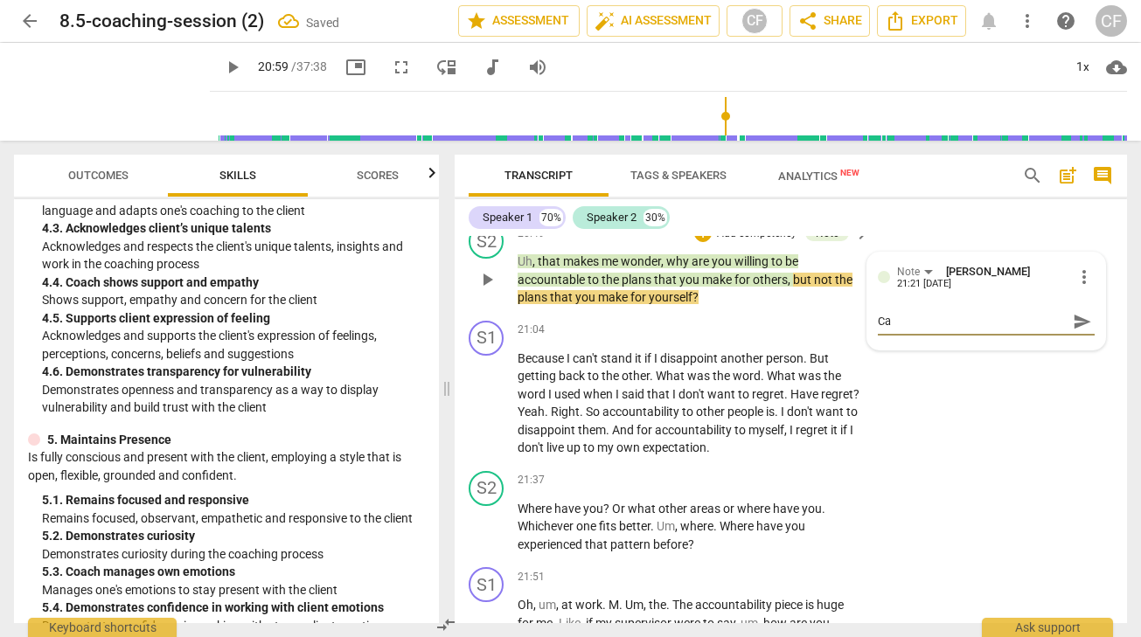
type textarea "Ca"
type textarea "Can"
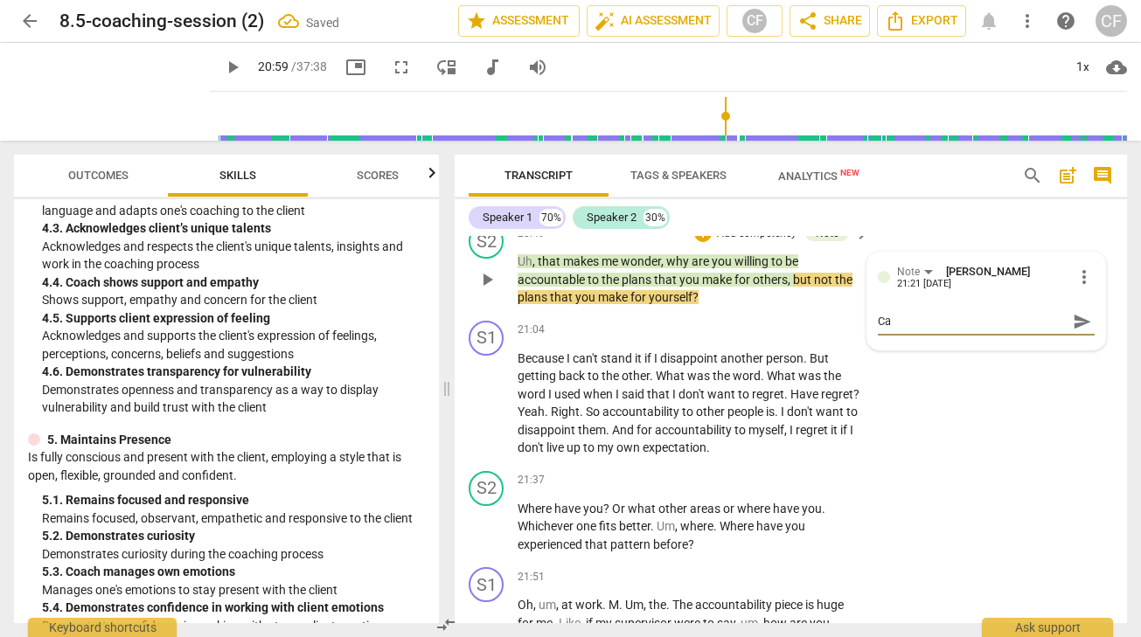
type textarea "Can"
type textarea "Can y"
type textarea "Can yo"
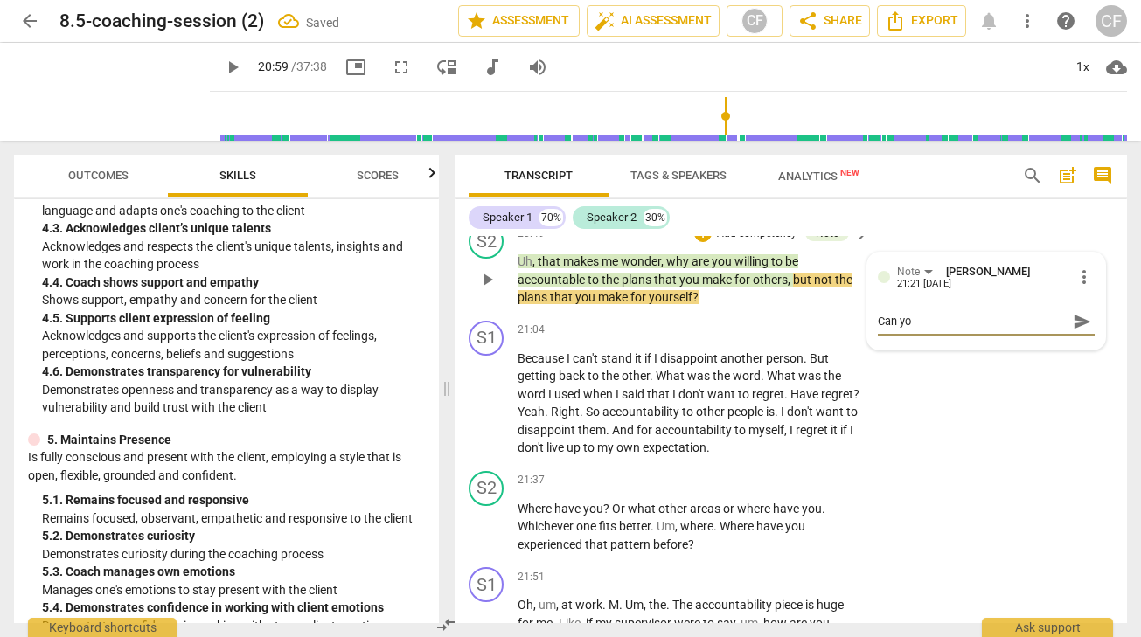
type textarea "Can you"
type textarea "Can you s"
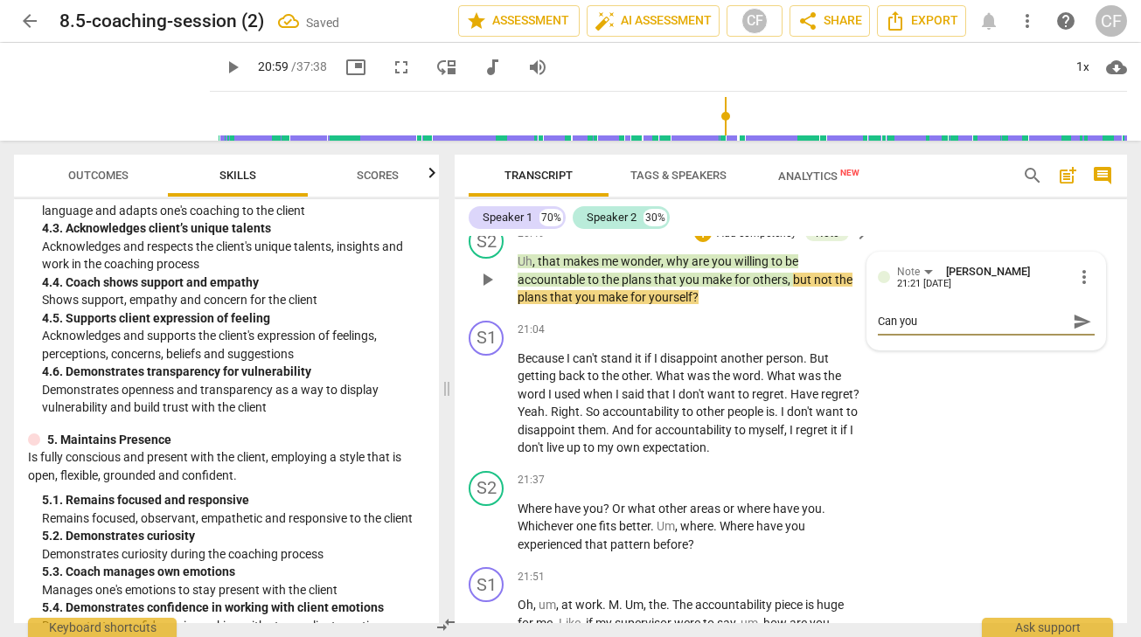
type textarea "Can you s"
type textarea "Can you sh"
type textarea "Can you shi"
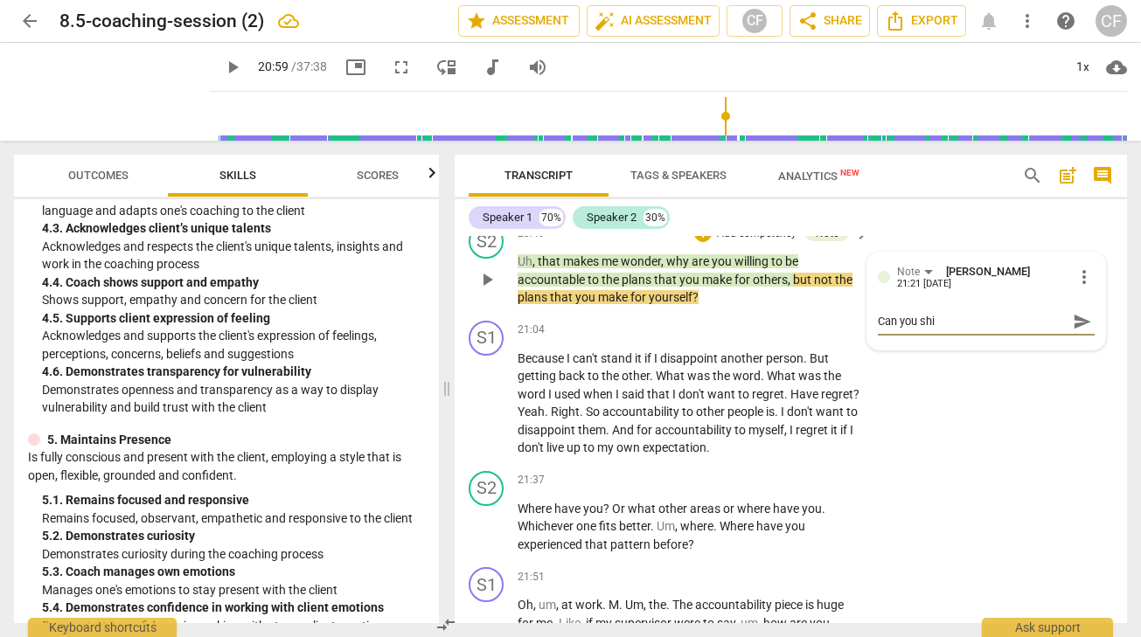
type textarea "Can you shif"
type textarea "Can you shift"
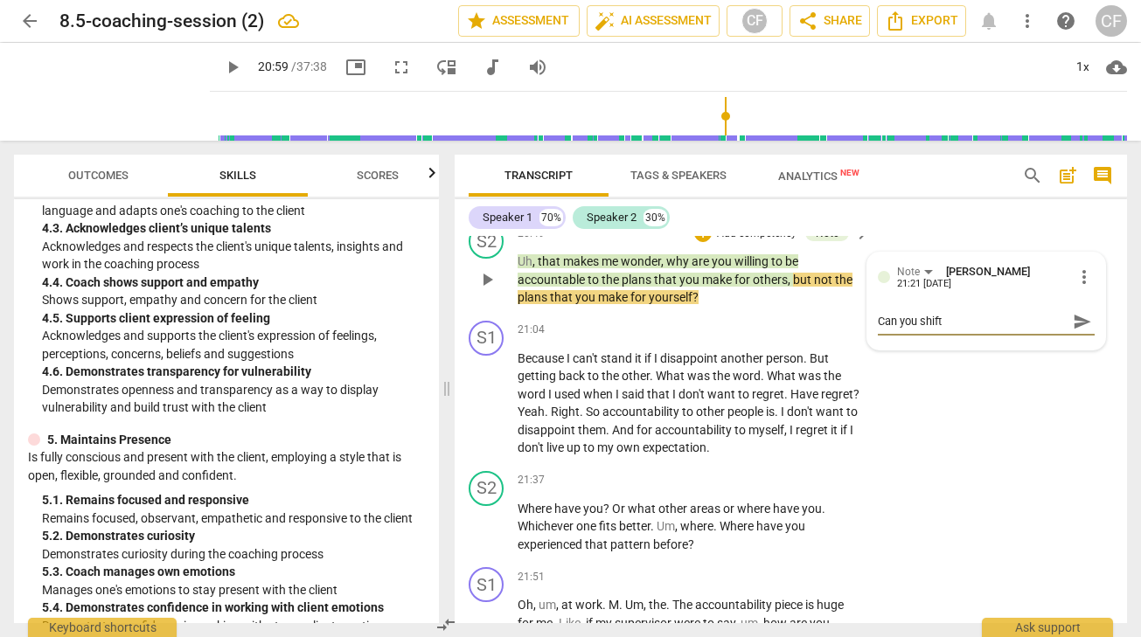
type textarea "Can you shift"
type textarea "Can you shift t"
type textarea "Can you shift th"
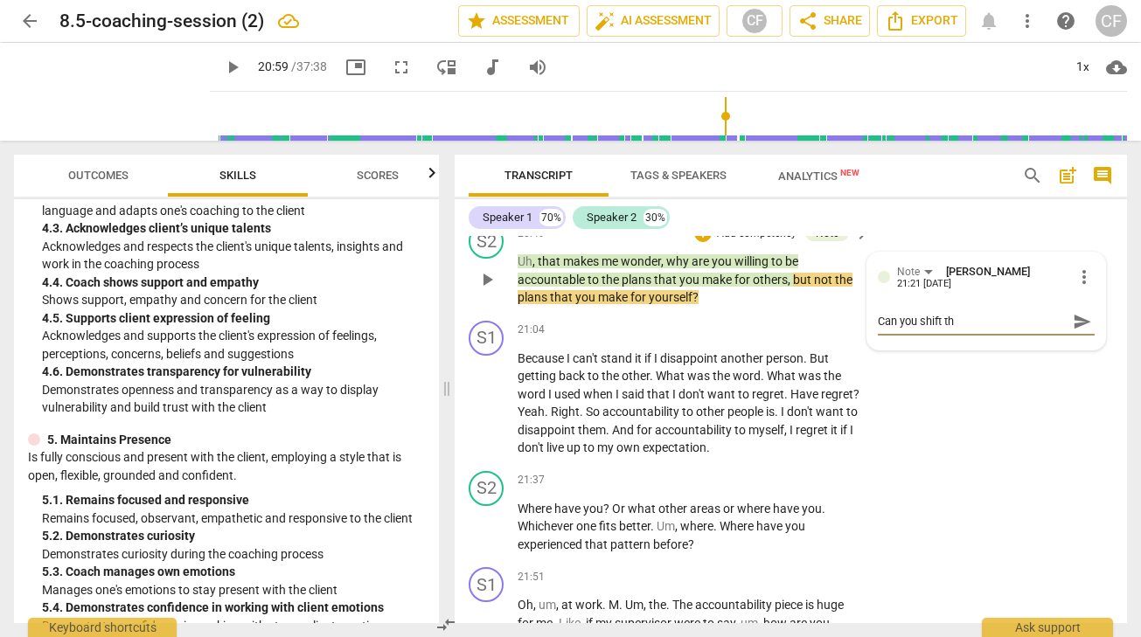
type textarea "Can you shift thi"
type textarea "Can you shift this"
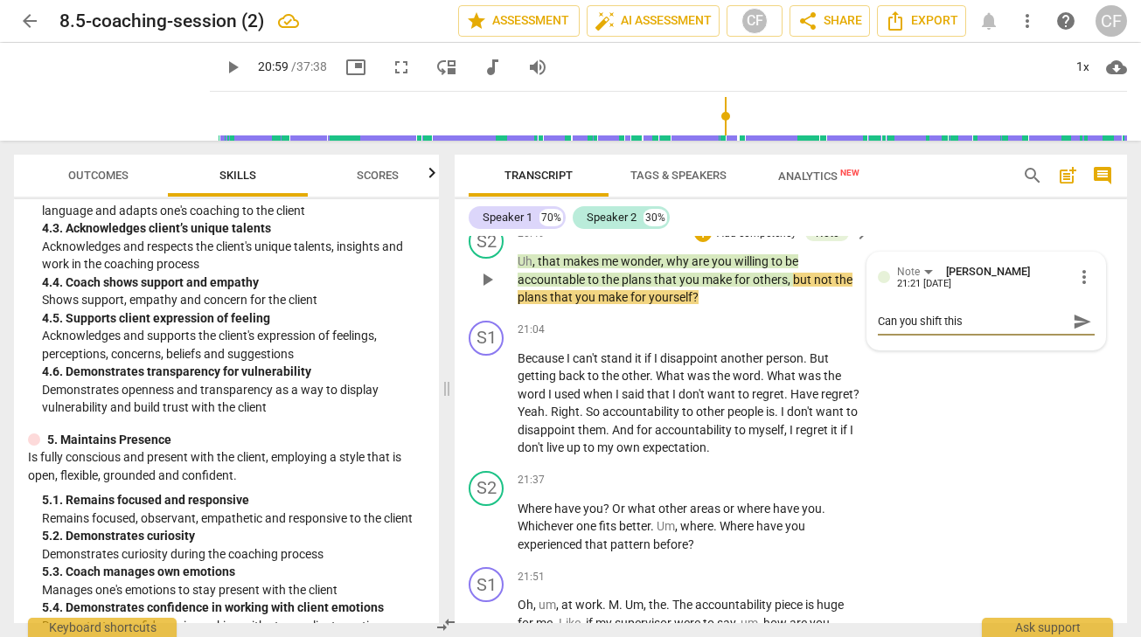
type textarea "Can you shift this"
type textarea "Can you shift this t"
type textarea "Can you shift this to"
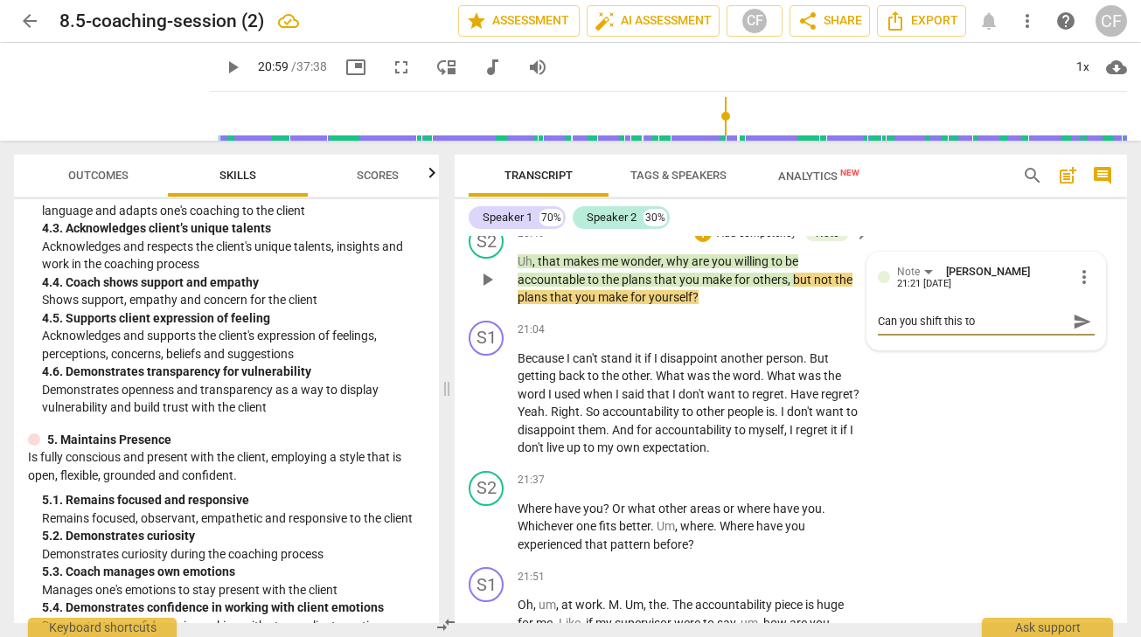
type textarea "Can you shift this to"
type textarea "Can you shift this to h"
type textarea "Can you shift this to ho"
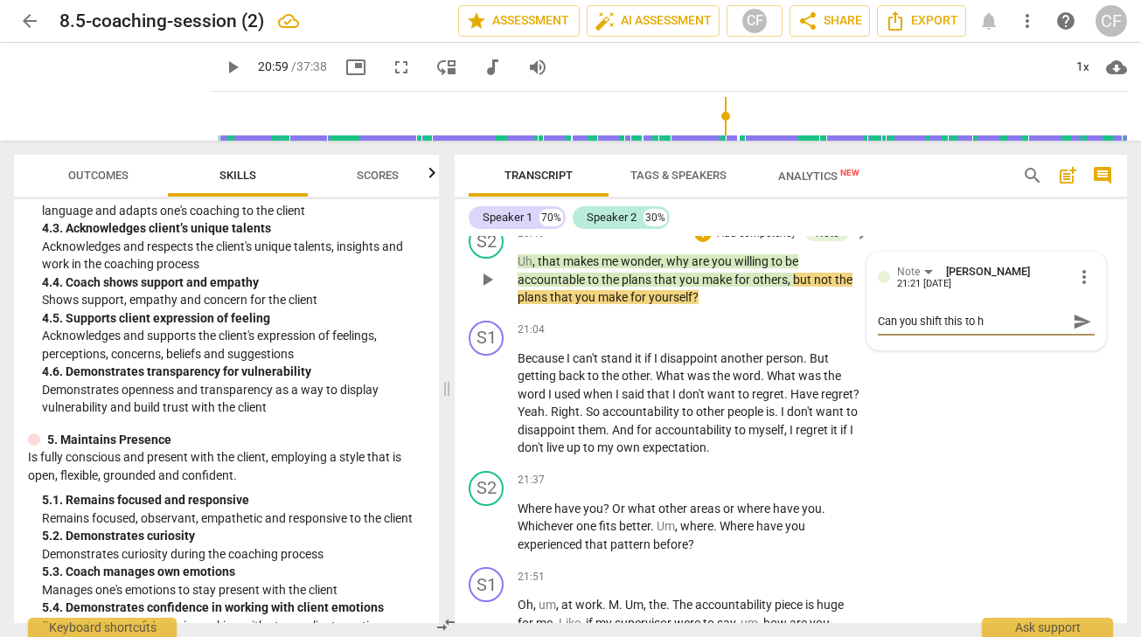
type textarea "Can you shift this to ho"
type textarea "Can you shift this to how"
type textarea "Can you shift this to how/"
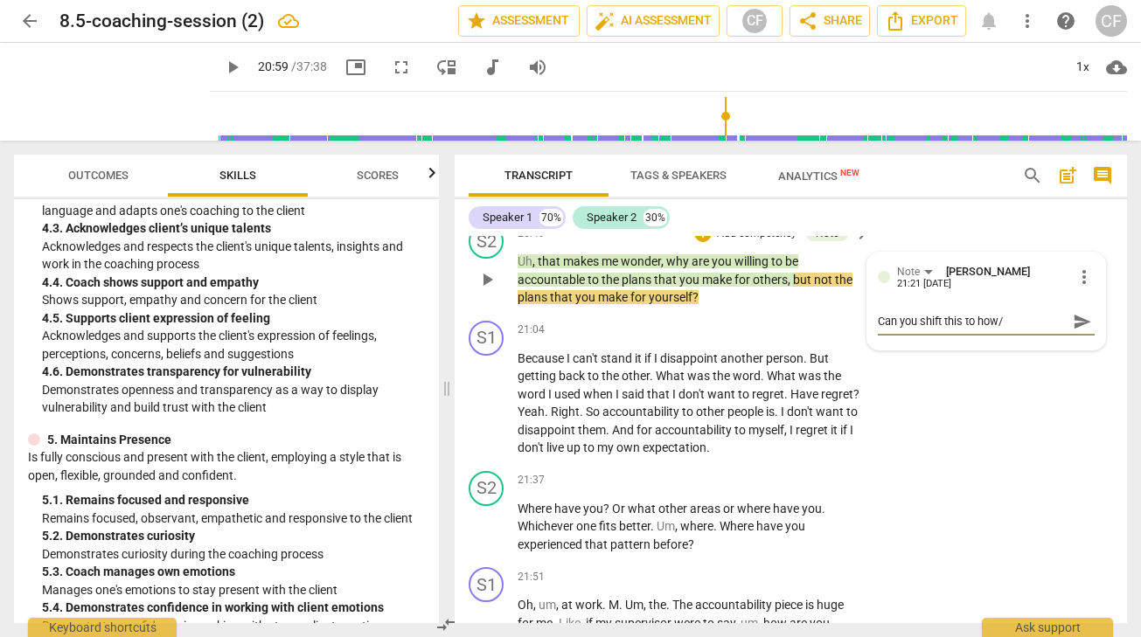
type textarea "Can you shift this to how/w"
type textarea "Can you shift this to how/wa"
type textarea "Can you shift this to how/w"
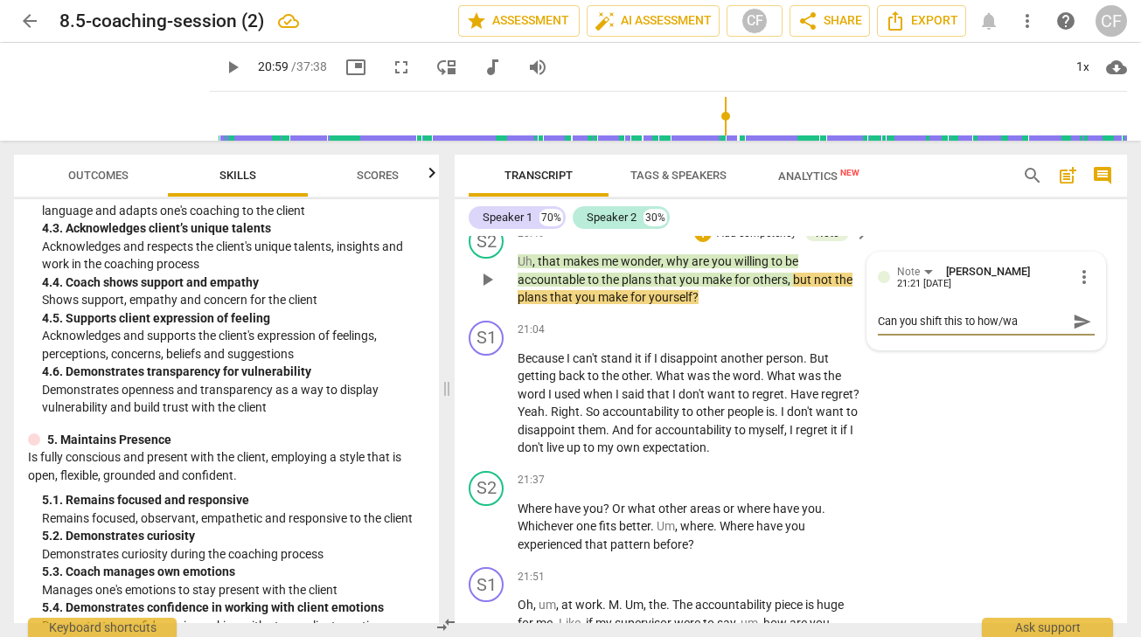
type textarea "Can you shift this to how/w"
type textarea "Can you shift this to how/wh"
type textarea "Can you shift this to how/wha"
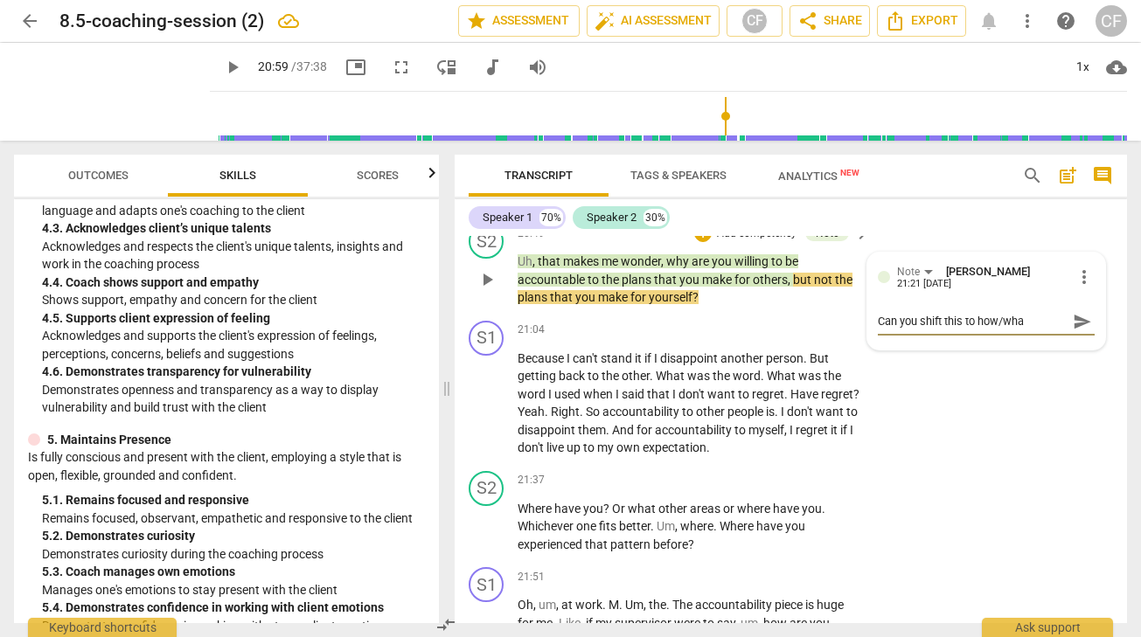
type textarea "Can you shift this to how/what"
type textarea "Can you shift this to how/what?"
click at [1072, 331] on span "send" at bounding box center [1081, 321] width 19 height 19
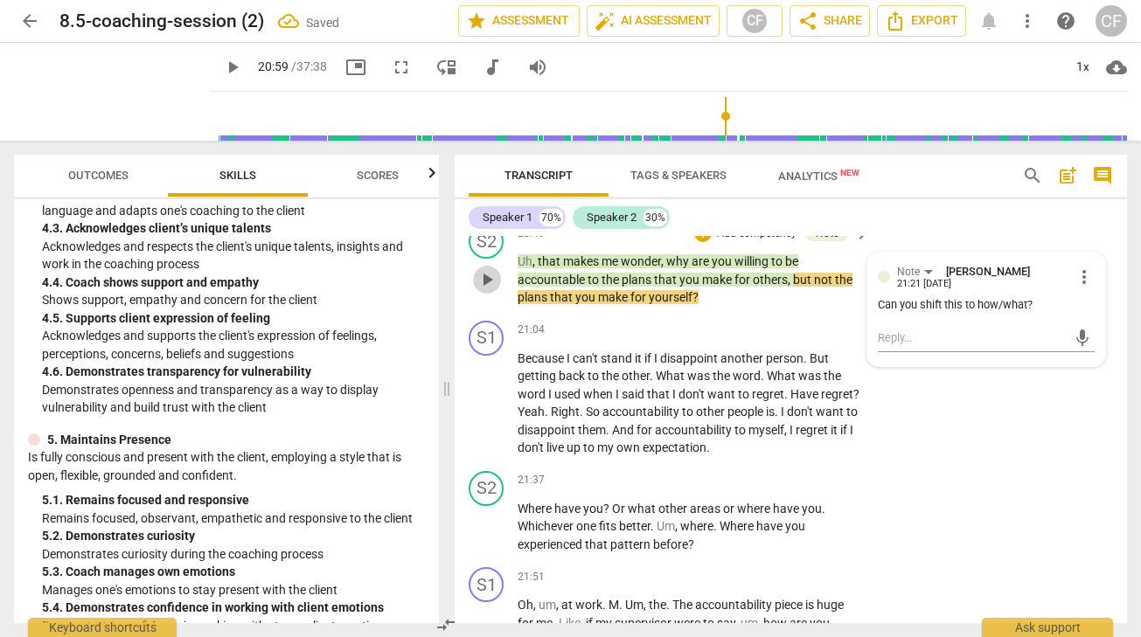
click at [489, 290] on span "play_arrow" at bounding box center [486, 279] width 21 height 21
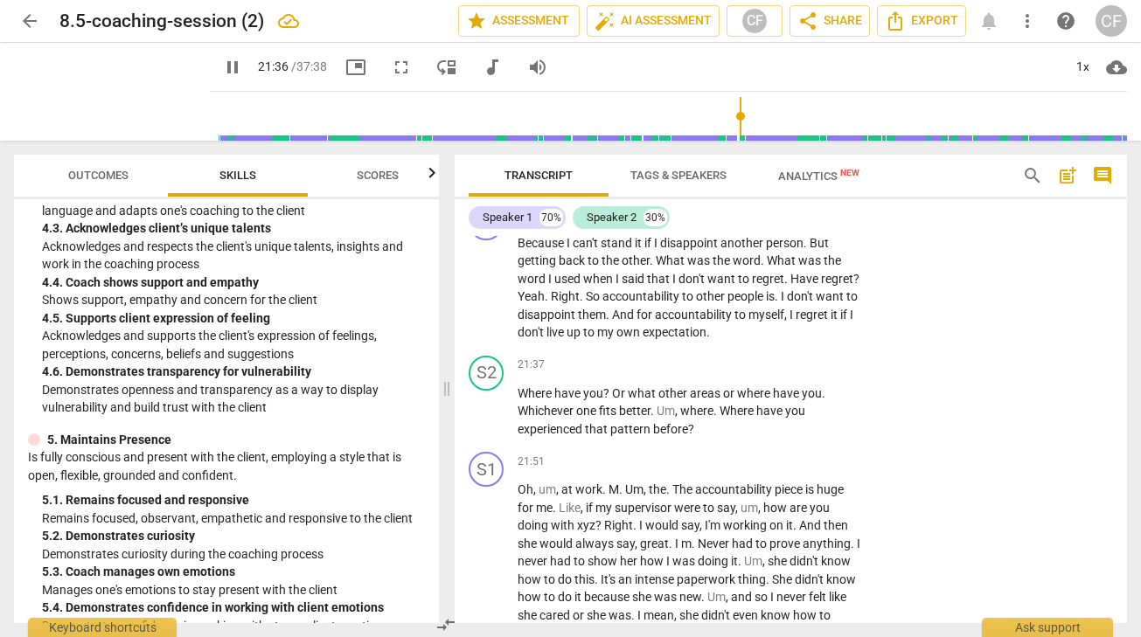
scroll to position [7149, 0]
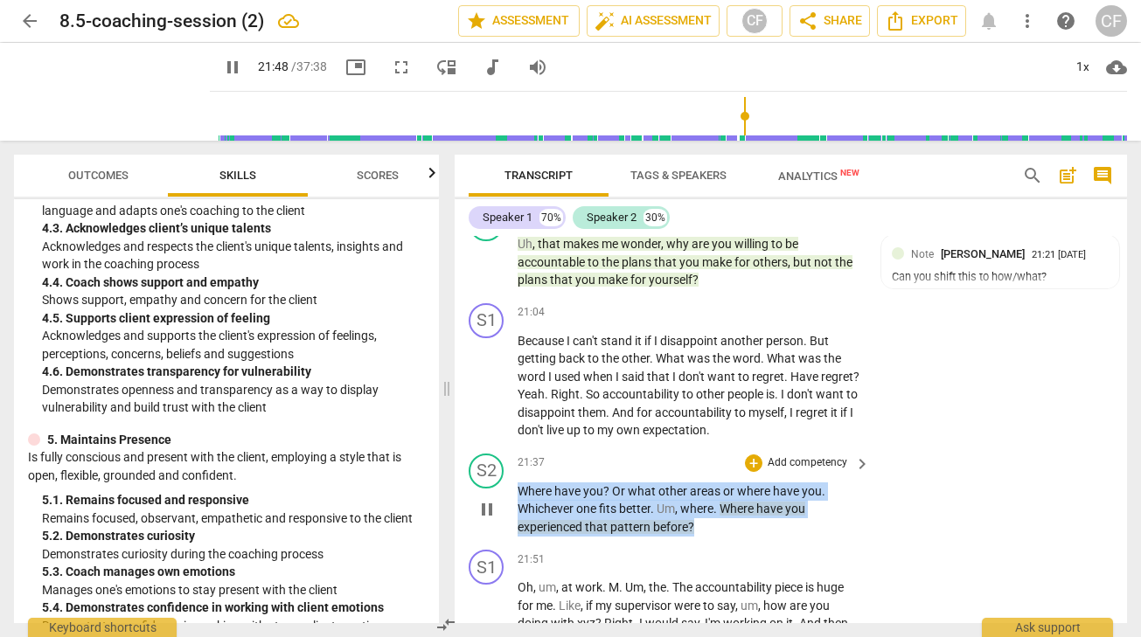
drag, startPoint x: 708, startPoint y: 604, endPoint x: 512, endPoint y: 565, distance: 199.7
click at [512, 544] on div "S2 play_arrow pause 21:37 + Add competency keyboard_arrow_right Where have you …" at bounding box center [790, 495] width 672 height 97
click at [808, 471] on p "Add competency" at bounding box center [807, 463] width 83 height 16
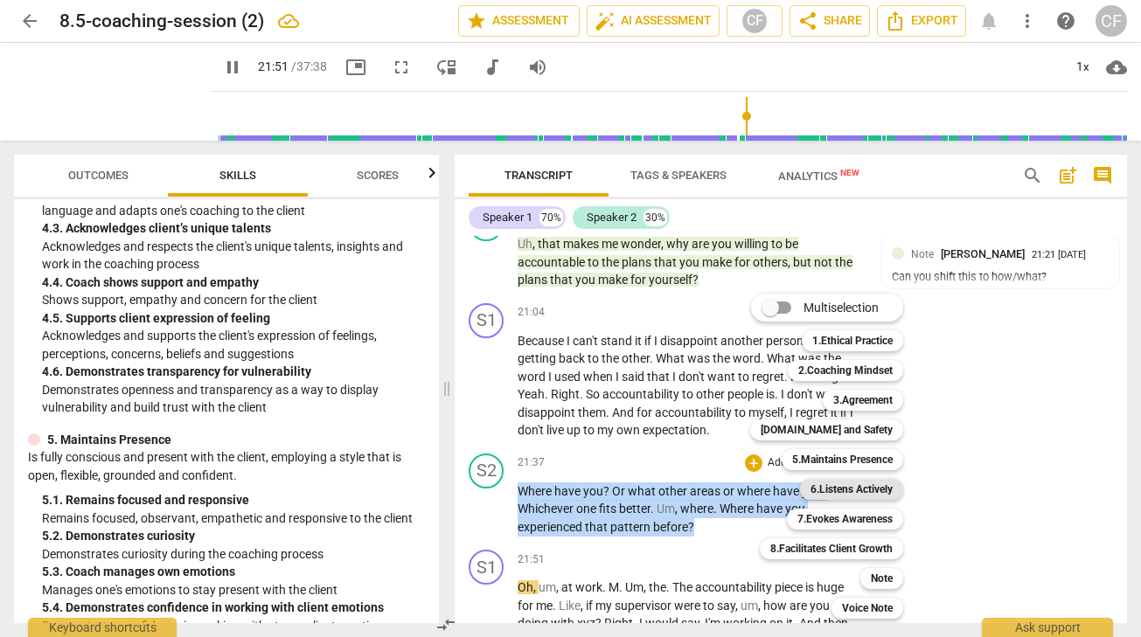
scroll to position [7565, 0]
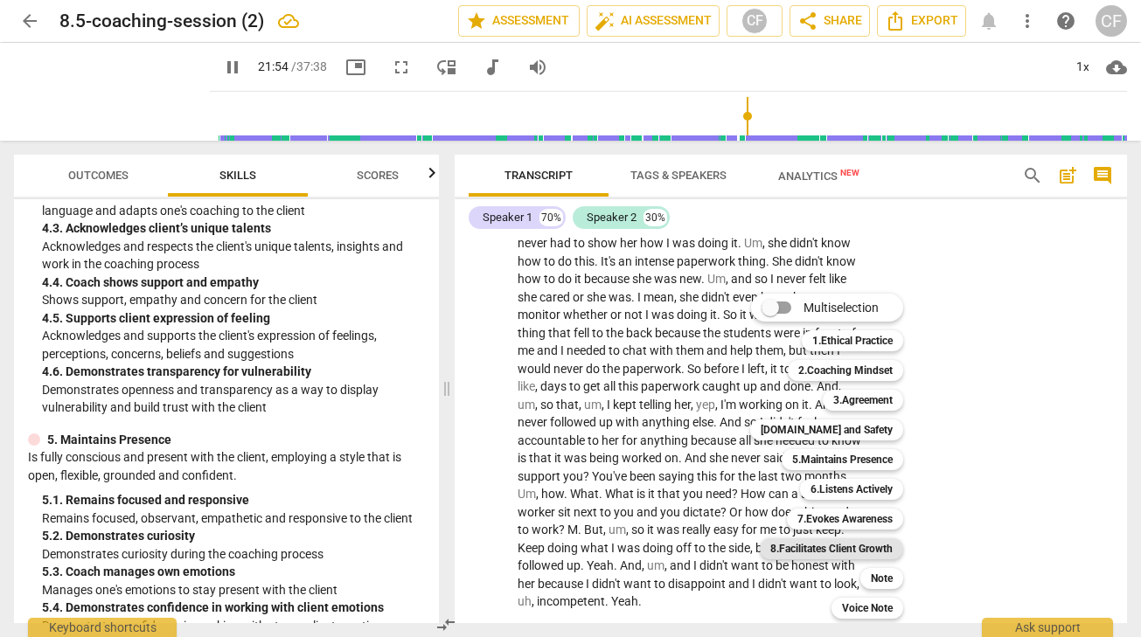
click at [885, 544] on b "8.Facilitates Client Growth" at bounding box center [831, 548] width 122 height 21
type input "1315"
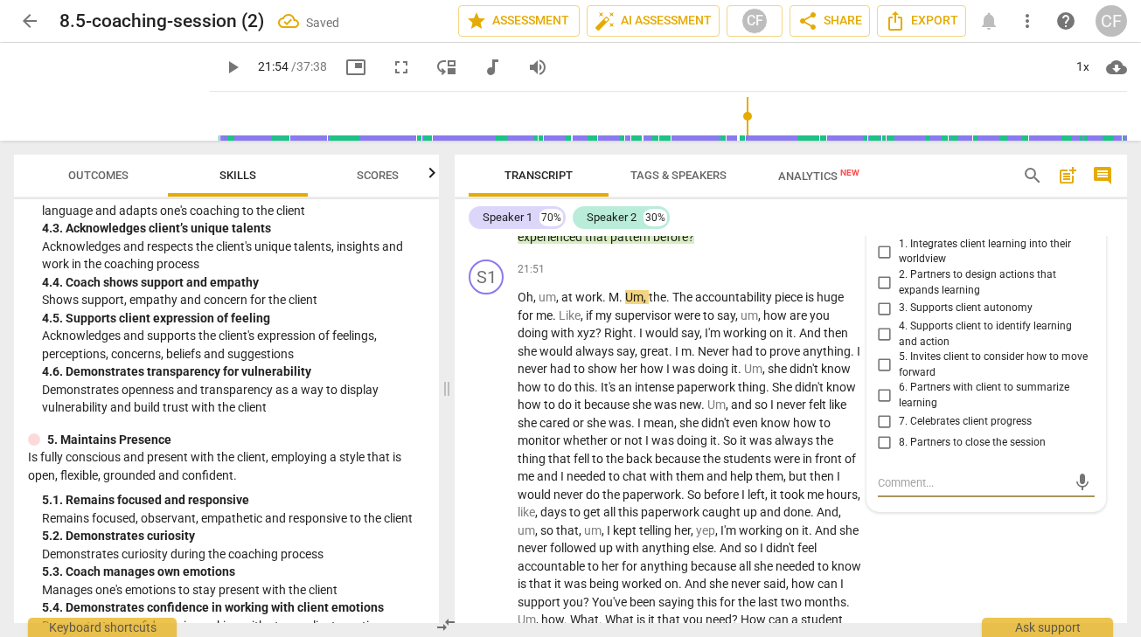
scroll to position [7438, 0]
click at [940, 222] on div "8.Facilitates Client Growth" at bounding box center [959, 213] width 124 height 17
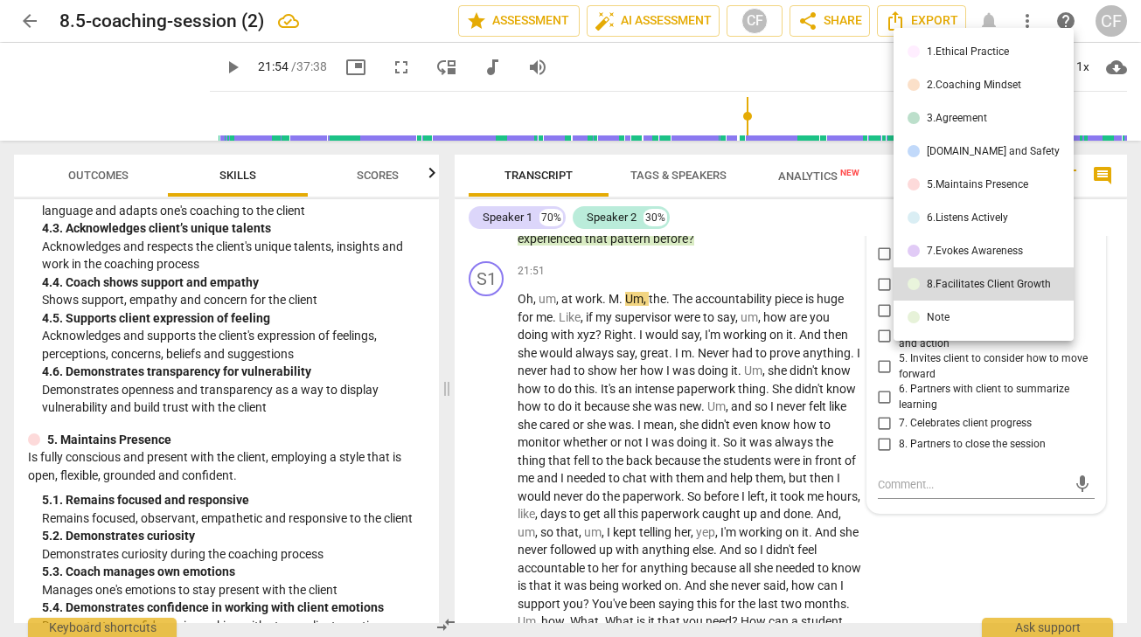
click at [950, 246] on div "7.Evokes Awareness" at bounding box center [974, 251] width 96 height 10
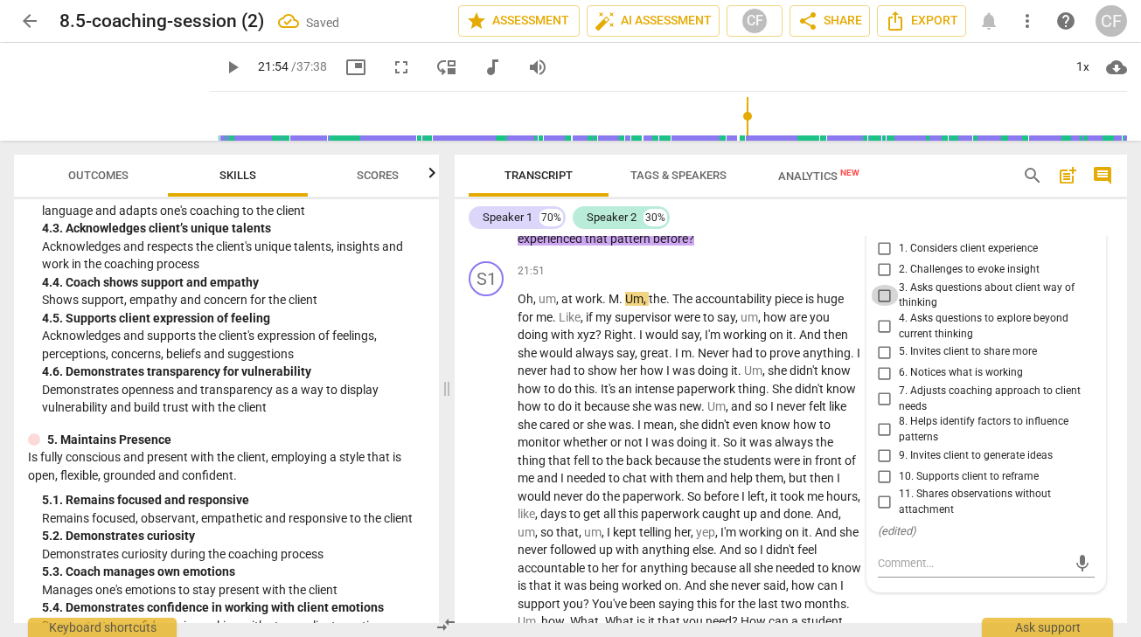
click at [876, 306] on input "3. Asks questions about client way of thinking" at bounding box center [885, 295] width 28 height 21
checkbox input "true"
click at [919, 227] on div "Speaker 1 70% Speaker 2 30%" at bounding box center [790, 218] width 644 height 30
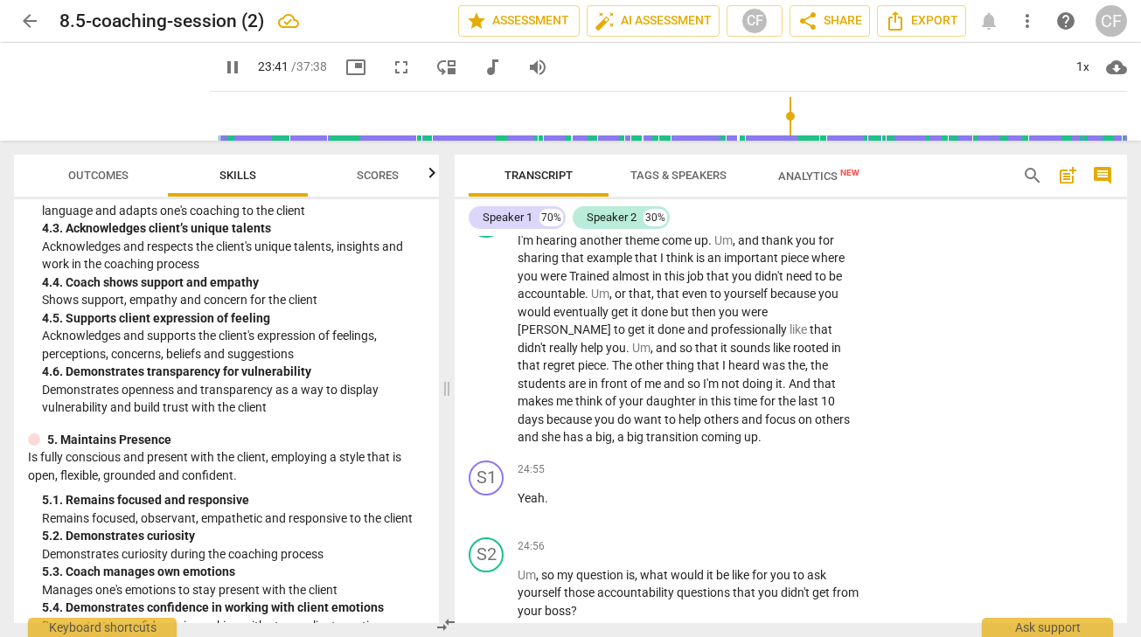
scroll to position [8045, 0]
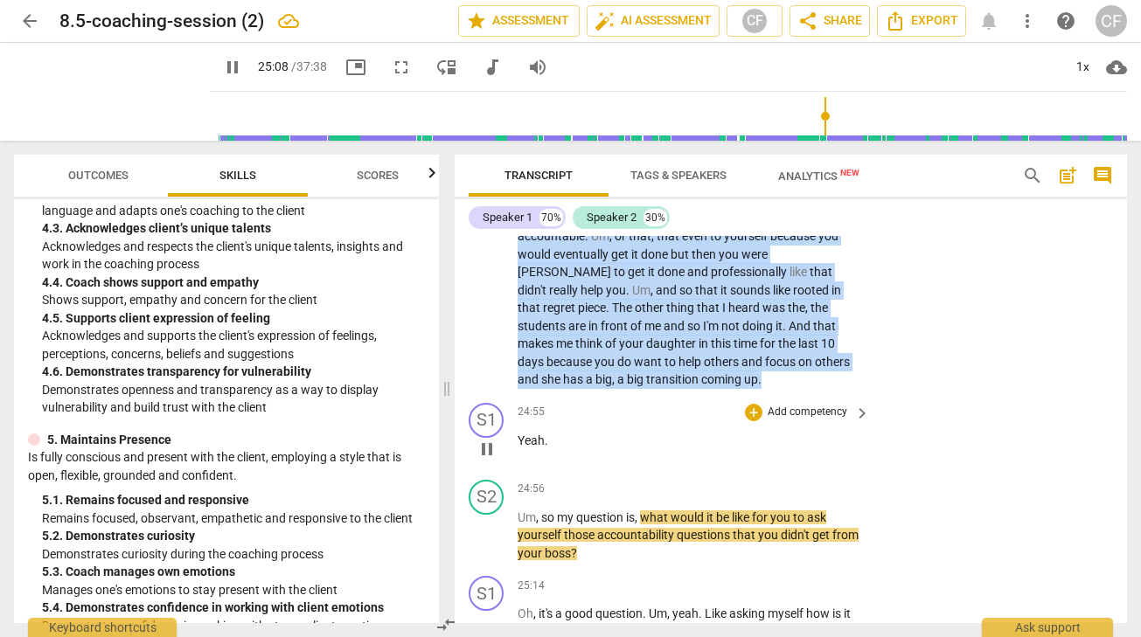
drag, startPoint x: 518, startPoint y: 252, endPoint x: 621, endPoint y: 473, distance: 244.0
click at [625, 475] on div "S1 play_arrow pause 00:04 + Add competency keyboard_arrow_right Okay . S2 play_…" at bounding box center [790, 429] width 672 height 387
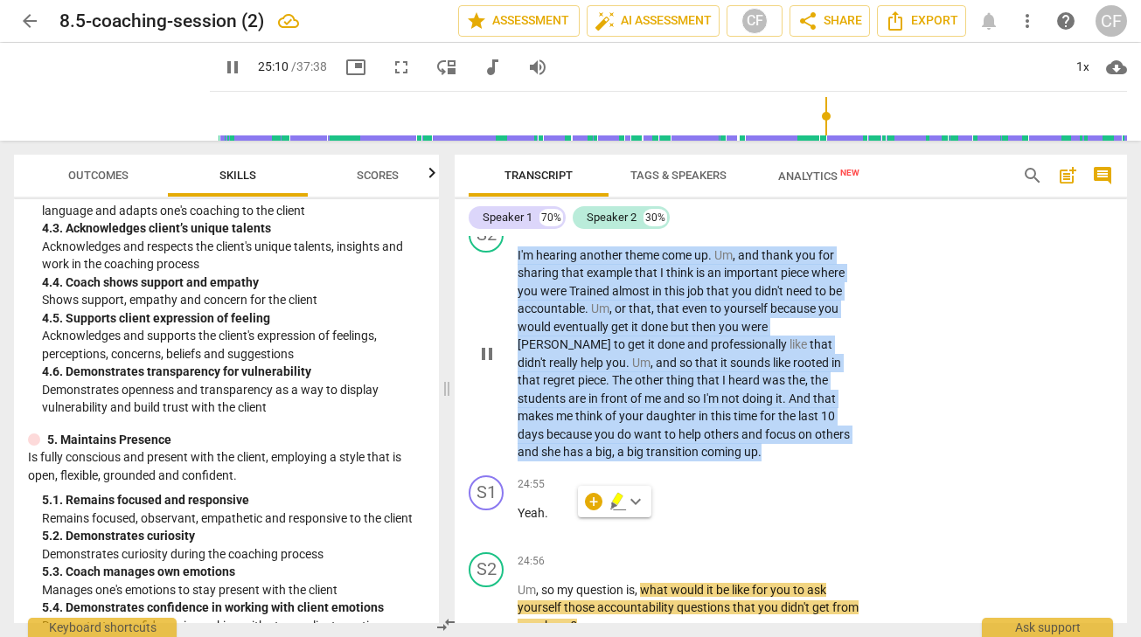
click at [746, 236] on div "+" at bounding box center [753, 227] width 17 height 17
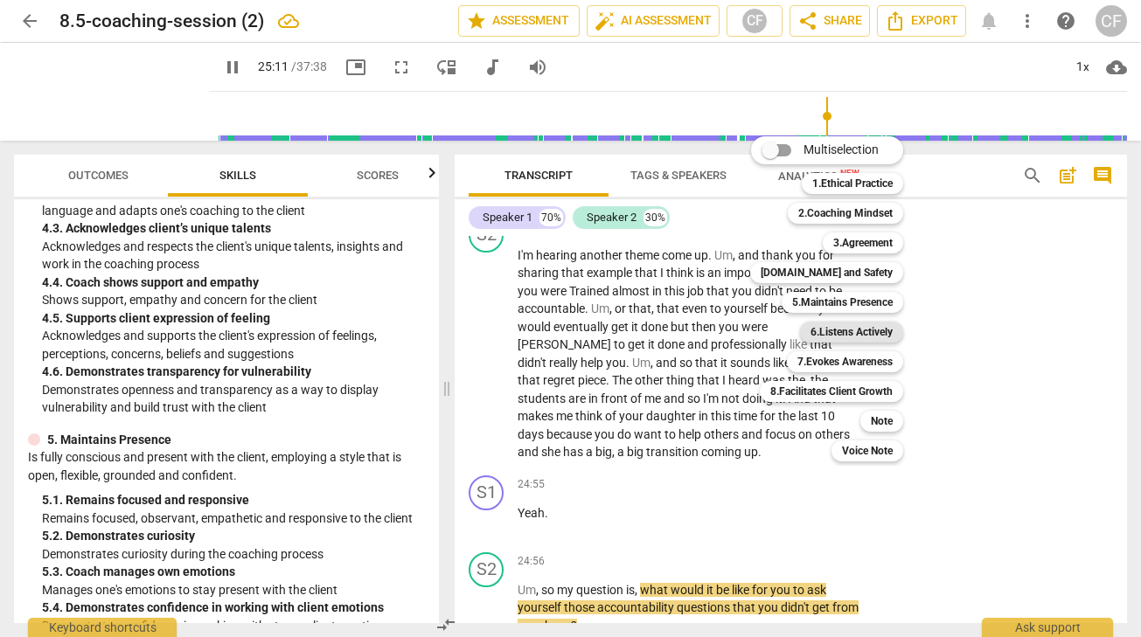
click at [857, 330] on b "6.Listens Actively" at bounding box center [851, 332] width 82 height 21
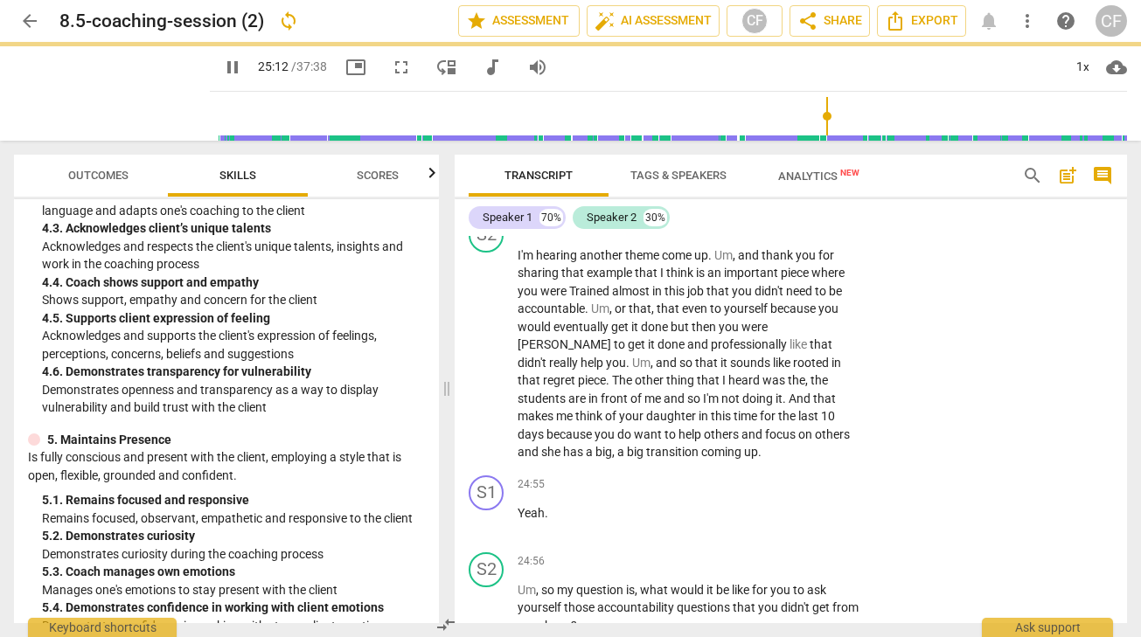
type input "1513"
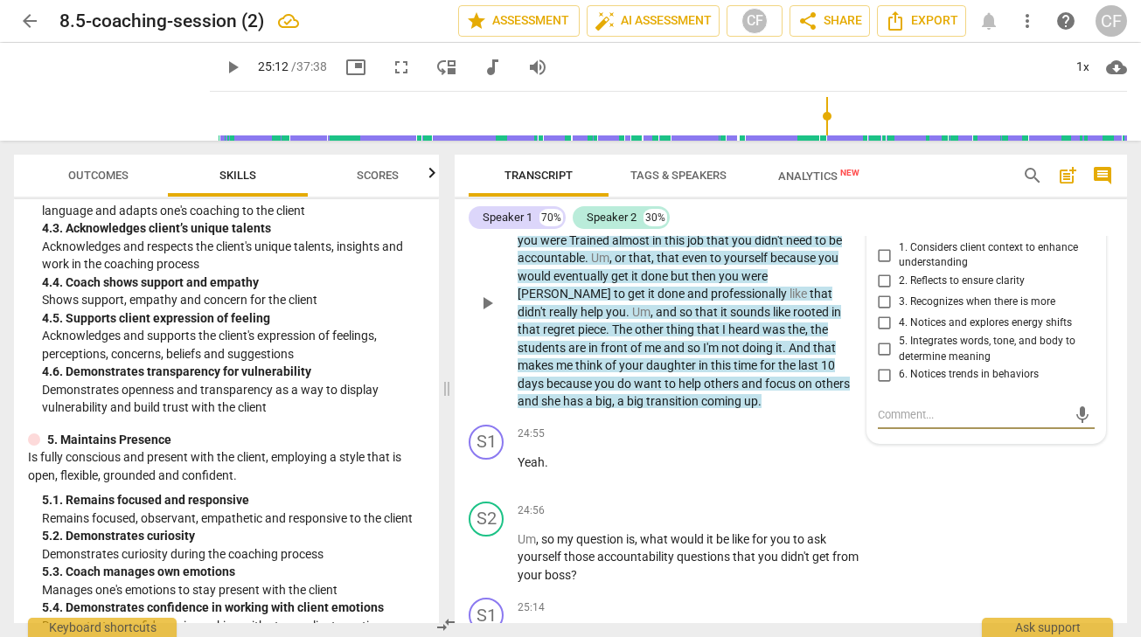
scroll to position [8027, 0]
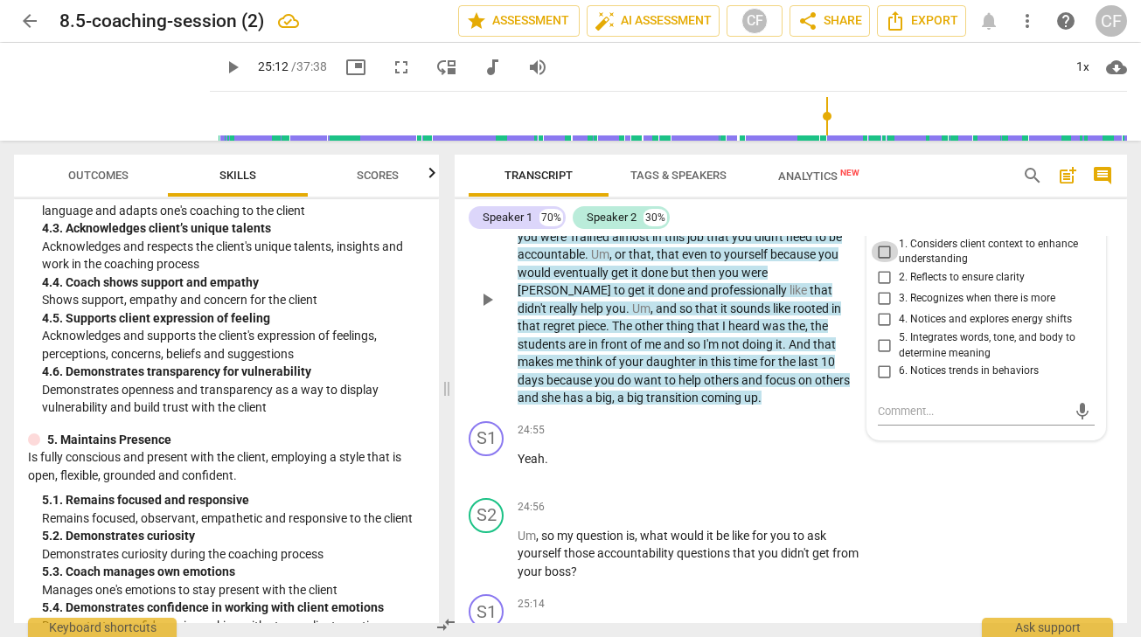
click at [881, 262] on input "1. Considers client context to enhance understanding" at bounding box center [885, 251] width 28 height 21
checkbox input "true"
click at [739, 414] on div "S2 play_arrow pause 24:00 + Add competency 6.Listens Actively keyboard_arrow_ri…" at bounding box center [790, 285] width 672 height 258
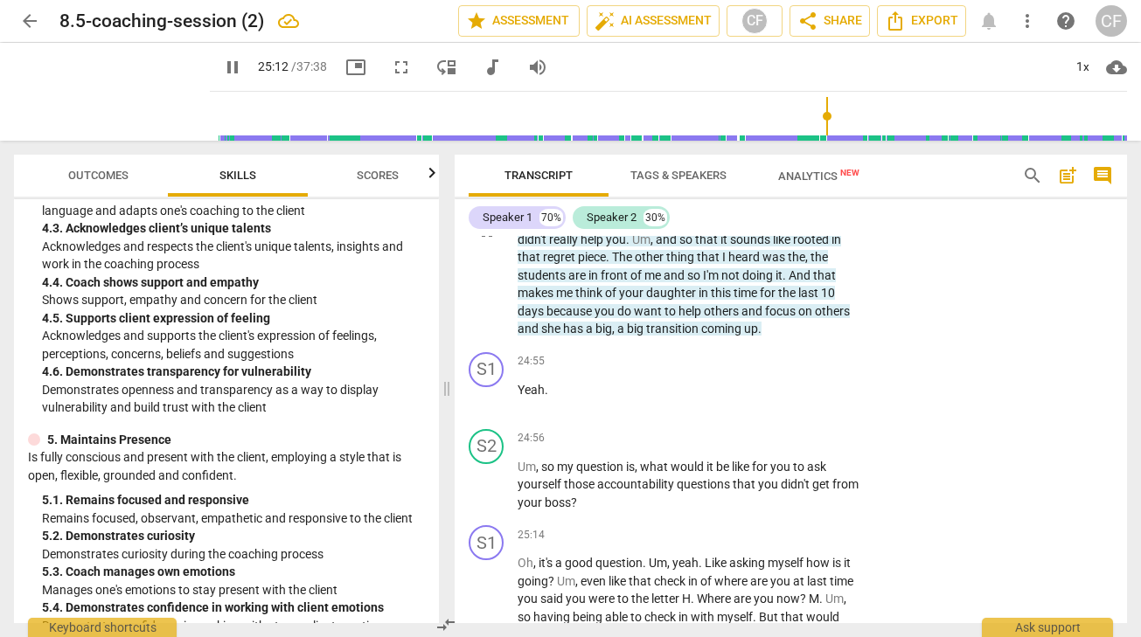
scroll to position [8315, 0]
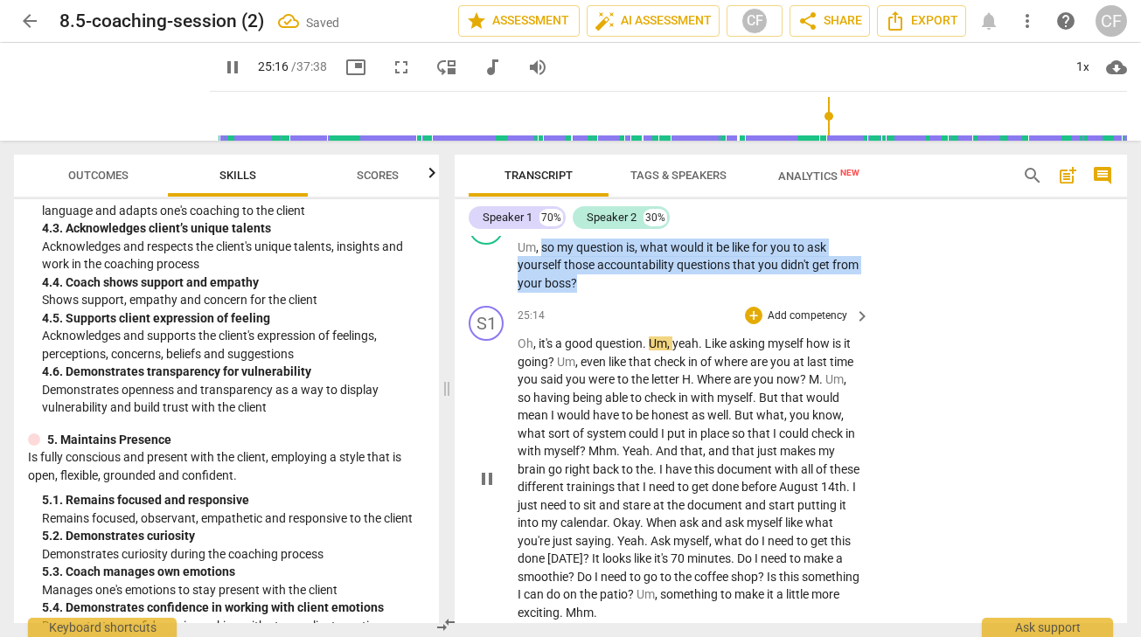
drag, startPoint x: 542, startPoint y: 314, endPoint x: 600, endPoint y: 373, distance: 83.4
click at [601, 375] on div "S1 play_arrow pause 00:04 + Add competency keyboard_arrow_right Okay . S2 play_…" at bounding box center [790, 429] width 672 height 387
click at [749, 228] on div "+" at bounding box center [753, 219] width 17 height 17
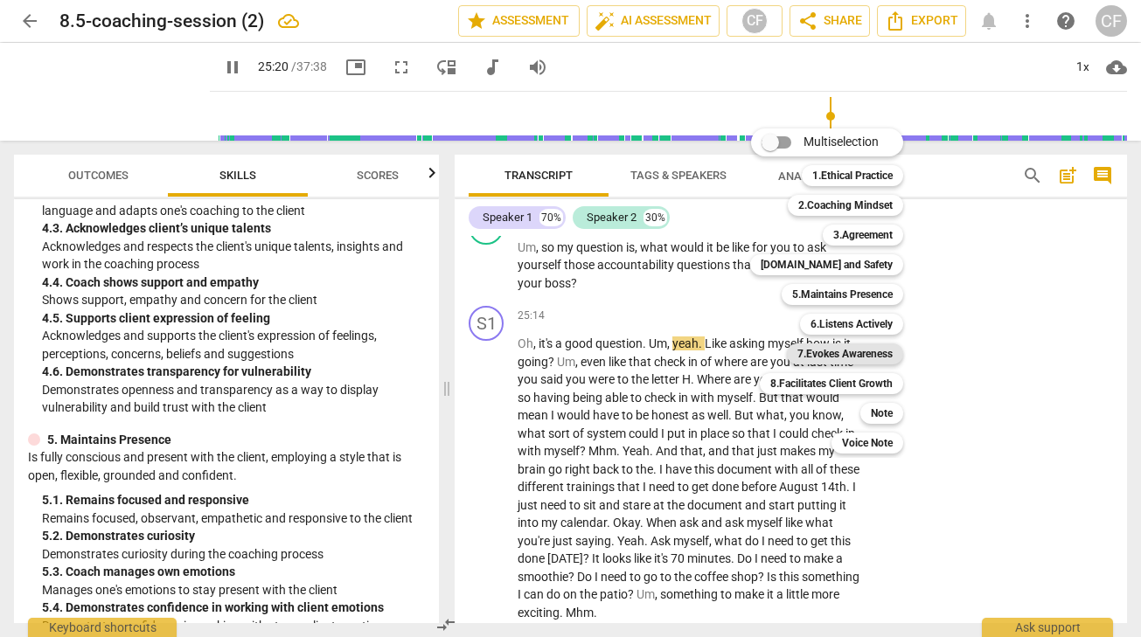
click at [871, 350] on b "7.Evokes Awareness" at bounding box center [844, 353] width 95 height 21
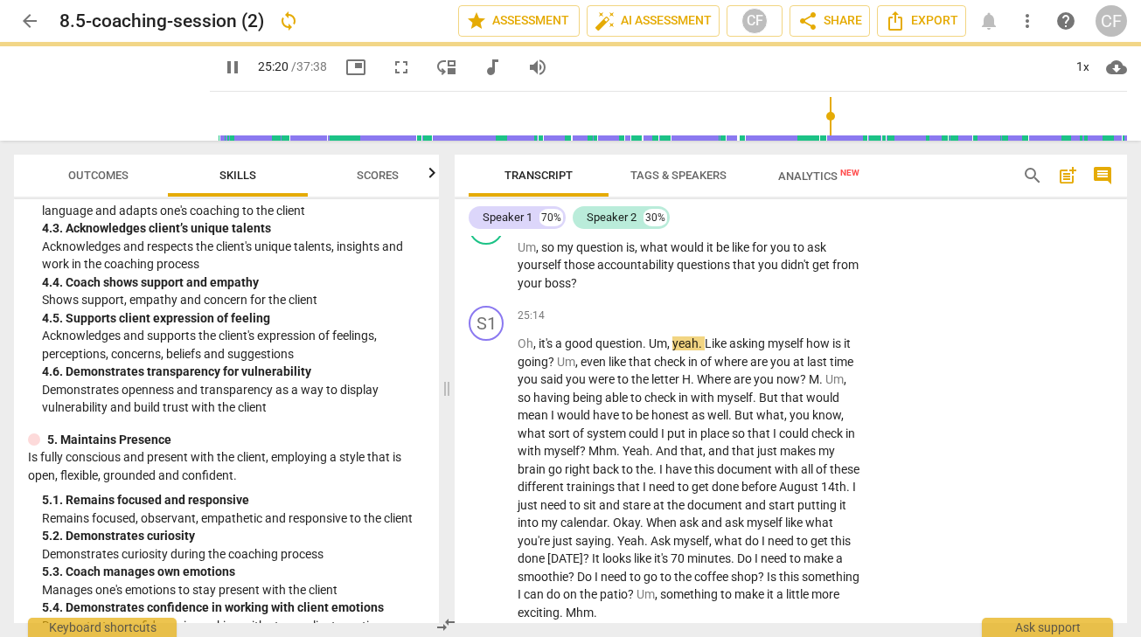
type input "1521"
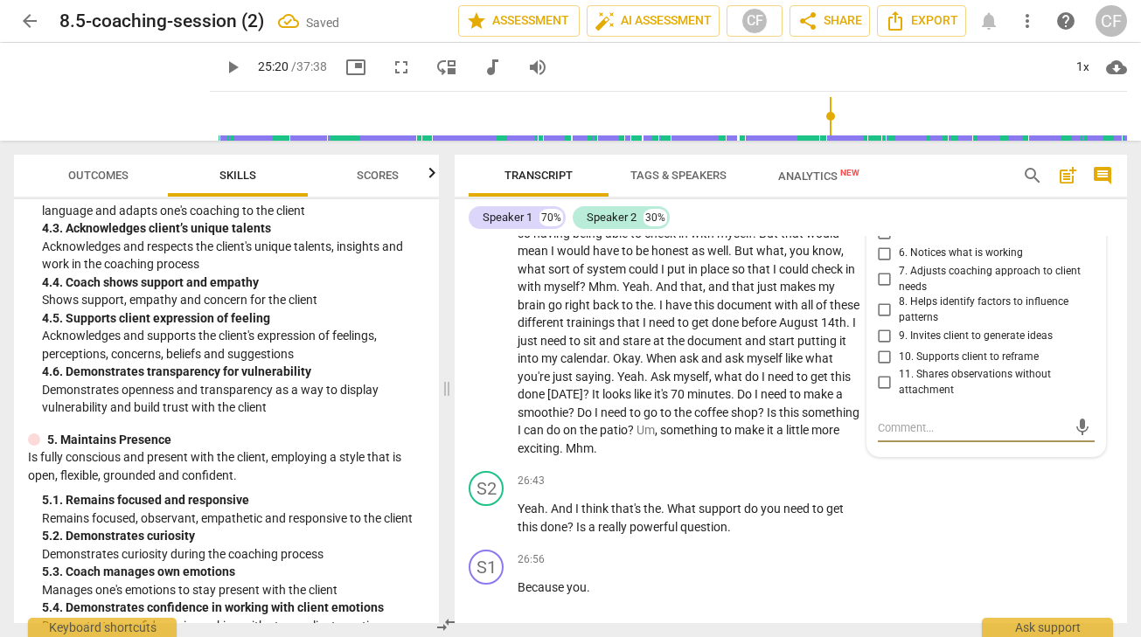
scroll to position [8471, 0]
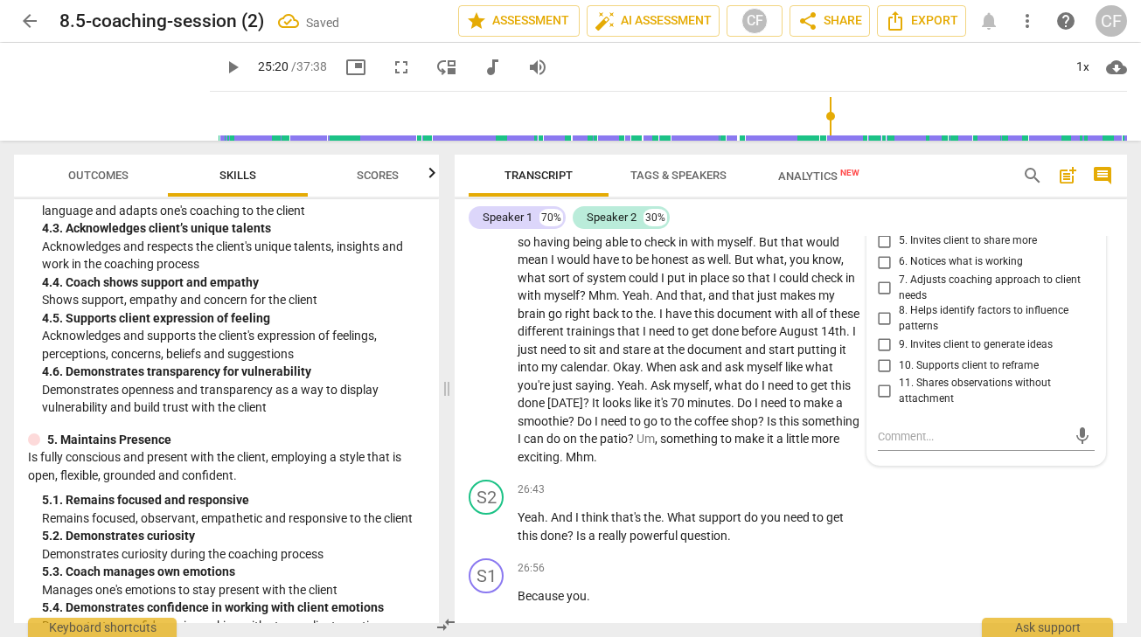
click at [887, 226] on input "4. Asks questions to explore beyond current thinking" at bounding box center [885, 215] width 28 height 21
checkbox input "true"
click at [832, 225] on div "Speaker 1 70% Speaker 2 30%" at bounding box center [790, 218] width 644 height 30
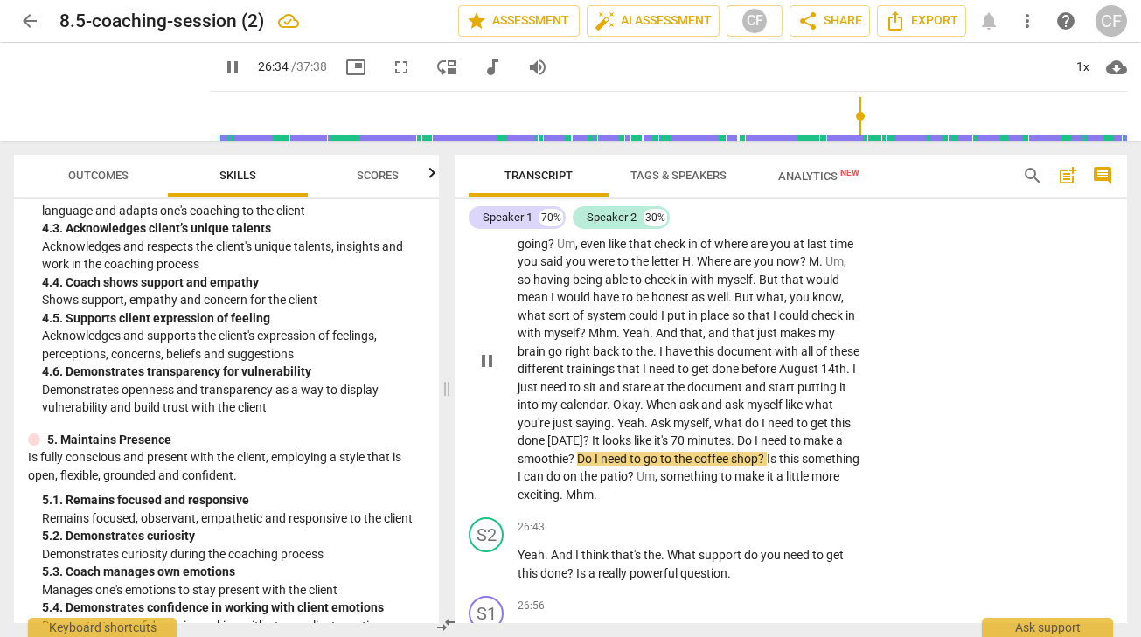
scroll to position [8721, 0]
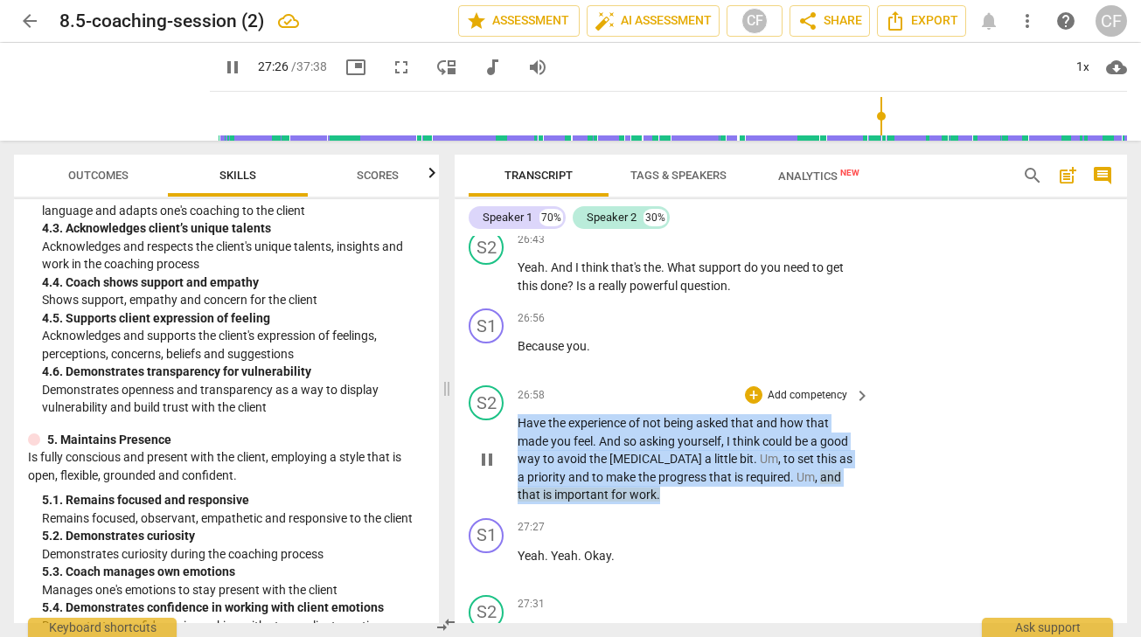
drag, startPoint x: 642, startPoint y: 565, endPoint x: 519, endPoint y: 494, distance: 141.8
click at [519, 494] on p "Have the experience of not being asked that and how that made you feel . And so…" at bounding box center [688, 459] width 343 height 90
click at [758, 404] on div "+" at bounding box center [753, 394] width 17 height 17
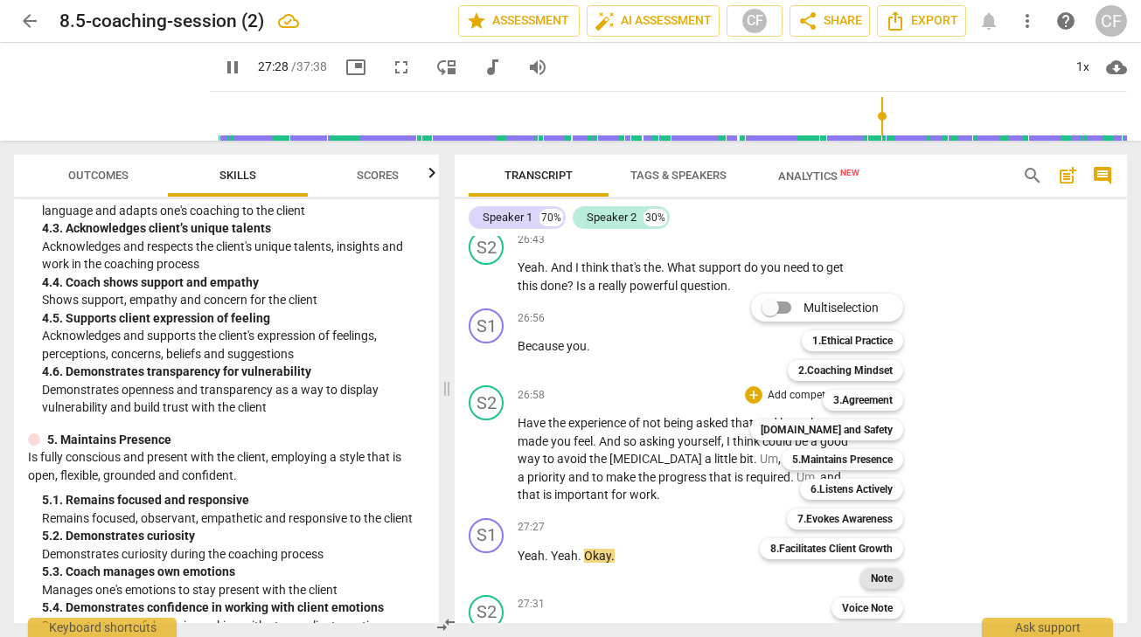
click at [880, 578] on b "Note" at bounding box center [882, 578] width 22 height 21
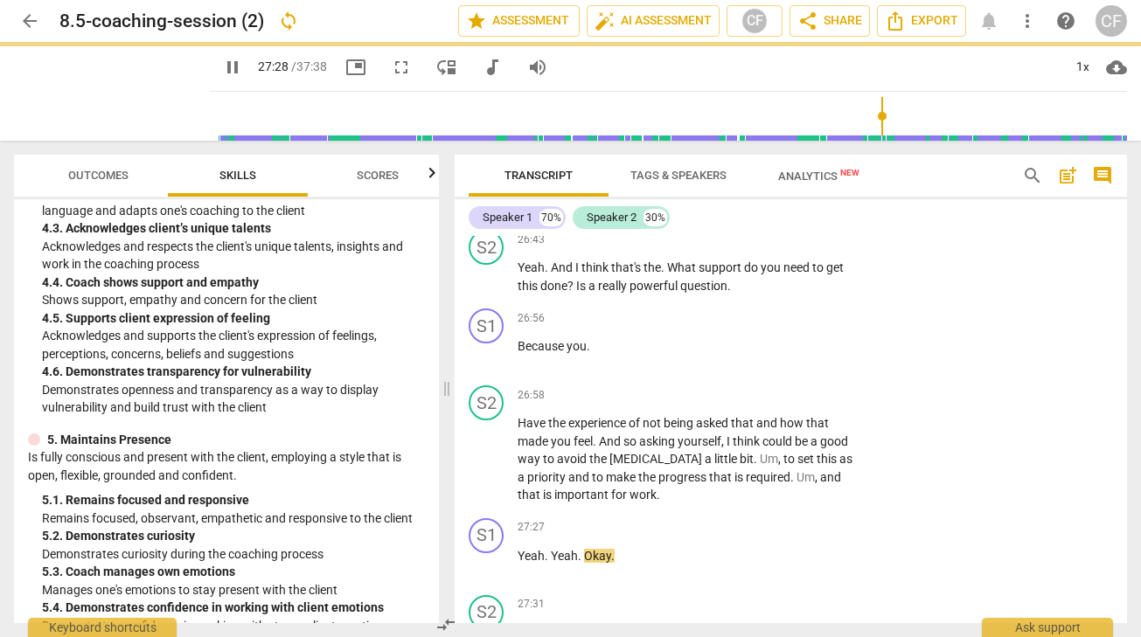
type input "1649"
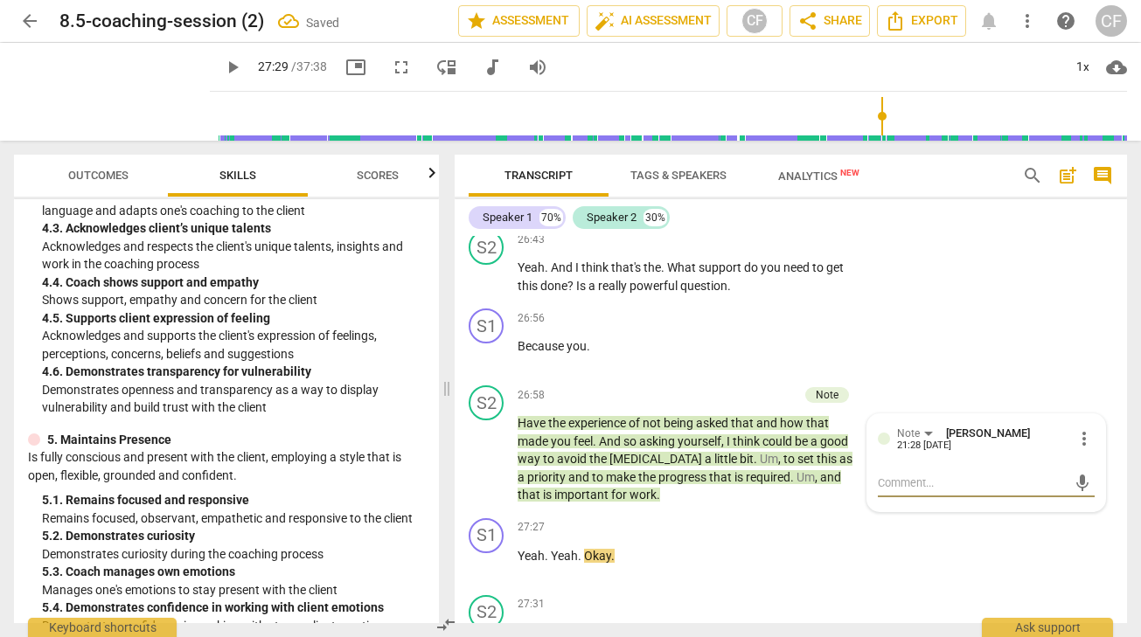
type textarea "Y"
type textarea "Yo"
type textarea "You"
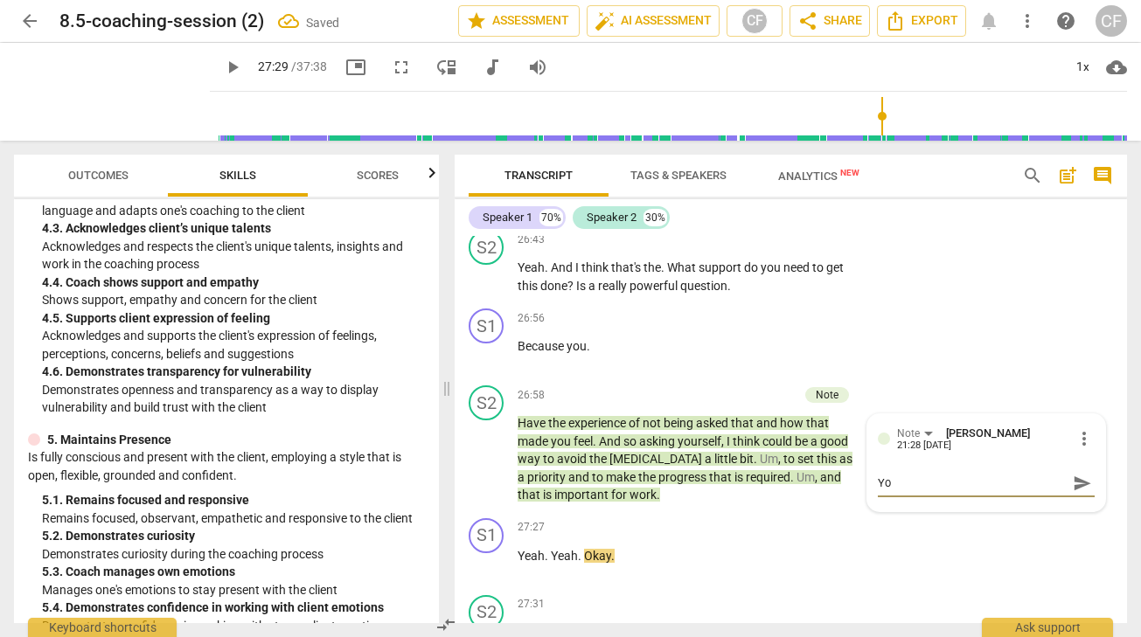
type textarea "You"
type textarea "You s"
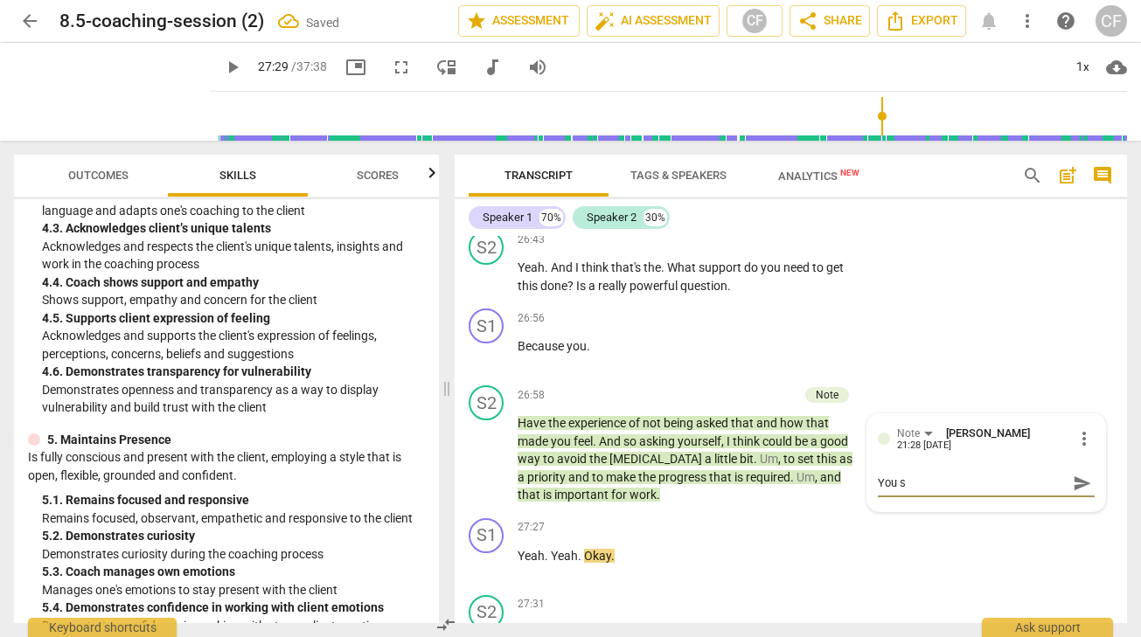
type textarea "You se"
type textarea "You see"
type textarea "You seem"
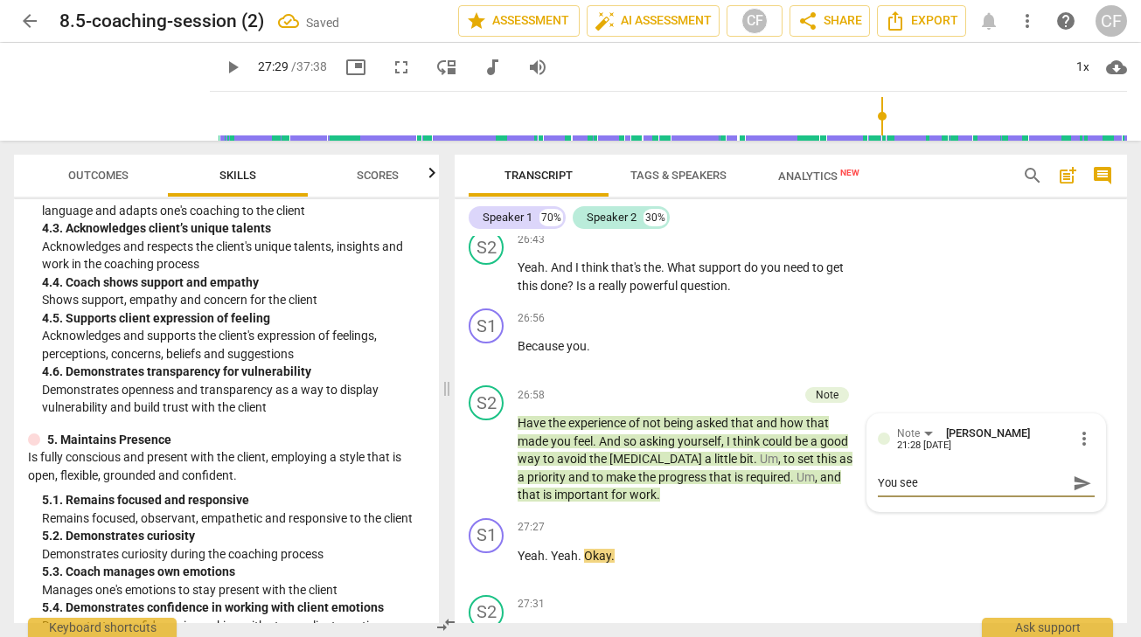
type textarea "You seem"
type textarea "You seeme"
type textarea "You seem"
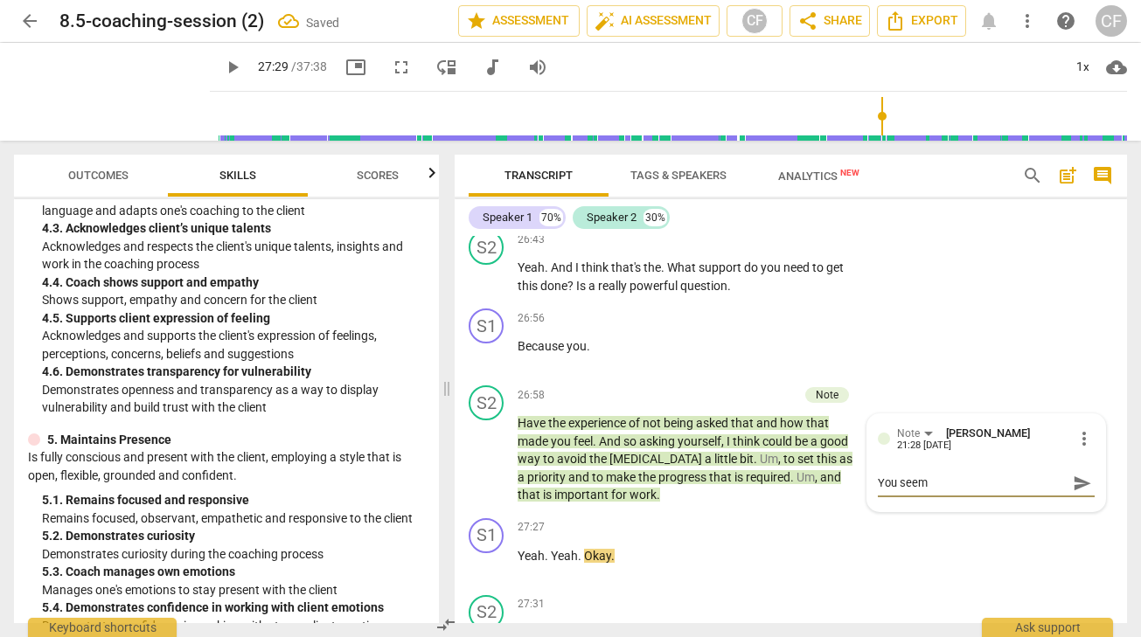
type textarea "You seem"
type textarea "You seem t"
type textarea "You seem to"
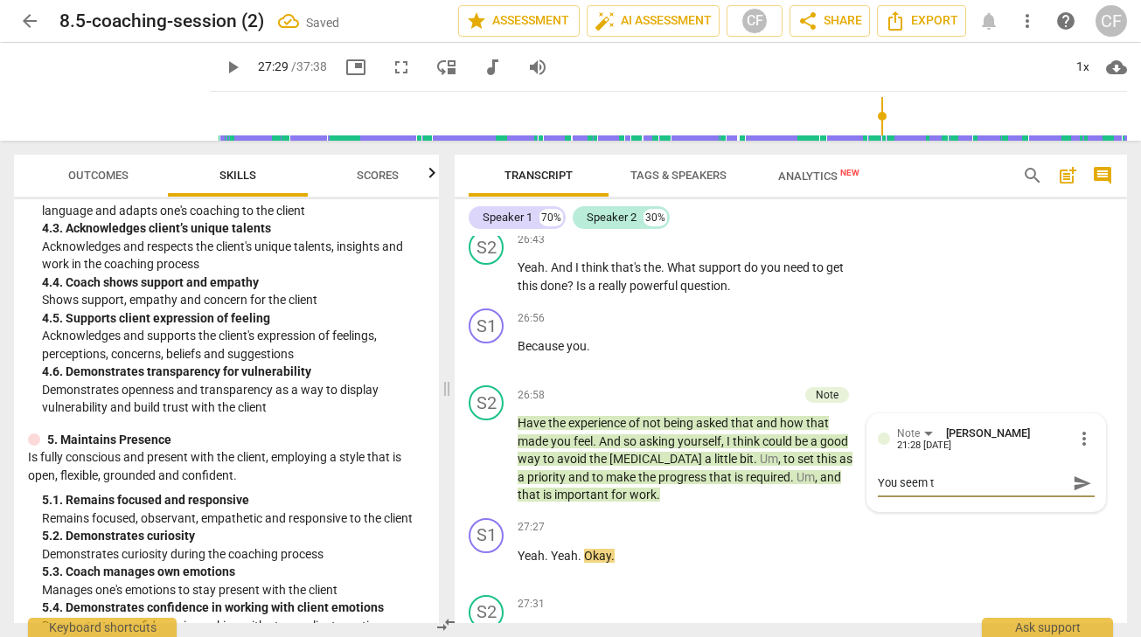
type textarea "You seem to"
type textarea "You seem to b"
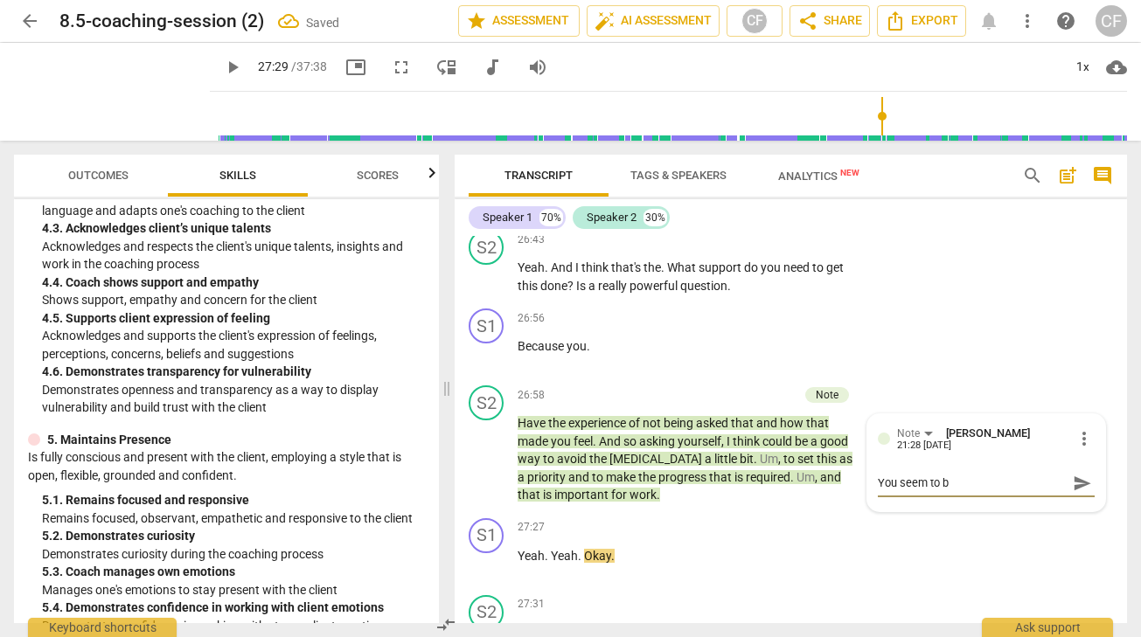
type textarea "You seem to be"
type textarea "You seem to be a"
type textarea "You seem to be ad"
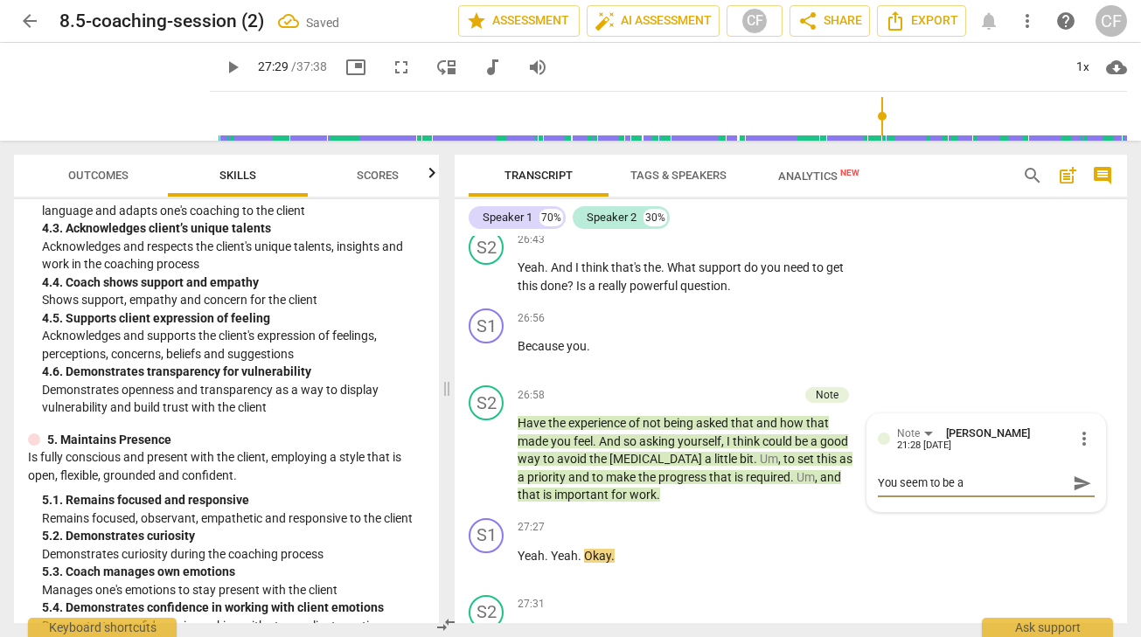
type textarea "You seem to be ad"
type textarea "You seem to be adv"
type textarea "You seem to be advi"
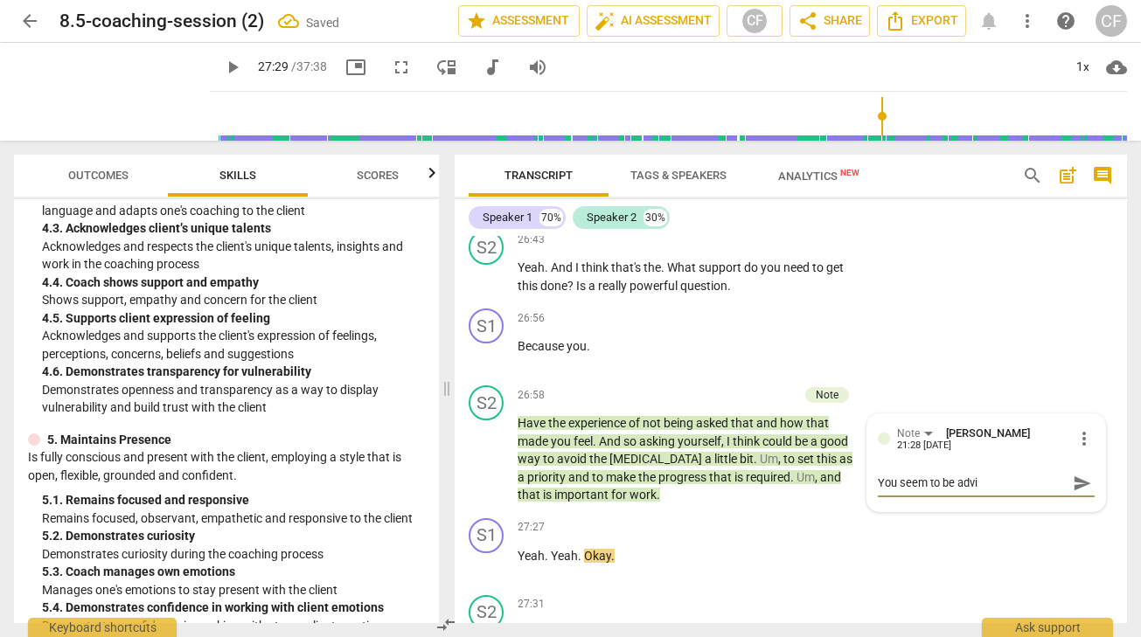
type textarea "You seem to be advis"
type textarea "You seem to be advisi"
type textarea "You seem to be advisin"
type textarea "You seem to be advising"
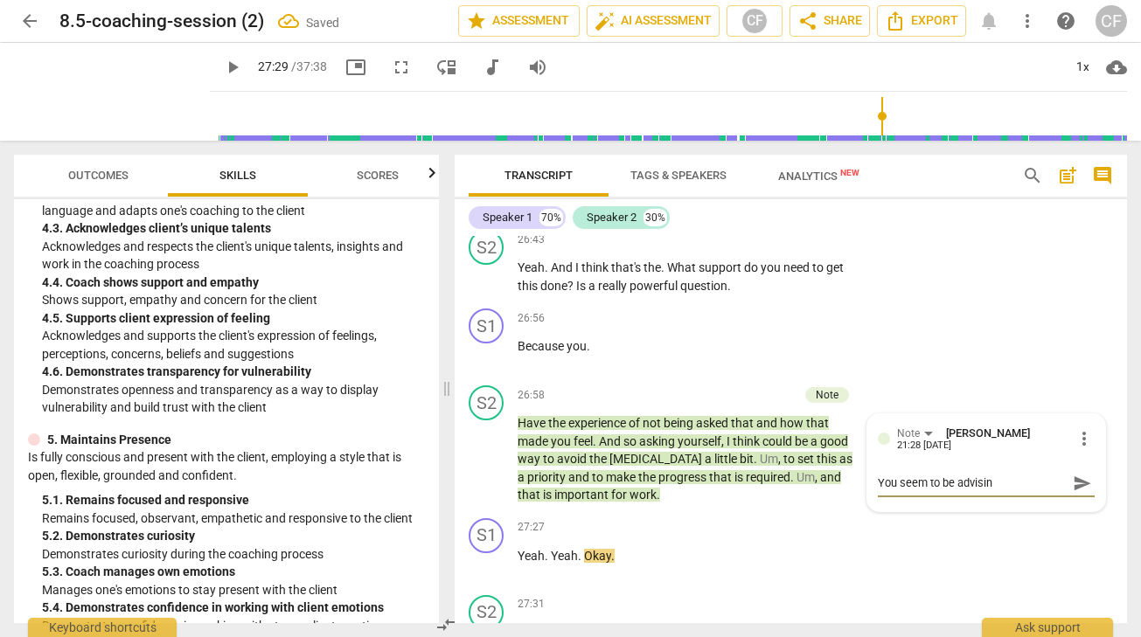
type textarea "You seem to be advising"
type textarea "You seem to be advising h"
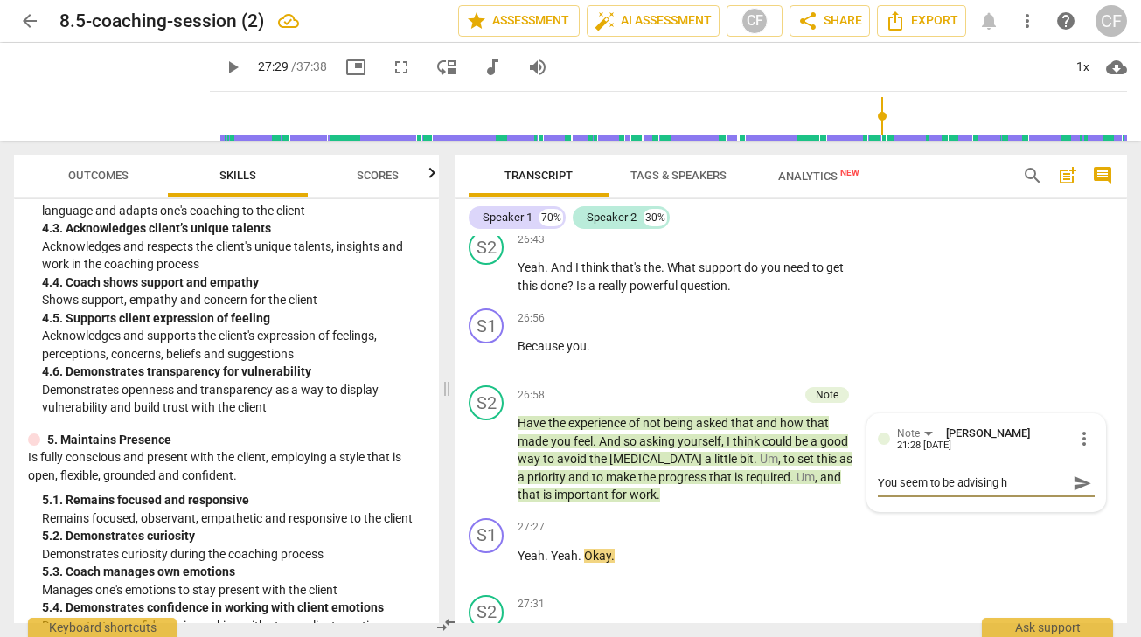
type textarea "You seem to be advising he"
type textarea "You seem to be advising her"
type textarea "You seem to be advising here"
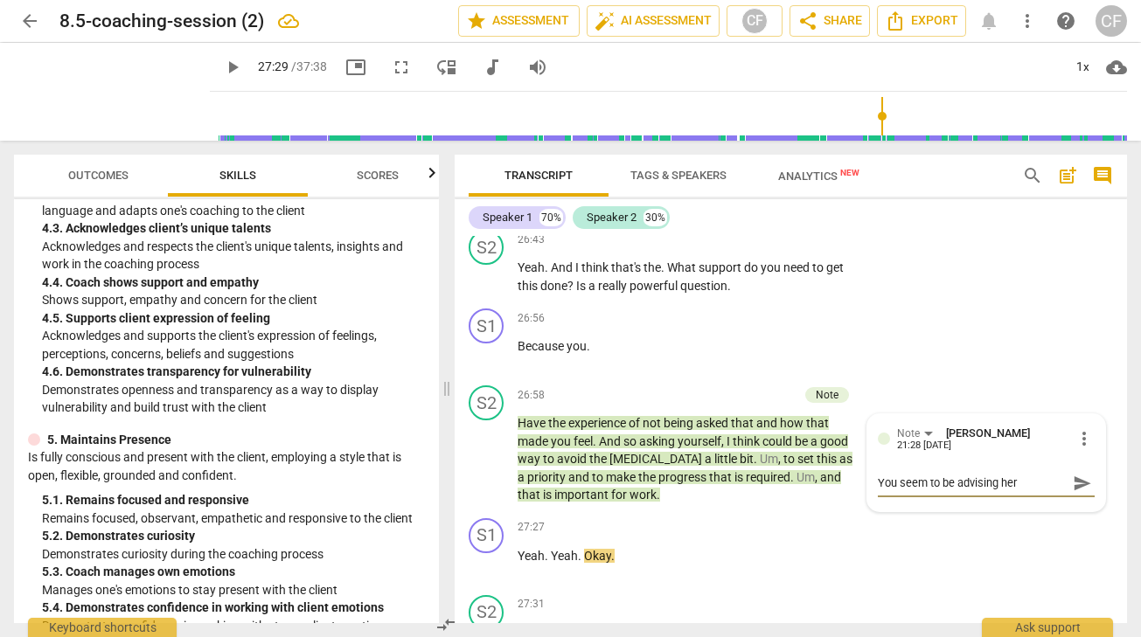
type textarea "You seem to be advising here"
type textarea "You seem to be advising here."
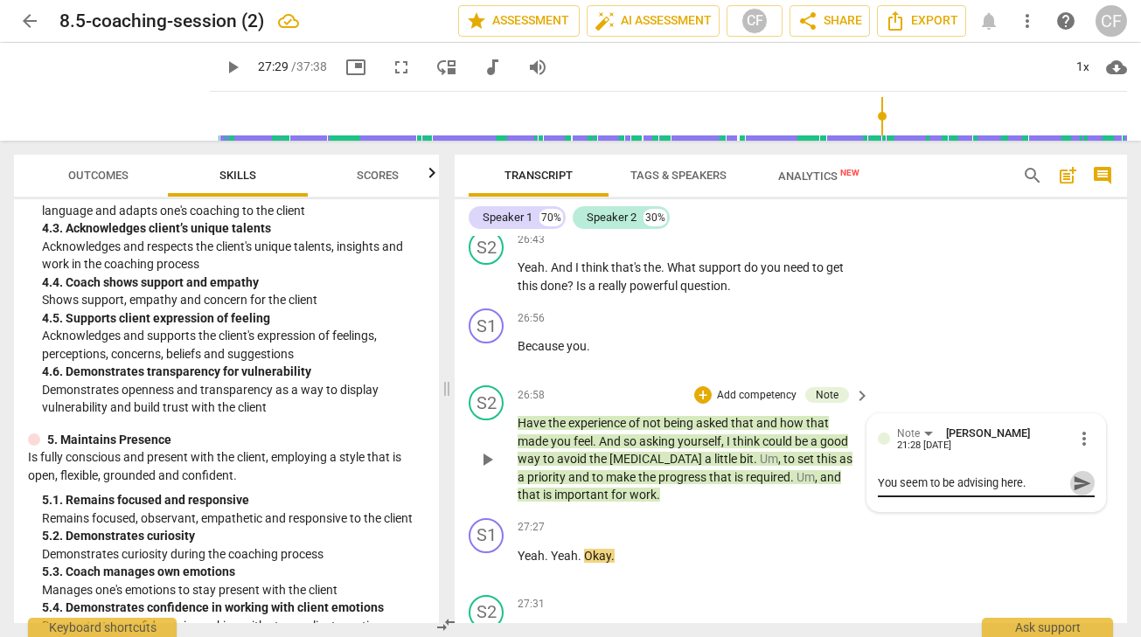
click at [1072, 493] on span "send" at bounding box center [1081, 483] width 19 height 19
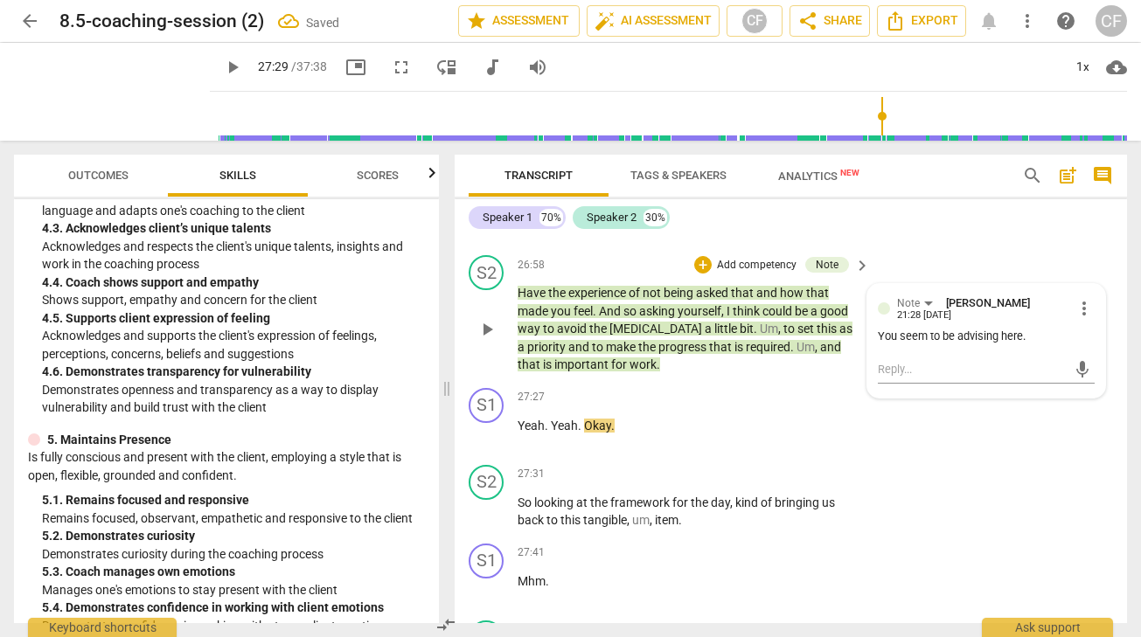
scroll to position [9029, 0]
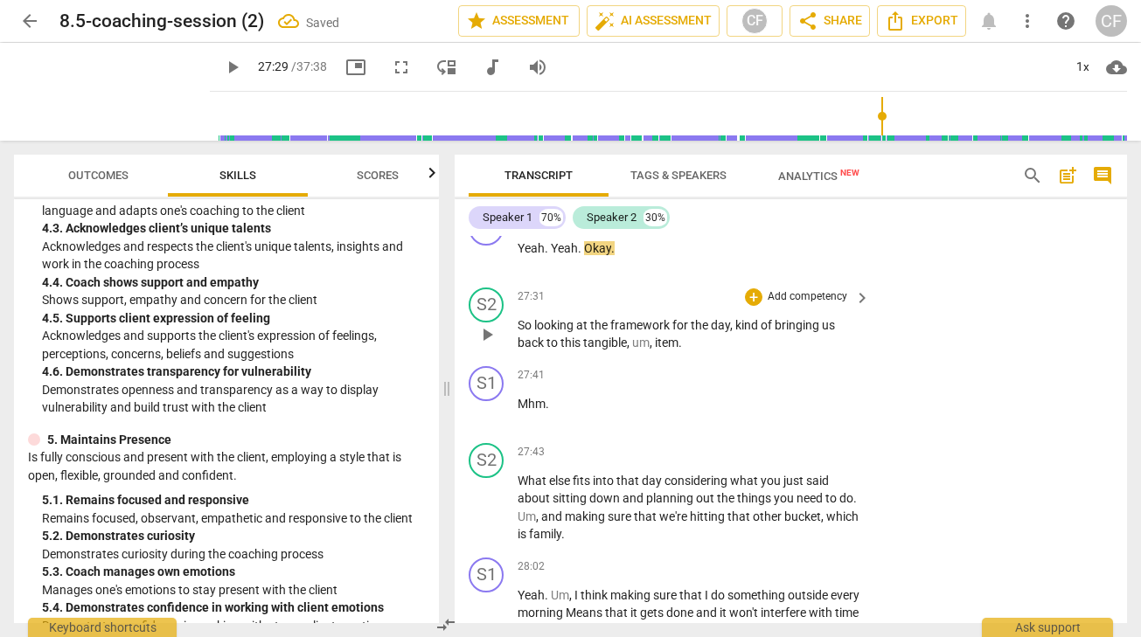
click at [495, 345] on span "play_arrow" at bounding box center [486, 334] width 21 height 21
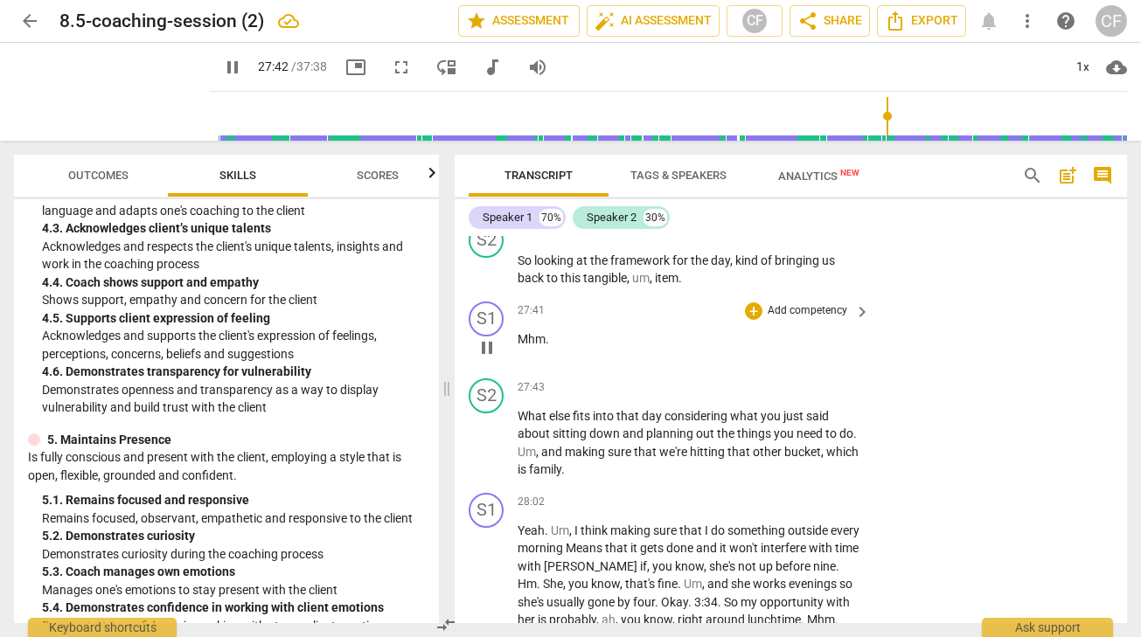
scroll to position [9095, 0]
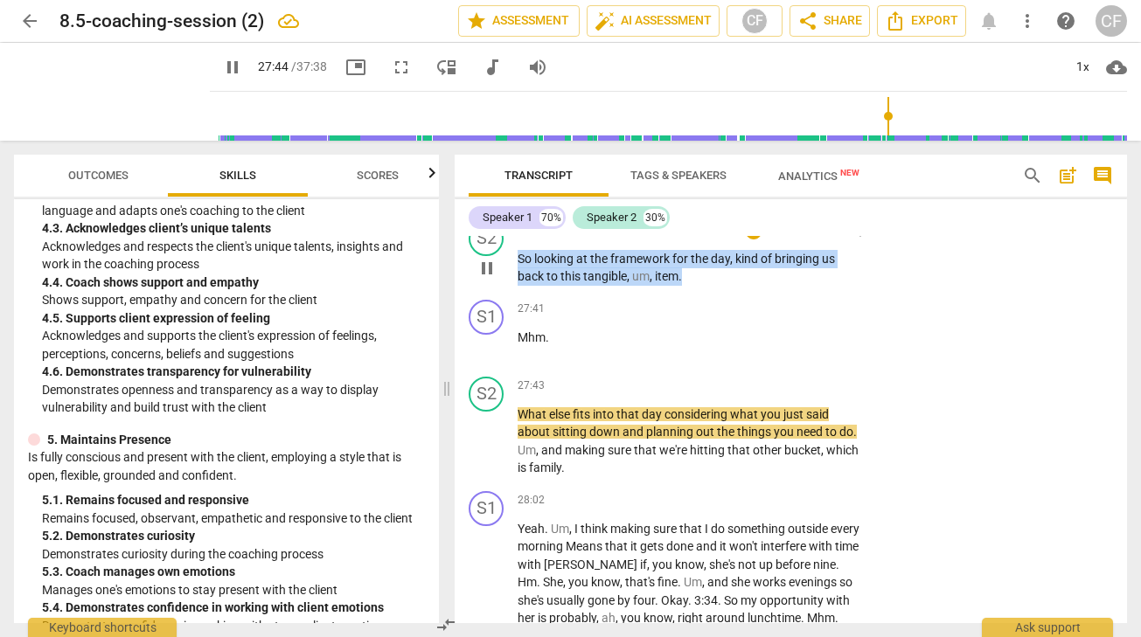
drag, startPoint x: 697, startPoint y: 349, endPoint x: 512, endPoint y: 314, distance: 187.7
click at [512, 293] on div "S2 play_arrow pause 27:31 + Add competency keyboard_arrow_right So looking at t…" at bounding box center [790, 253] width 672 height 79
click at [752, 239] on div "+" at bounding box center [753, 230] width 17 height 17
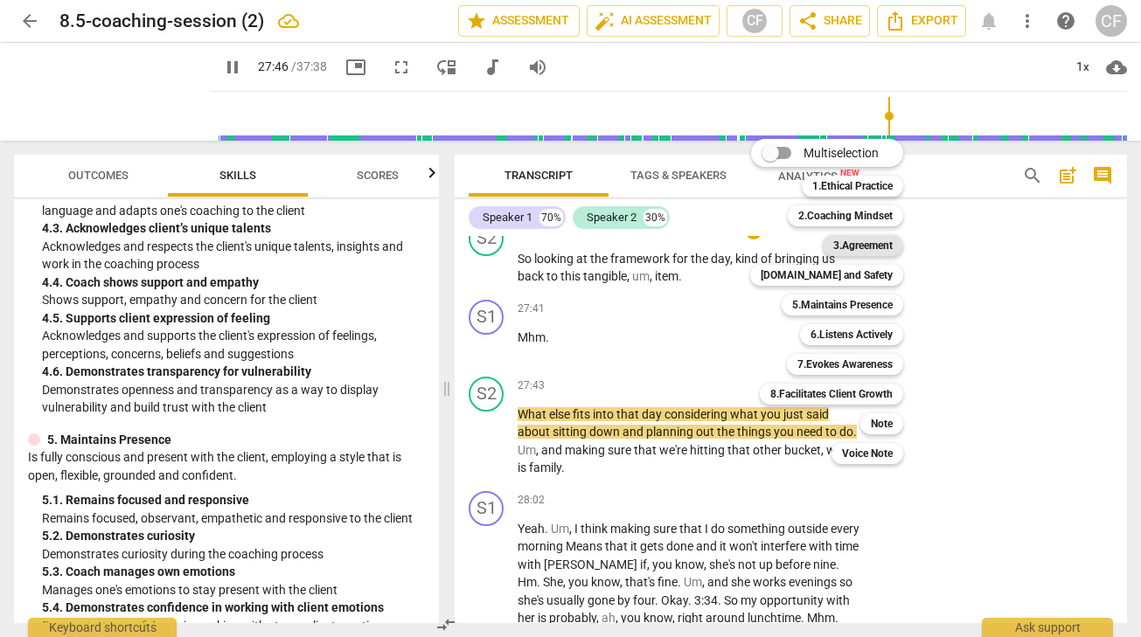
click at [871, 246] on b "3.Agreement" at bounding box center [862, 245] width 59 height 21
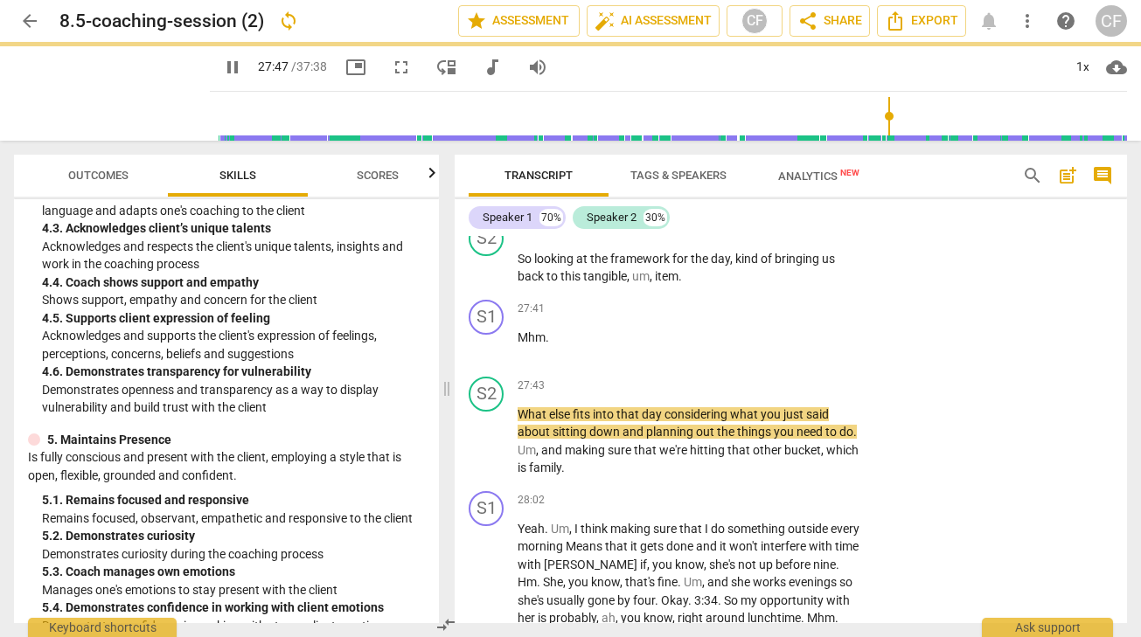
type input "1667"
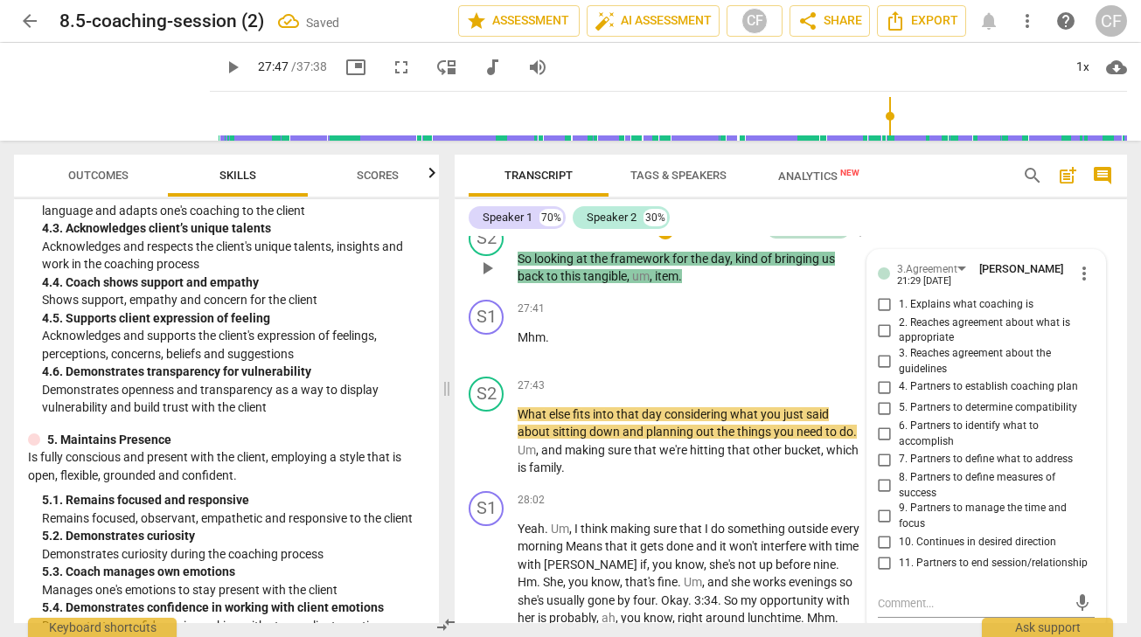
scroll to position [9350, 0]
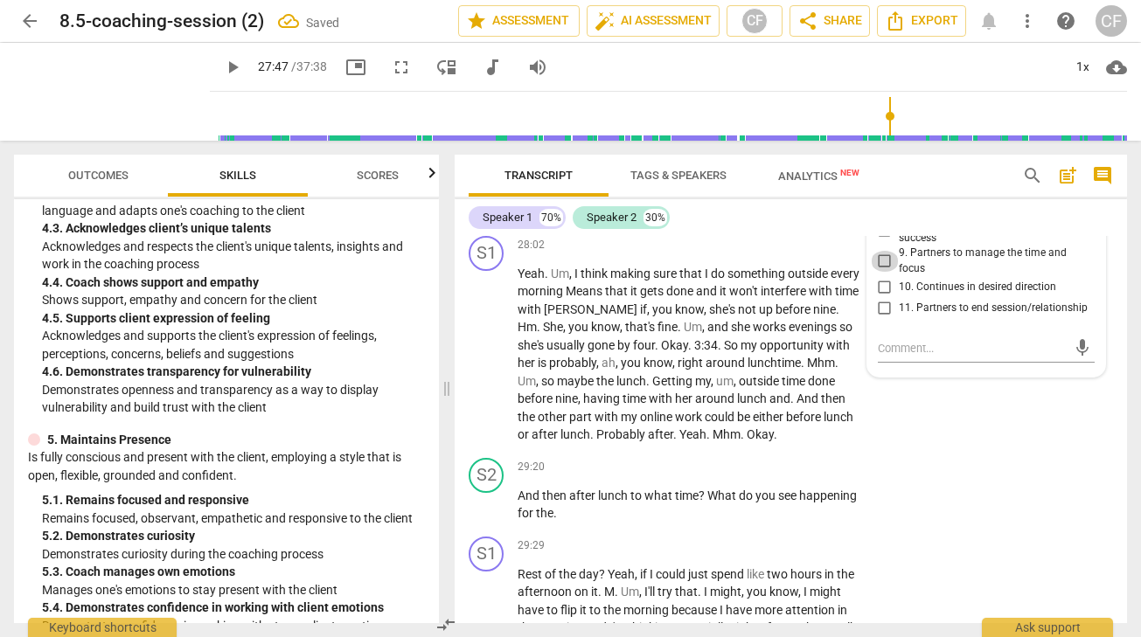
click at [883, 272] on input "9. Partners to manage the time and focus" at bounding box center [885, 261] width 28 height 21
checkbox input "true"
click at [962, 451] on div "S1 play_arrow pause 28:02 + Add competency keyboard_arrow_right Yeah . Um , I t…" at bounding box center [790, 340] width 672 height 222
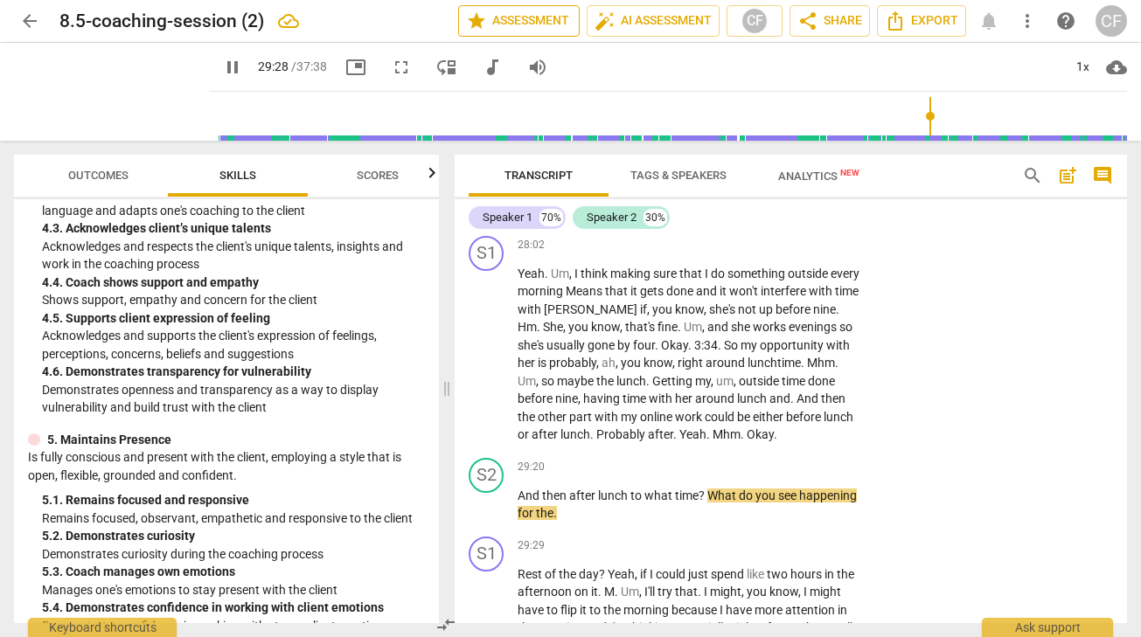
scroll to position [9752, 0]
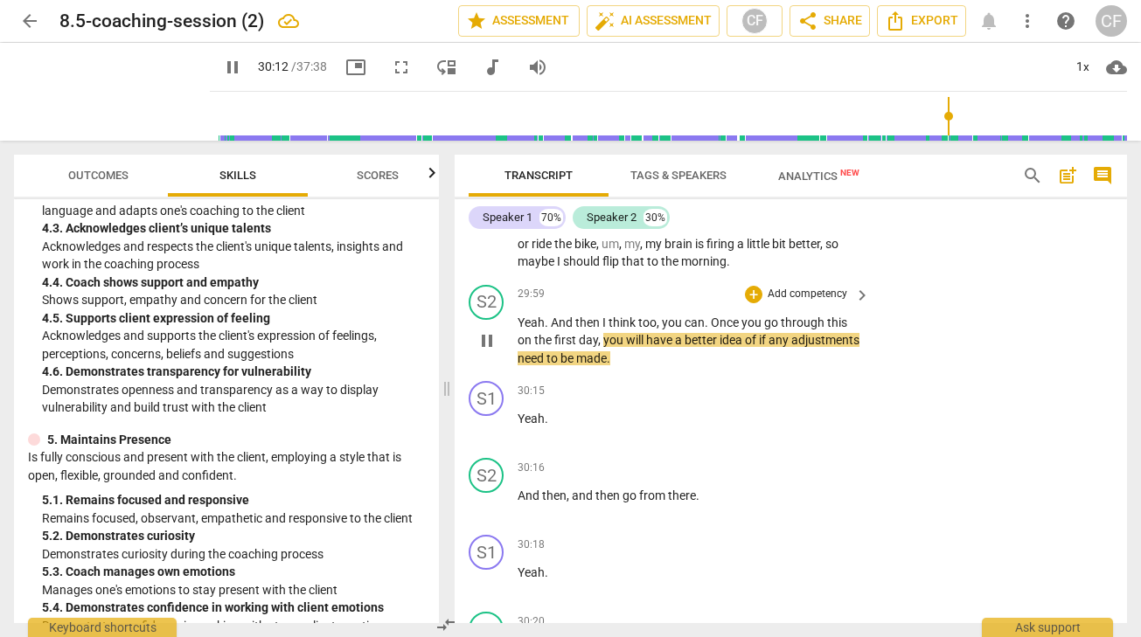
click at [692, 368] on p "Yeah . And then I think too , you can . Once you go through this on the first d…" at bounding box center [688, 341] width 343 height 54
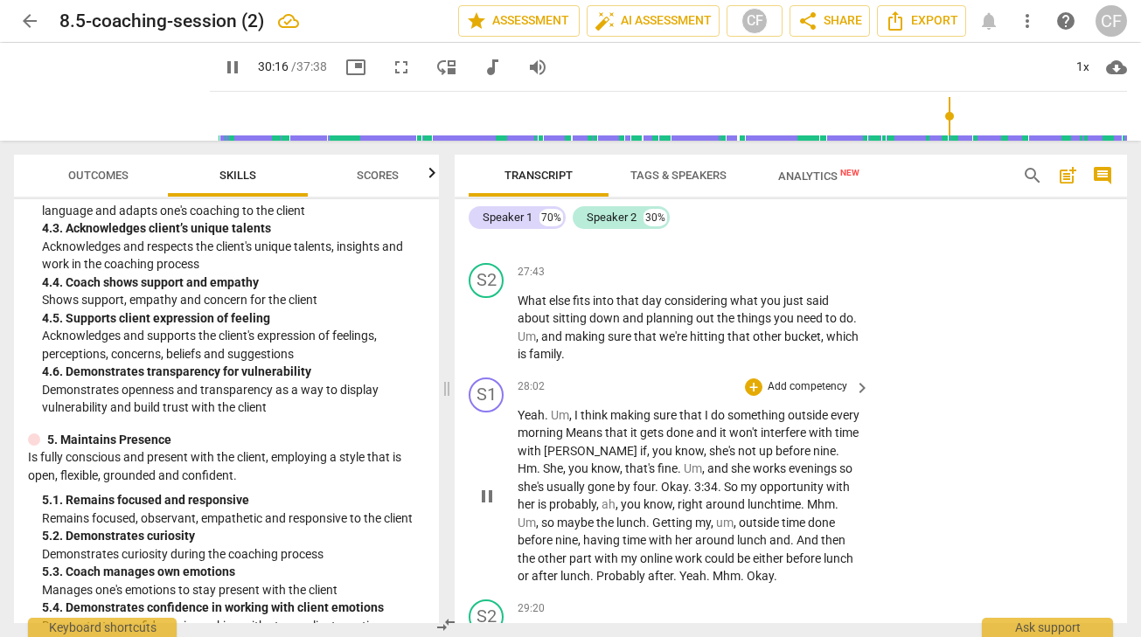
scroll to position [9177, 0]
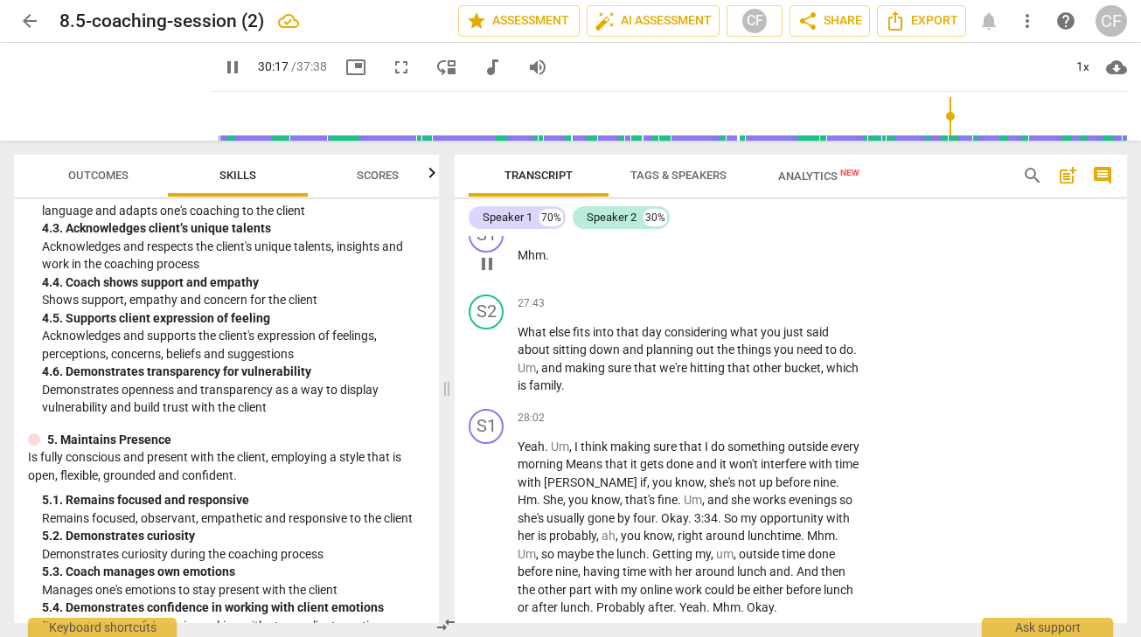
click at [486, 274] on span "pause" at bounding box center [486, 263] width 21 height 21
type input "1818"
